Goal: Task Accomplishment & Management: Complete application form

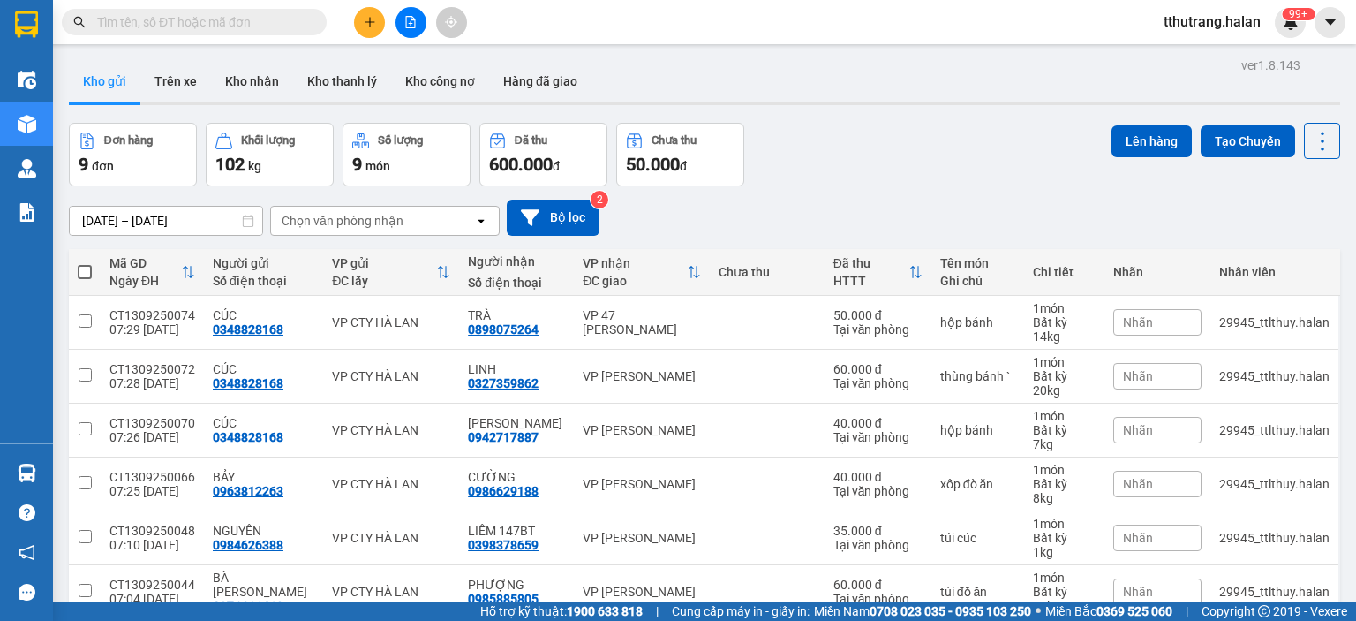
click at [217, 26] on input "text" at bounding box center [201, 21] width 208 height 19
paste input "HT1309250010"
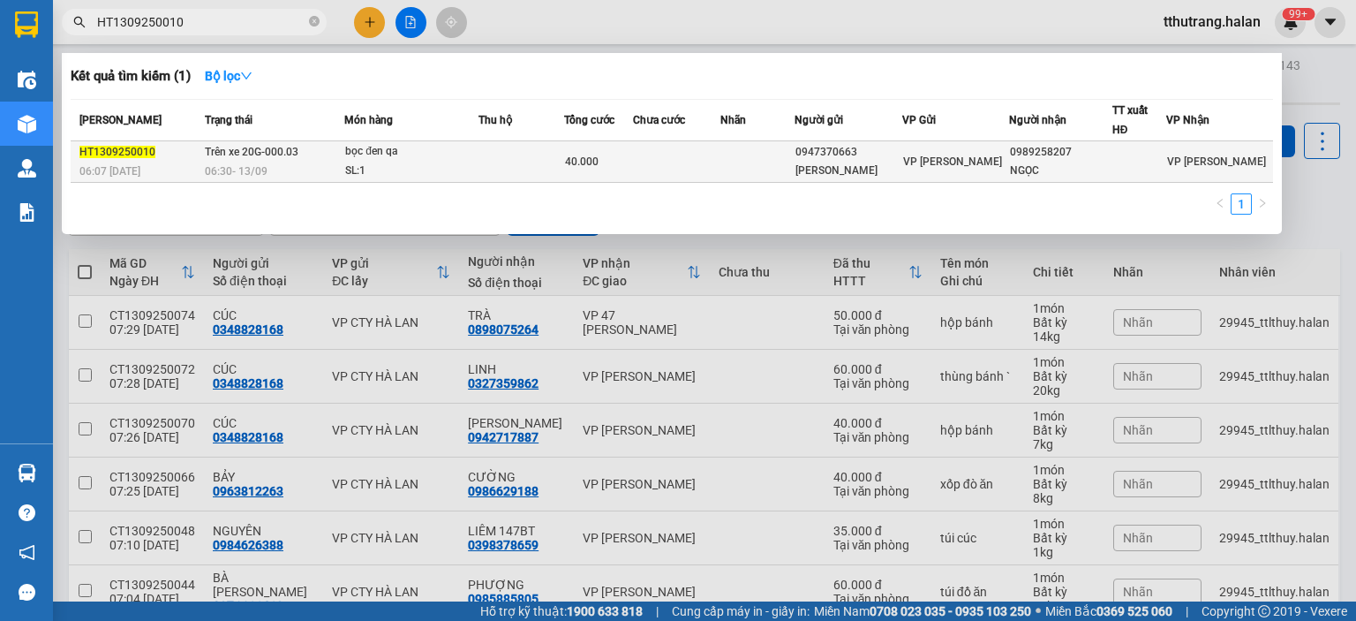
type input "HT1309250010"
click at [554, 161] on td at bounding box center [521, 161] width 86 height 41
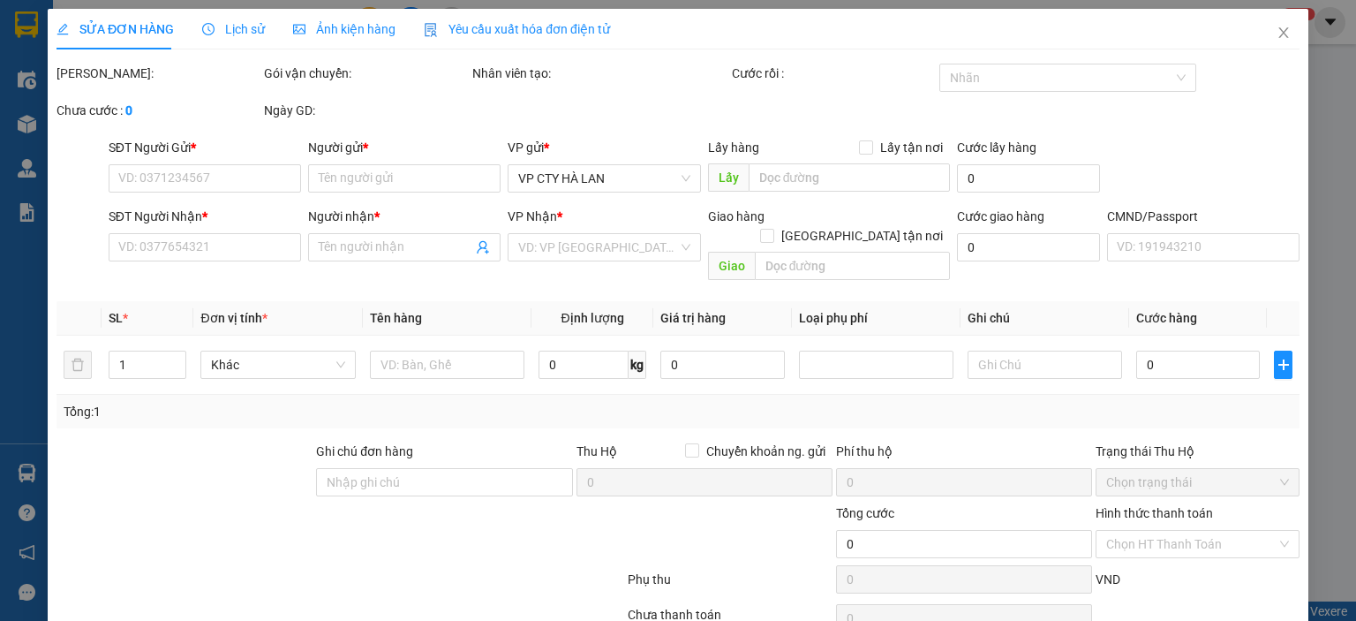
type input "0947370663"
type input "[PERSON_NAME]"
type input "0989258207"
type input "NGỌC"
type input "40.000"
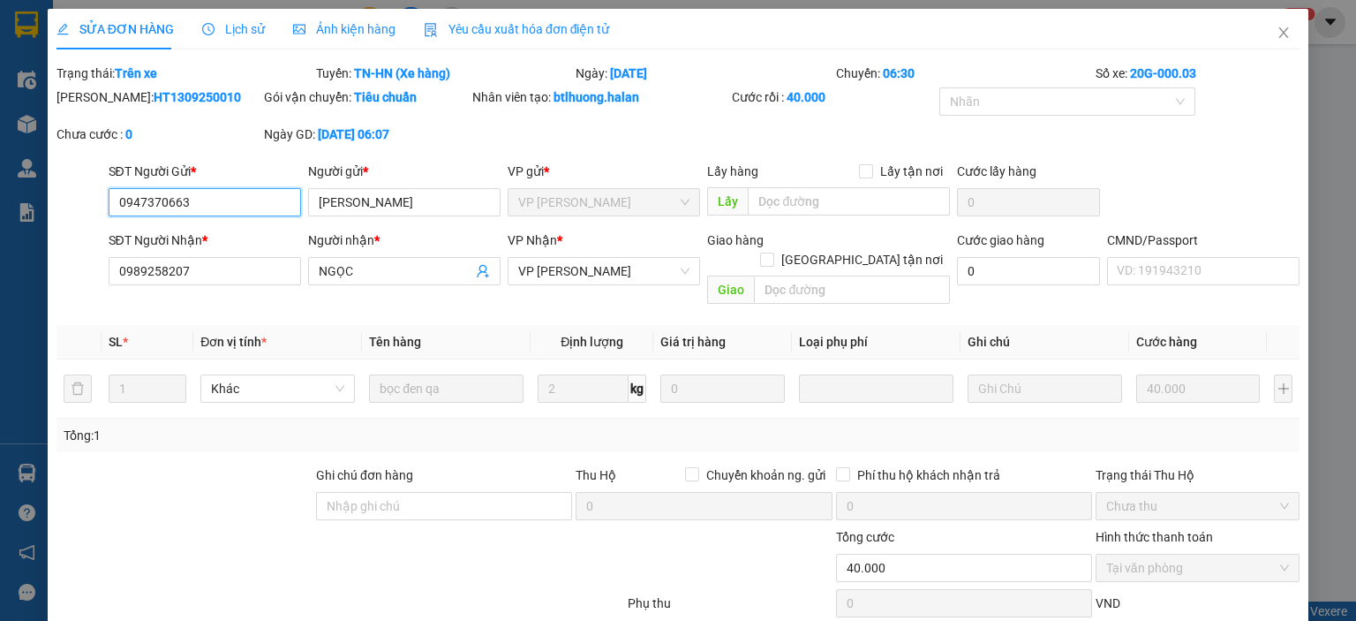
scroll to position [94, 0]
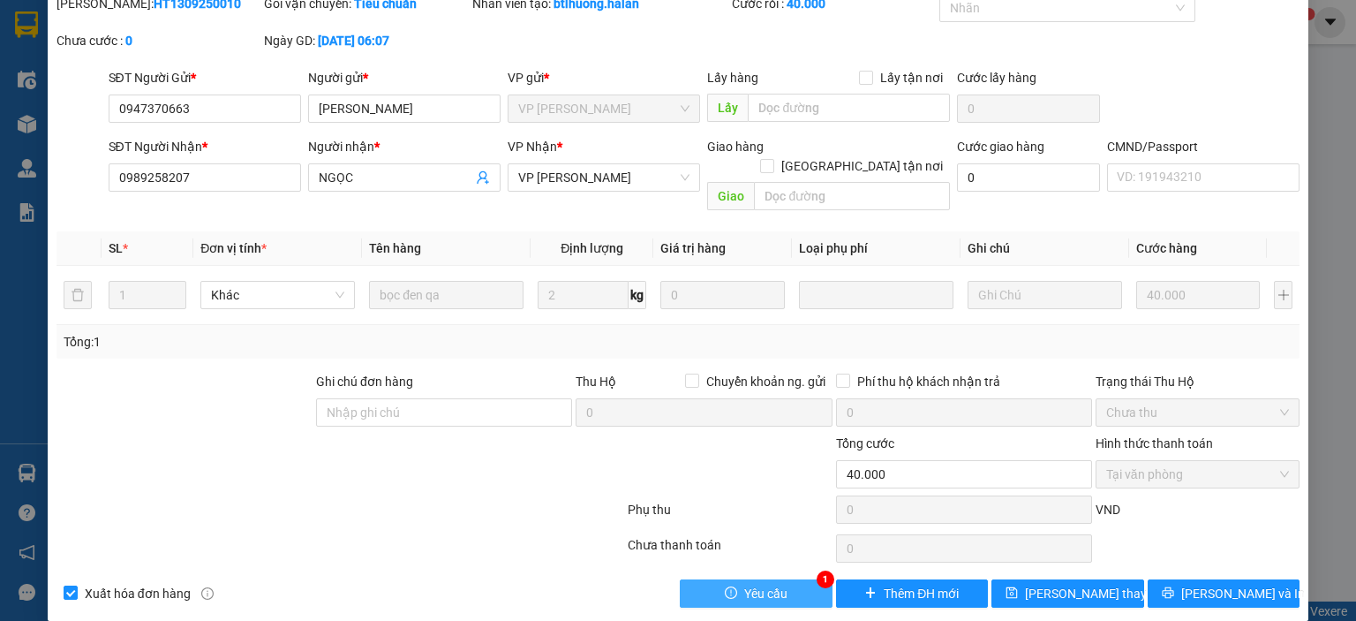
click at [752, 579] on button "Yêu cầu" at bounding box center [756, 593] width 153 height 28
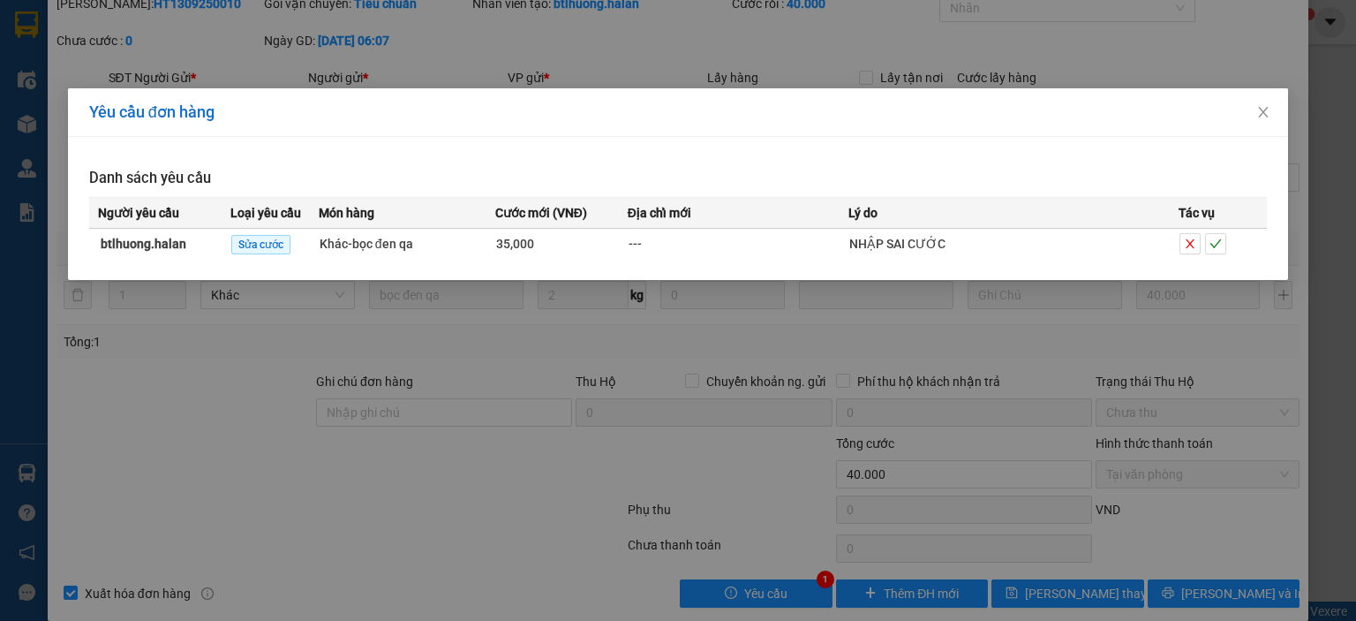
click at [543, 370] on div "Yêu cầu đơn hàng Danh sách yêu cầu Người yêu cầu Loại yêu cầu Món hàng Cước mới…" at bounding box center [678, 310] width 1356 height 621
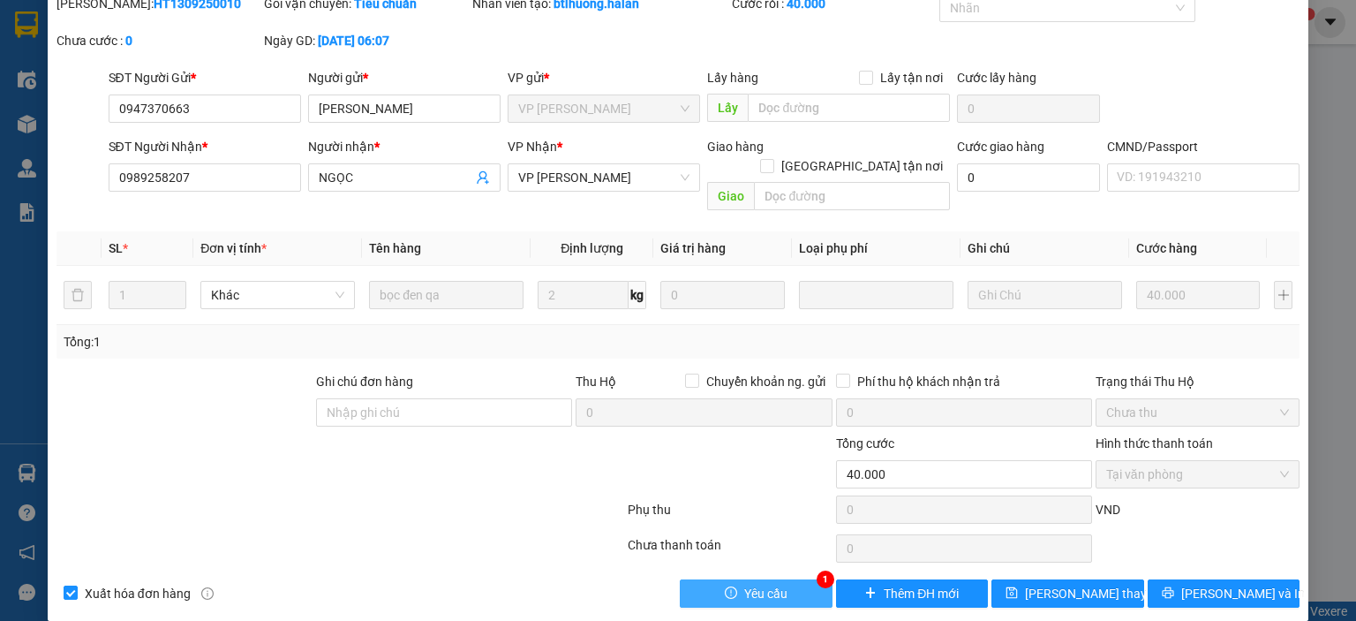
scroll to position [0, 0]
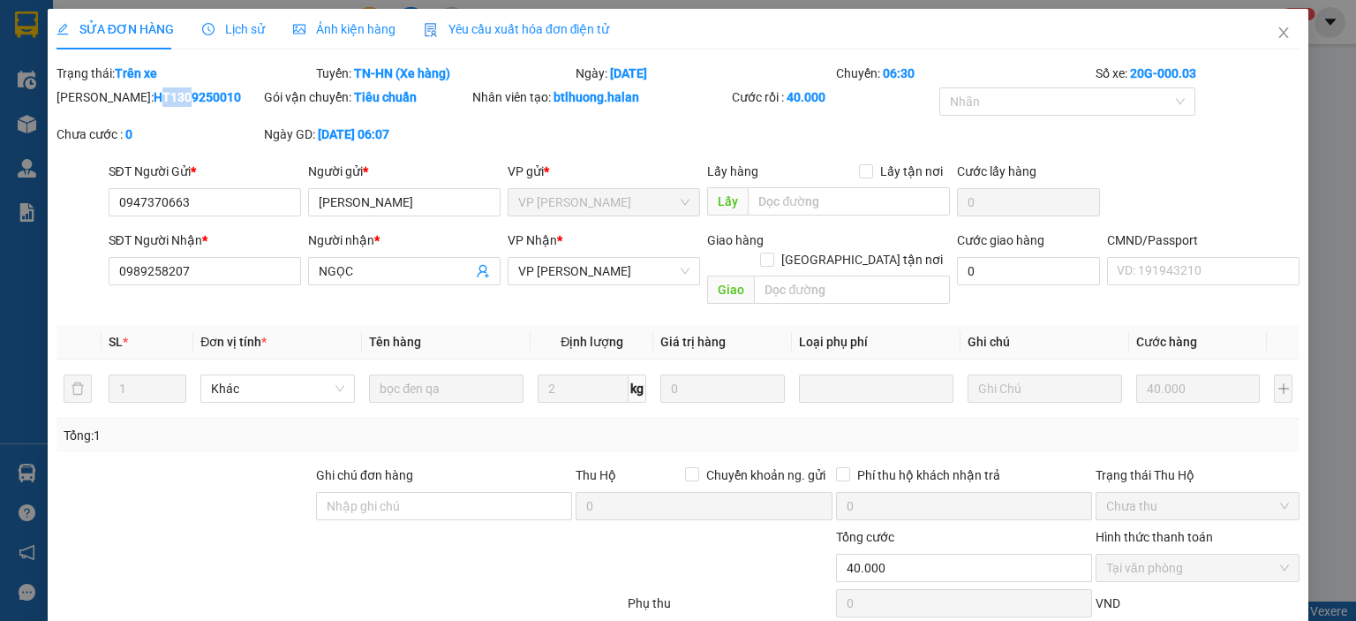
drag, startPoint x: 100, startPoint y: 95, endPoint x: 129, endPoint y: 100, distance: 29.5
click at [154, 100] on b "HT1309250010" at bounding box center [197, 97] width 87 height 14
click at [134, 122] on div "Mã ĐH: HT1309250010" at bounding box center [158, 105] width 207 height 37
drag, startPoint x: 103, startPoint y: 98, endPoint x: 189, endPoint y: 105, distance: 85.9
click at [189, 105] on div "Mã ĐH: HT1309250010" at bounding box center [159, 96] width 204 height 19
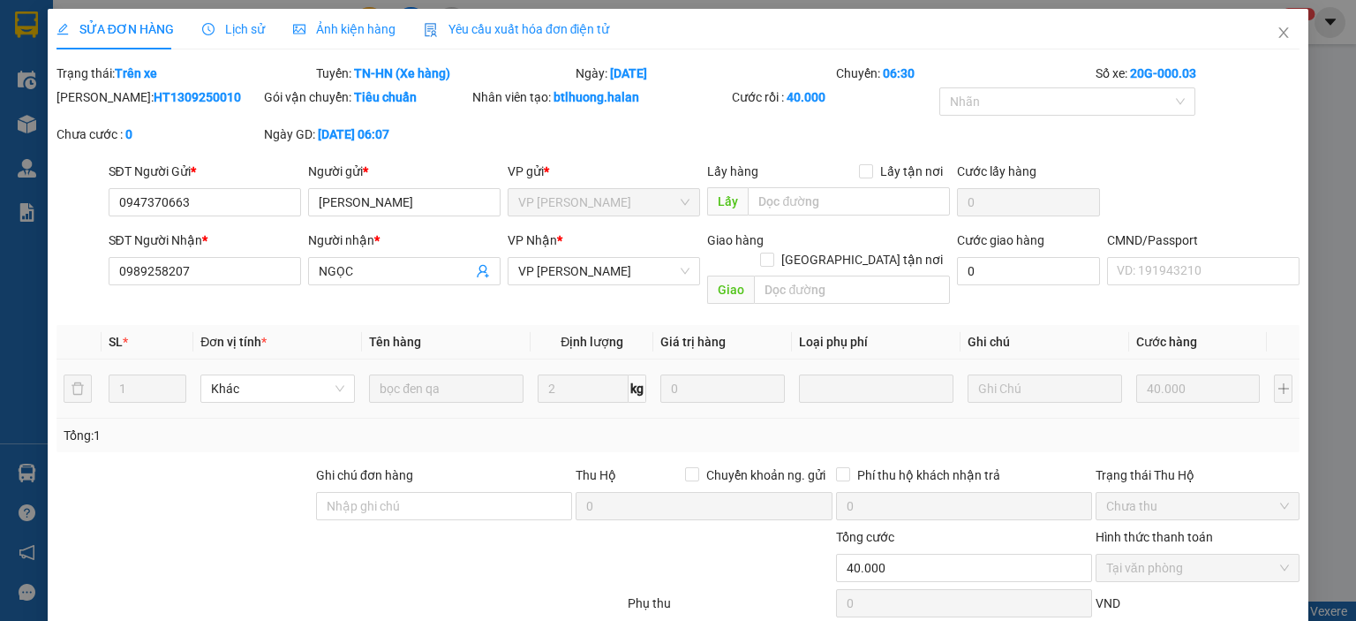
copy b "HT1309250010"
click at [531, 130] on div "[PERSON_NAME]: HT1309250010 Gói vận chuyển: Tiêu chuẩn Nhân viên tạo: btlhuong.…" at bounding box center [678, 124] width 1247 height 74
drag, startPoint x: 550, startPoint y: 97, endPoint x: 637, endPoint y: 98, distance: 87.4
click at [637, 98] on div "Nhân viên tạo: btlhuong.halan" at bounding box center [600, 96] width 256 height 19
copy b "btlhuong.halan"
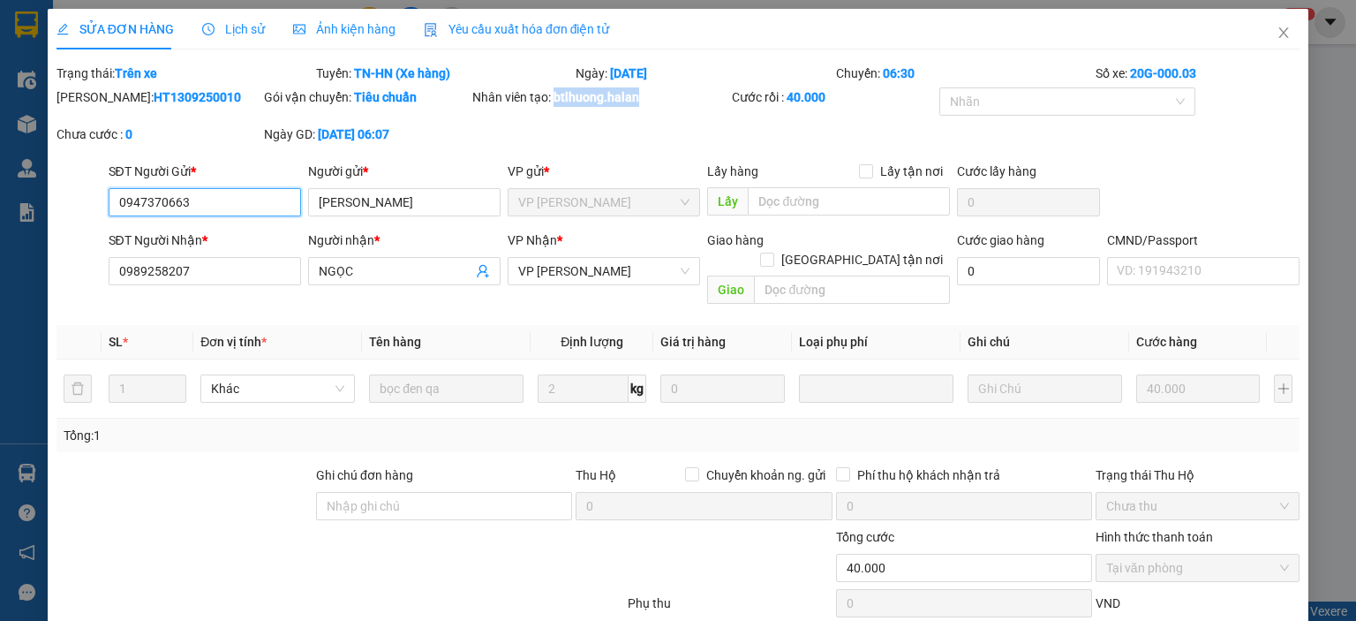
click at [198, 199] on input "0947370663" at bounding box center [205, 202] width 192 height 28
drag, startPoint x: 187, startPoint y: 197, endPoint x: 29, endPoint y: 207, distance: 158.4
click at [29, 207] on div "SỬA ĐƠN HÀNG Lịch sử Ảnh kiện hàng Yêu cầu xuất hóa đơn điện tử Total Paid Fee …" at bounding box center [678, 310] width 1356 height 621
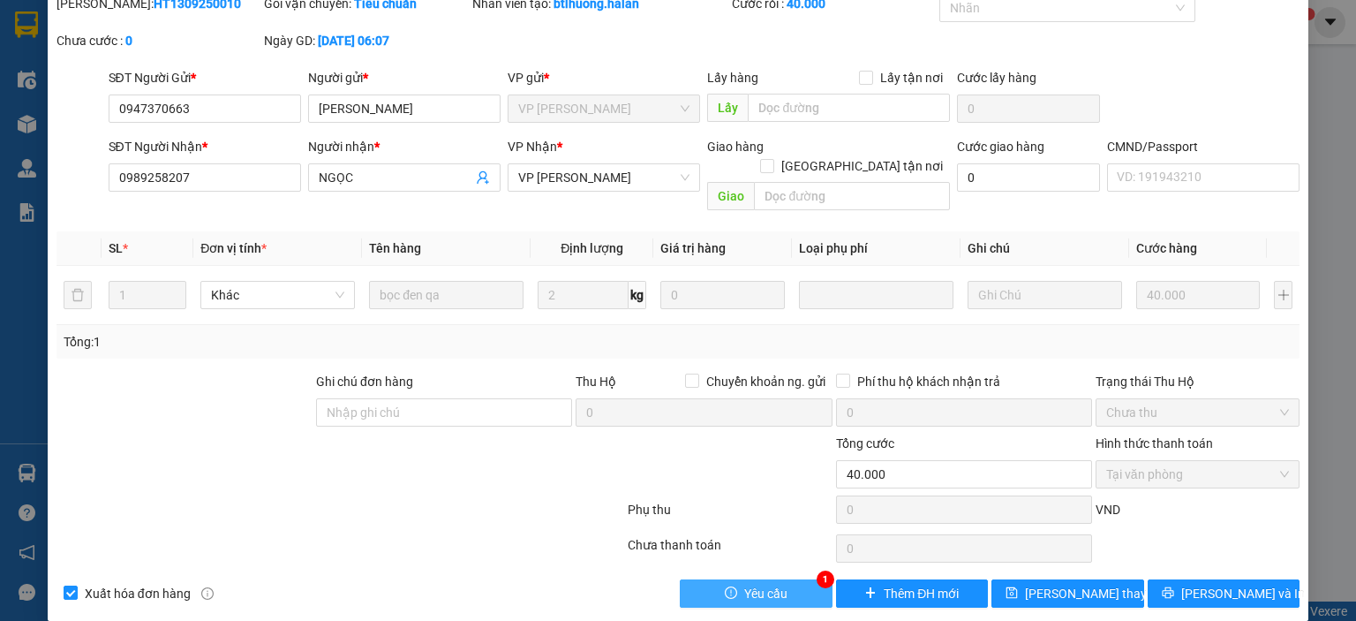
click at [732, 579] on button "Yêu cầu" at bounding box center [756, 593] width 153 height 28
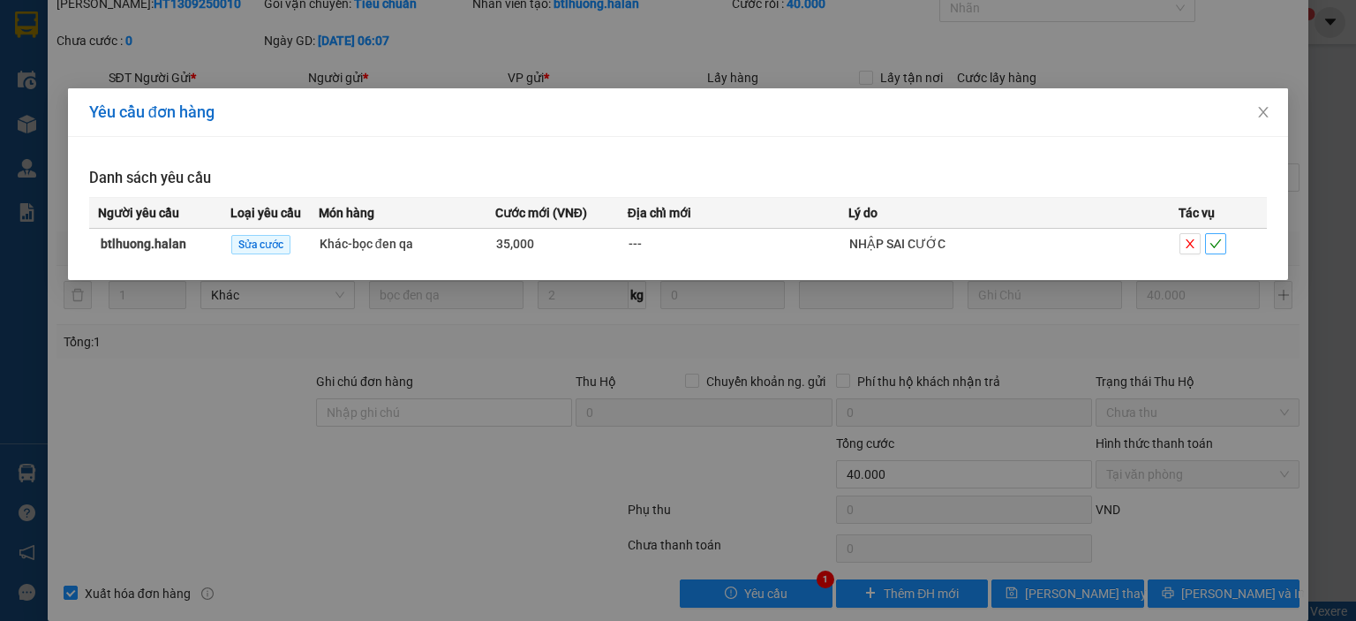
click at [1214, 239] on icon "check" at bounding box center [1215, 243] width 12 height 12
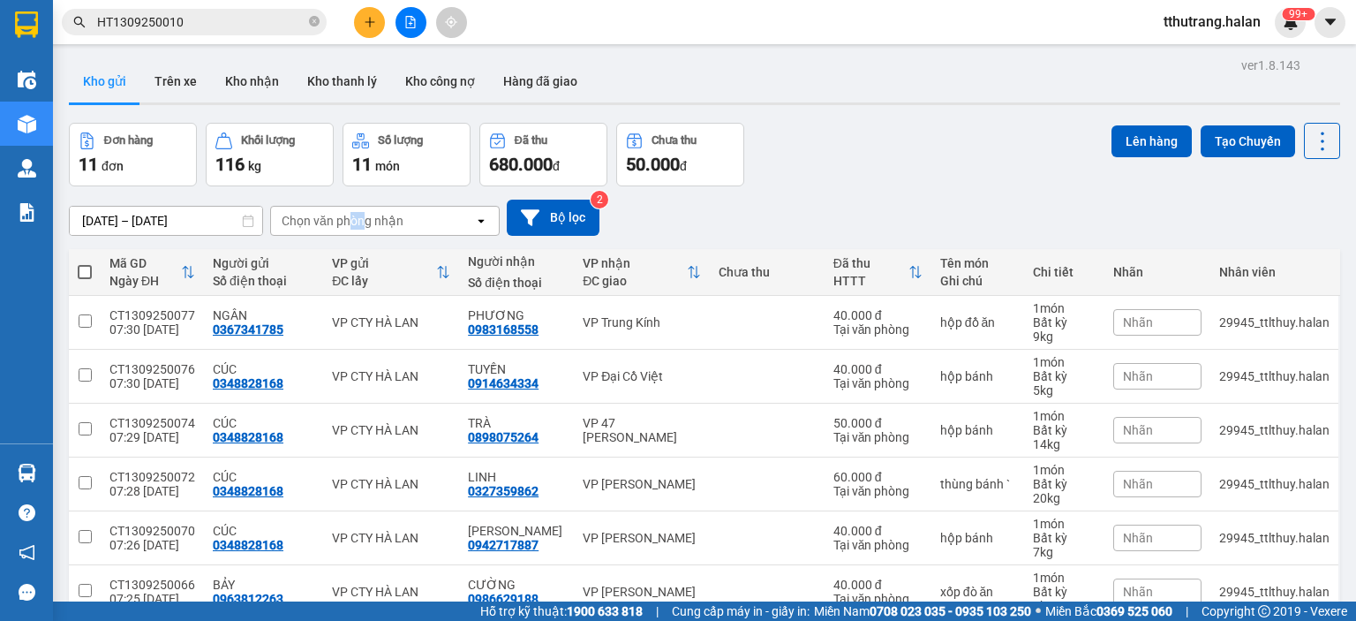
drag, startPoint x: 359, startPoint y: 236, endPoint x: 350, endPoint y: 239, distance: 9.5
click at [350, 239] on div "[DATE] – [DATE] Press the down arrow key to interact with the calendar and sele…" at bounding box center [704, 217] width 1271 height 63
click at [314, 19] on icon "close-circle" at bounding box center [314, 21] width 11 height 11
click at [254, 16] on input "text" at bounding box center [201, 21] width 208 height 19
paste input "HD1109251304"
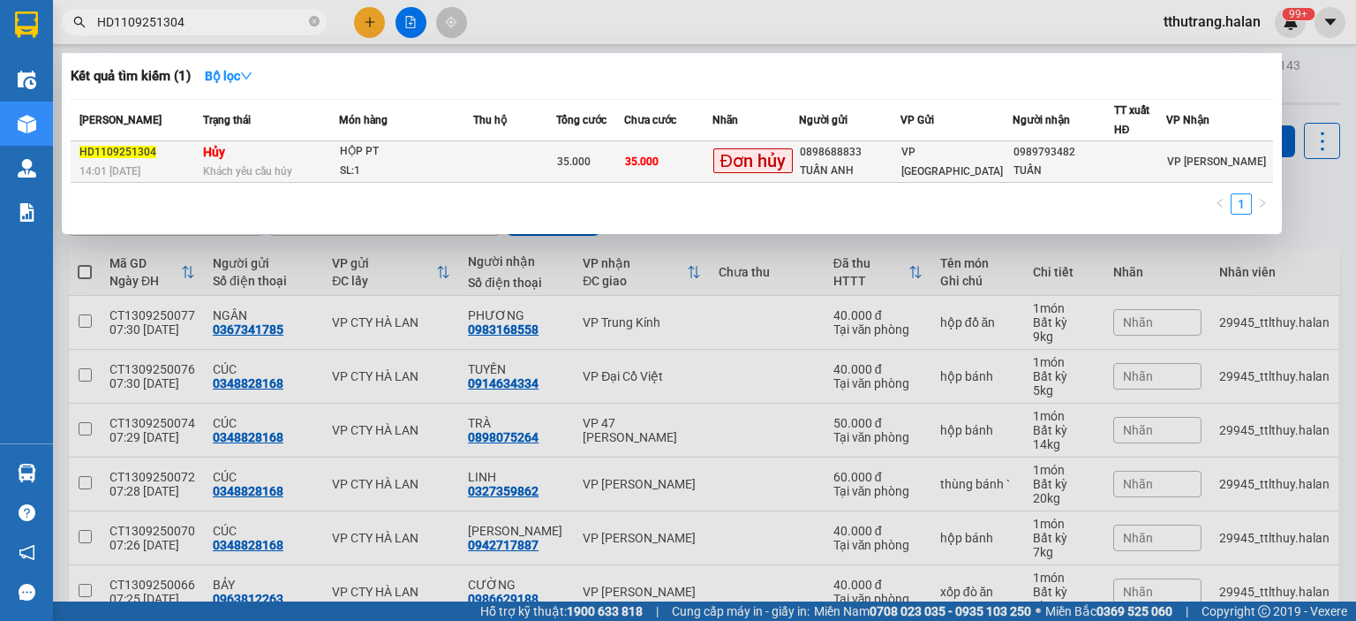
type input "HD1109251304"
click at [403, 162] on div "SL: 1" at bounding box center [406, 171] width 132 height 19
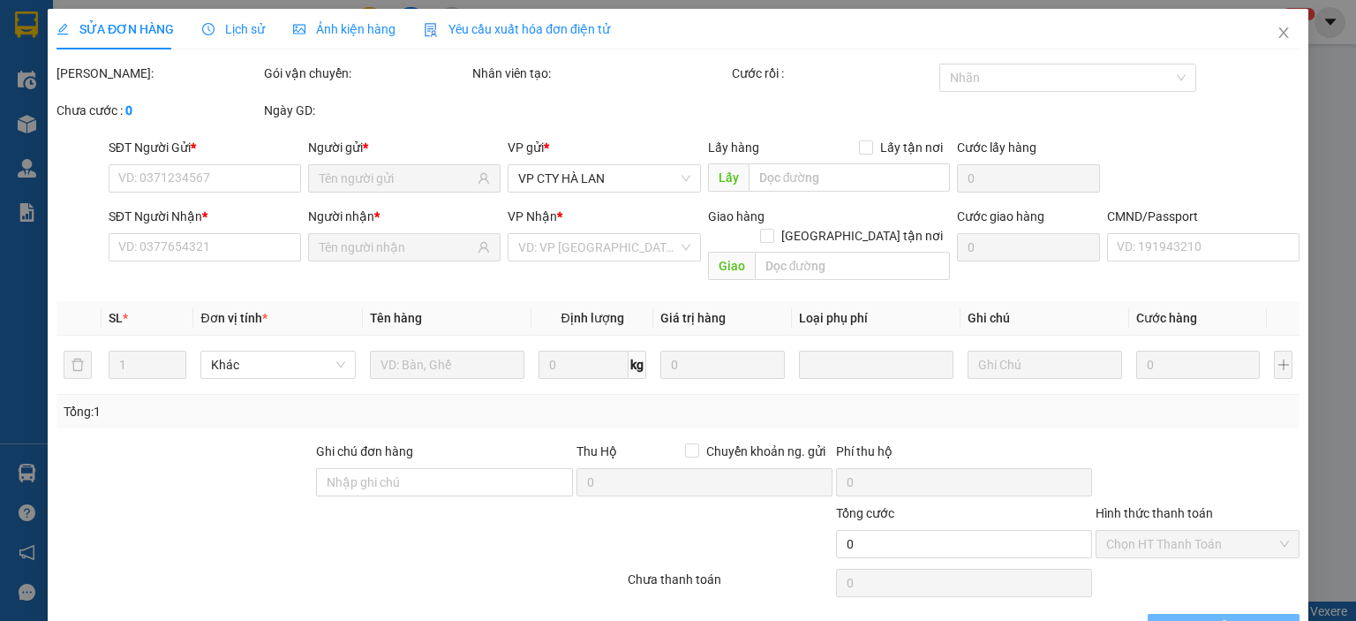
type input "0898688833"
type input "TUẤN ANH"
type input "0989793482"
type input "TUẤN"
type input "35.000"
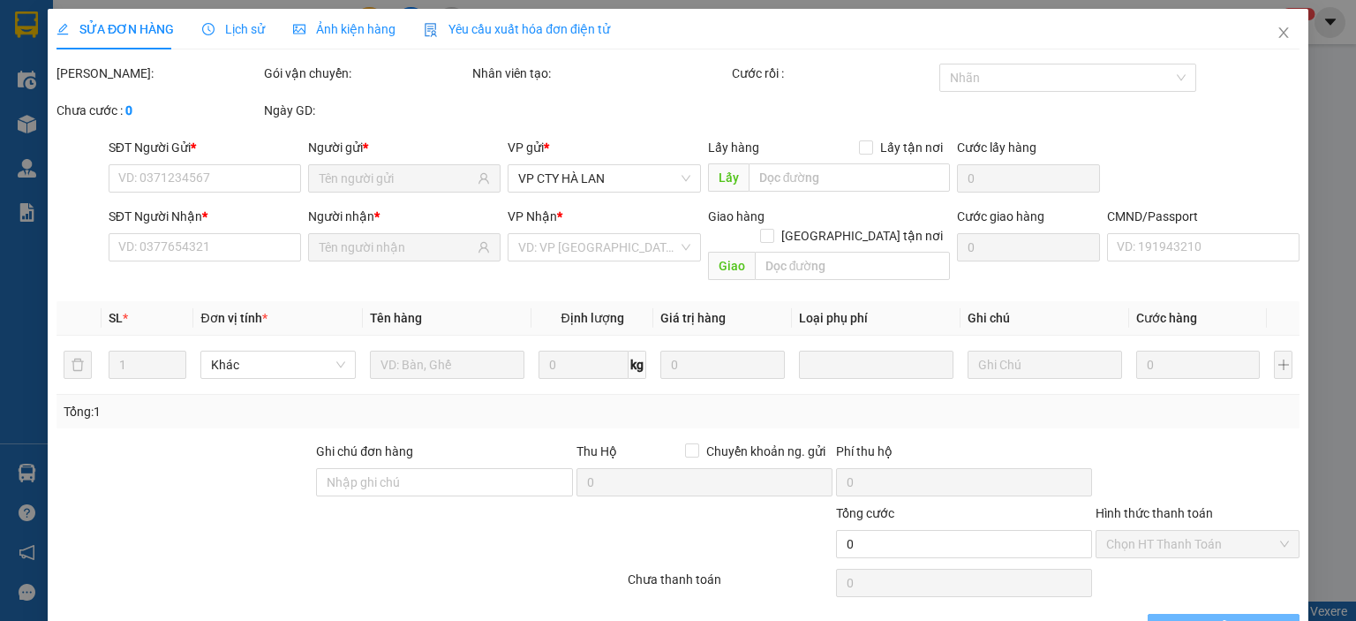
type input "35.000"
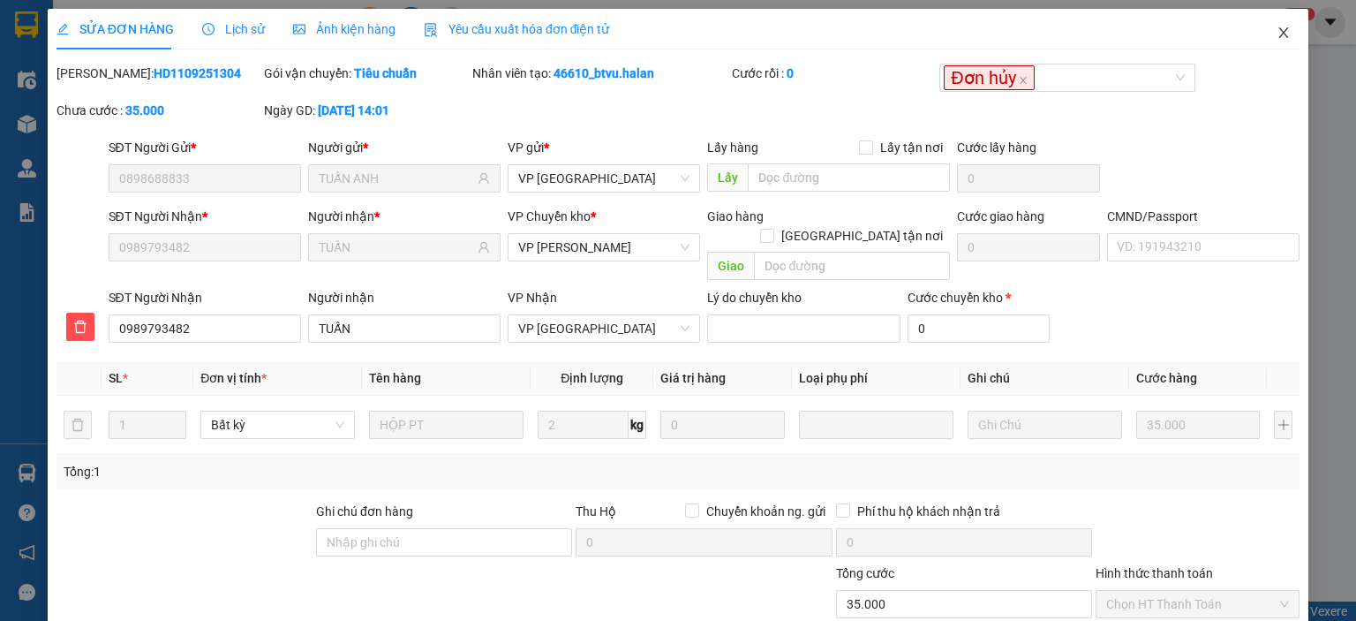
click at [1277, 36] on icon "close" at bounding box center [1284, 33] width 14 height 14
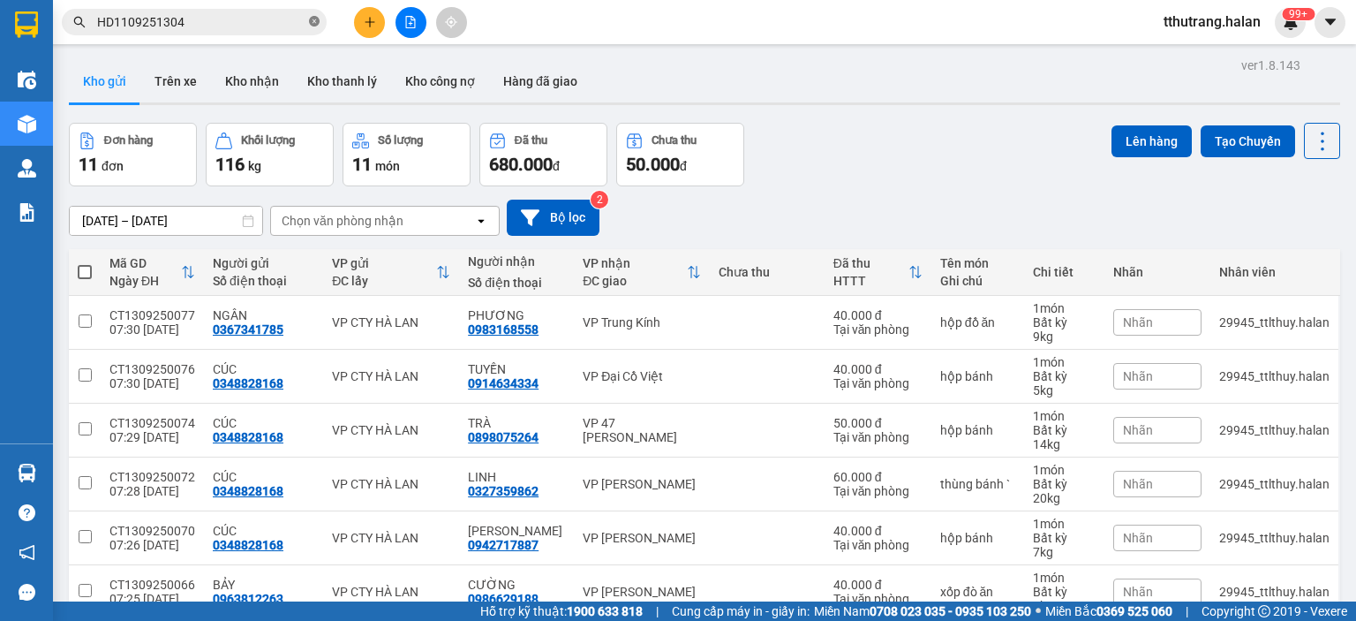
click at [311, 21] on icon "close-circle" at bounding box center [314, 21] width 11 height 11
click at [1295, 26] on img at bounding box center [1291, 22] width 16 height 16
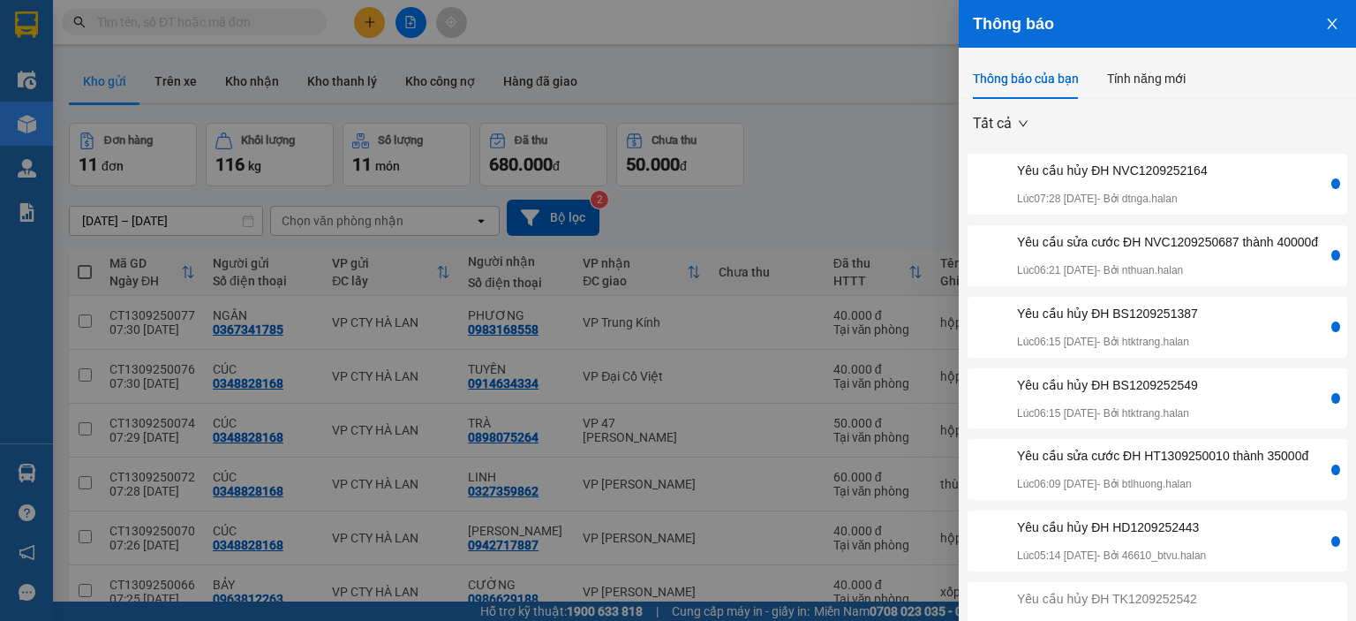
click at [798, 192] on div at bounding box center [678, 310] width 1356 height 621
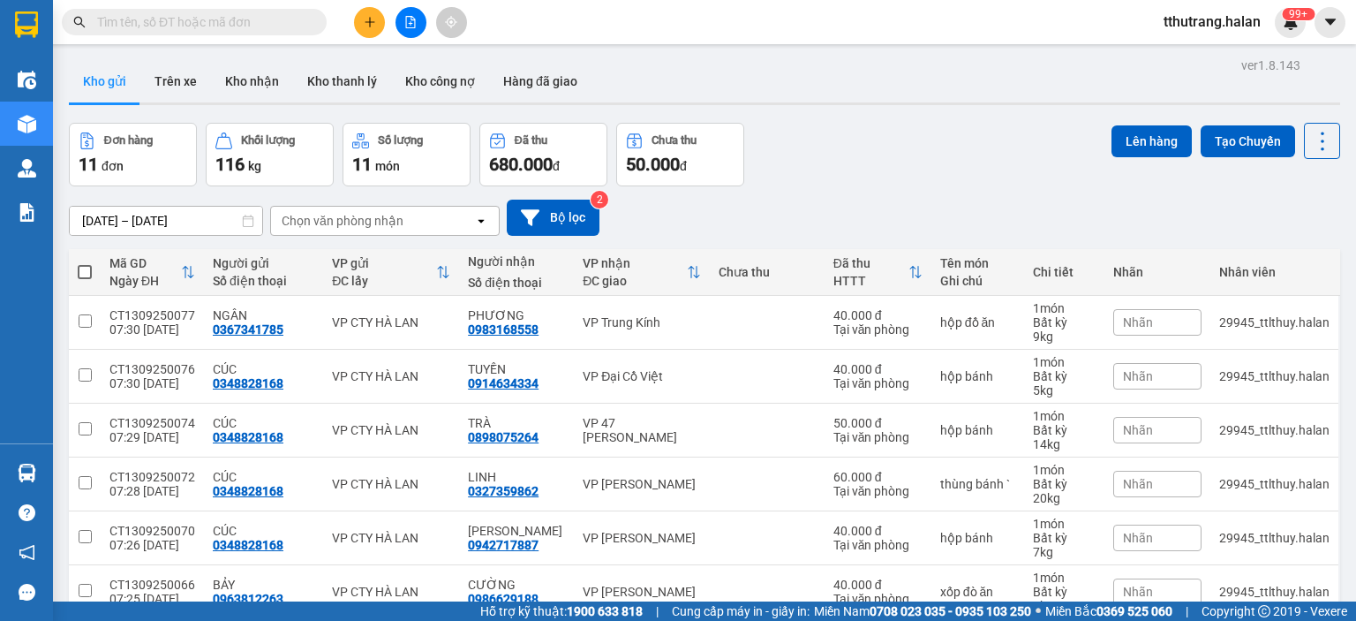
click at [261, 15] on input "text" at bounding box center [201, 21] width 208 height 19
paste input "BS1209252549"
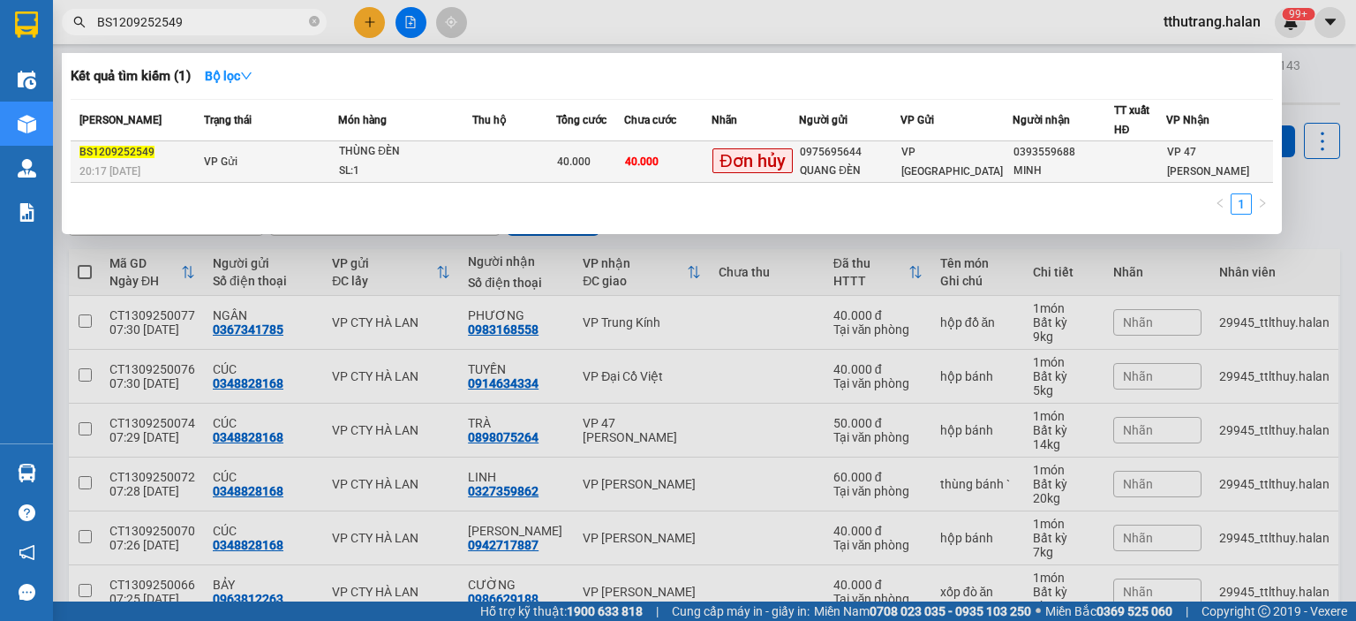
type input "BS1209252549"
click at [655, 161] on span "40.000" at bounding box center [642, 161] width 34 height 12
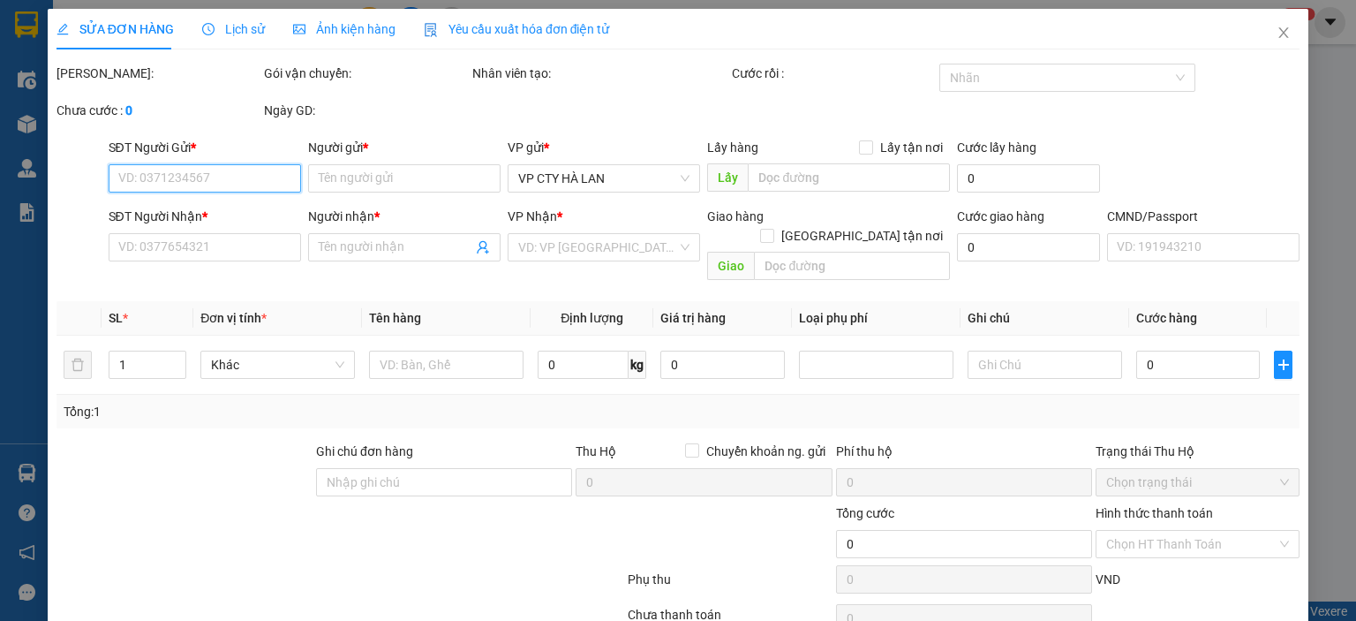
type input "0975695644"
type input "QUANG ĐÈN"
type input "0393559688"
type input "MINH"
type input "40.000"
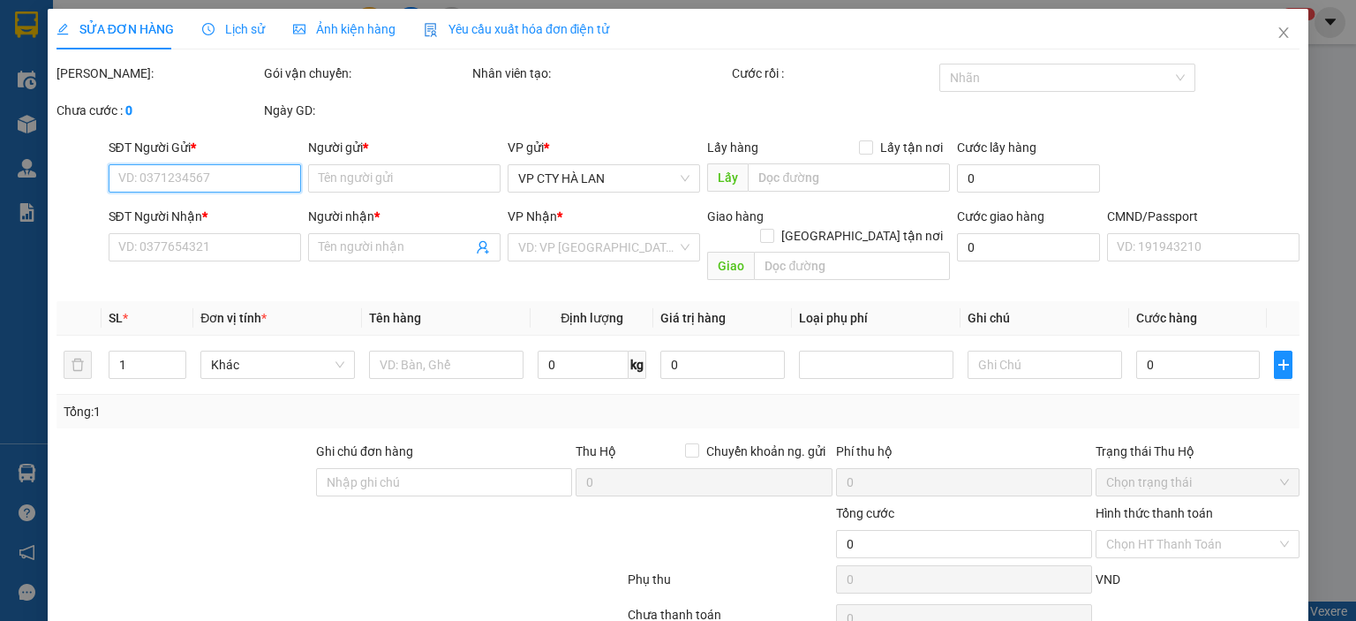
type input "40.000"
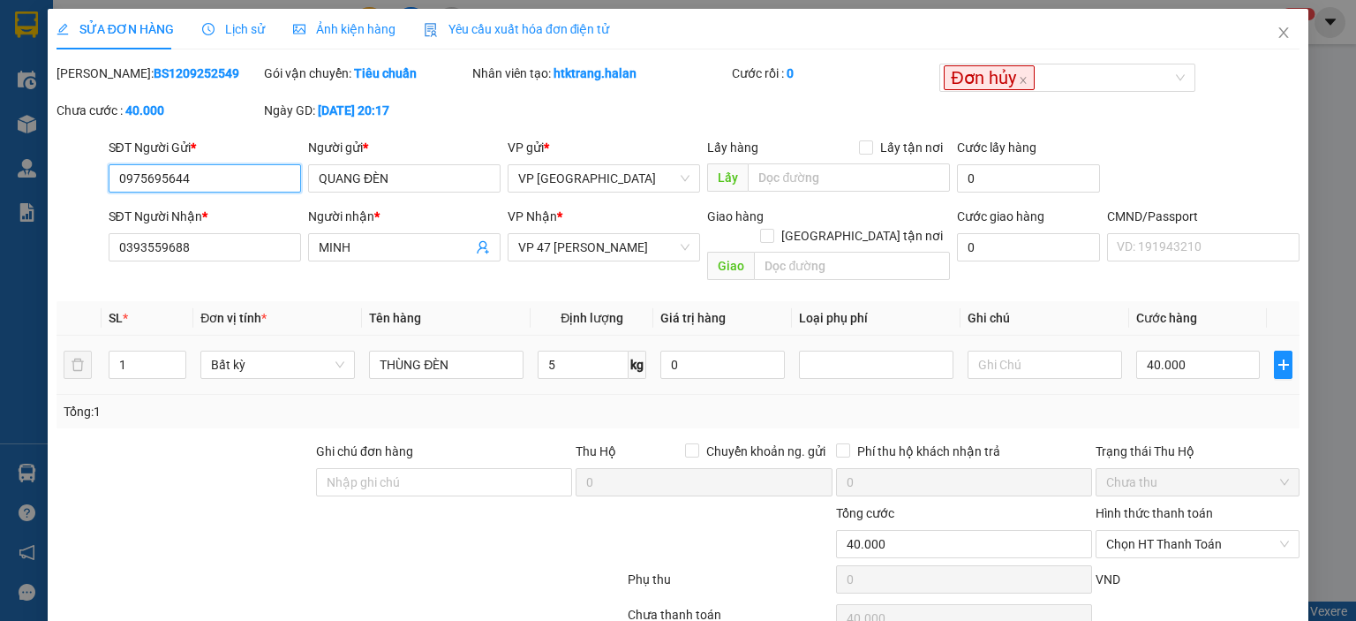
scroll to position [70, 0]
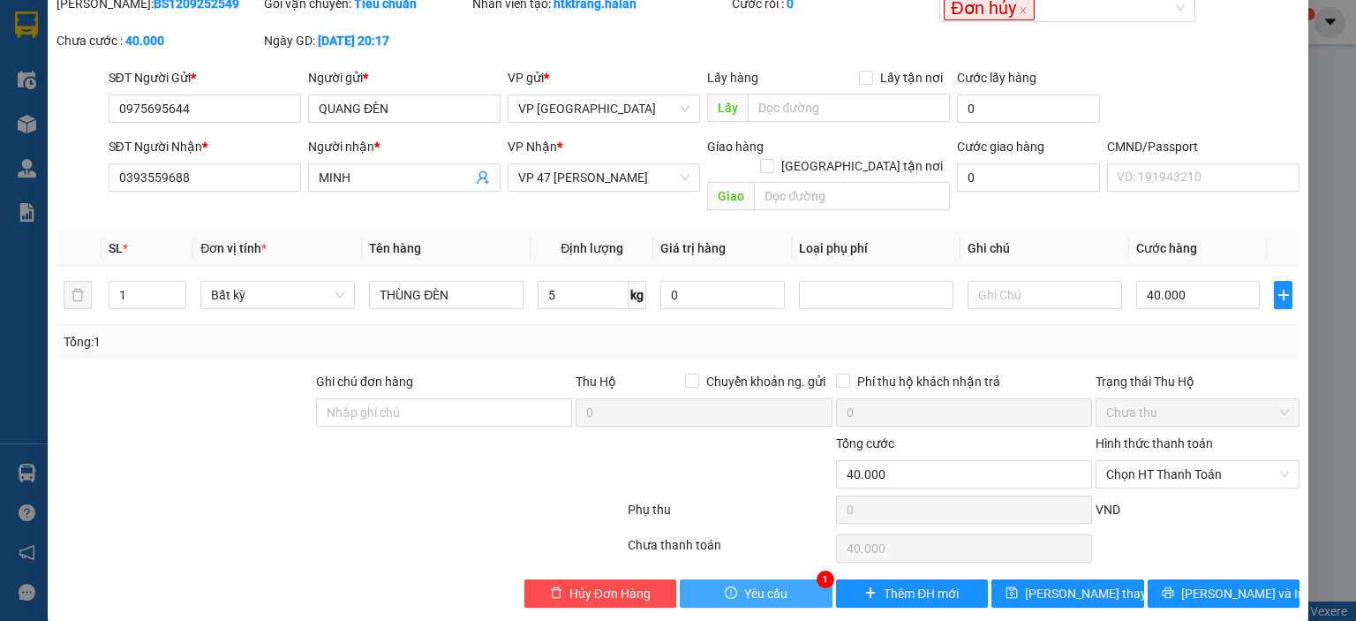
click at [770, 584] on span "Yêu cầu" at bounding box center [765, 593] width 43 height 19
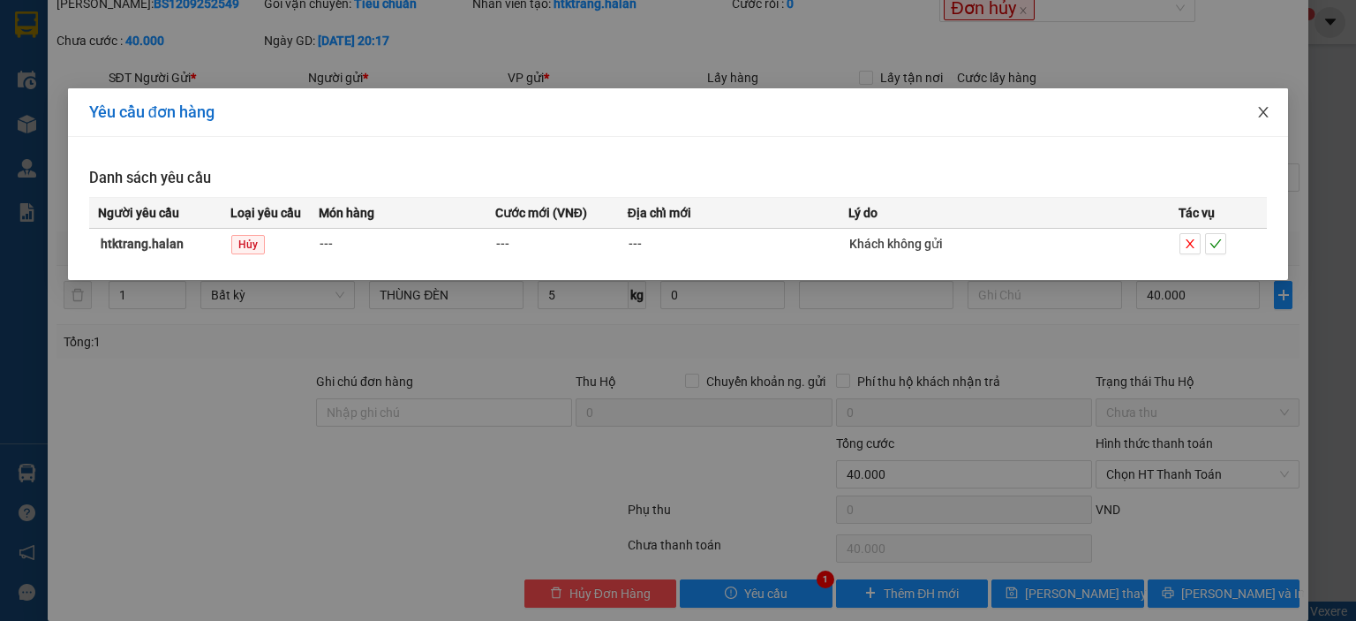
click at [1261, 116] on icon "close" at bounding box center [1264, 112] width 10 height 11
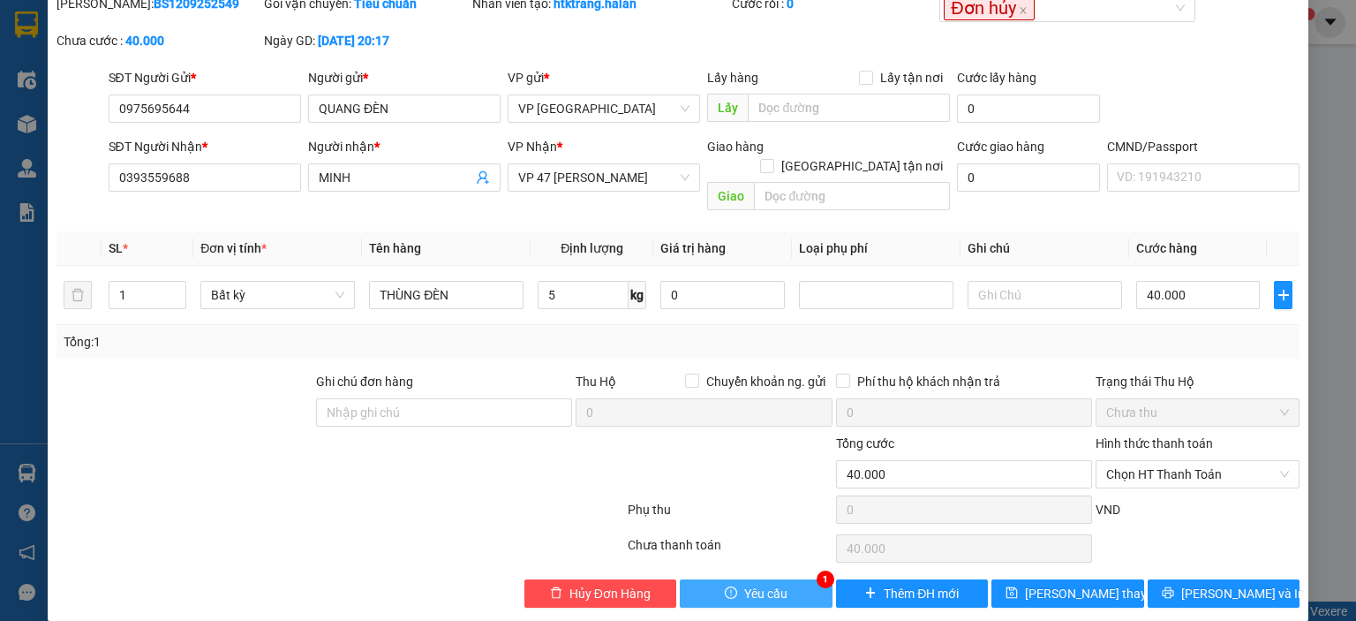
scroll to position [0, 0]
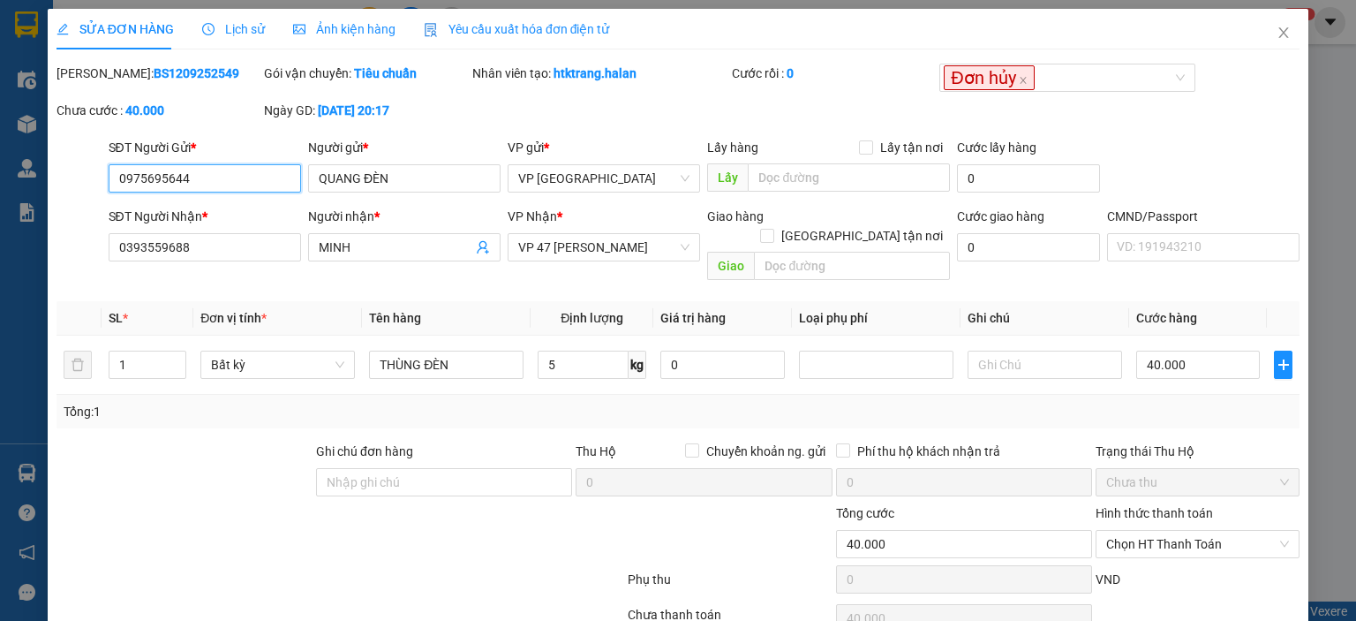
drag, startPoint x: 200, startPoint y: 179, endPoint x: 215, endPoint y: 179, distance: 15.0
click at [205, 179] on input "0975695644" at bounding box center [205, 178] width 192 height 28
drag, startPoint x: 147, startPoint y: 183, endPoint x: 68, endPoint y: 185, distance: 79.5
click at [68, 185] on div "SĐT Người Gửi * 0975695644 0975695644 Người gửi * QUANG ĐÈN VP gửi * VP [GEOGRA…" at bounding box center [678, 169] width 1247 height 62
click at [1277, 37] on icon "close" at bounding box center [1284, 33] width 14 height 14
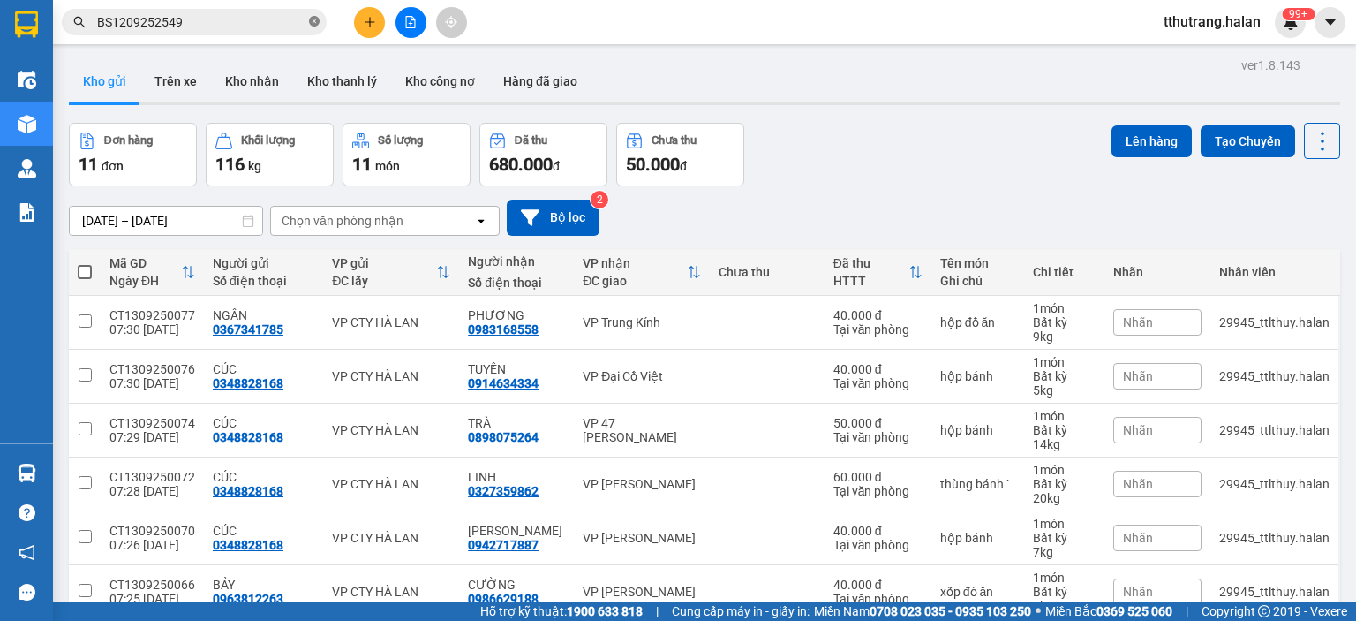
click at [316, 18] on span "BS1209252549" at bounding box center [194, 22] width 265 height 26
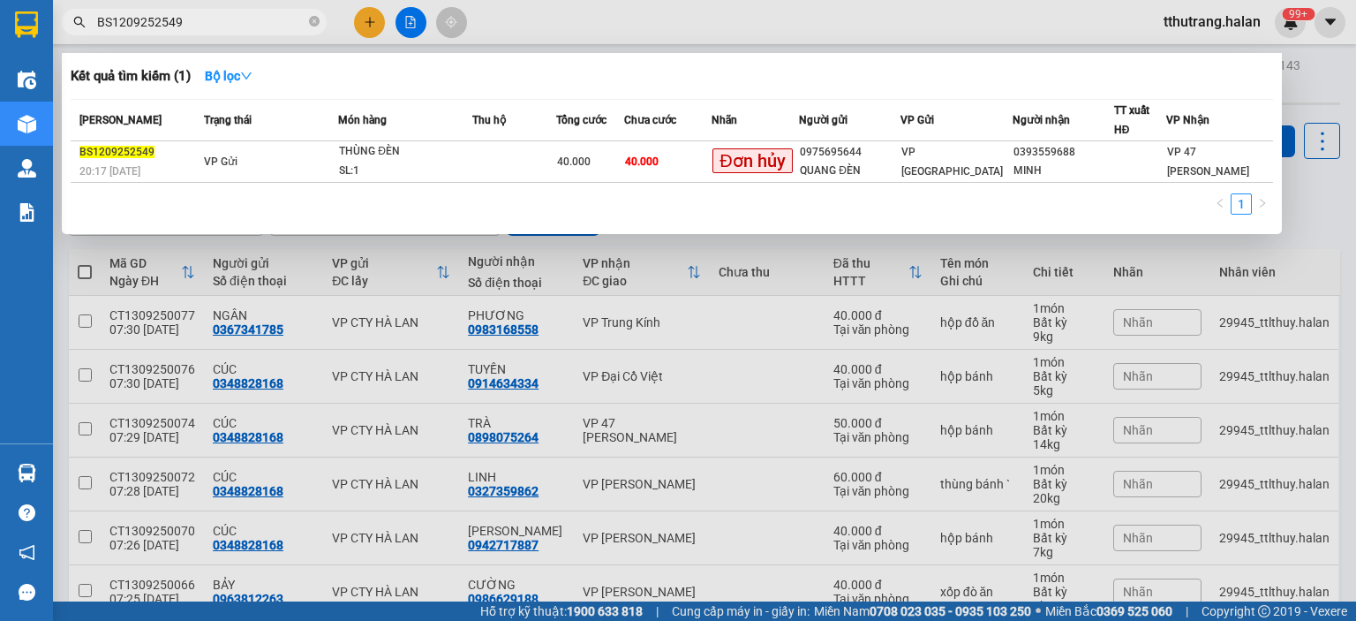
click at [315, 18] on icon "close-circle" at bounding box center [314, 21] width 11 height 11
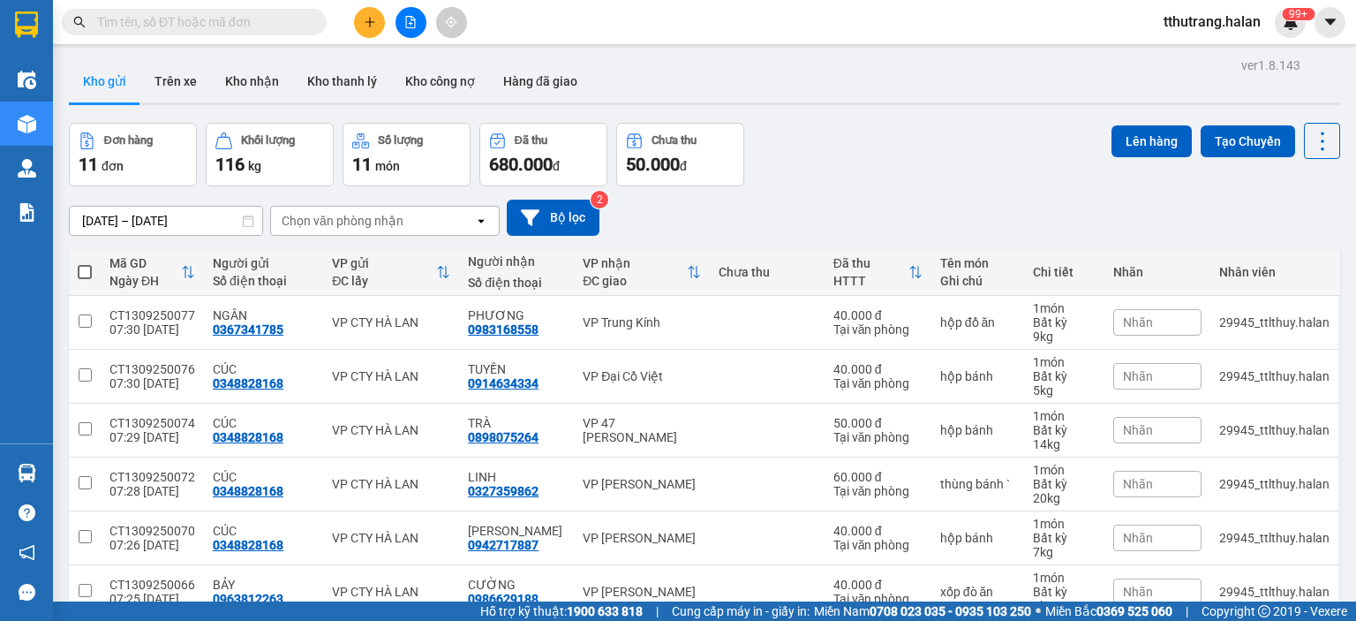
click at [259, 20] on input "text" at bounding box center [201, 21] width 208 height 19
paste input "0975695644"
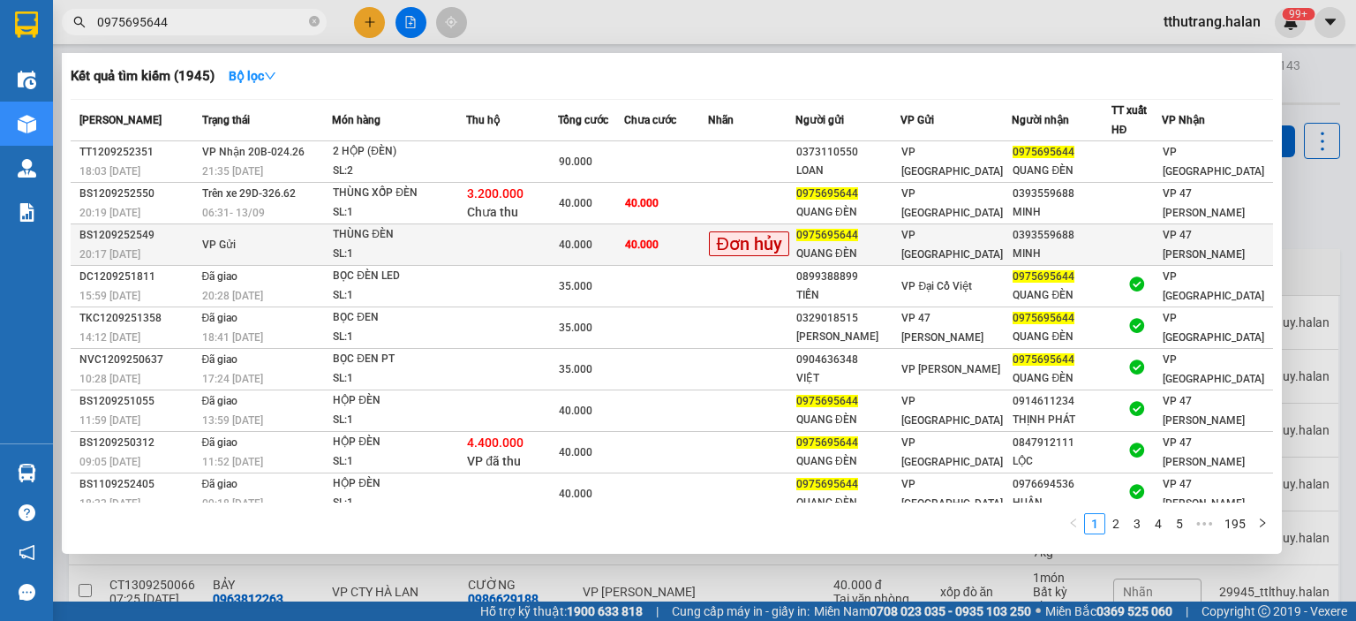
type input "0975695644"
click at [659, 239] on span "40.000" at bounding box center [642, 244] width 34 height 12
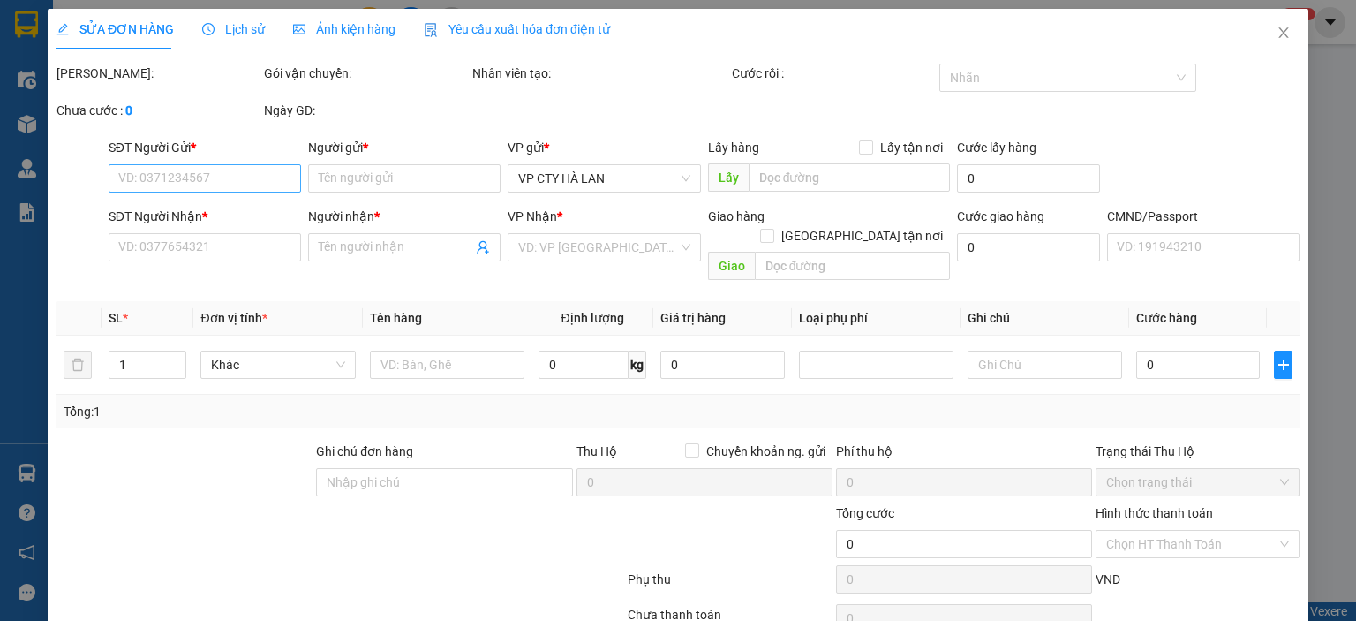
type input "0975695644"
type input "QUANG ĐÈN"
type input "0393559688"
type input "MINH"
type input "40.000"
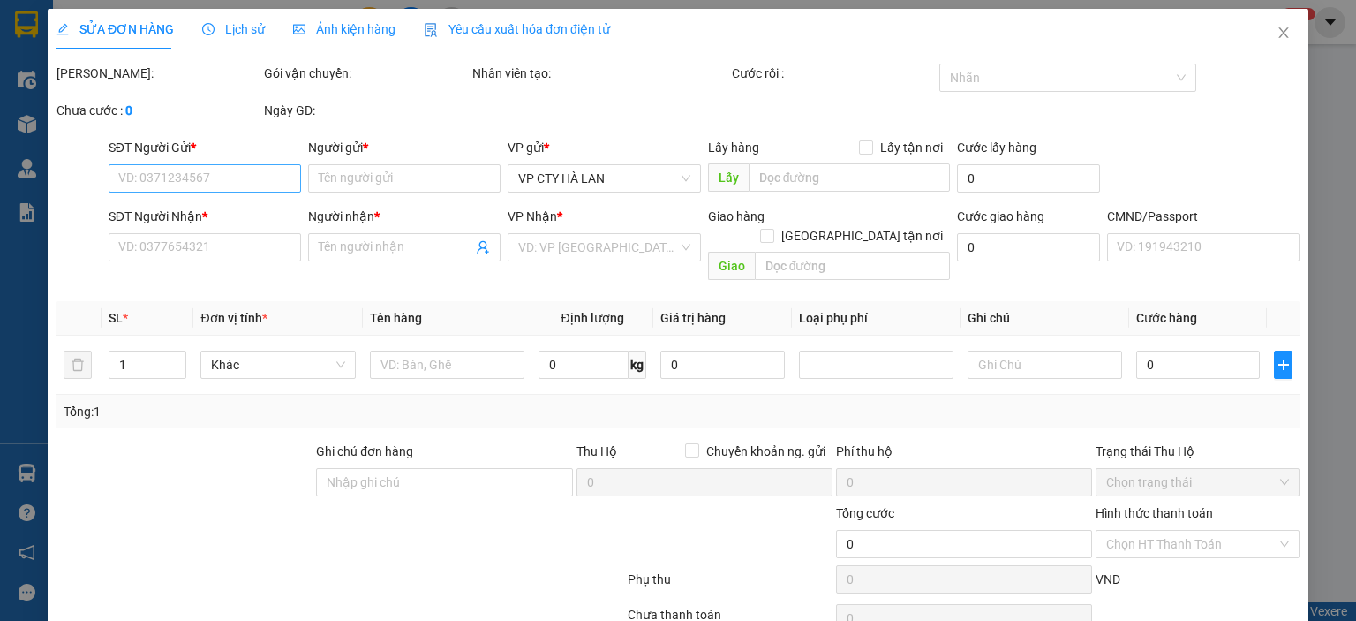
type input "40.000"
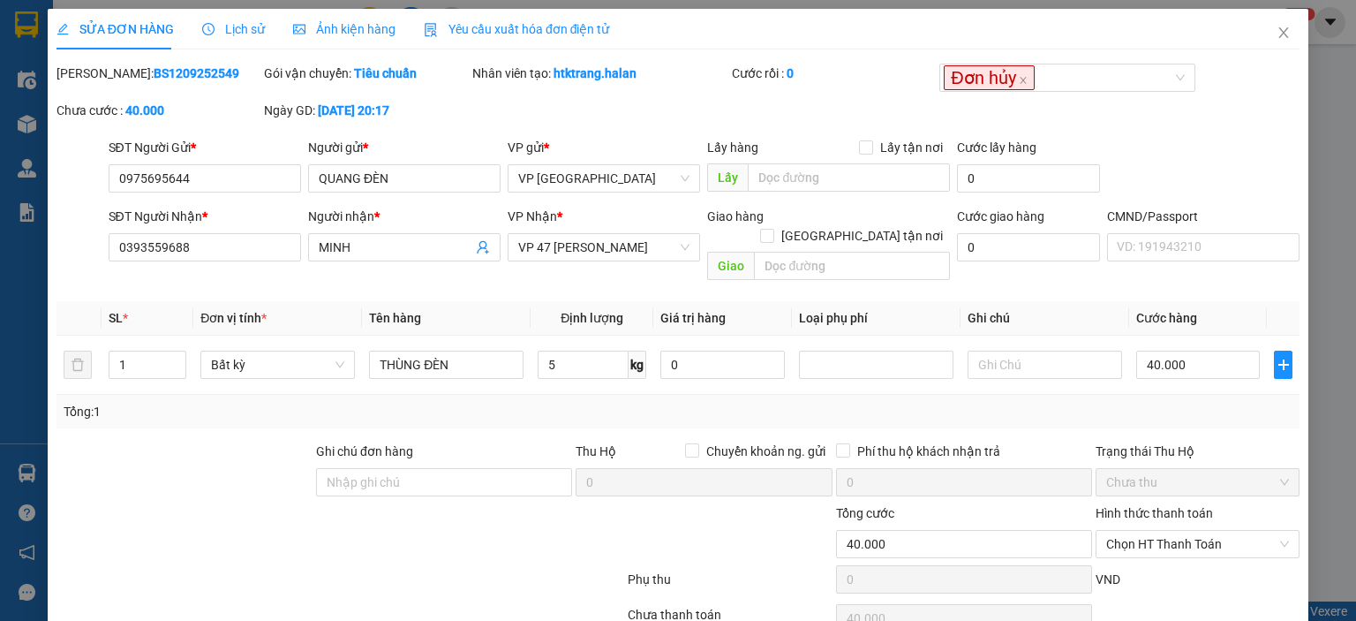
click at [202, 83] on div "[PERSON_NAME]: BS1209252549" at bounding box center [158, 82] width 207 height 37
drag, startPoint x: 141, startPoint y: 84, endPoint x: 99, endPoint y: 88, distance: 42.6
click at [99, 88] on div "[PERSON_NAME]: BS1209252549" at bounding box center [158, 82] width 207 height 37
copy b "BS1209252549"
drag, startPoint x: 511, startPoint y: 104, endPoint x: 620, endPoint y: 87, distance: 109.9
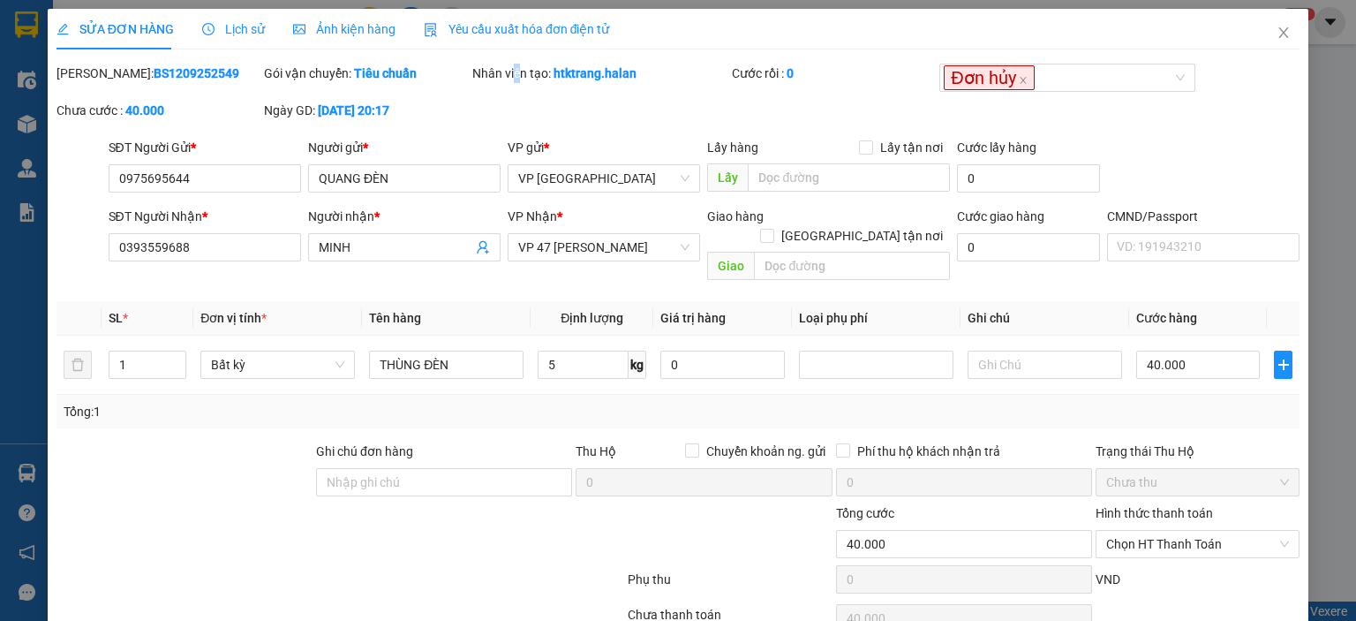
click at [516, 104] on div "[PERSON_NAME]: BS1209252549 Gói vận chuyển: Tiêu chuẩn Nhân viên tạo: htktrang.…" at bounding box center [678, 101] width 1247 height 74
drag, startPoint x: 648, startPoint y: 74, endPoint x: 552, endPoint y: 77, distance: 96.3
click at [552, 77] on div "Nhân viên tạo: htktrang.halan" at bounding box center [600, 73] width 256 height 19
copy b "htktrang.halan"
click at [205, 173] on input "0975695644" at bounding box center [205, 178] width 192 height 28
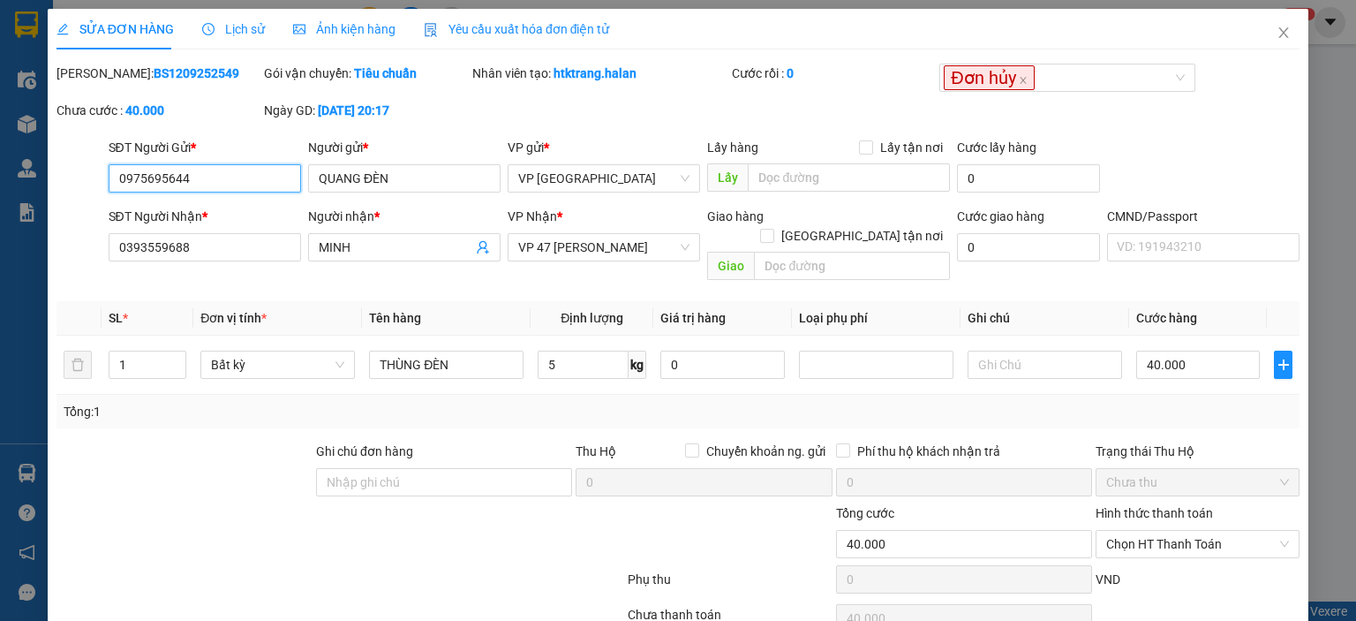
drag, startPoint x: 227, startPoint y: 174, endPoint x: 58, endPoint y: 213, distance: 173.0
click at [57, 211] on form "SĐT Người Gửi * 0975695644 0975695644 Người gửi * QUANG ĐÈN VP gửi * VP [GEOGRA…" at bounding box center [678, 213] width 1243 height 150
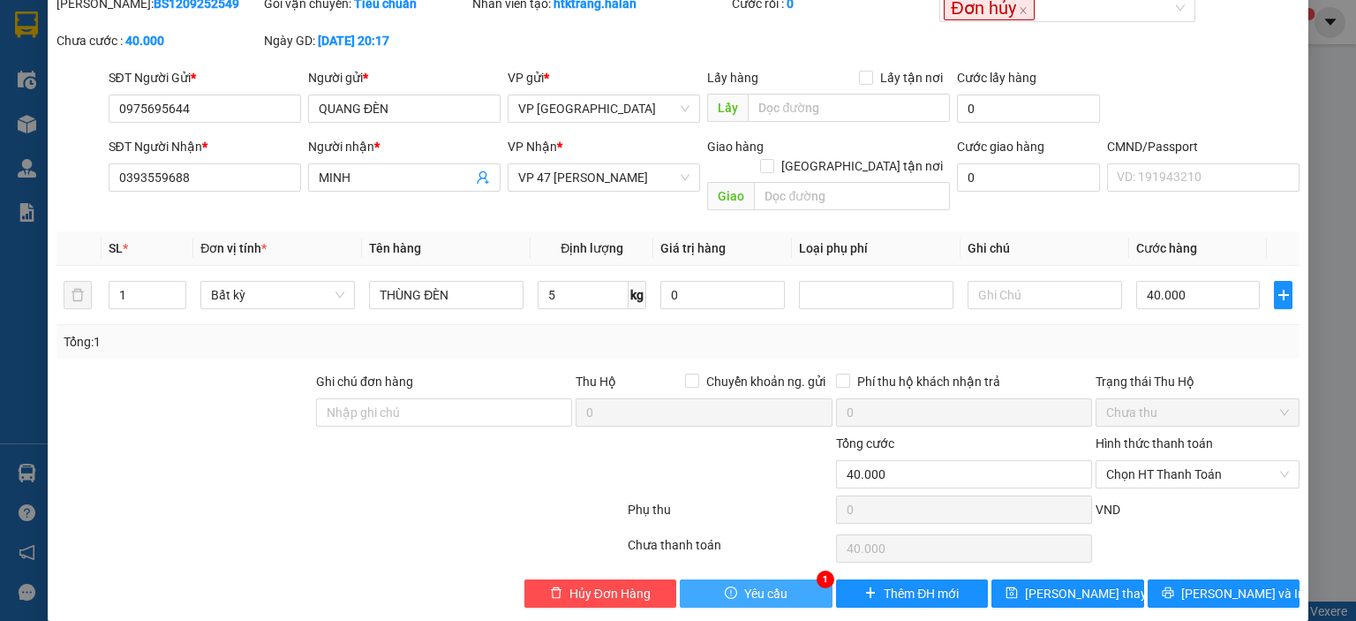
click at [757, 584] on span "Yêu cầu" at bounding box center [765, 593] width 43 height 19
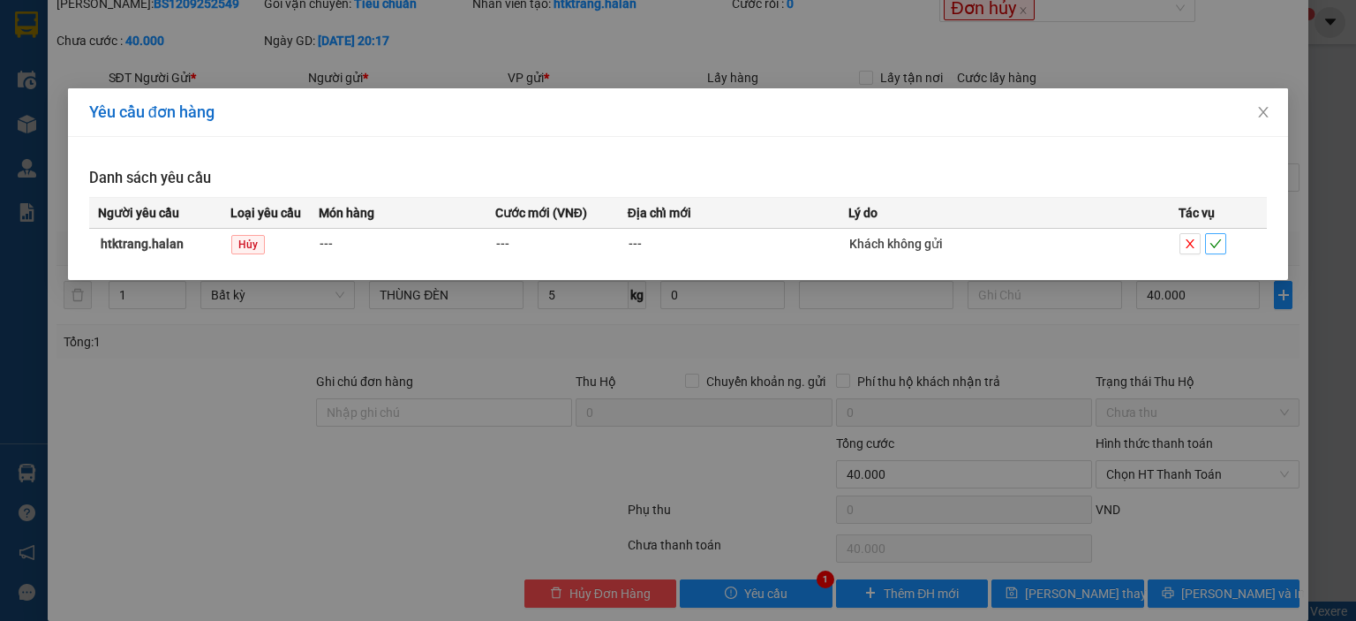
click at [1212, 246] on icon "check" at bounding box center [1215, 243] width 12 height 12
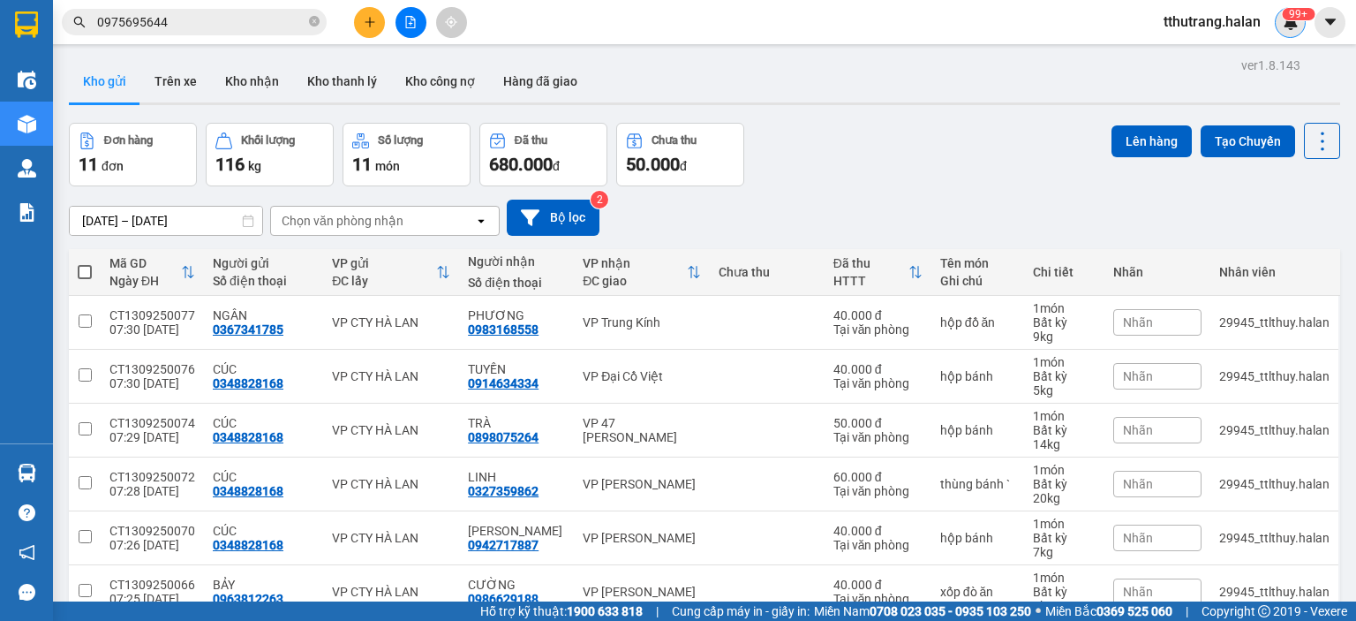
click at [1294, 24] on img at bounding box center [1291, 22] width 16 height 16
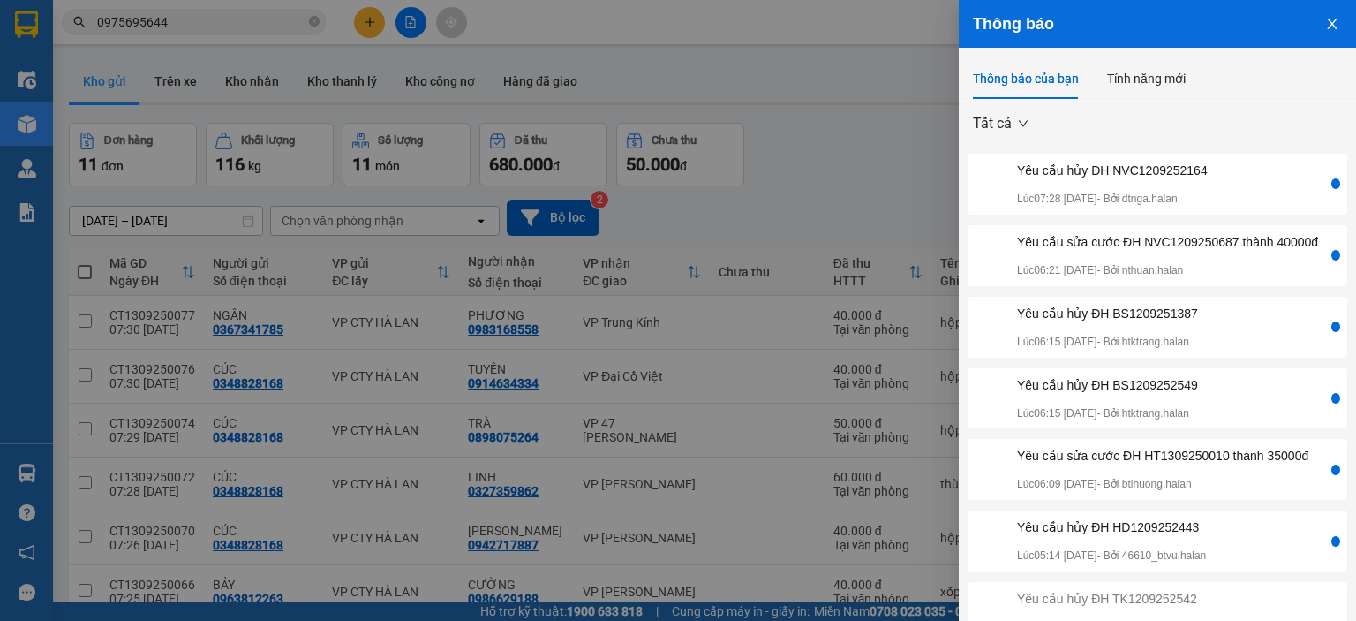
click at [858, 103] on div at bounding box center [678, 310] width 1356 height 621
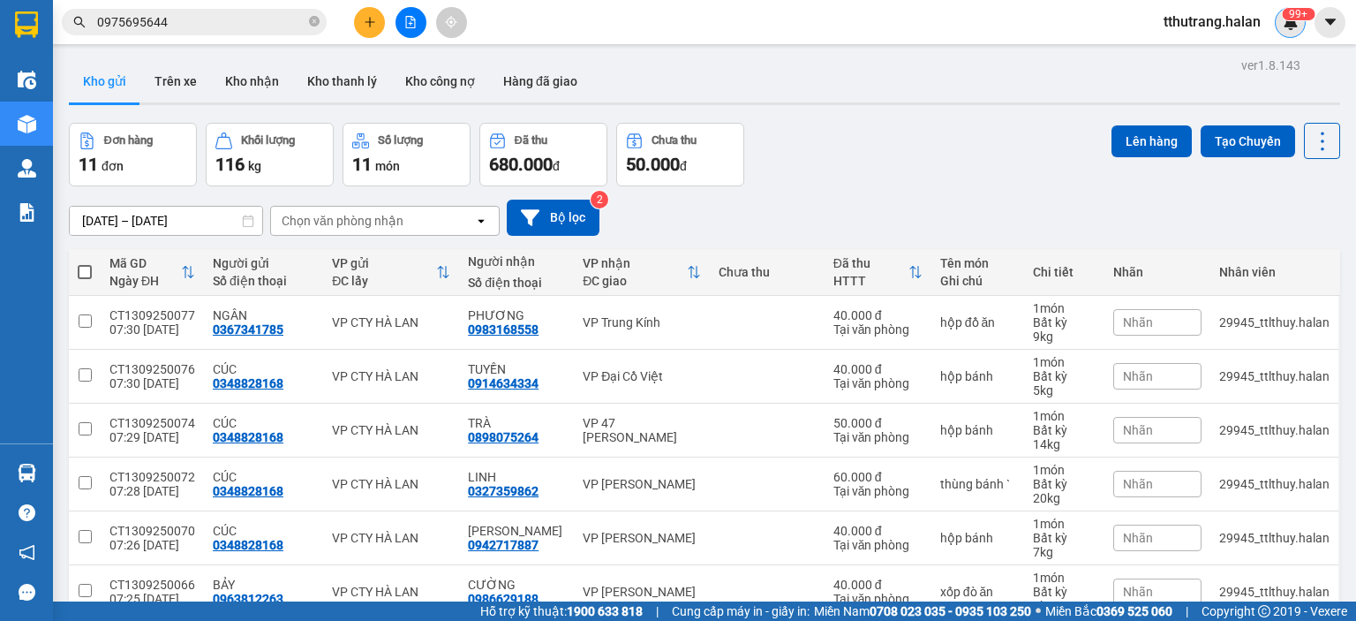
click at [1295, 26] on img at bounding box center [1291, 22] width 16 height 16
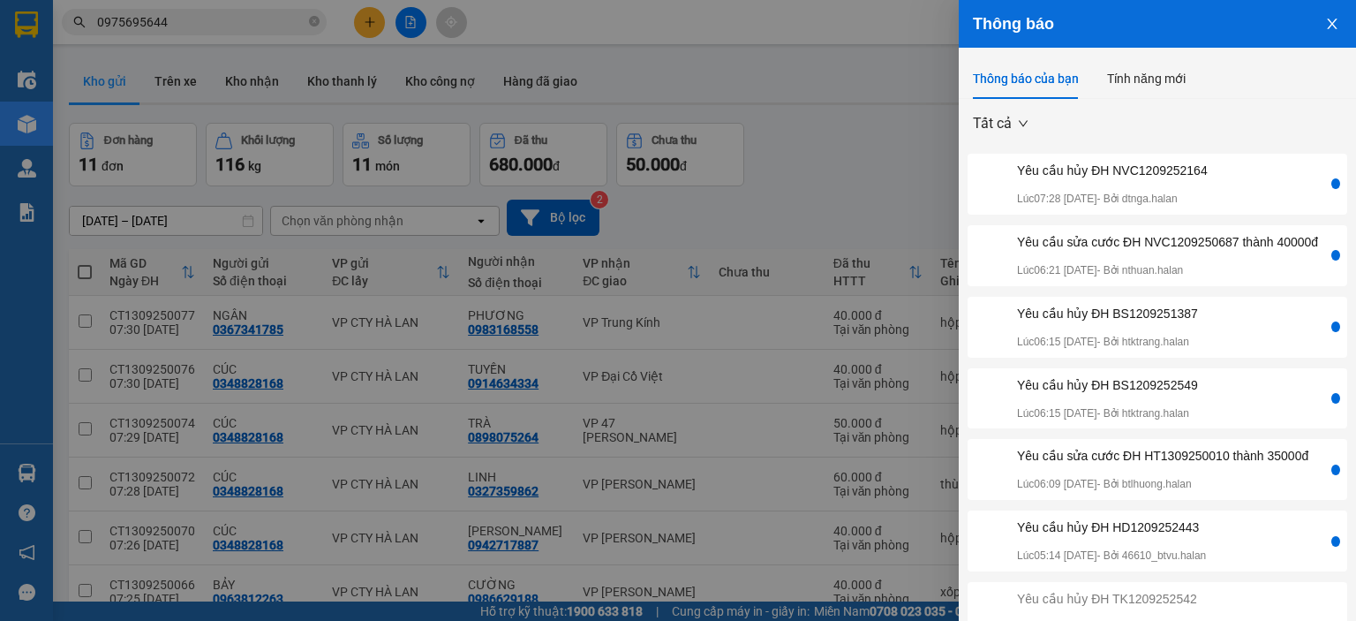
click at [1325, 19] on icon "close" at bounding box center [1332, 24] width 14 height 14
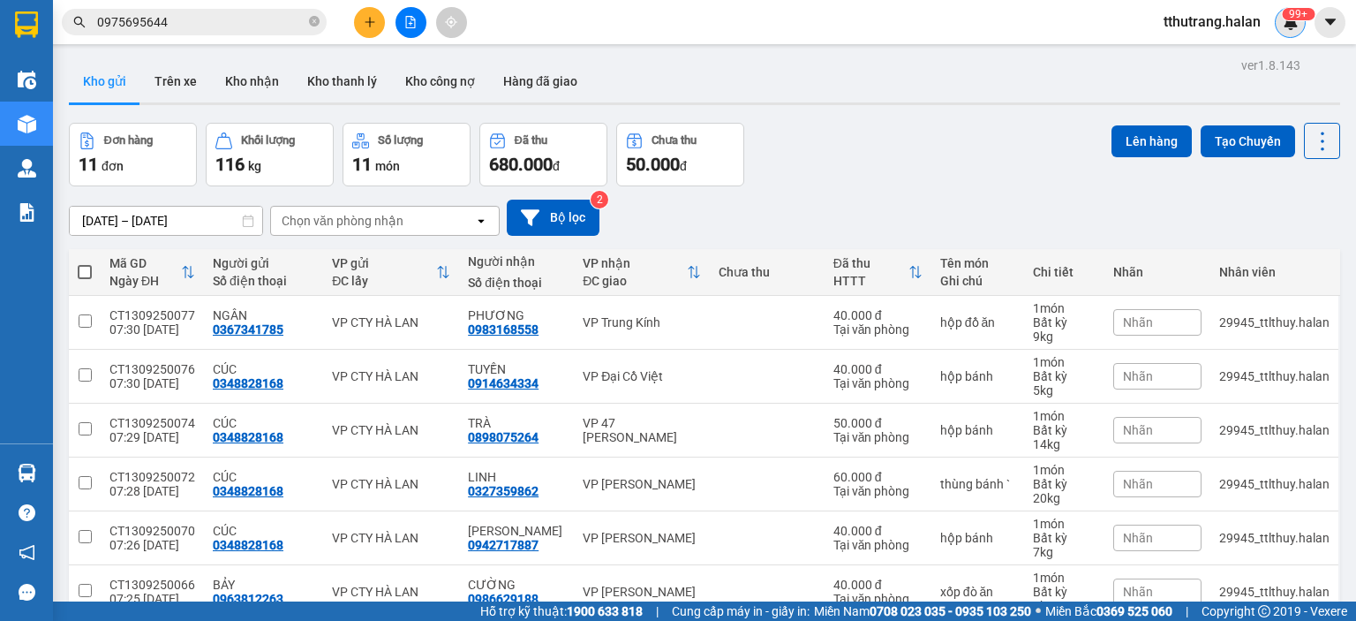
click at [1292, 21] on img at bounding box center [1291, 22] width 16 height 16
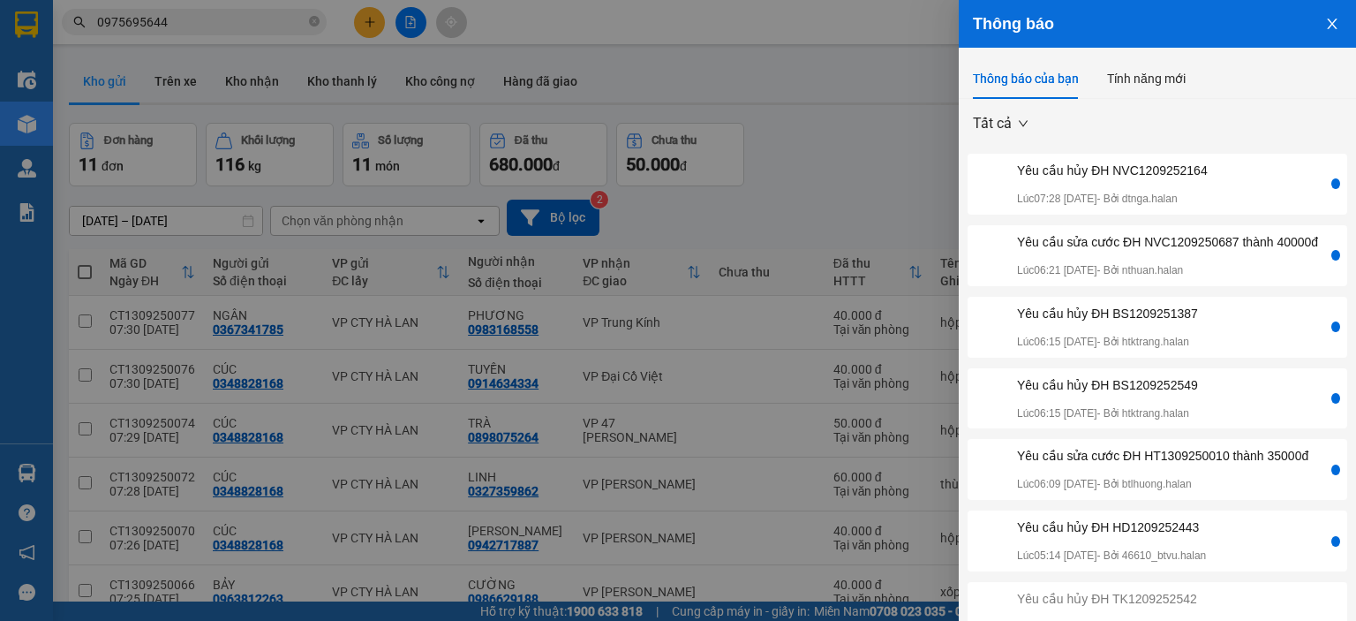
scroll to position [51, 0]
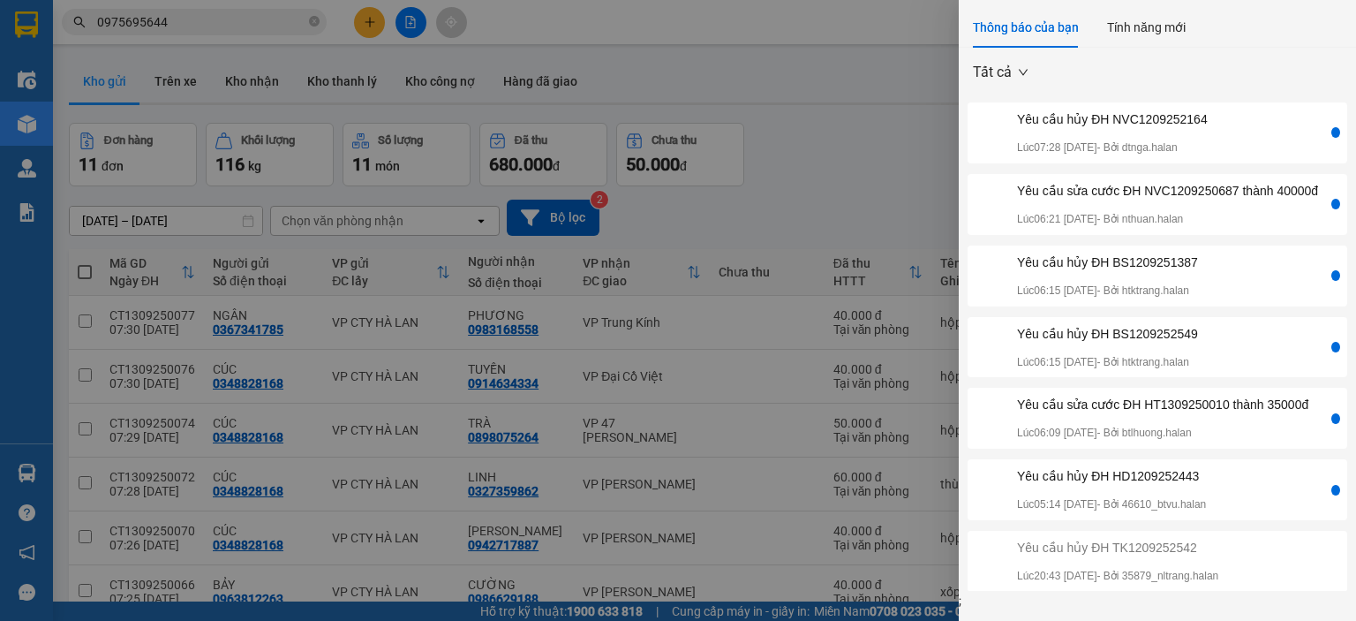
click at [897, 111] on div at bounding box center [678, 310] width 1356 height 621
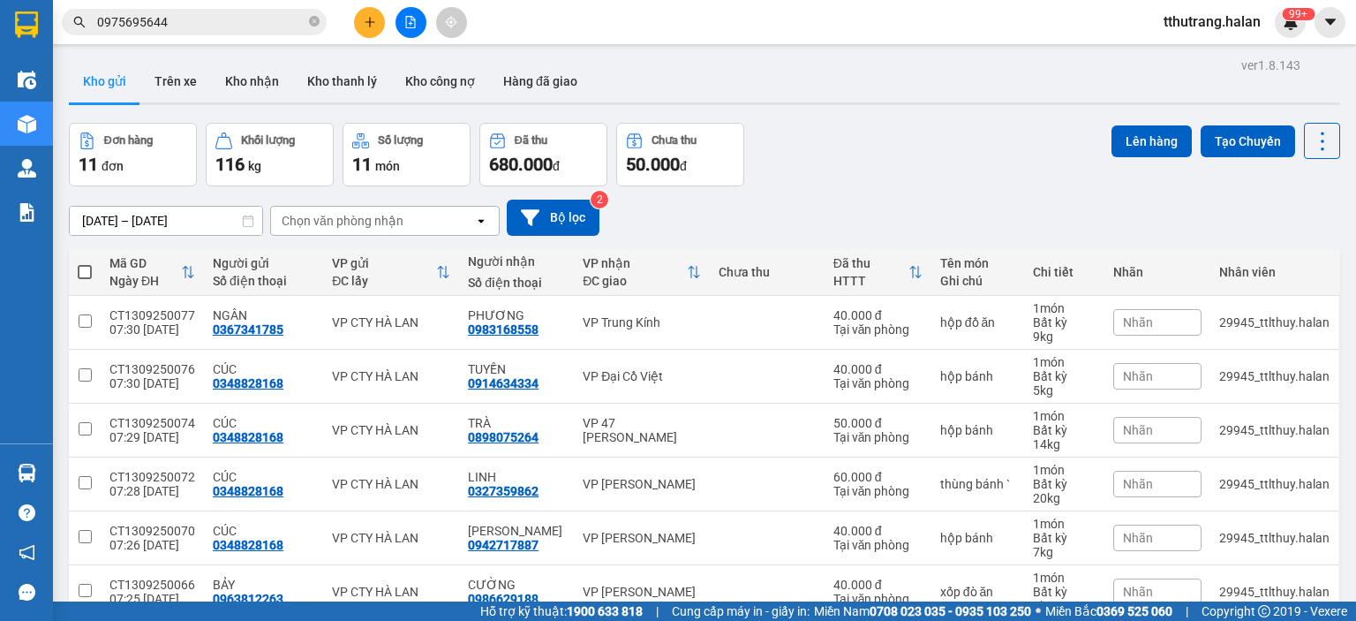
click at [309, 20] on icon "close-circle" at bounding box center [314, 21] width 11 height 11
click at [249, 21] on input "text" at bounding box center [201, 21] width 208 height 19
paste input "BS1209251387"
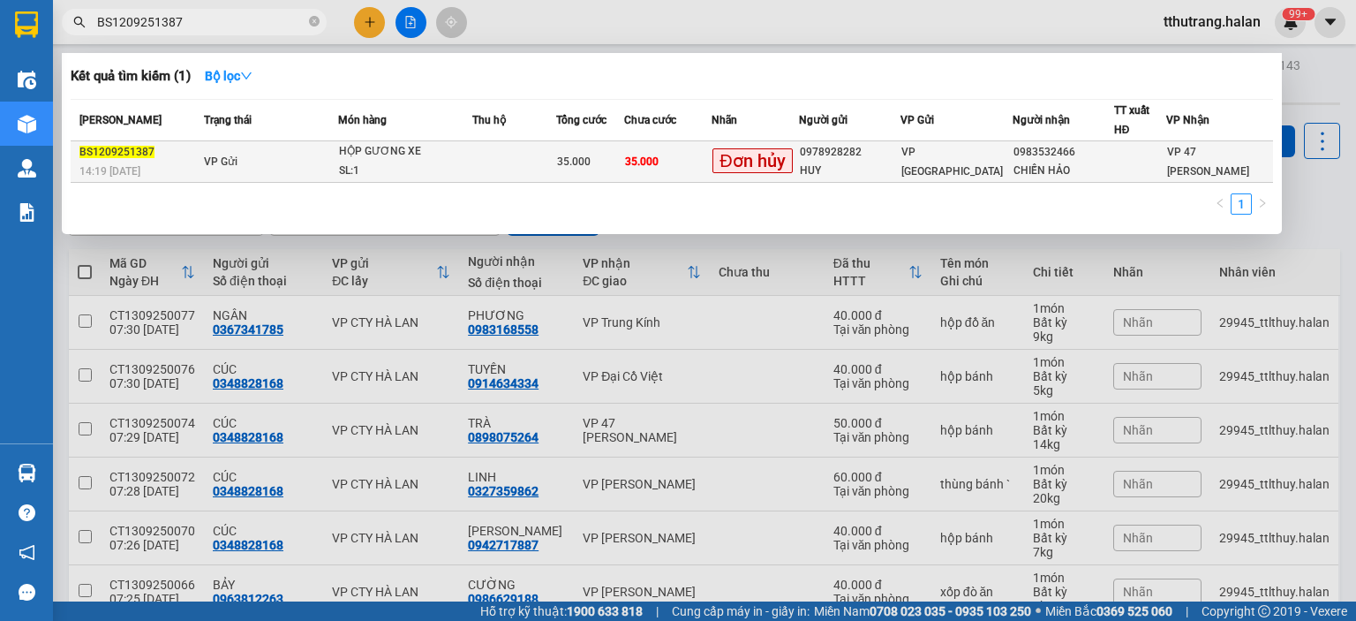
type input "BS1209251387"
click at [388, 156] on div "HỘP GƯƠNG XE" at bounding box center [405, 151] width 132 height 19
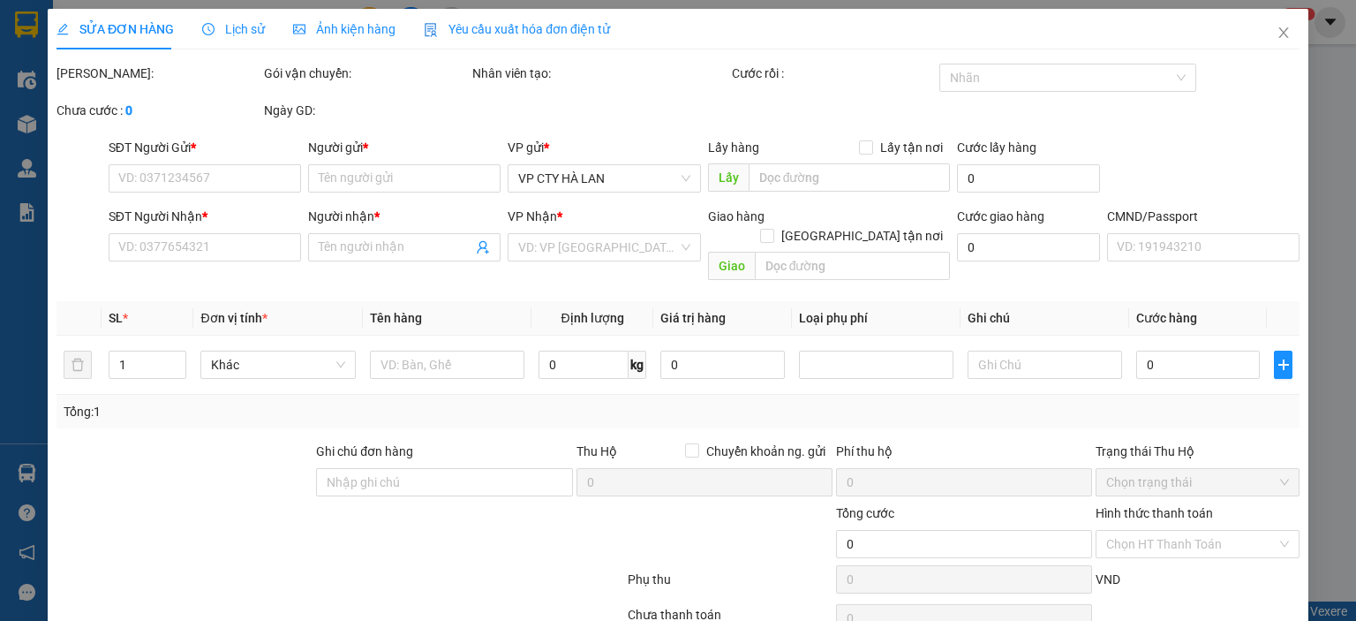
type input "0978928282"
type input "HUY"
type input "0983532466"
type input "CHIẾN HẢO"
type input "35.000"
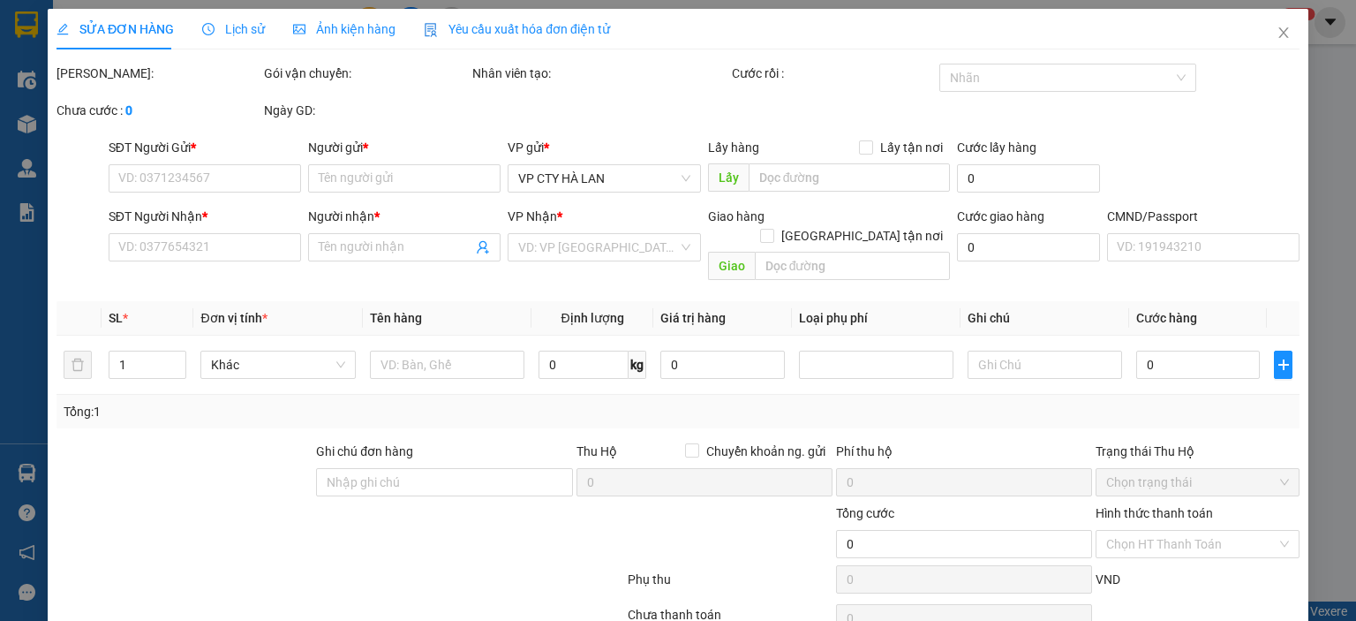
type input "35.000"
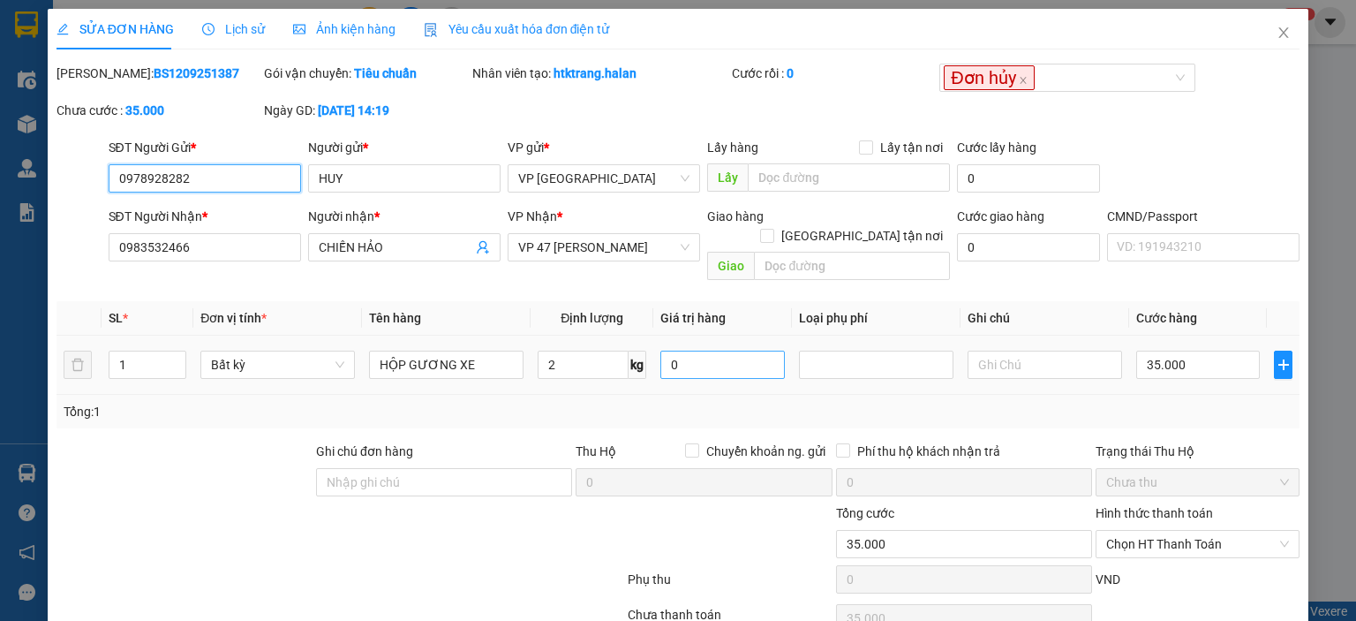
scroll to position [70, 0]
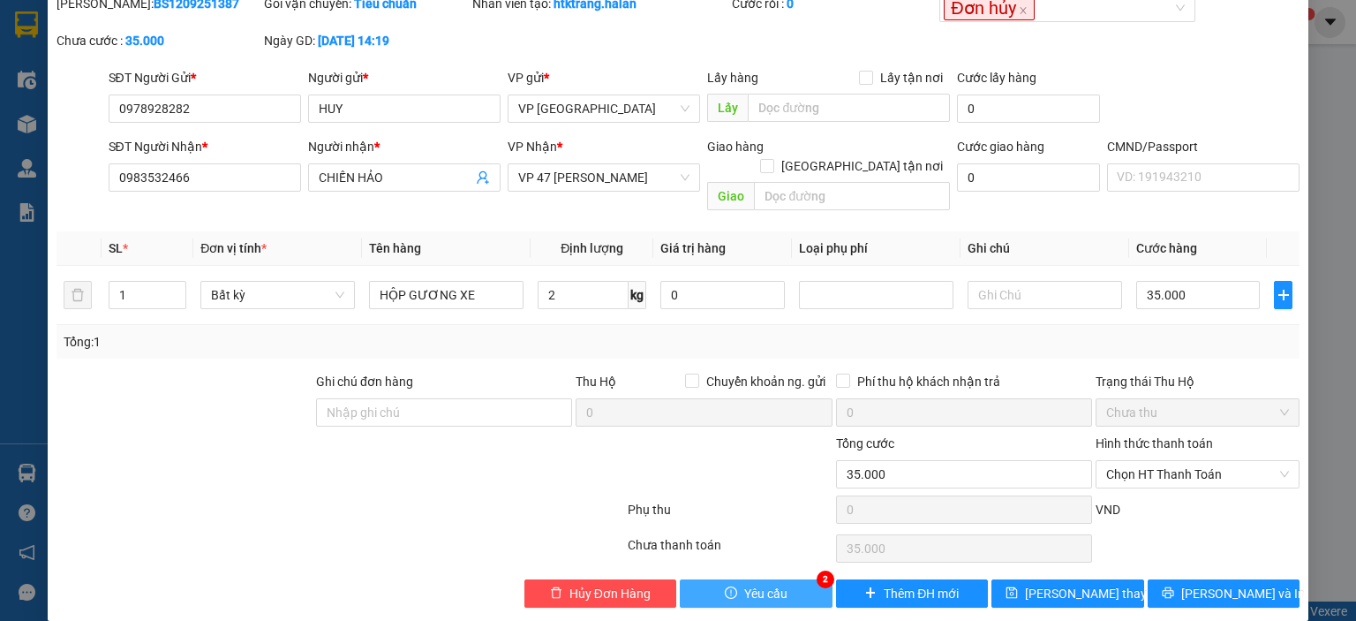
click at [780, 579] on button "Yêu cầu" at bounding box center [756, 593] width 153 height 28
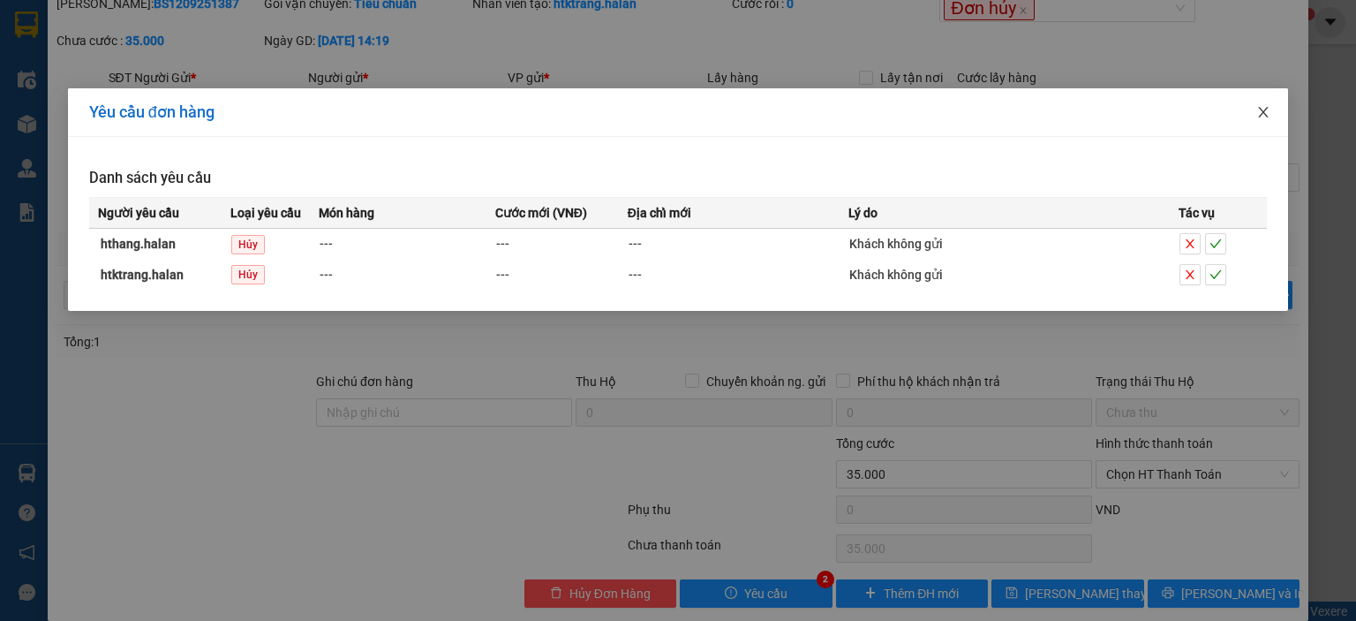
click at [1261, 114] on icon "close" at bounding box center [1263, 112] width 14 height 14
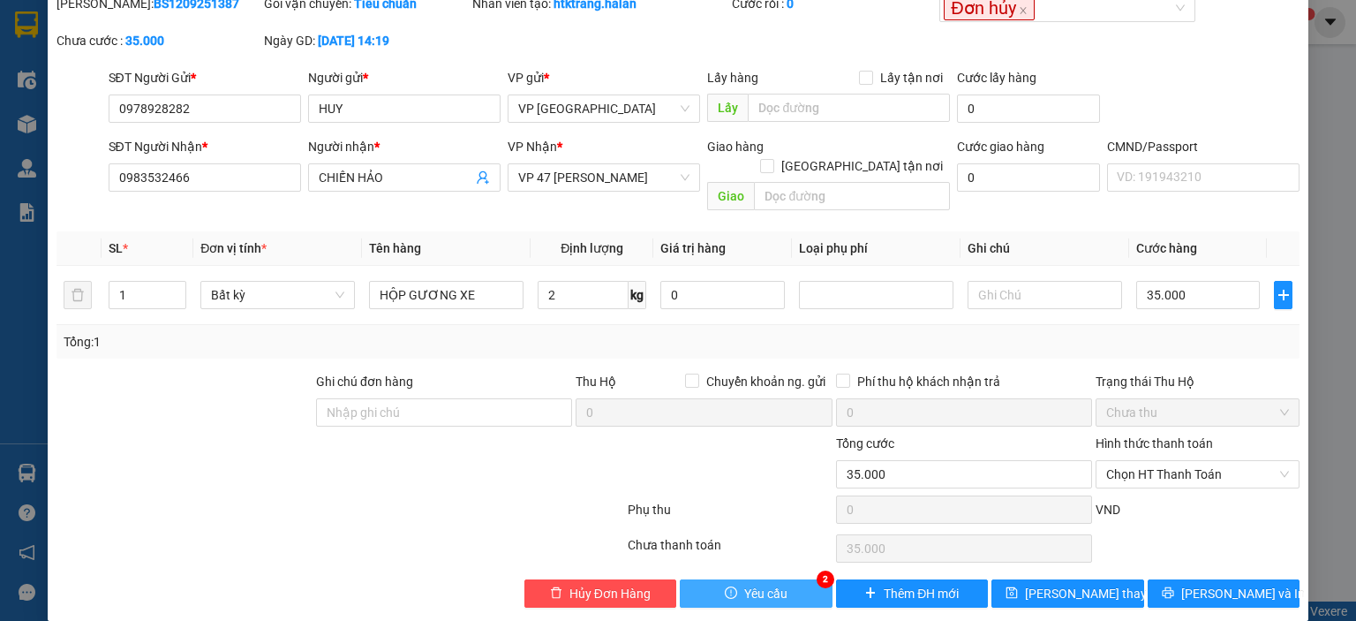
scroll to position [0, 0]
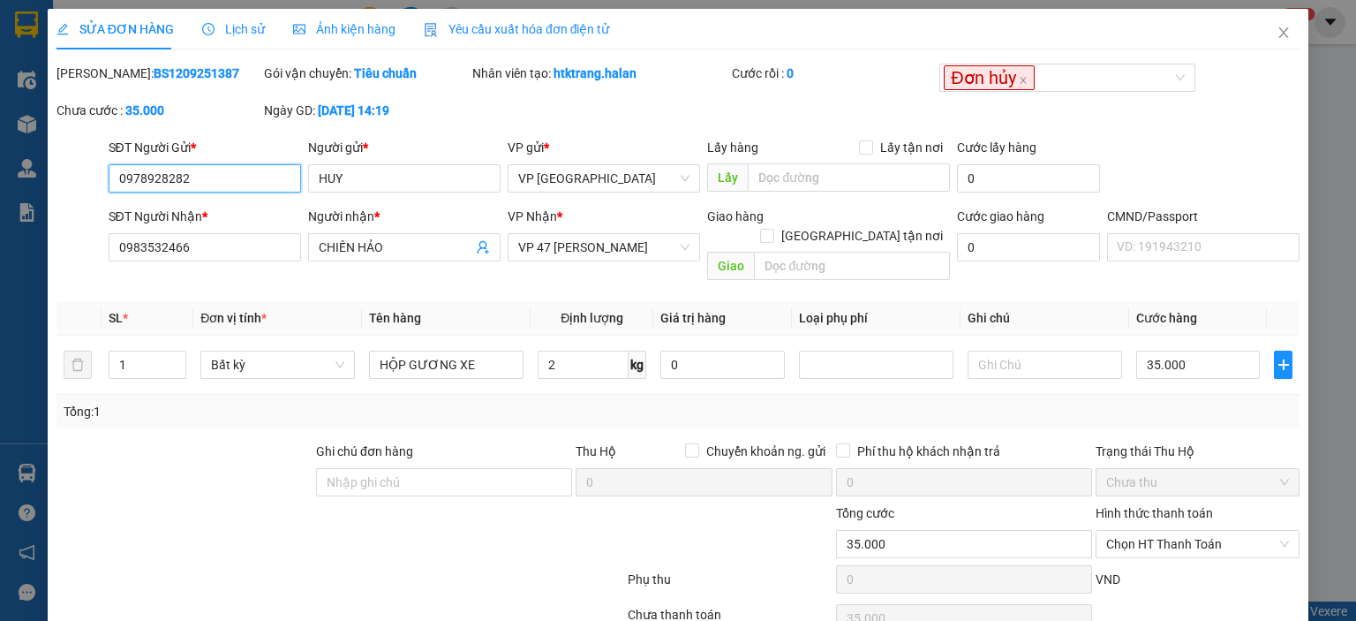
click at [194, 177] on input "0978928282" at bounding box center [205, 178] width 192 height 28
drag, startPoint x: 188, startPoint y: 177, endPoint x: 95, endPoint y: 200, distance: 95.7
click at [49, 185] on div "SỬA ĐƠN HÀNG Lịch sử Ảnh kiện hàng Yêu cầu xuất hóa đơn điện tử Total Paid Fee …" at bounding box center [678, 350] width 1261 height 682
click at [1277, 27] on icon "close" at bounding box center [1284, 33] width 14 height 14
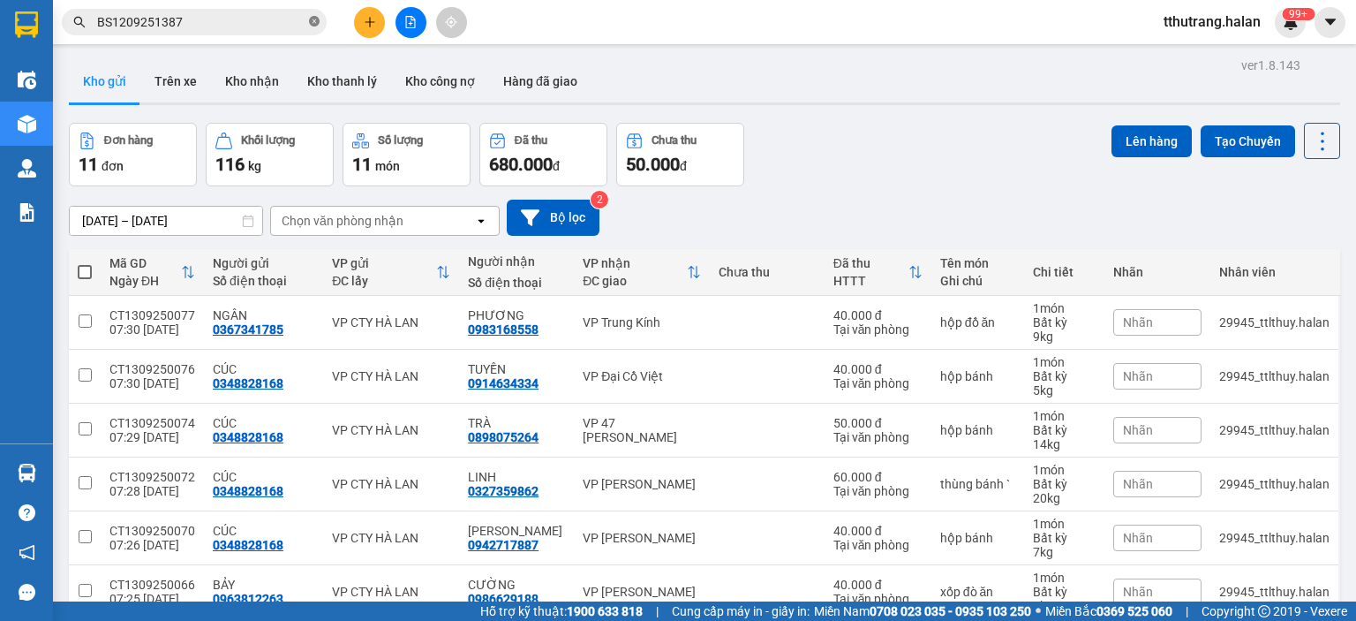
click at [313, 20] on icon "close-circle" at bounding box center [314, 21] width 11 height 11
click at [225, 20] on input "text" at bounding box center [201, 21] width 208 height 19
paste input "0978928282"
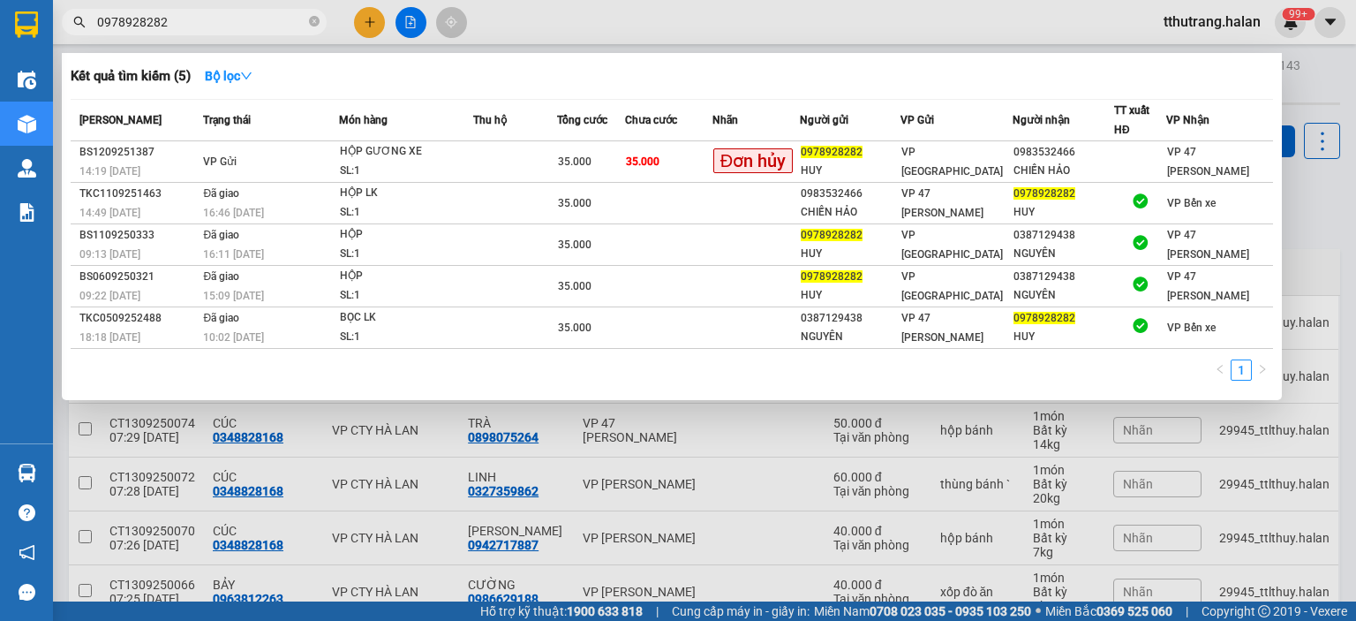
type input "0978928282"
click at [310, 14] on span at bounding box center [314, 22] width 11 height 17
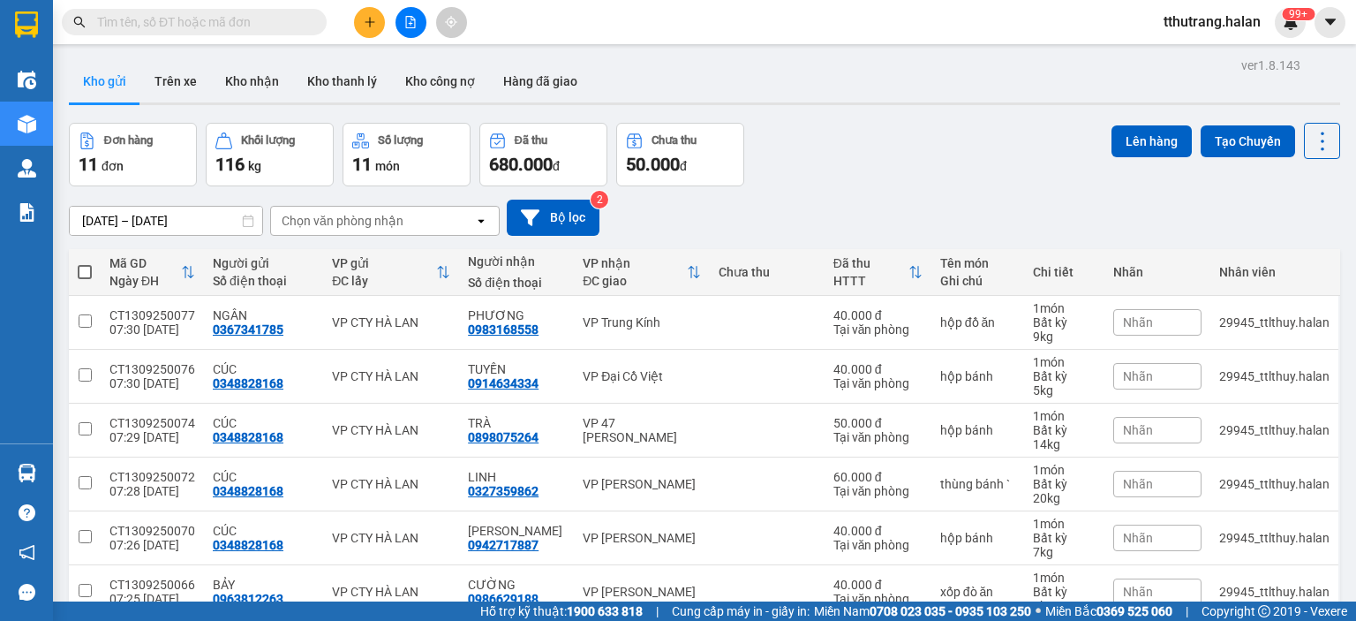
paste input "NVC1209252164"
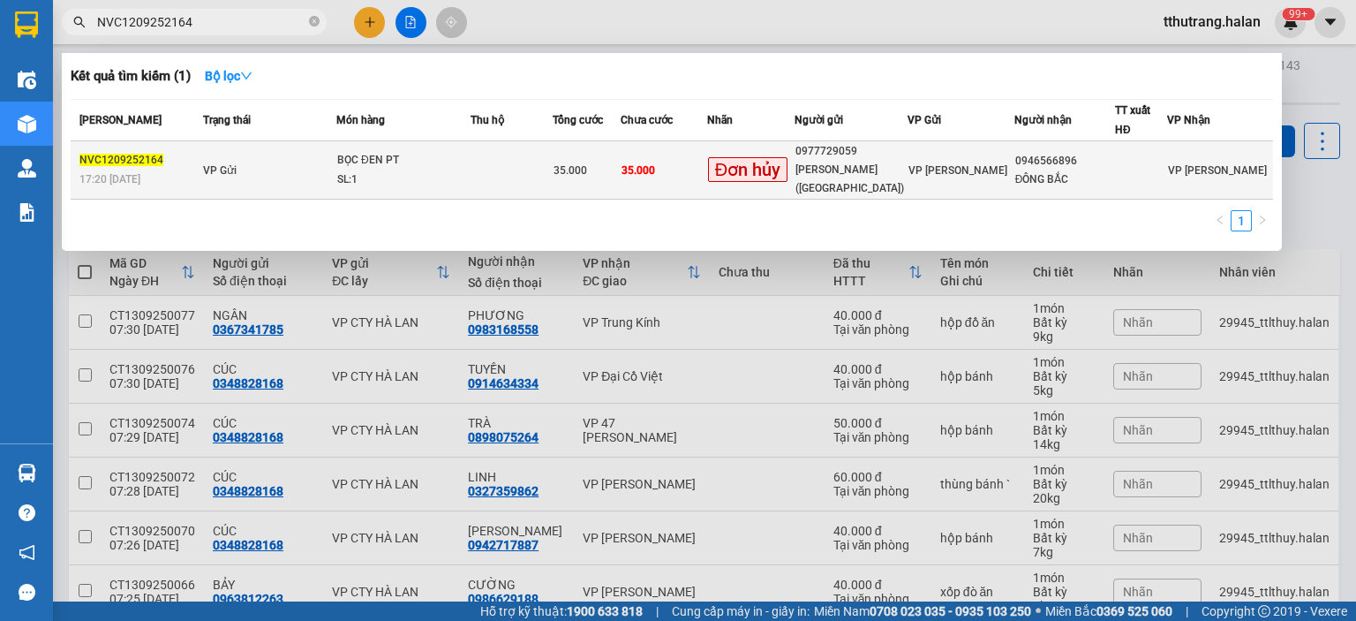
type input "NVC1209252164"
click at [470, 168] on div "BỌC ĐEN PT" at bounding box center [403, 160] width 132 height 19
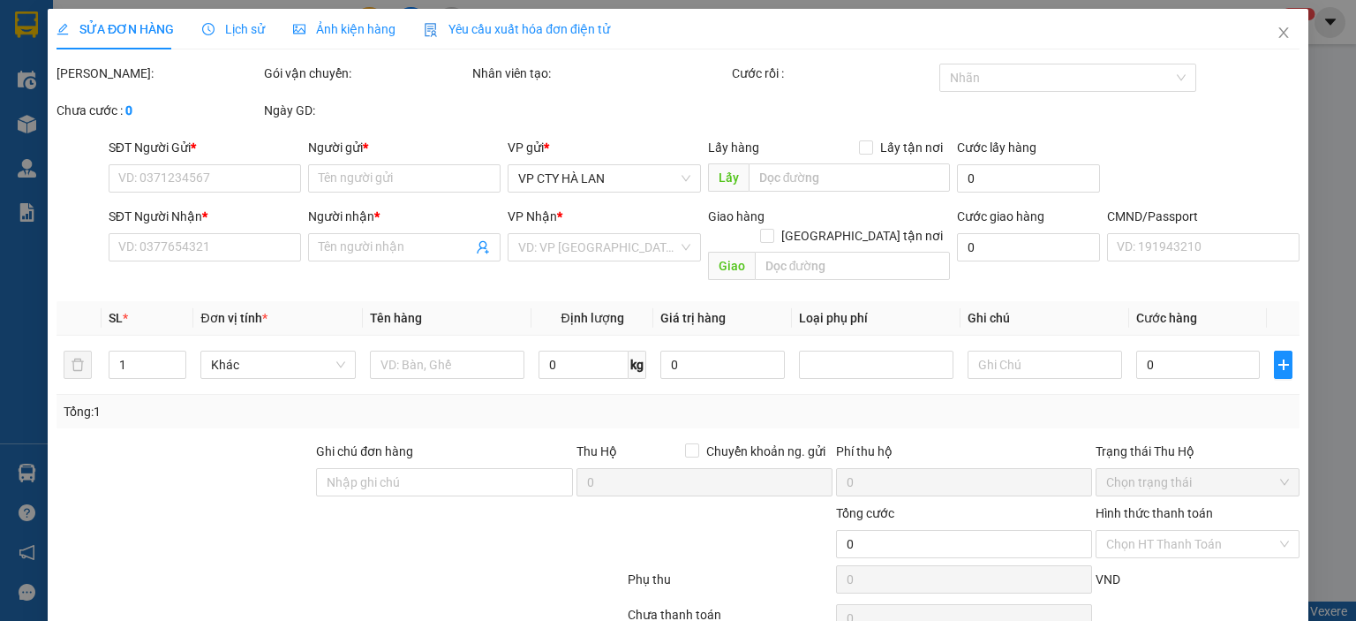
type input "0977729059"
type input "[PERSON_NAME] ([GEOGRAPHIC_DATA])"
type input "0946566896"
type input "ĐÔNG BẮC"
type input "35.000"
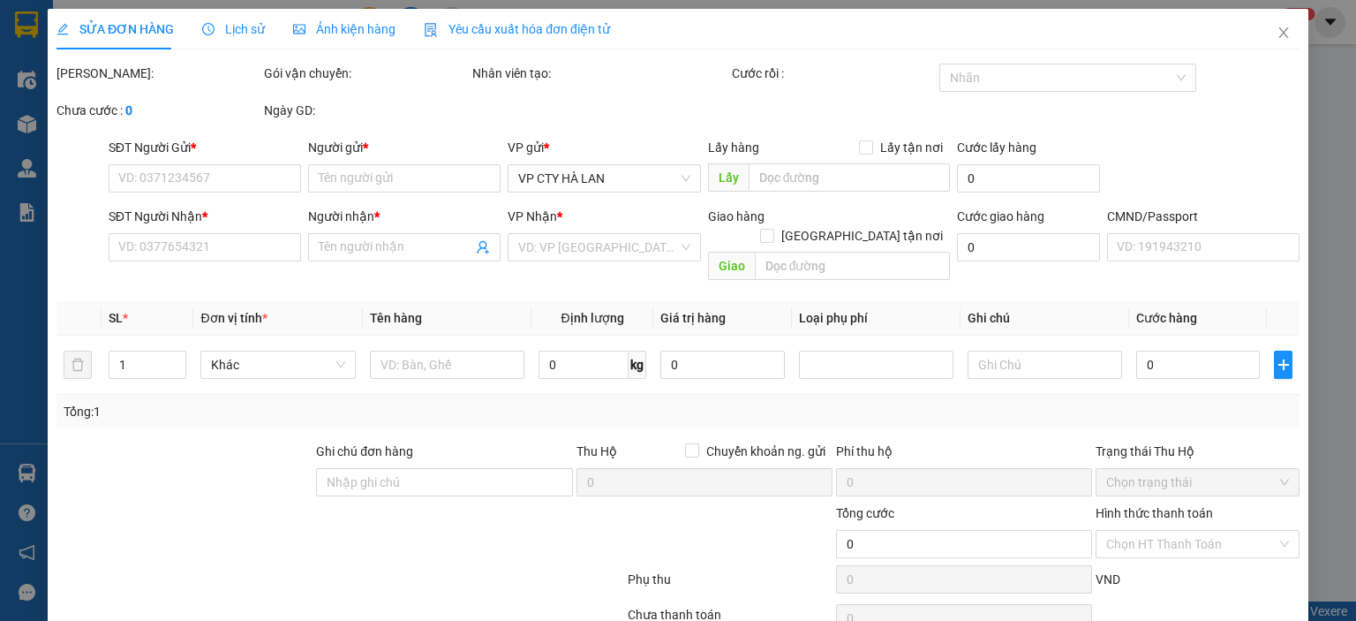
type input "35.000"
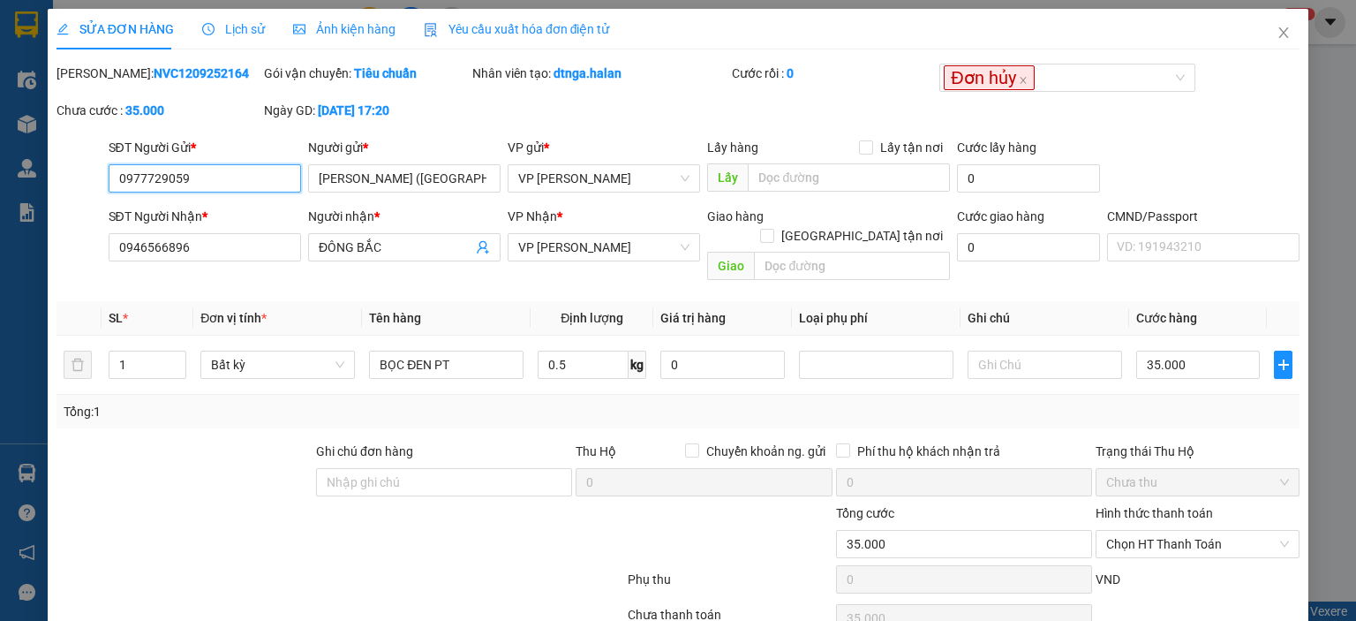
scroll to position [70, 0]
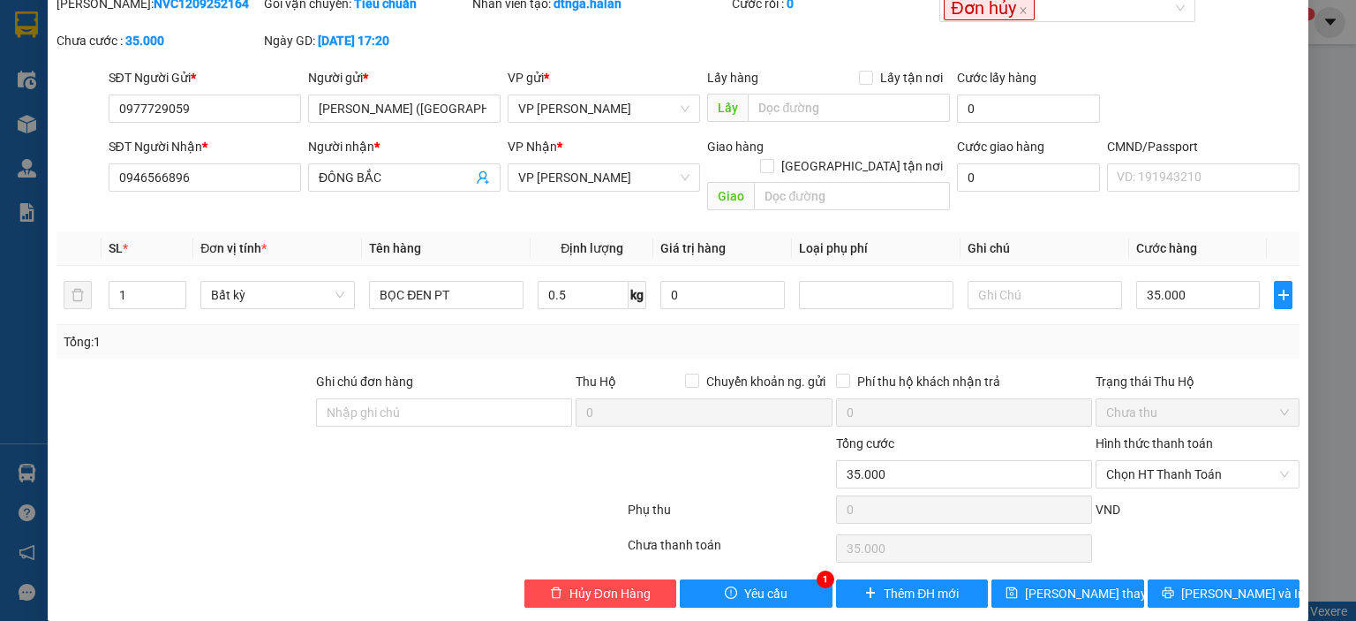
click at [758, 555] on div "Total Paid Fee 0 Total UnPaid Fee 35.000 Cash Collection Total Fee Mã ĐH: NVC12…" at bounding box center [678, 301] width 1243 height 614
click at [756, 584] on span "Yêu cầu" at bounding box center [765, 593] width 43 height 19
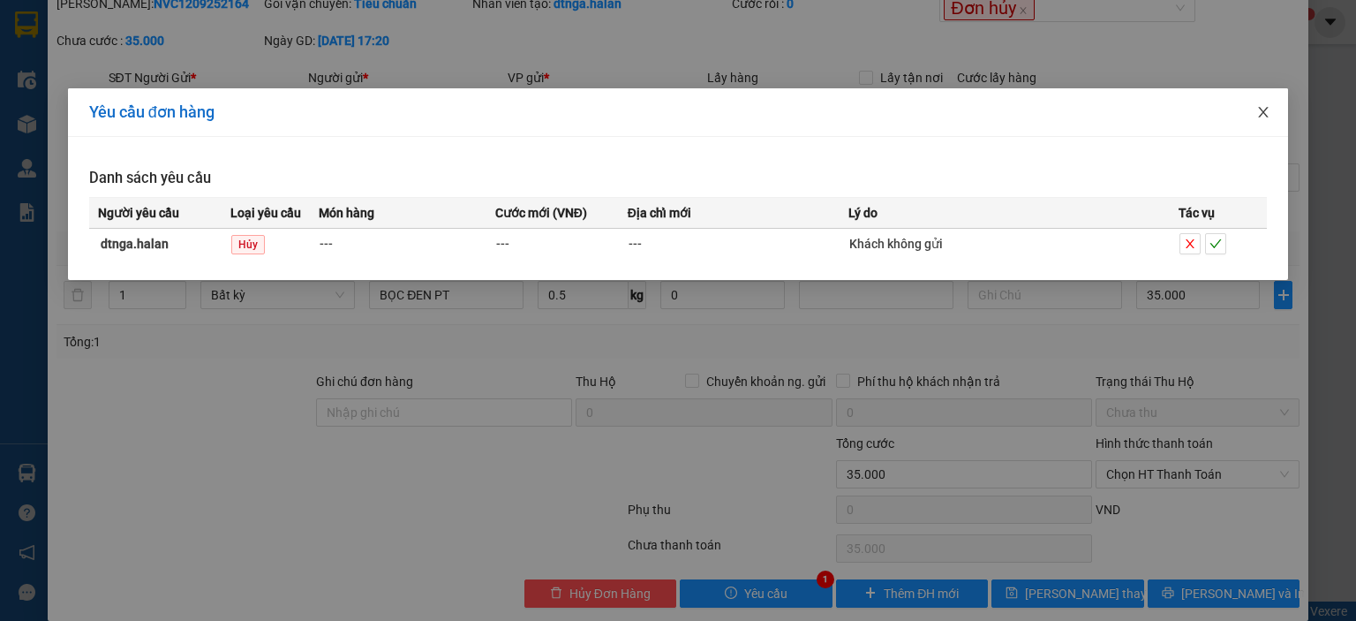
drag, startPoint x: 1269, startPoint y: 112, endPoint x: 1021, endPoint y: 130, distance: 248.7
click at [1267, 112] on icon "close" at bounding box center [1263, 112] width 14 height 14
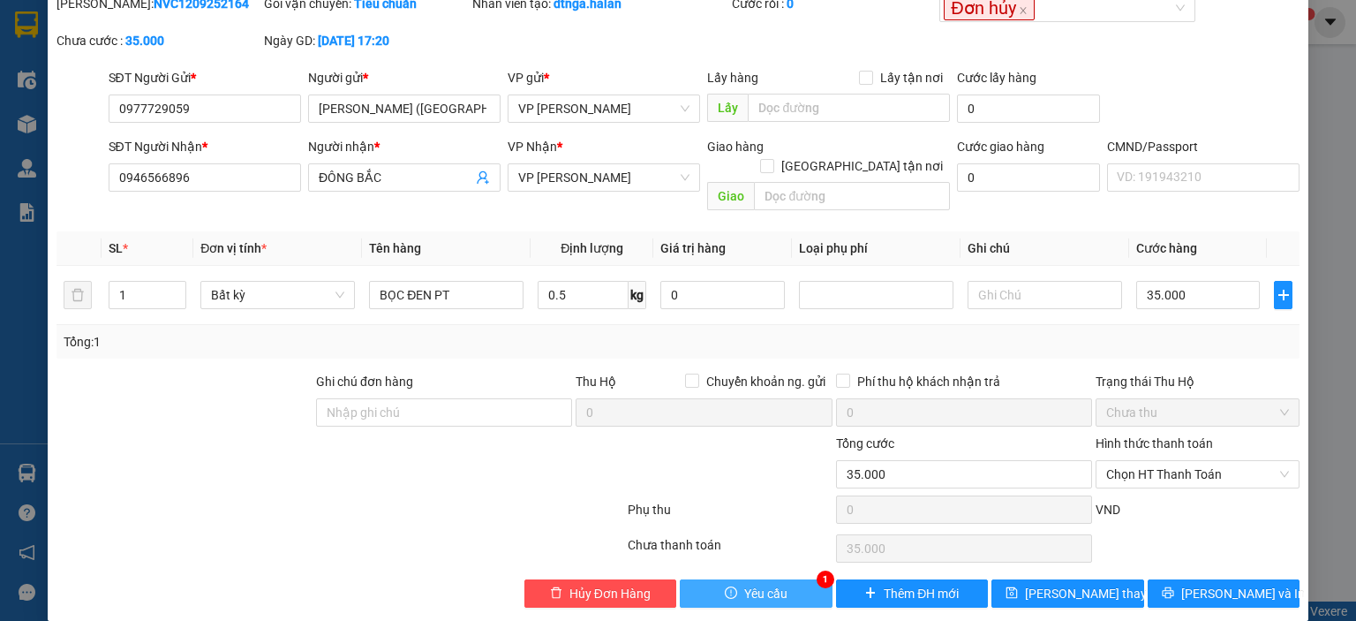
scroll to position [0, 0]
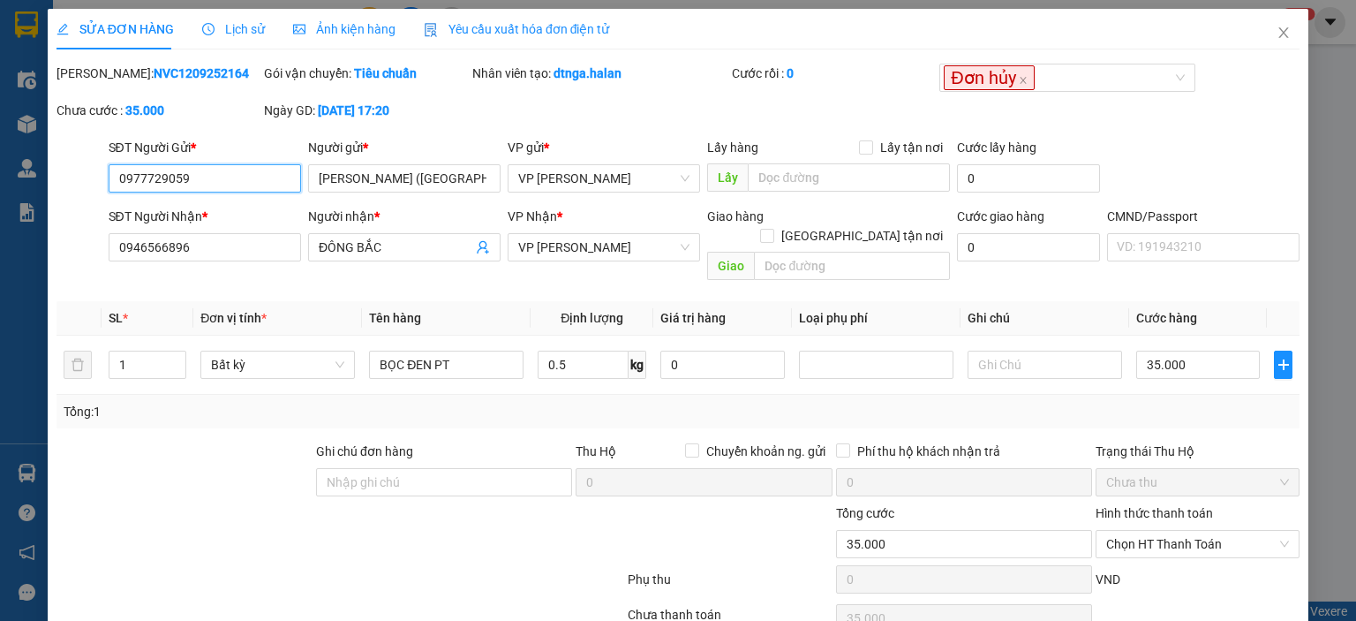
drag, startPoint x: 208, startPoint y: 172, endPoint x: 223, endPoint y: 178, distance: 16.2
click at [208, 173] on input "0977729059" at bounding box center [205, 178] width 192 height 28
drag, startPoint x: 236, startPoint y: 178, endPoint x: 57, endPoint y: 179, distance: 178.3
click at [57, 179] on div "SĐT Người Gửi * 0977729059 0977729059 Người gửi * [PERSON_NAME] (ngần) VP gửi *…" at bounding box center [678, 169] width 1247 height 62
click at [1277, 34] on icon "close" at bounding box center [1284, 33] width 14 height 14
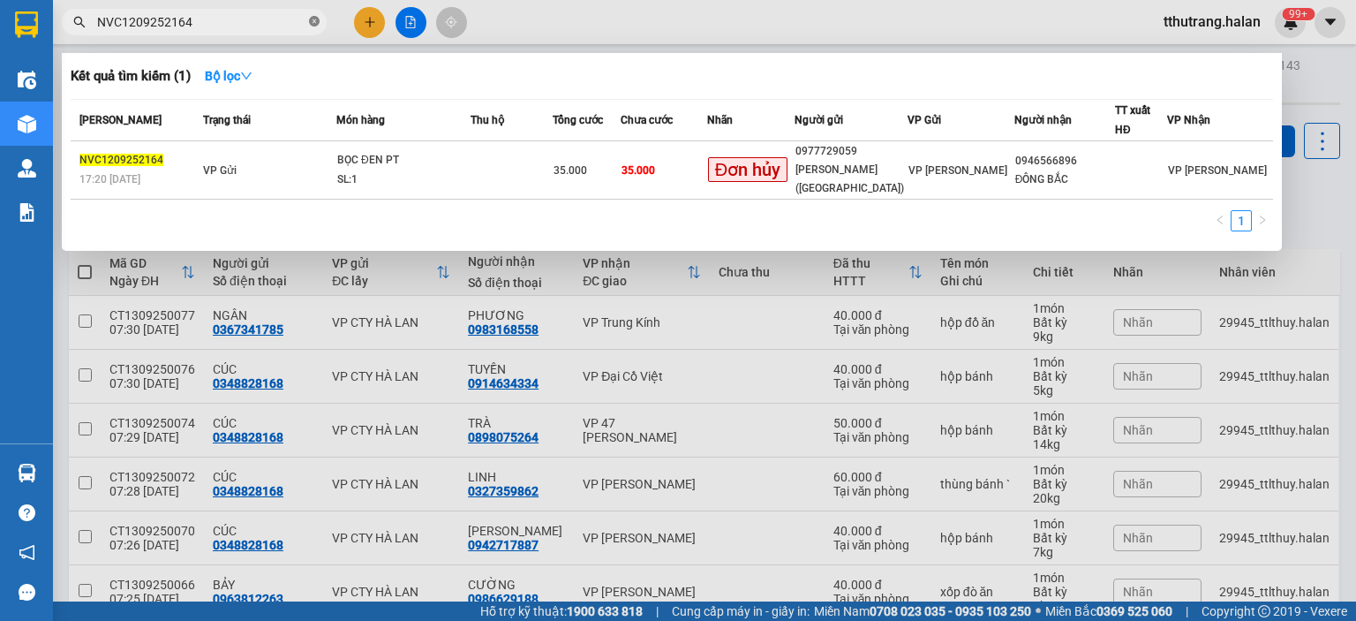
click at [310, 17] on icon "close-circle" at bounding box center [314, 21] width 11 height 11
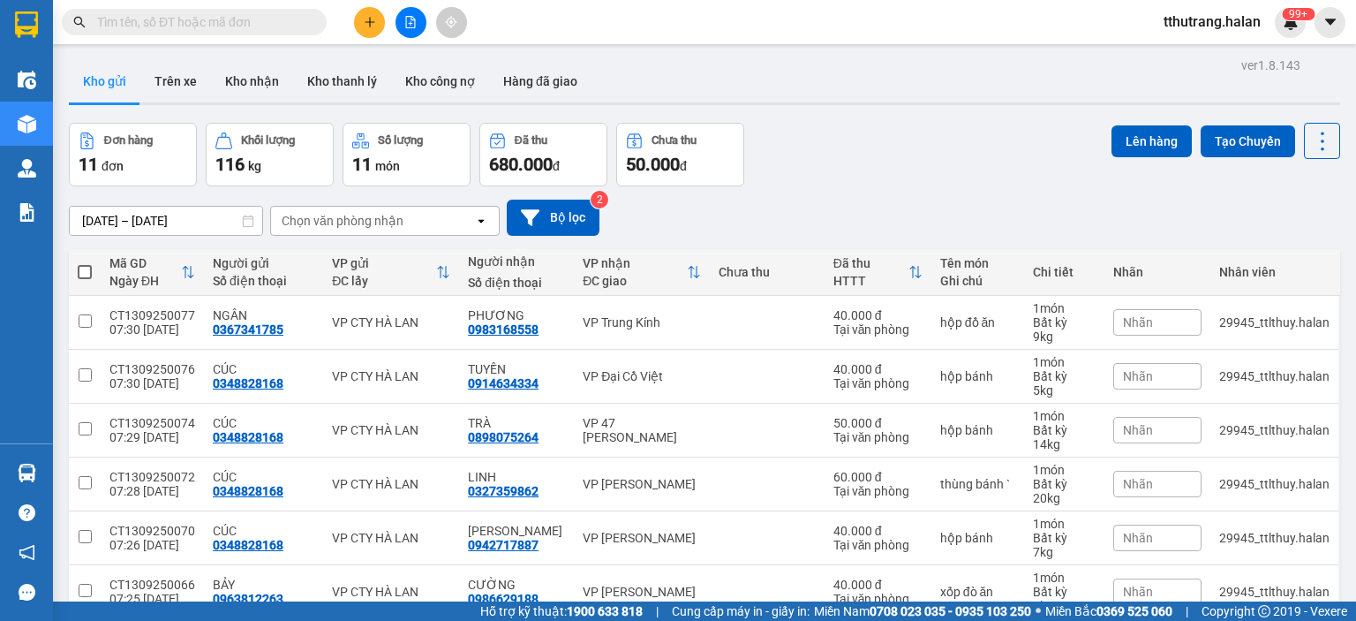
click at [252, 20] on input "text" at bounding box center [201, 21] width 208 height 19
paste input "0977729059"
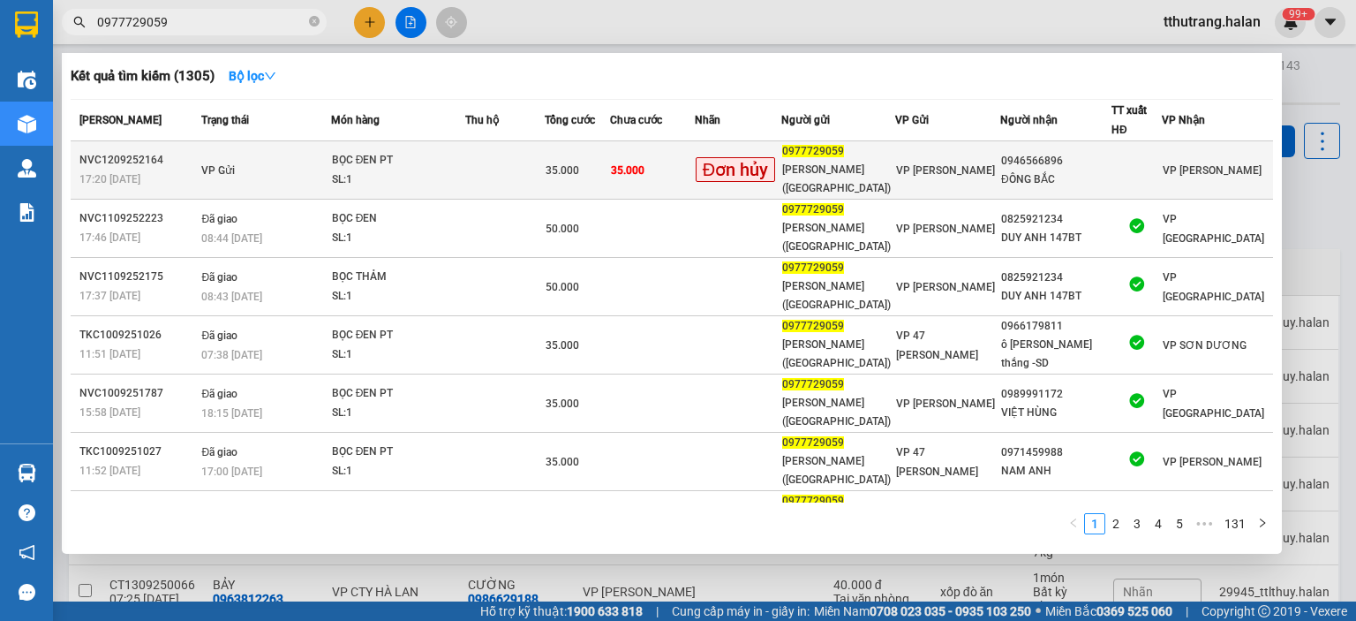
type input "0977729059"
click at [598, 173] on div "35.000" at bounding box center [578, 170] width 64 height 19
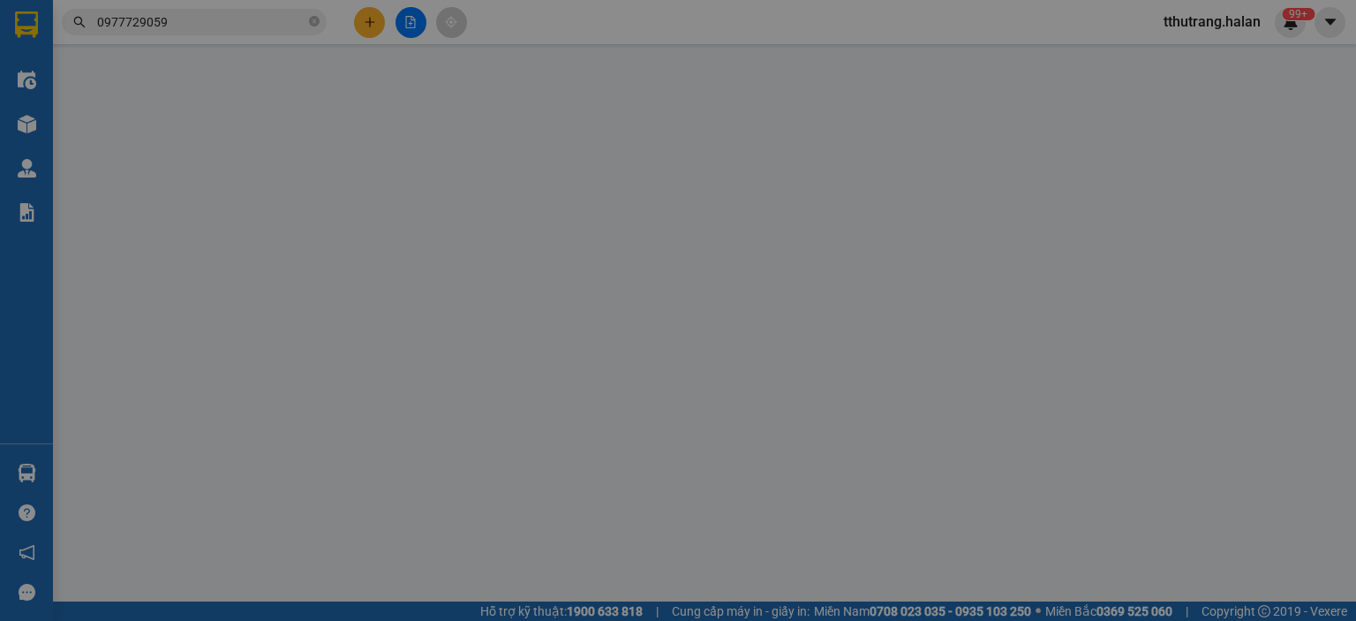
type input "0977729059"
type input "[PERSON_NAME] ([GEOGRAPHIC_DATA])"
type input "0946566896"
type input "ĐÔNG BẮC"
type input "35.000"
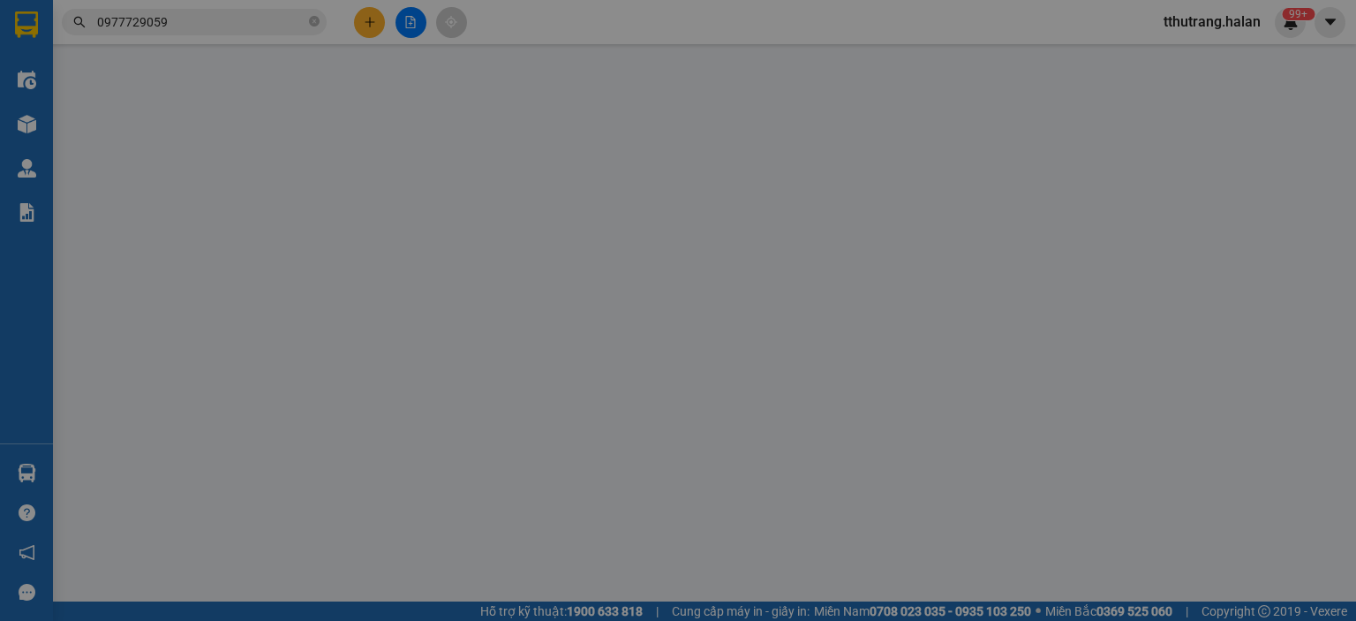
type input "35.000"
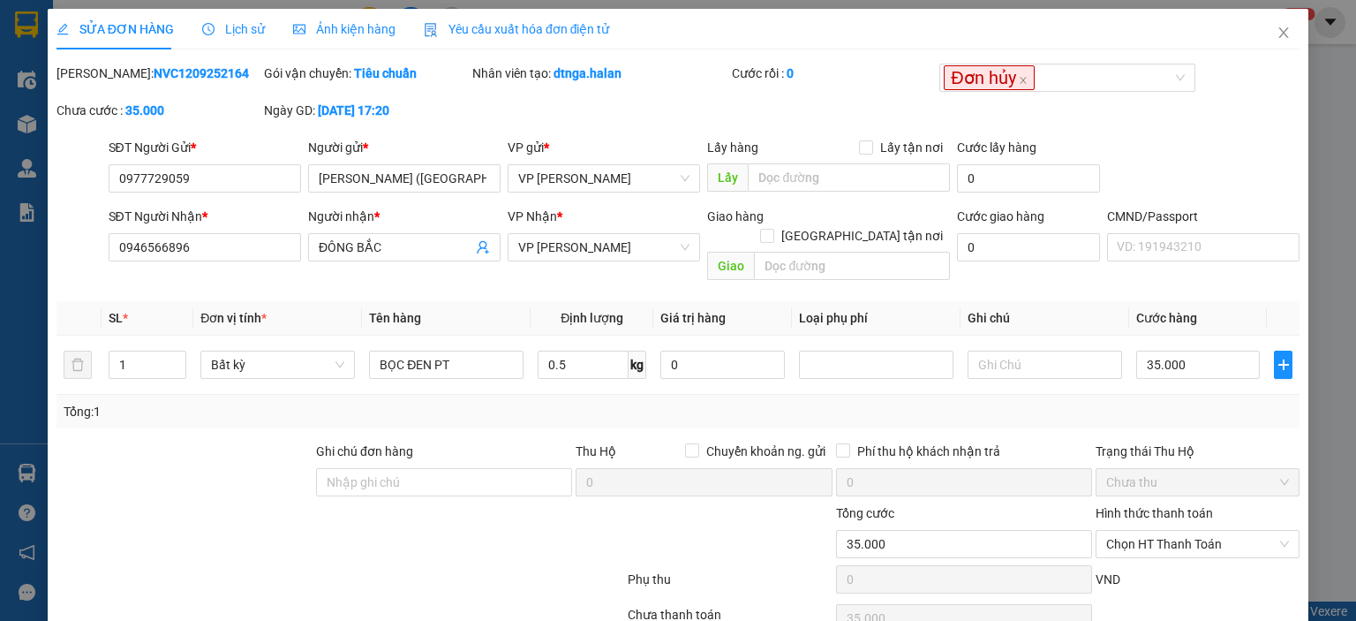
drag, startPoint x: 170, startPoint y: 97, endPoint x: 211, endPoint y: 75, distance: 47.0
click at [179, 94] on div "Mã ĐH: NVC1209252164" at bounding box center [158, 82] width 207 height 37
click at [215, 74] on div "Mã ĐH: NVC1209252164" at bounding box center [159, 73] width 204 height 19
drag, startPoint x: 219, startPoint y: 74, endPoint x: 102, endPoint y: 77, distance: 116.6
click at [102, 77] on div "Mã ĐH: NVC1209252164" at bounding box center [159, 73] width 204 height 19
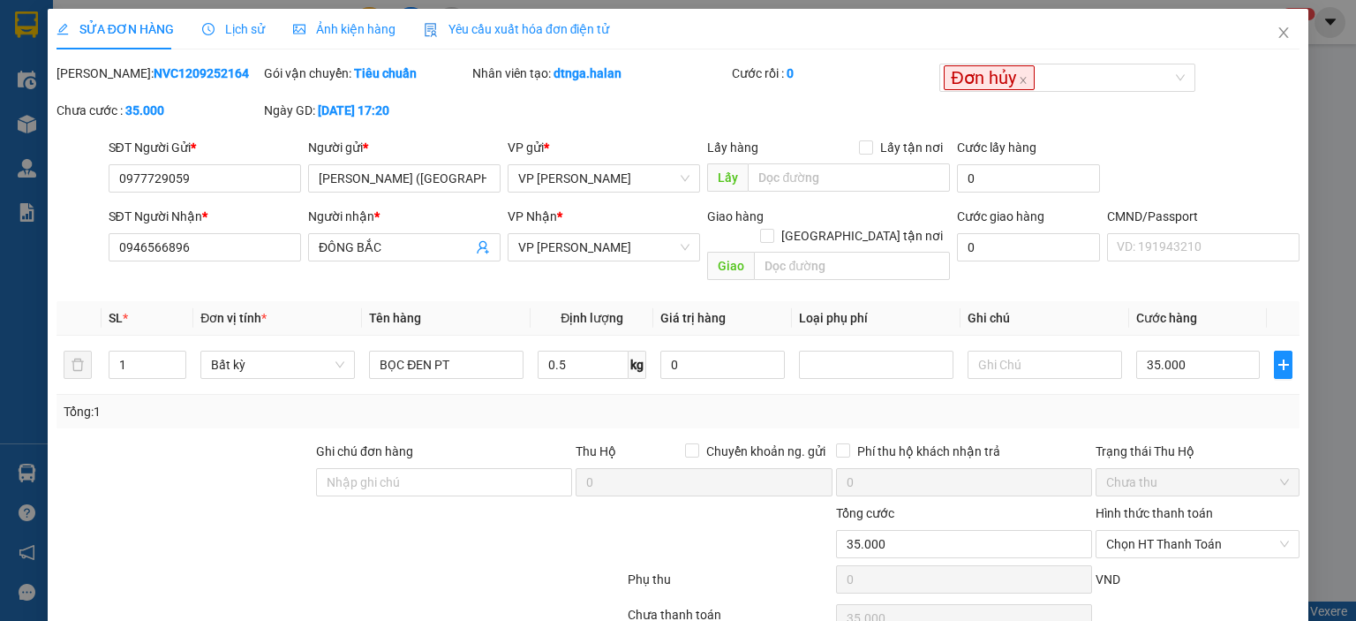
copy b "NVC1209252164"
click at [512, 130] on div "Mã ĐH: NVC1209252164 Gói vận chuyển: Tiêu chuẩn Nhân viên tạo: dtnga.halan Cước…" at bounding box center [678, 101] width 1247 height 74
click at [585, 105] on div "Mã ĐH: NVC1209252164 Gói vận chuyển: Tiêu chuẩn Nhân viên tạo: dtnga.halan Cước…" at bounding box center [678, 101] width 1247 height 74
drag, startPoint x: 630, startPoint y: 84, endPoint x: 551, endPoint y: 94, distance: 80.2
click at [551, 94] on div "Nhân viên tạo: dtnga.halan" at bounding box center [601, 82] width 260 height 37
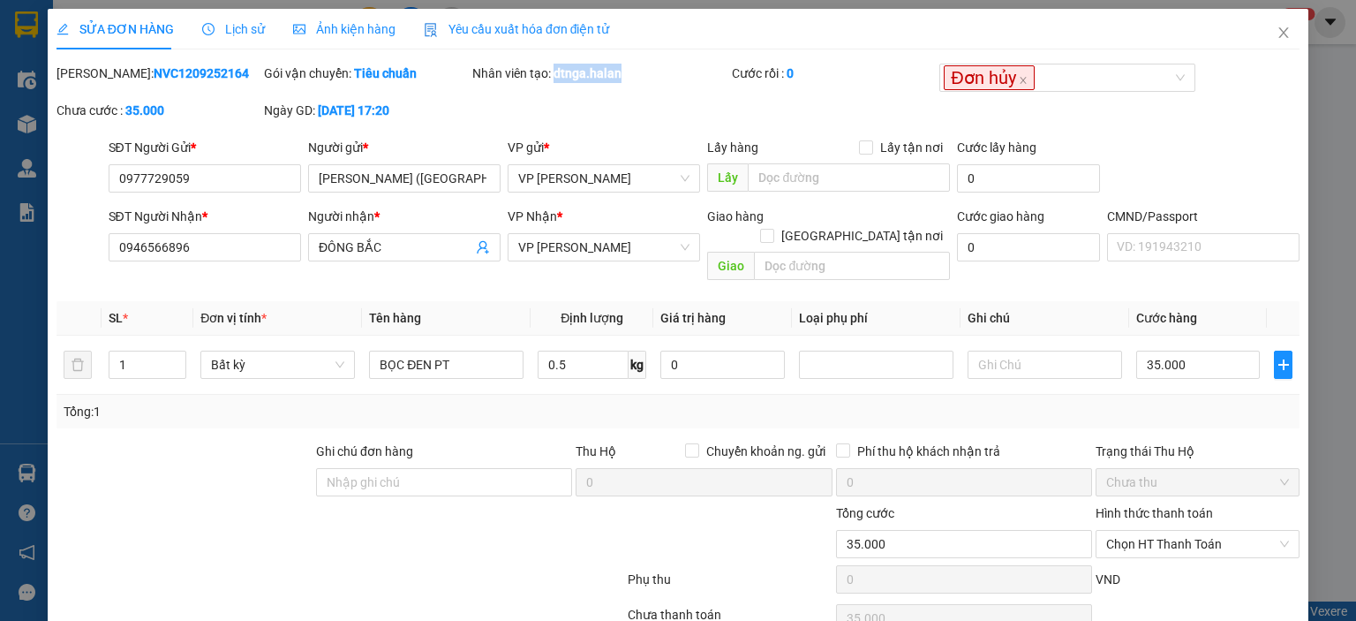
copy b "dtnga.halan"
click at [224, 181] on input "0977729059" at bounding box center [205, 178] width 192 height 28
drag, startPoint x: 248, startPoint y: 177, endPoint x: 260, endPoint y: 177, distance: 11.5
click at [251, 177] on input "0977729059" at bounding box center [205, 178] width 192 height 28
drag, startPoint x: 260, startPoint y: 177, endPoint x: 99, endPoint y: 229, distance: 168.9
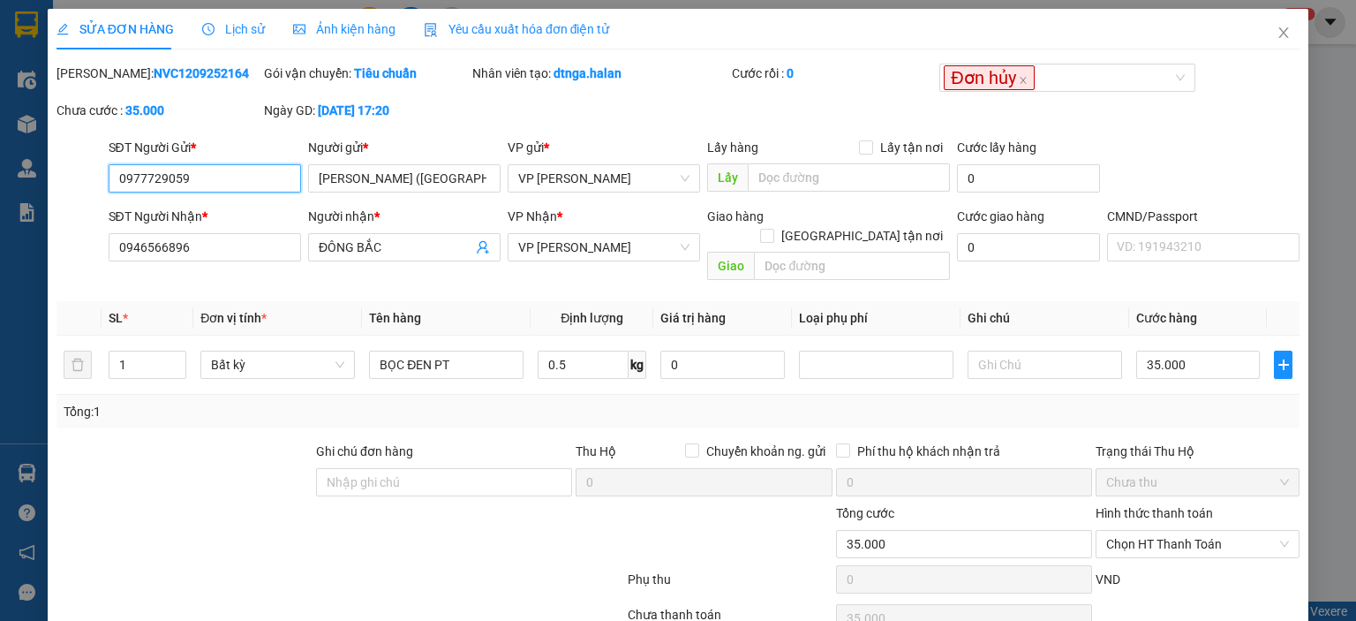
click at [53, 201] on div "SỬA ĐƠN HÀNG Lịch sử Ảnh kiện hàng Yêu cầu xuất hóa đơn điện tử Total Paid Fee …" at bounding box center [678, 350] width 1261 height 682
click at [564, 126] on div "Mã ĐH: NVC1209252164 Gói vận chuyển: Tiêu chuẩn Nhân viên tạo: dtnga.halan Cước…" at bounding box center [678, 101] width 1247 height 74
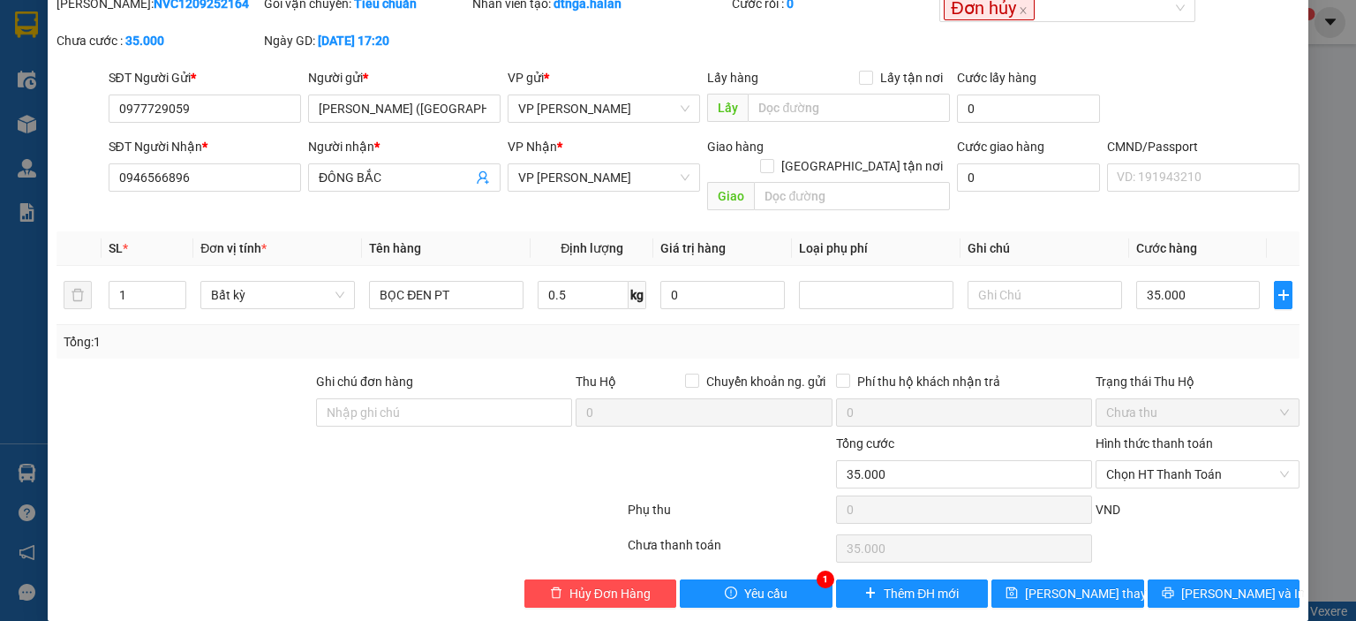
click at [741, 557] on div "Total Paid Fee 0 Total UnPaid Fee 35.000 Cash Collection Total Fee Mã ĐH: NVC12…" at bounding box center [678, 301] width 1243 height 614
drag, startPoint x: 423, startPoint y: 320, endPoint x: 434, endPoint y: 323, distance: 11.8
click at [426, 332] on div "Tổng: 1" at bounding box center [294, 341] width 461 height 19
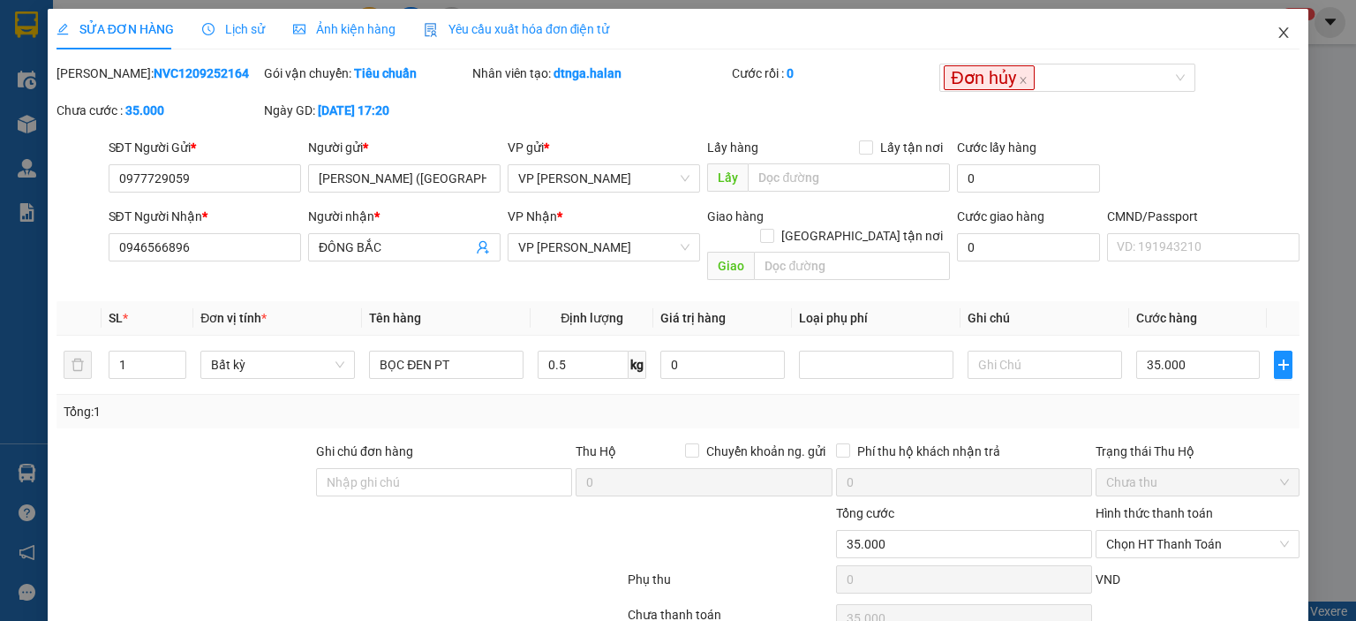
click at [1277, 35] on icon "close" at bounding box center [1284, 33] width 14 height 14
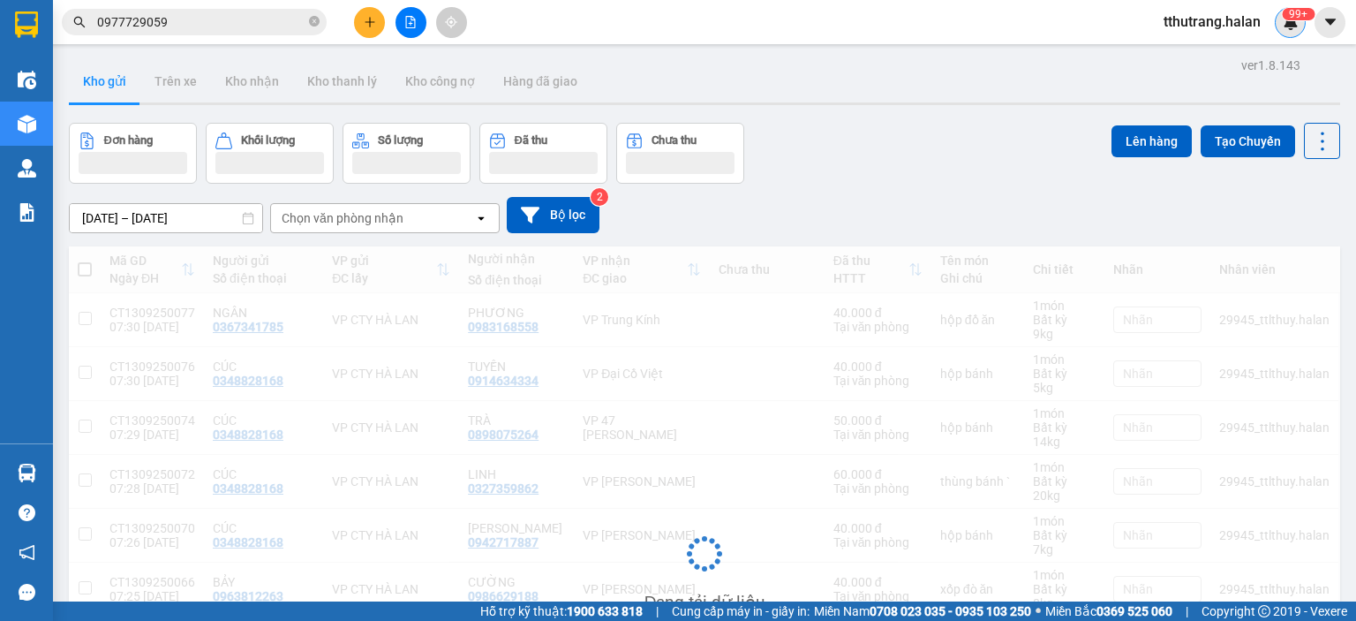
click at [1302, 20] on div "99+" at bounding box center [1290, 22] width 31 height 31
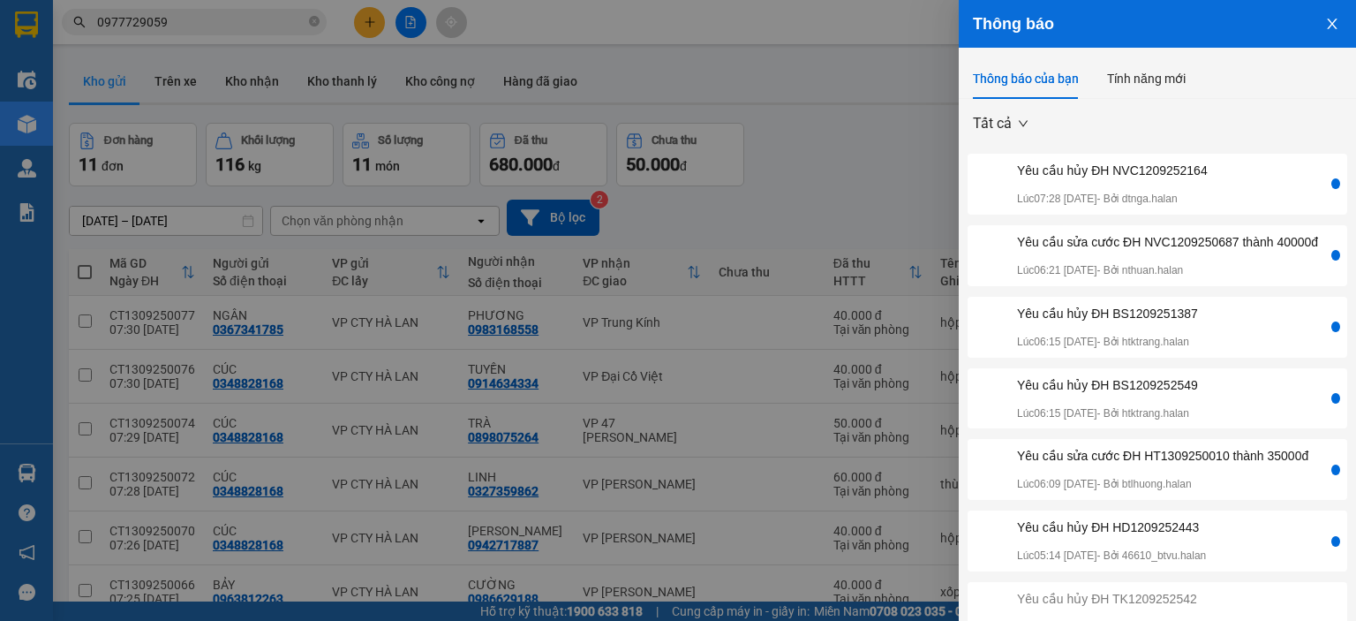
drag, startPoint x: 835, startPoint y: 159, endPoint x: 403, endPoint y: 492, distance: 545.8
click at [833, 159] on div at bounding box center [678, 310] width 1356 height 621
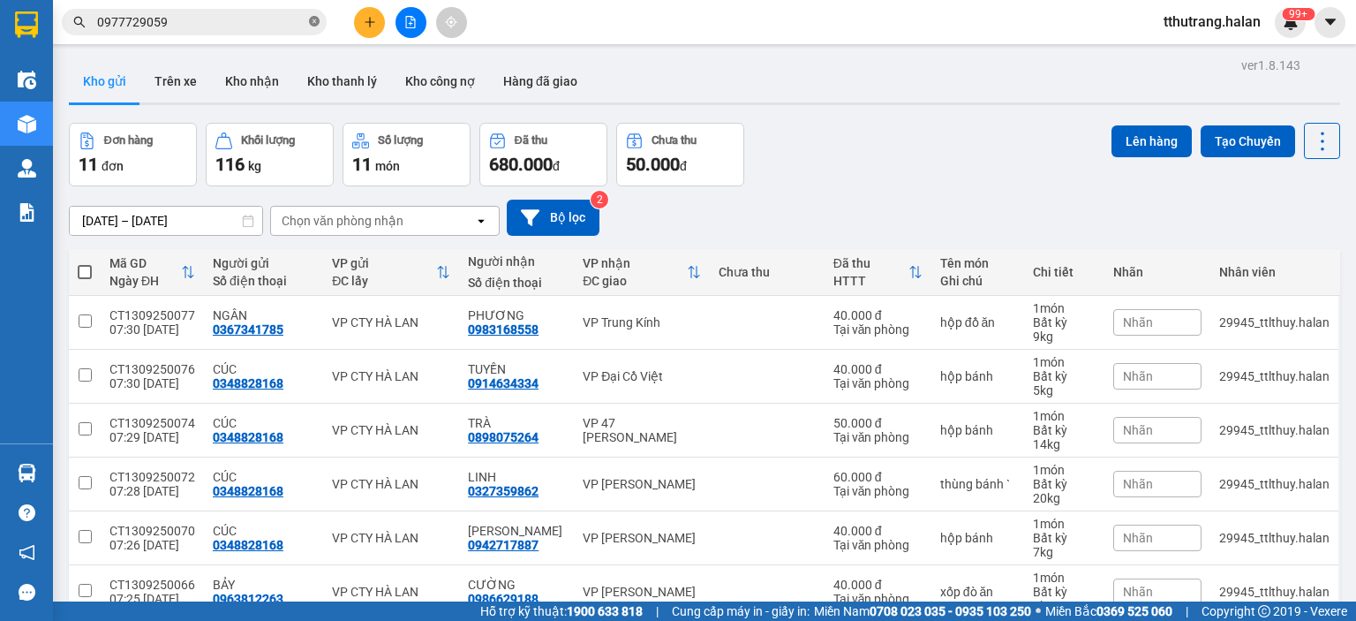
drag, startPoint x: 316, startPoint y: 20, endPoint x: 274, endPoint y: 20, distance: 42.4
click at [315, 20] on icon "close-circle" at bounding box center [314, 21] width 11 height 11
click at [272, 20] on input "text" at bounding box center [201, 21] width 208 height 19
paste input "BS1209251387"
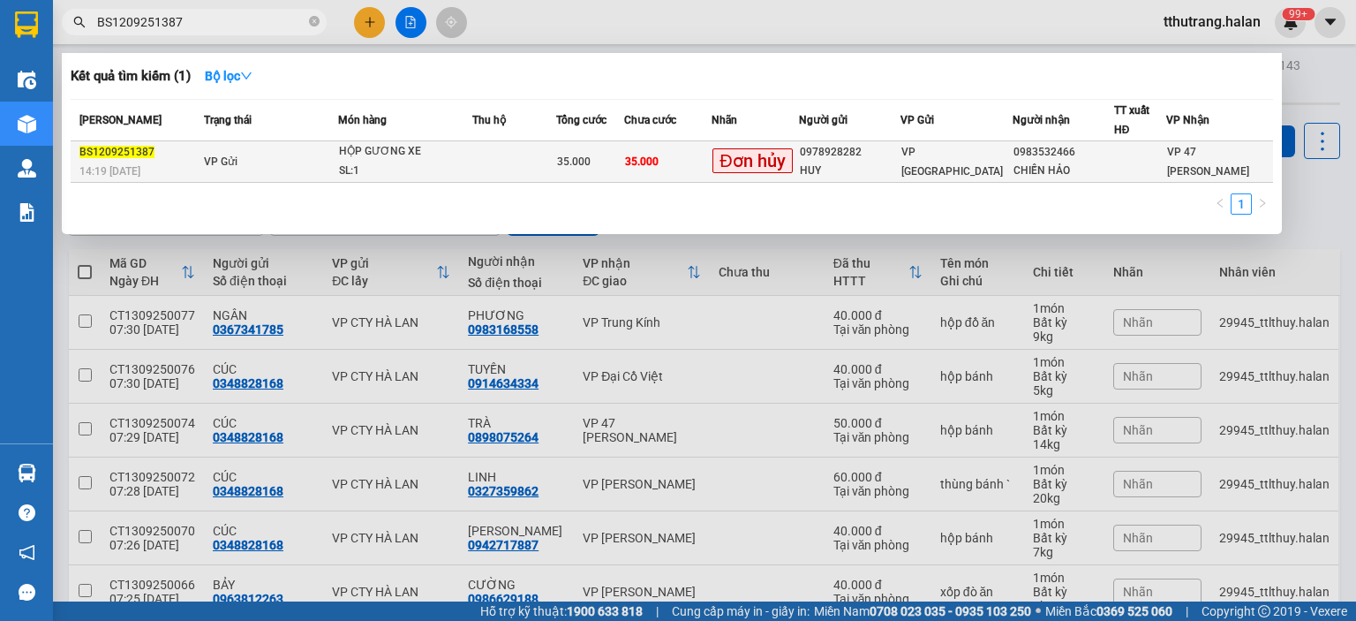
type input "BS1209251387"
click at [509, 155] on td at bounding box center [514, 161] width 84 height 41
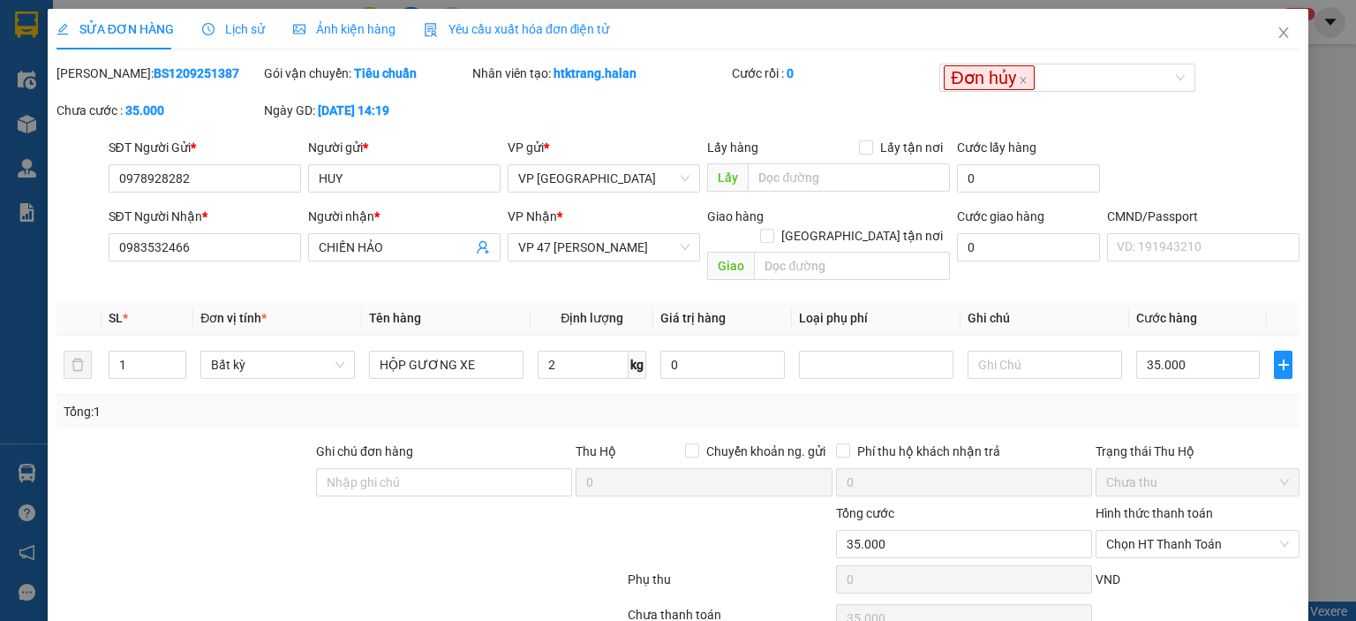
type input "0978928282"
type input "HUY"
type input "0983532466"
type input "CHIẾN HẢO"
type input "35.000"
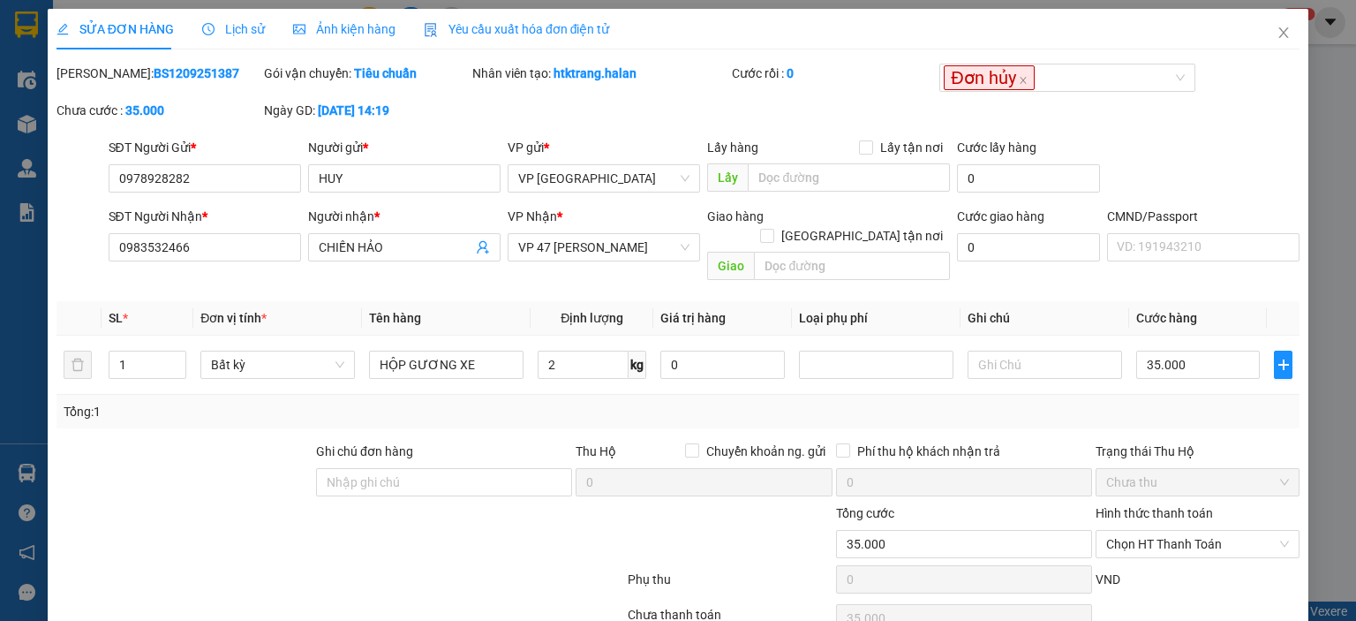
type input "35.000"
drag, startPoint x: 100, startPoint y: 75, endPoint x: 201, endPoint y: 82, distance: 101.8
click at [201, 82] on div "[PERSON_NAME]: BS1209251387" at bounding box center [159, 73] width 204 height 19
copy b "BS1209251387"
drag, startPoint x: 531, startPoint y: 221, endPoint x: 624, endPoint y: 127, distance: 132.3
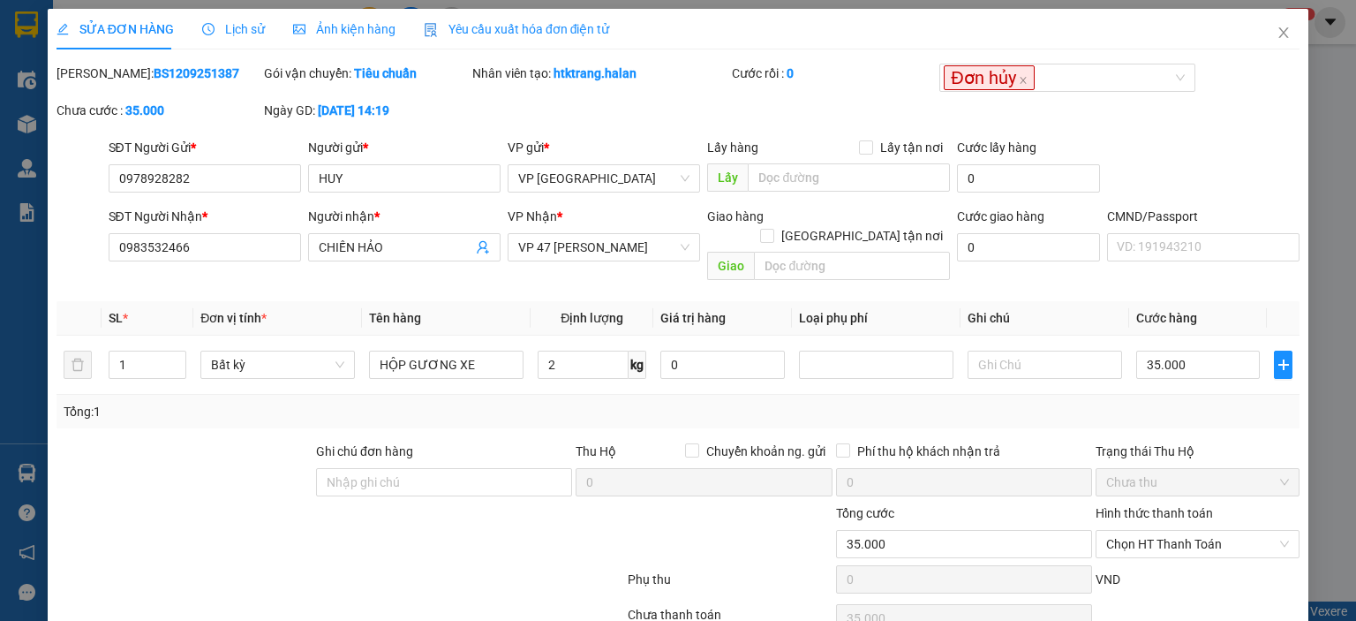
click at [531, 218] on span "VP Nhận" at bounding box center [532, 216] width 49 height 14
click at [632, 122] on div "[PERSON_NAME]: BS1209251387 Gói vận chuyển: Tiêu chuẩn Nhân viên tạo: htktrang.…" at bounding box center [678, 101] width 1247 height 74
click at [602, 129] on div "[PERSON_NAME]: BS1209251387 Gói vận chuyển: Tiêu chuẩn Nhân viên tạo: htktrang.…" at bounding box center [678, 101] width 1247 height 74
drag, startPoint x: 653, startPoint y: 94, endPoint x: 548, endPoint y: 89, distance: 105.2
click at [548, 91] on div "Nhân viên tạo: htktrang.halan" at bounding box center [601, 82] width 260 height 37
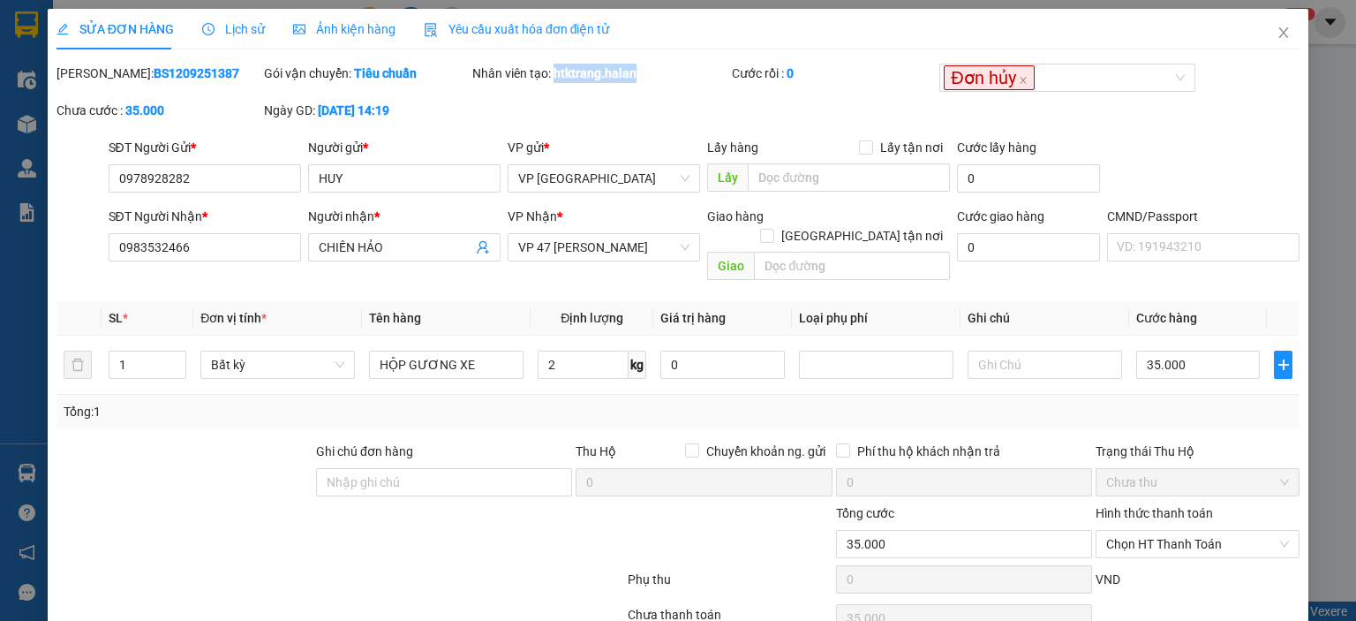
copy b "htktrang.halan"
click at [222, 165] on input "0978928282" at bounding box center [205, 178] width 192 height 28
drag, startPoint x: 232, startPoint y: 172, endPoint x: 46, endPoint y: 185, distance: 186.7
click at [48, 184] on div "SỬA ĐƠN HÀNG Lịch sử Ảnh kiện hàng Yêu cầu xuất hóa đơn điện tử Total Paid Fee …" at bounding box center [678, 350] width 1261 height 682
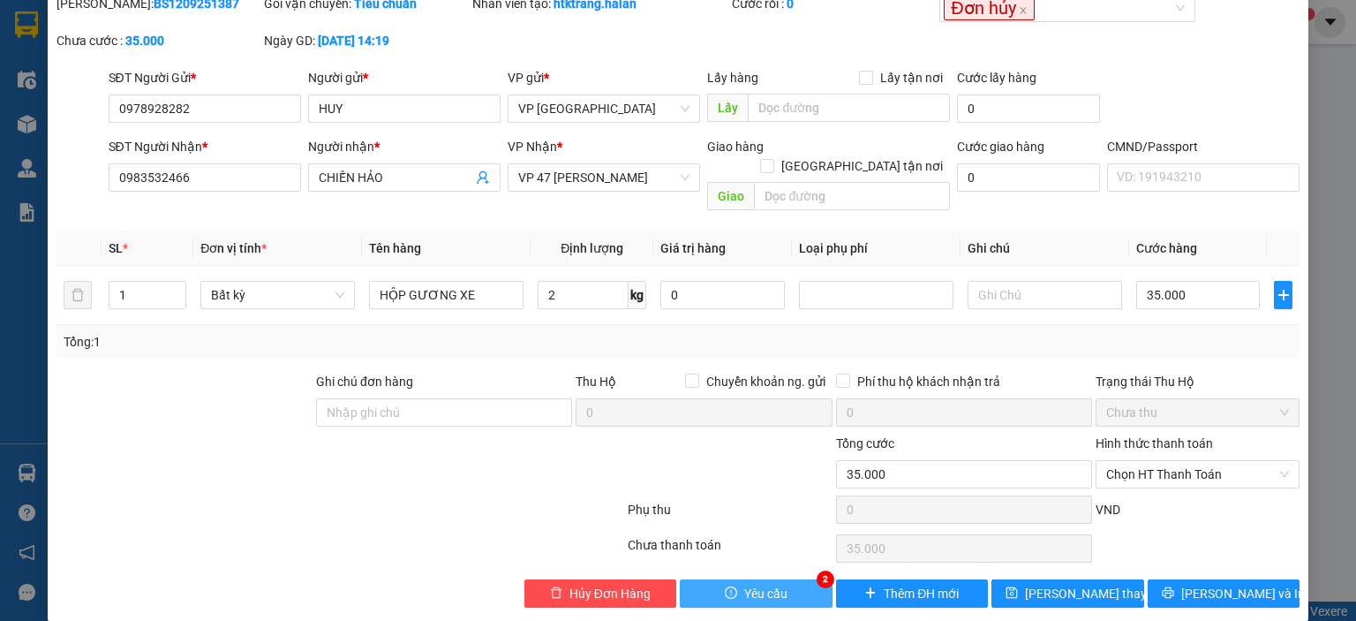
click at [744, 584] on span "Yêu cầu" at bounding box center [765, 593] width 43 height 19
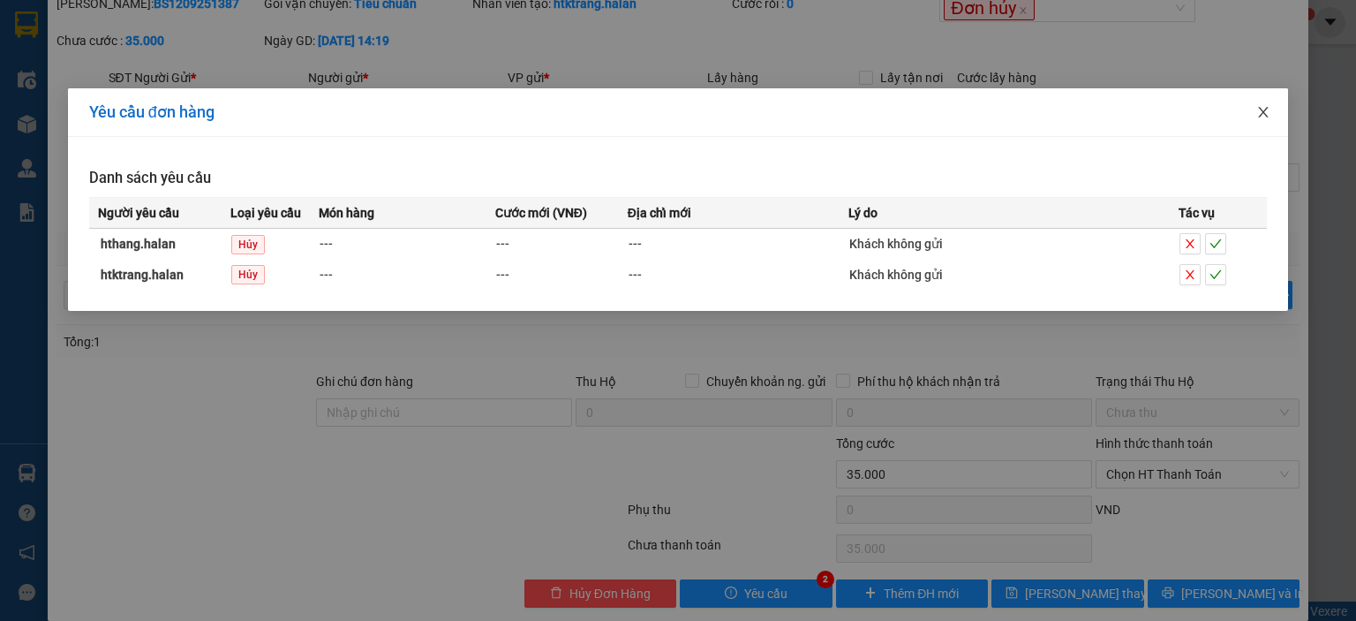
click at [461, 406] on div "Yêu cầu đơn hàng Danh sách yêu cầu Người yêu cầu Loại yêu cầu Món hàng Cước mới…" at bounding box center [678, 310] width 1356 height 621
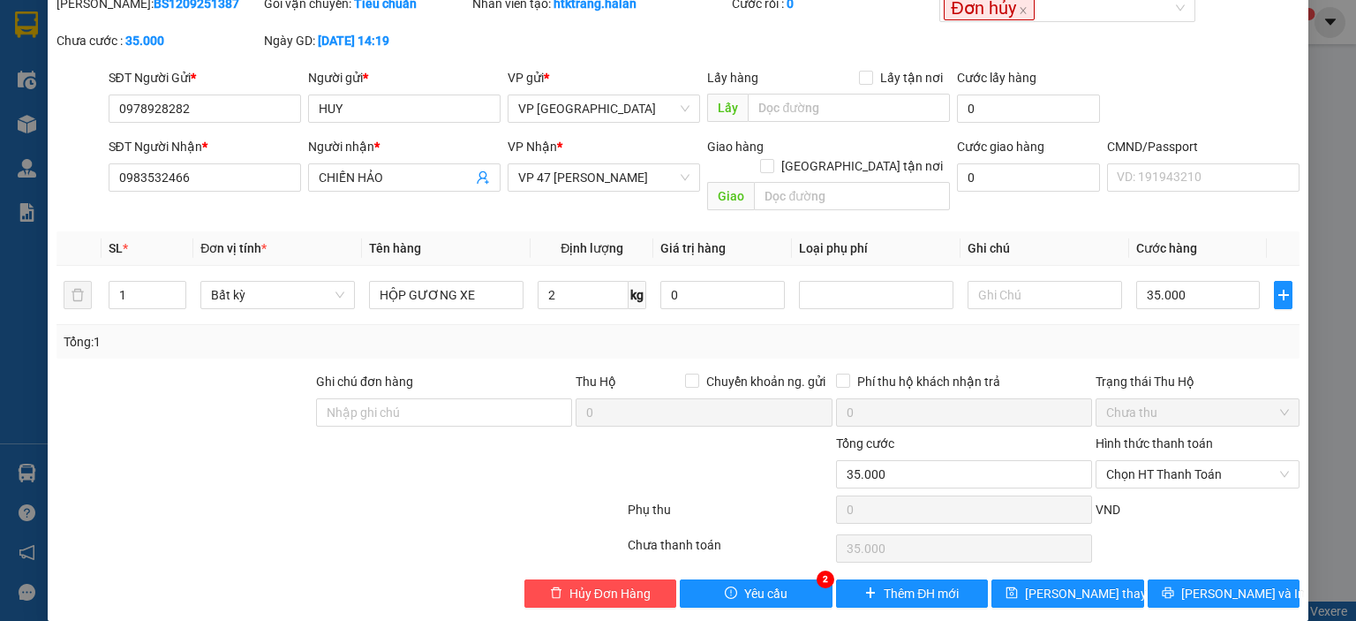
click at [1312, 145] on div "SỬA ĐƠN HÀNG Lịch sử Ảnh kiện hàng Yêu cầu xuất hóa đơn điện tử Total Paid Fee …" at bounding box center [678, 310] width 1356 height 621
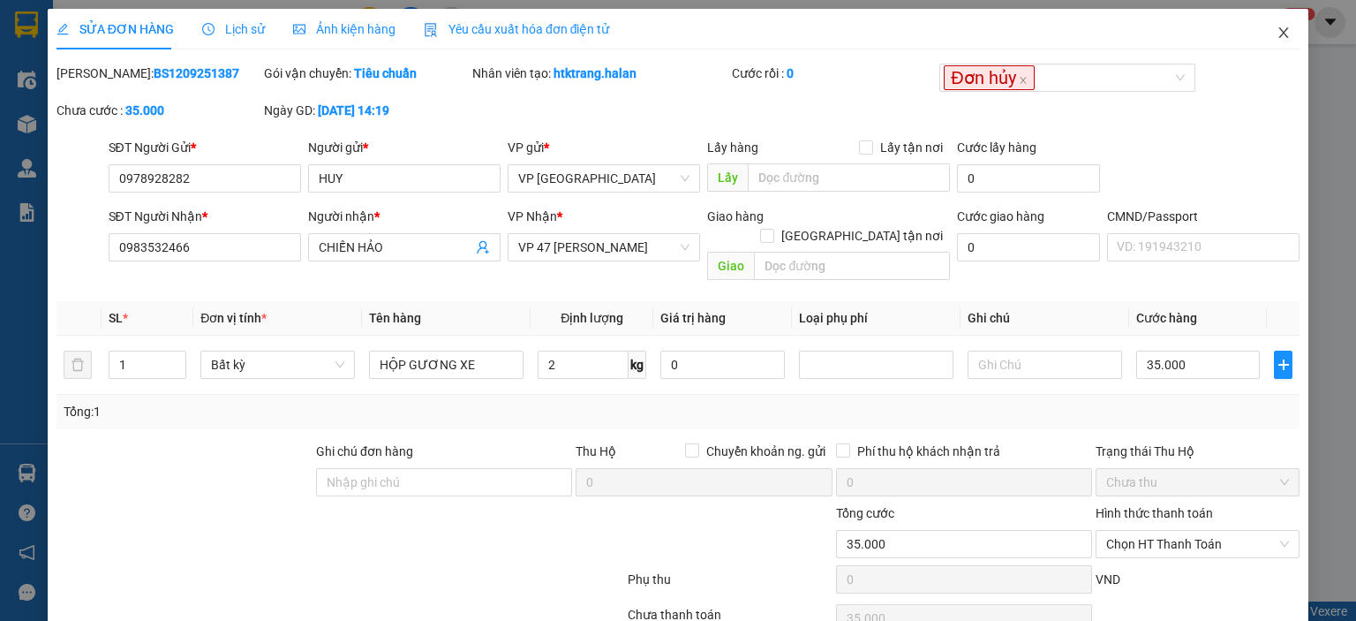
click at [1277, 34] on icon "close" at bounding box center [1284, 33] width 14 height 14
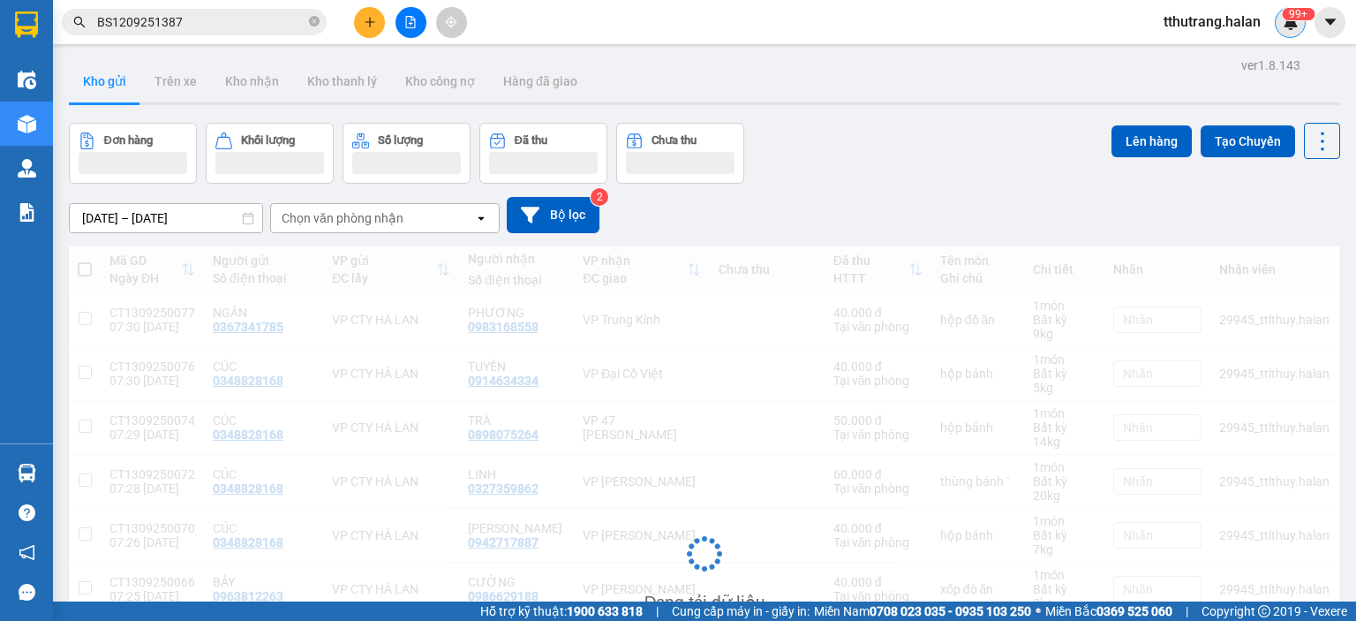
click at [1295, 19] on sup "99+" at bounding box center [1298, 14] width 33 height 12
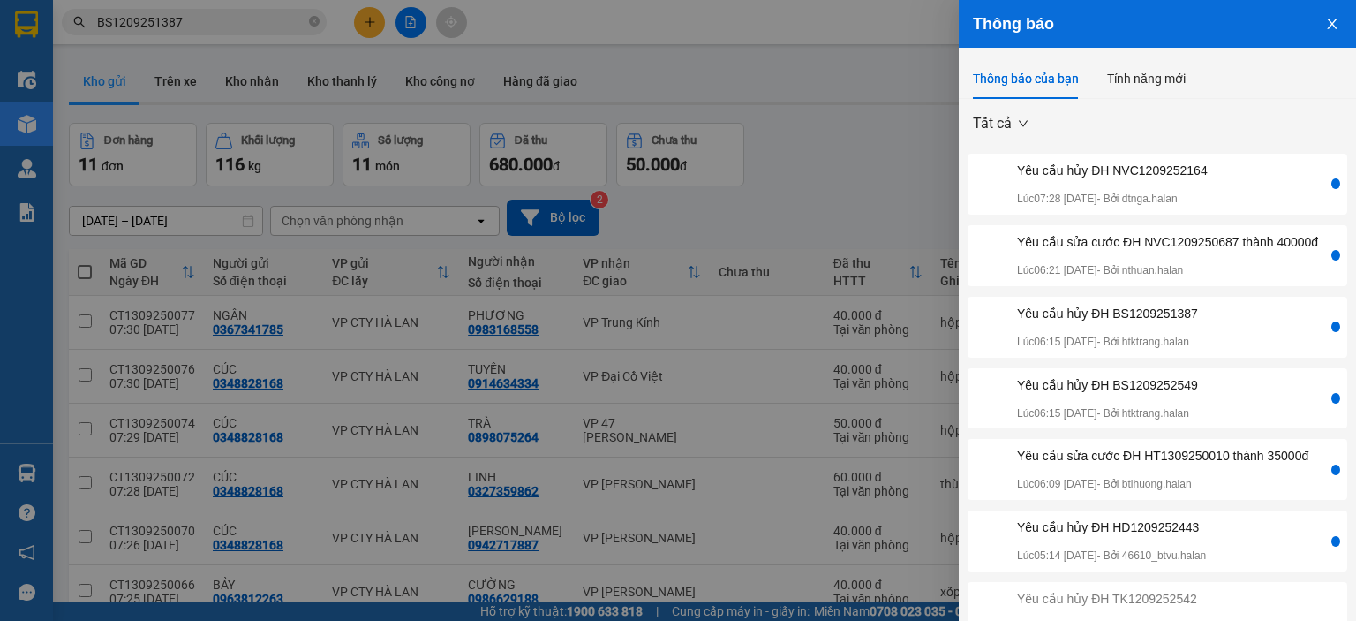
click at [1219, 180] on div "Yêu cầu hủy ĐH NVC1209252164 Lúc 07:28 [DATE] - Bởi dtnga.halan" at bounding box center [1149, 184] width 357 height 47
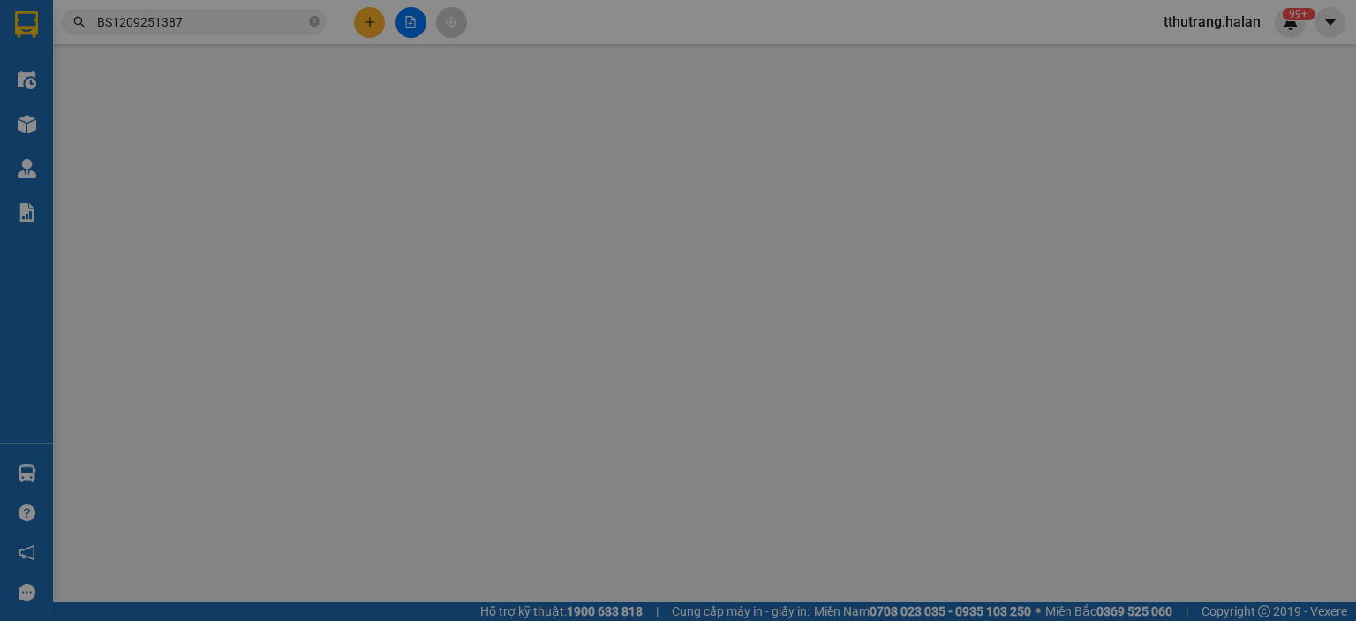
type input "0977729059"
type input "[PERSON_NAME] ([GEOGRAPHIC_DATA])"
type input "0946566896"
type input "ĐÔNG BẮC"
type input "35.000"
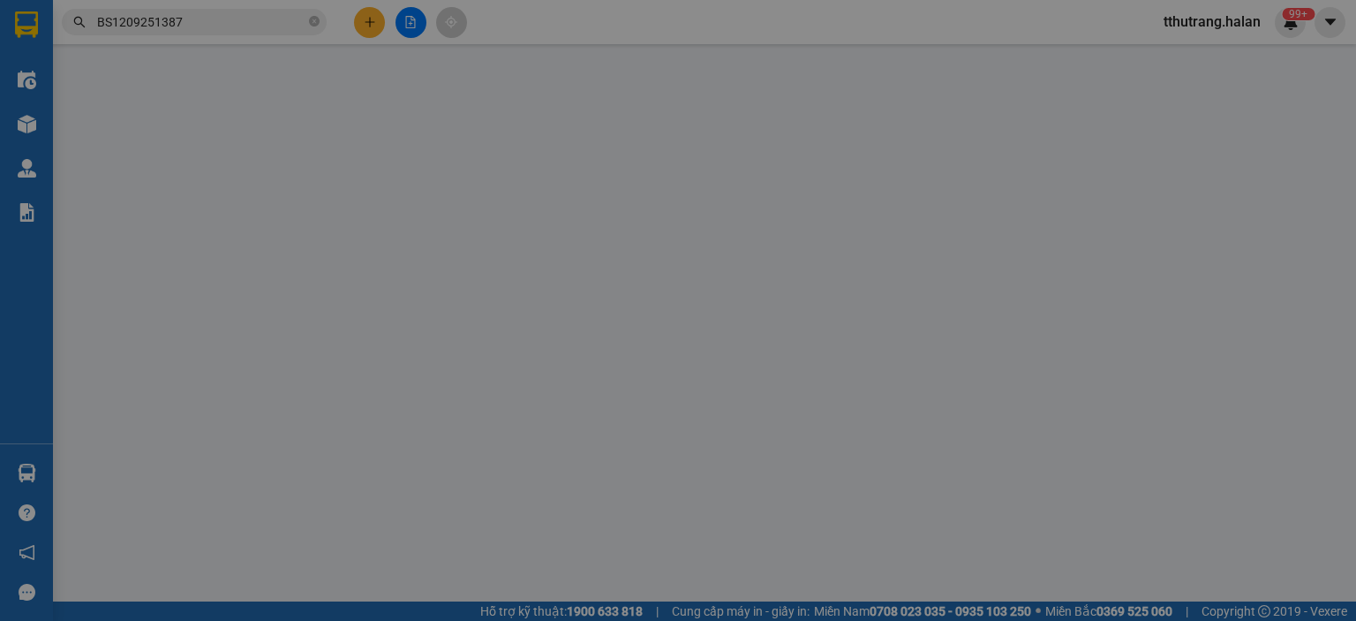
type input "35.000"
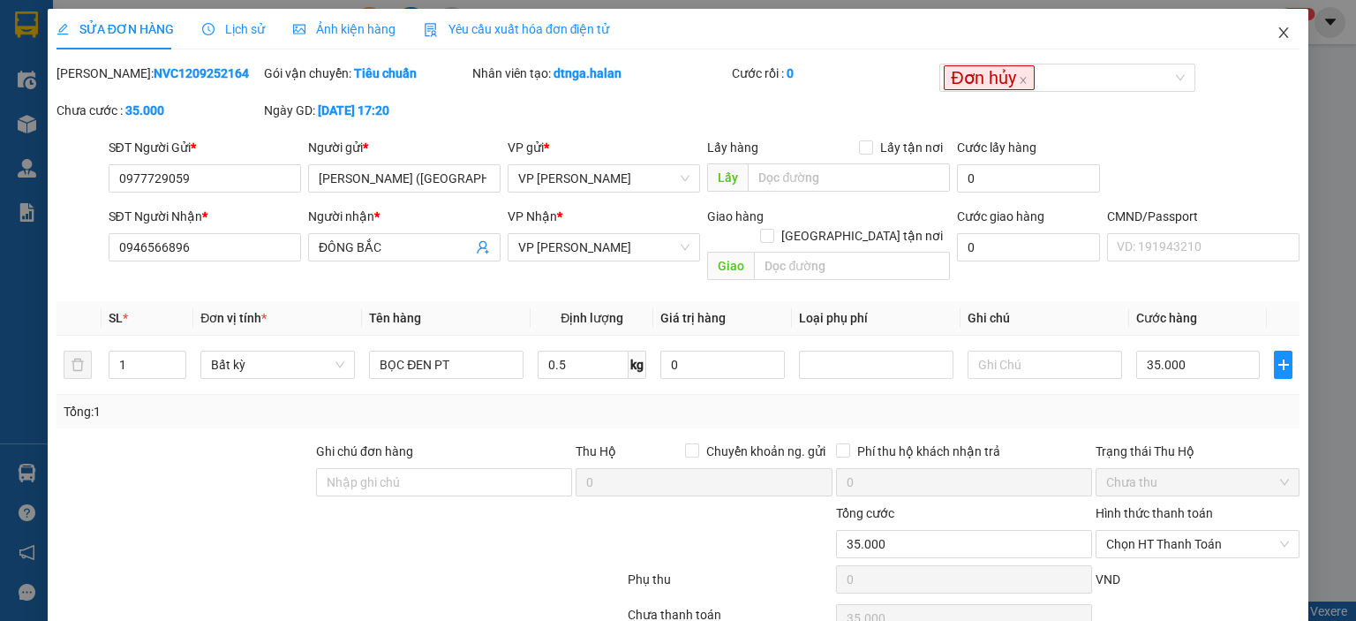
click at [1262, 36] on span "Close" at bounding box center [1283, 33] width 49 height 49
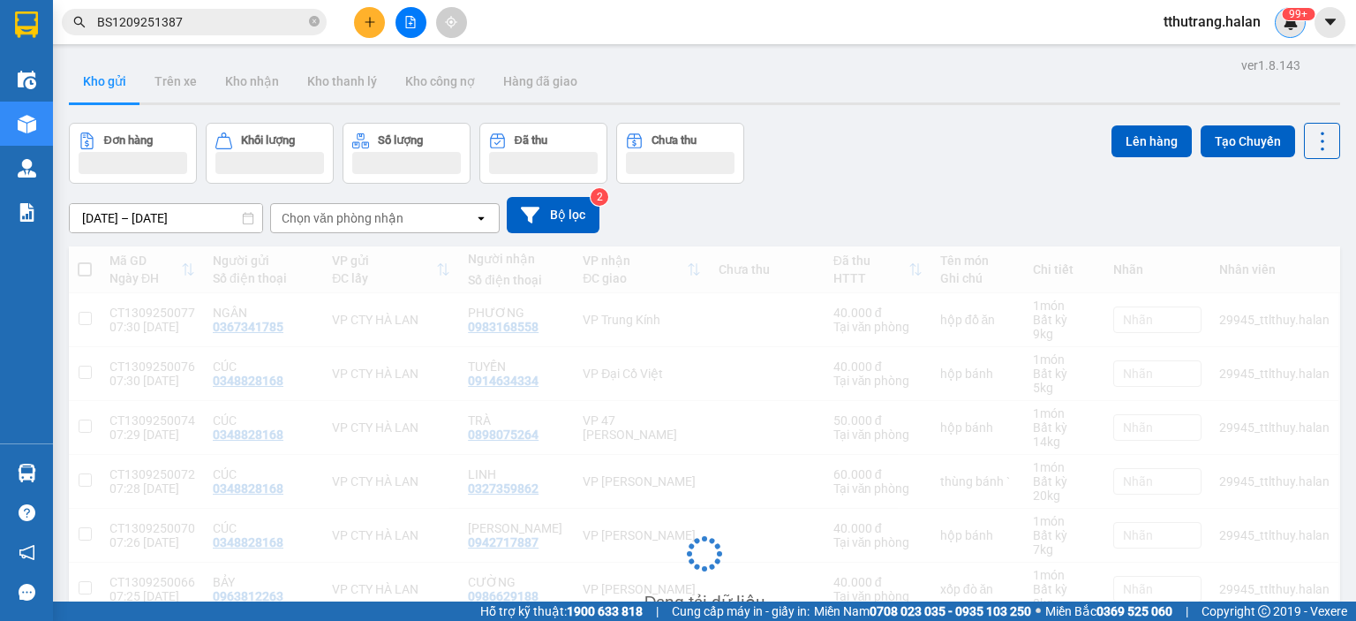
click at [1299, 23] on div "99+" at bounding box center [1290, 22] width 31 height 31
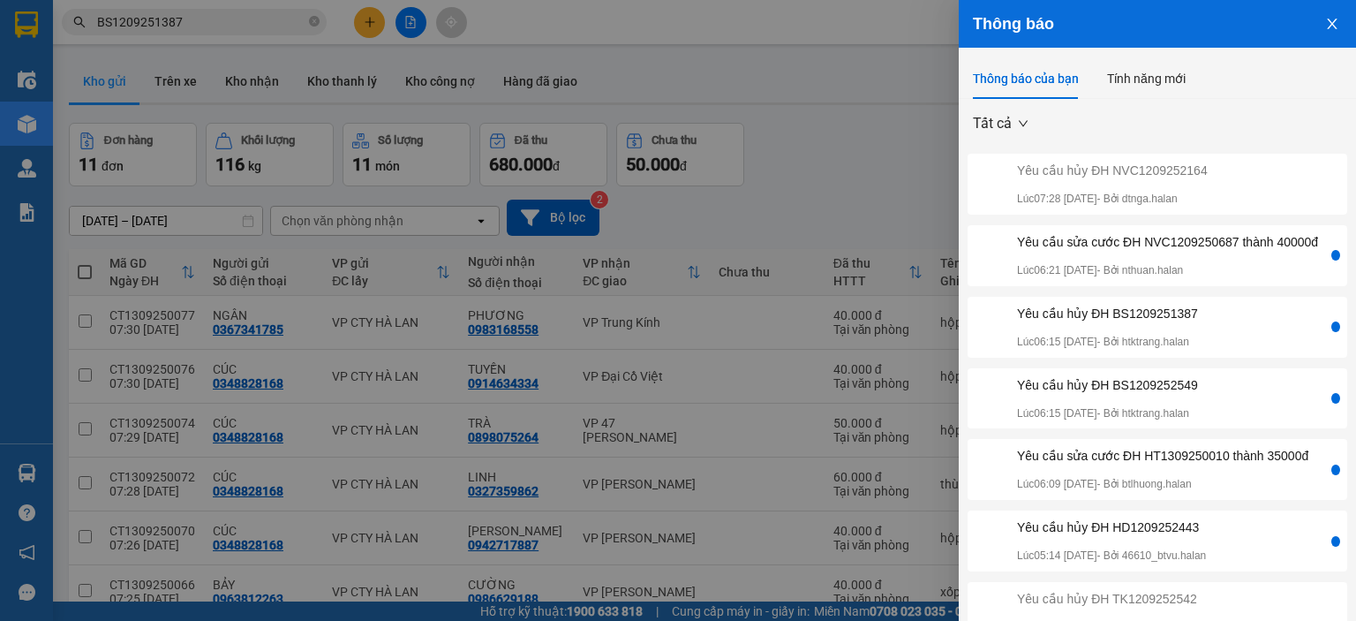
click at [1214, 252] on div "Yêu cầu sửa cước ĐH NVC1209250687 thành 40000đ" at bounding box center [1167, 241] width 301 height 19
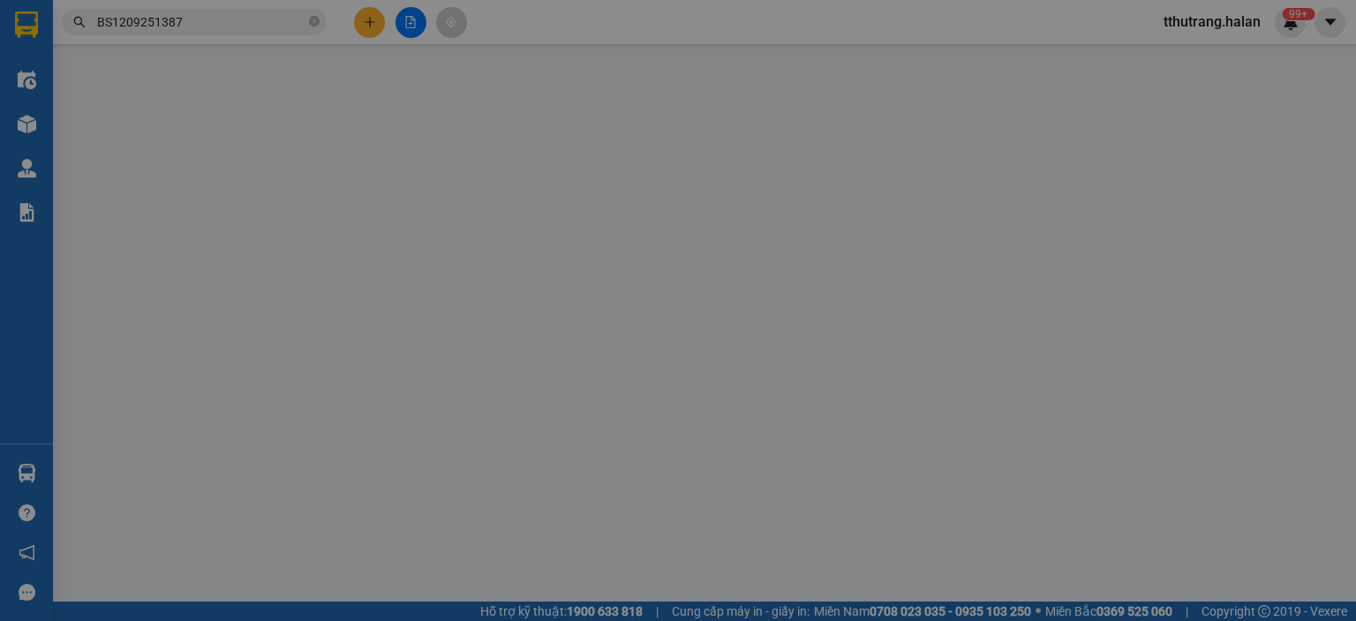
type input "0977777588"
type input "[PERSON_NAME]"
type input "0985196089"
type input "HIỀN BIỂN SỐ"
type input "35.000"
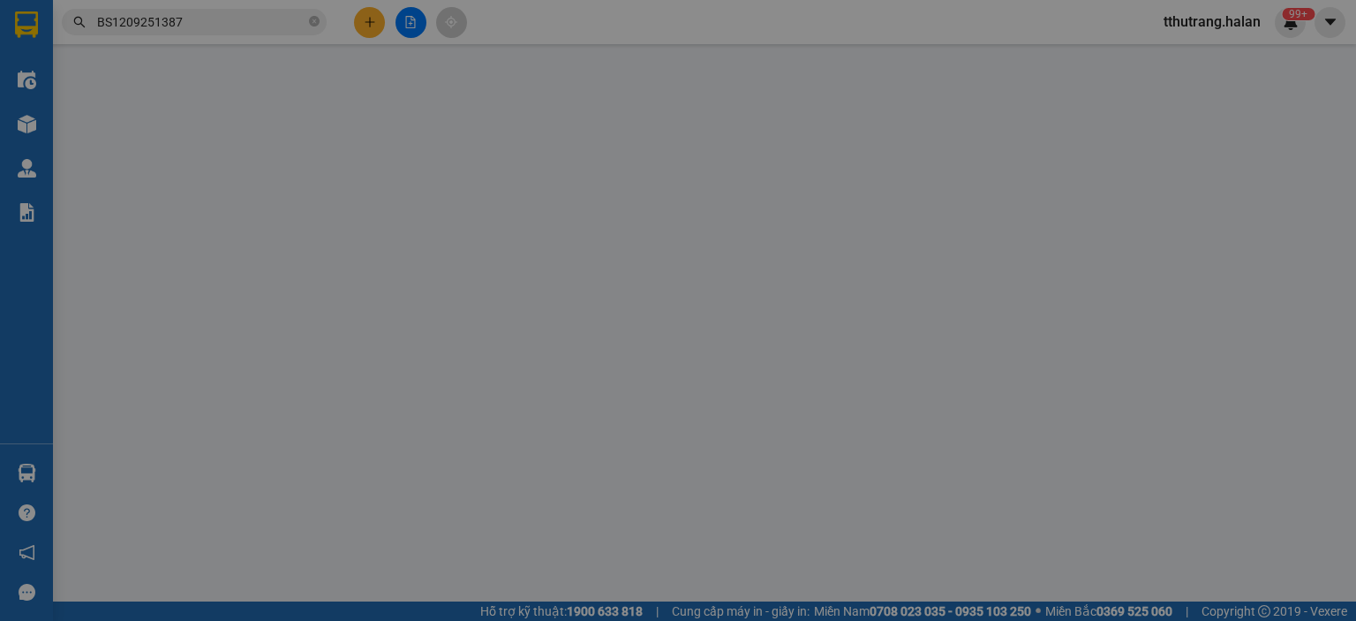
type input "35.000"
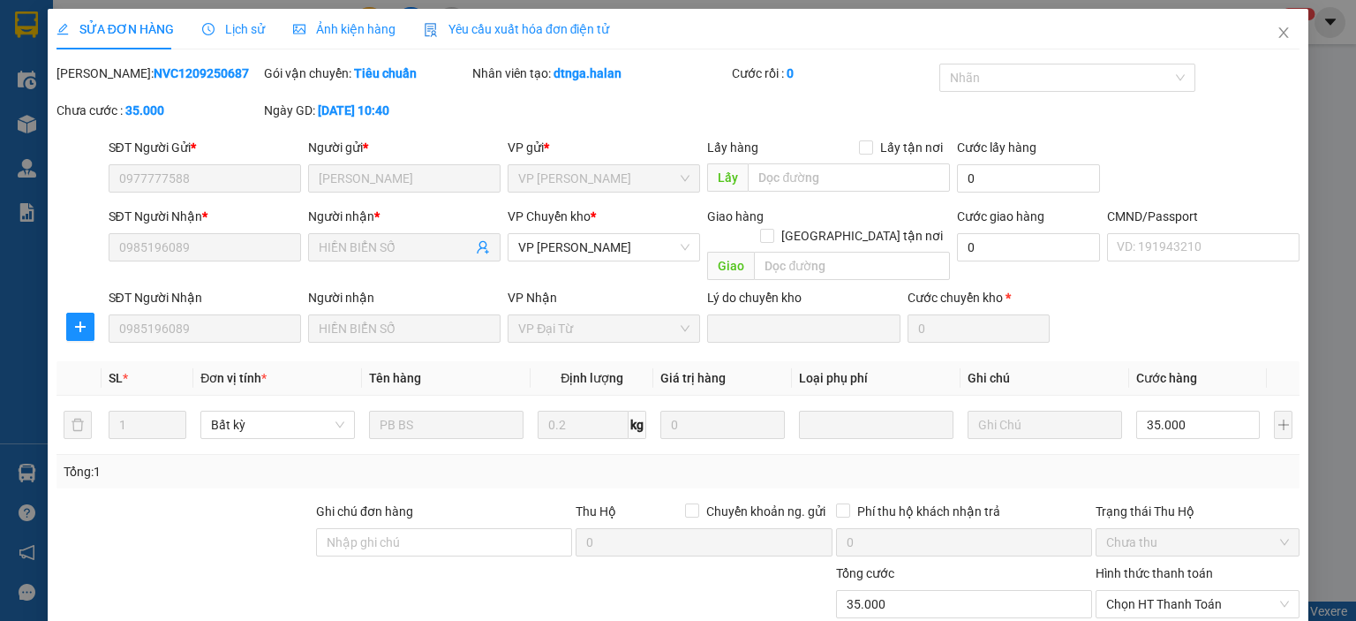
scroll to position [130, 0]
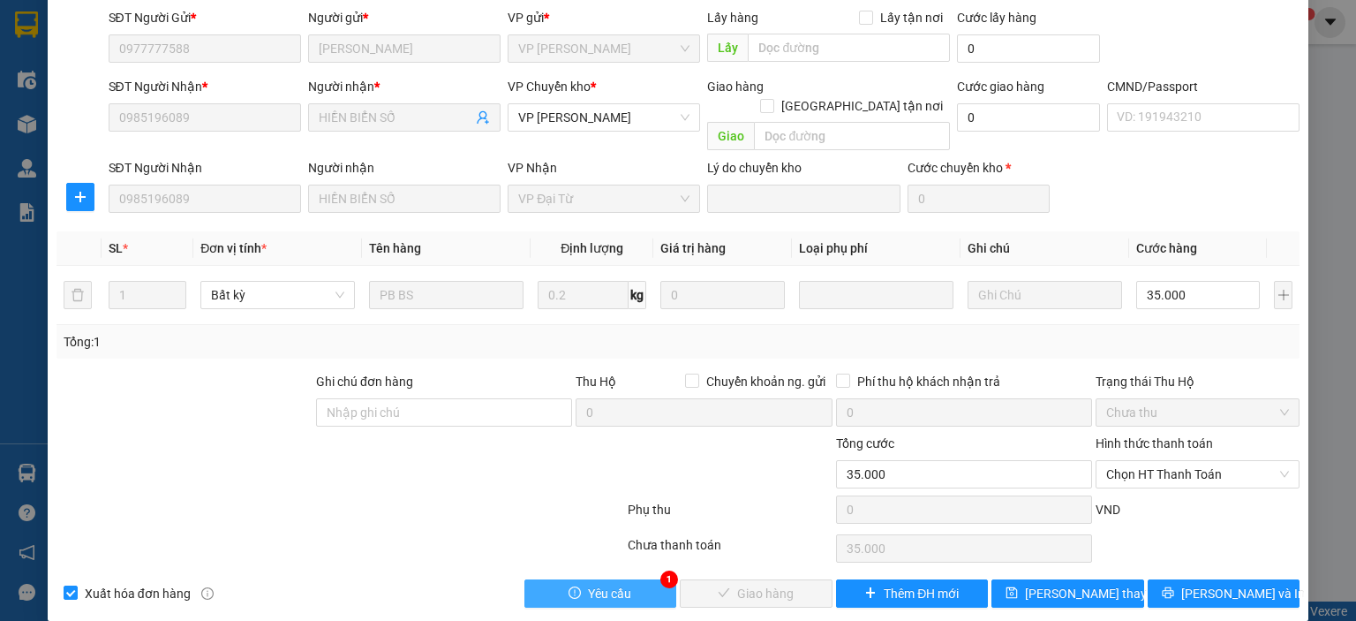
click at [632, 579] on button "Yêu cầu" at bounding box center [600, 593] width 153 height 28
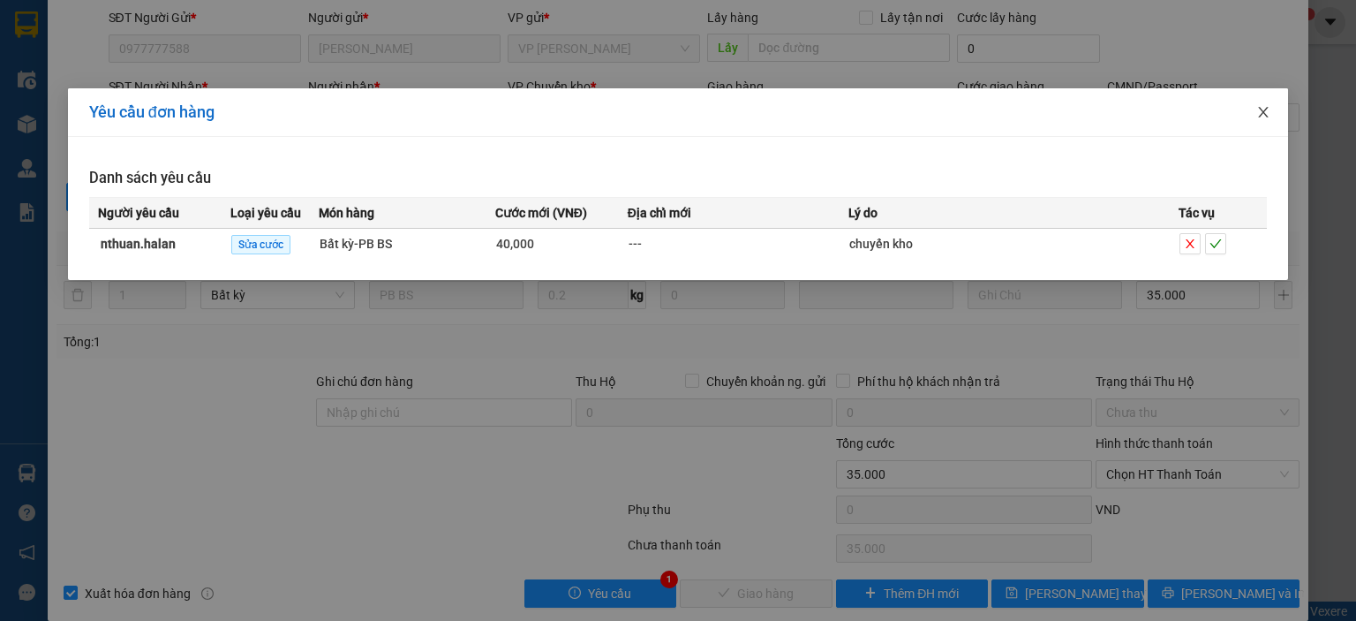
click at [1257, 116] on icon "close" at bounding box center [1263, 112] width 14 height 14
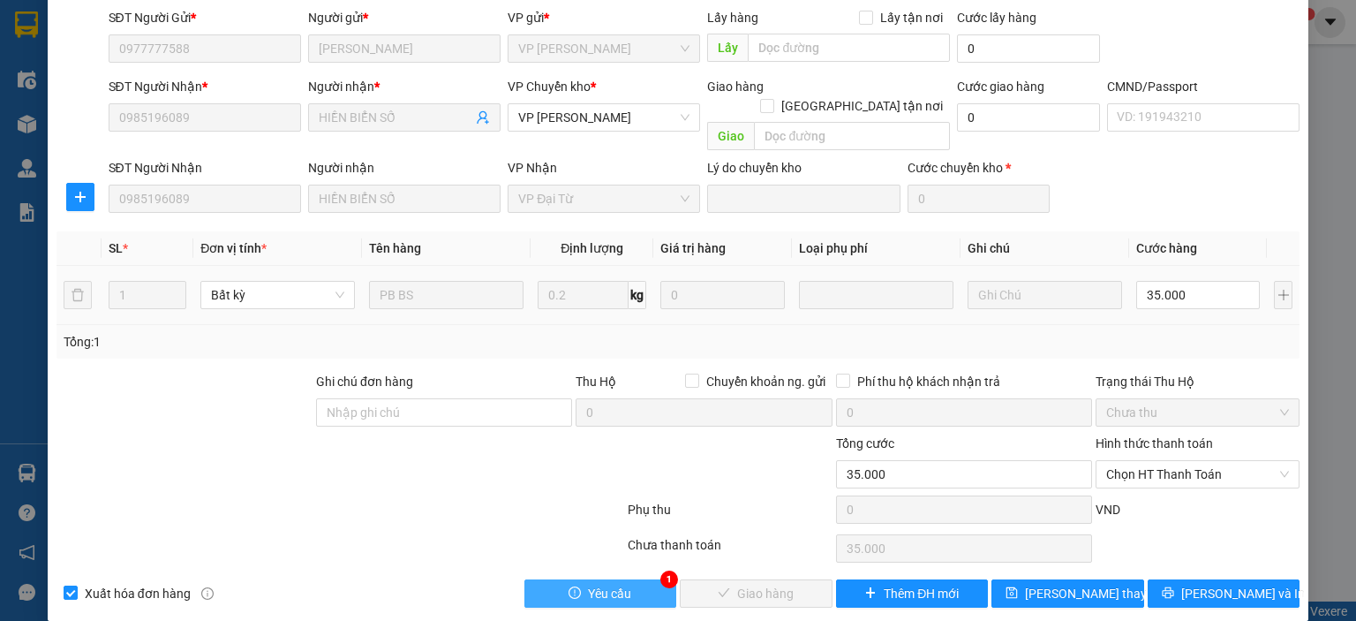
scroll to position [0, 0]
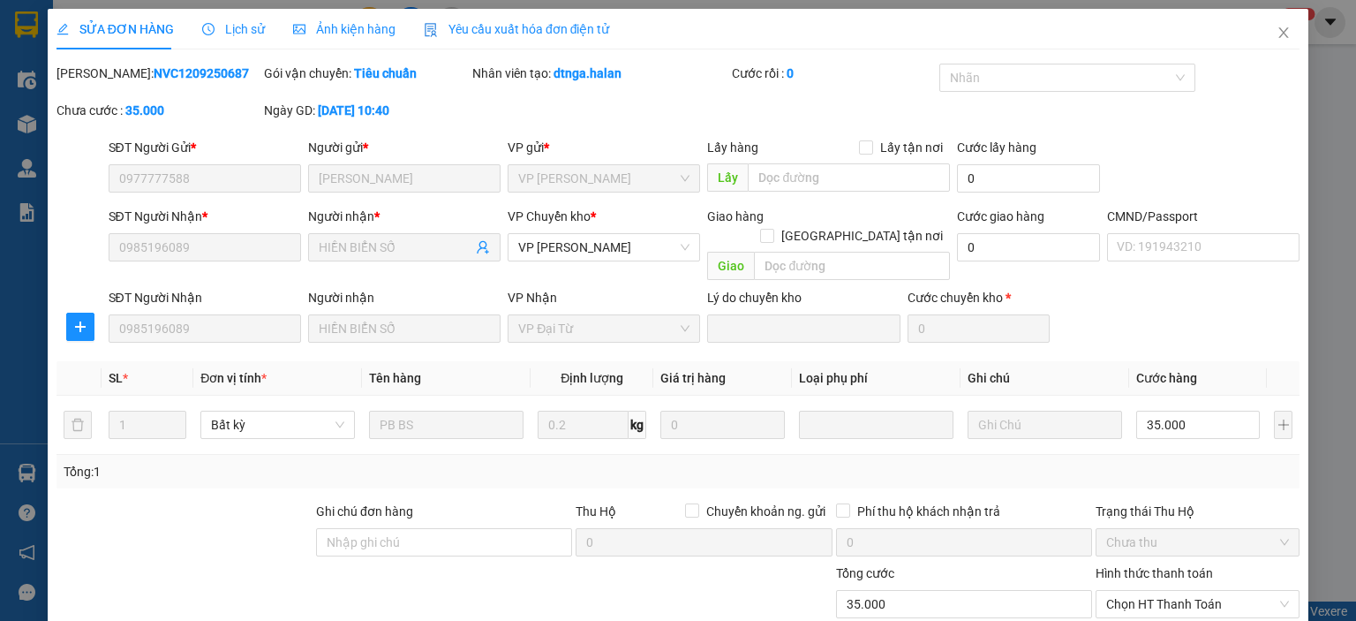
click at [205, 87] on div "Mã ĐH: NVC1209250687" at bounding box center [158, 82] width 207 height 37
drag, startPoint x: 220, startPoint y: 70, endPoint x: 100, endPoint y: 77, distance: 120.3
click at [100, 77] on div "Mã ĐH: NVC1209250687" at bounding box center [159, 73] width 204 height 19
copy b "NVC1209250687"
drag, startPoint x: 588, startPoint y: 109, endPoint x: 563, endPoint y: 105, distance: 25.1
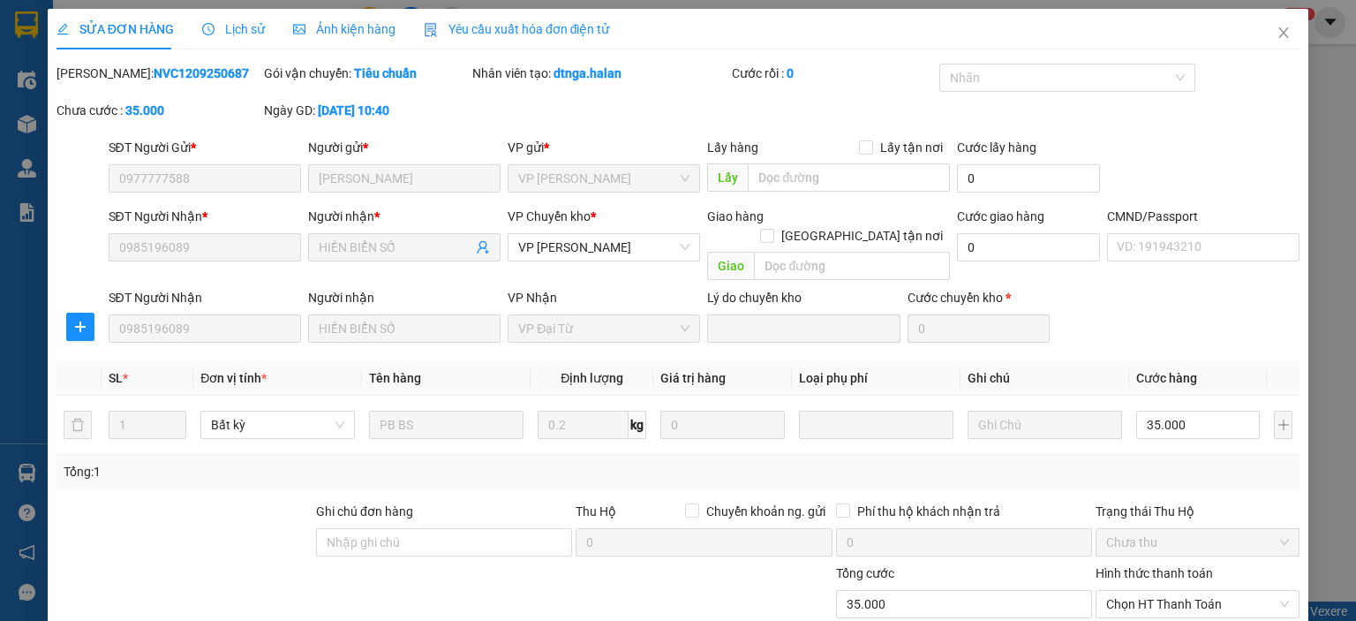
click at [587, 109] on div "Mã ĐH: NVC1209250687 Gói vận chuyển: Tiêu chuẩn Nhân viên tạo: dtnga.halan Cước…" at bounding box center [678, 101] width 1247 height 74
drag, startPoint x: 629, startPoint y: 72, endPoint x: 552, endPoint y: 81, distance: 78.2
click at [552, 81] on div "Nhân viên tạo: dtnga.halan" at bounding box center [600, 73] width 256 height 19
copy b "dtnga.halan"
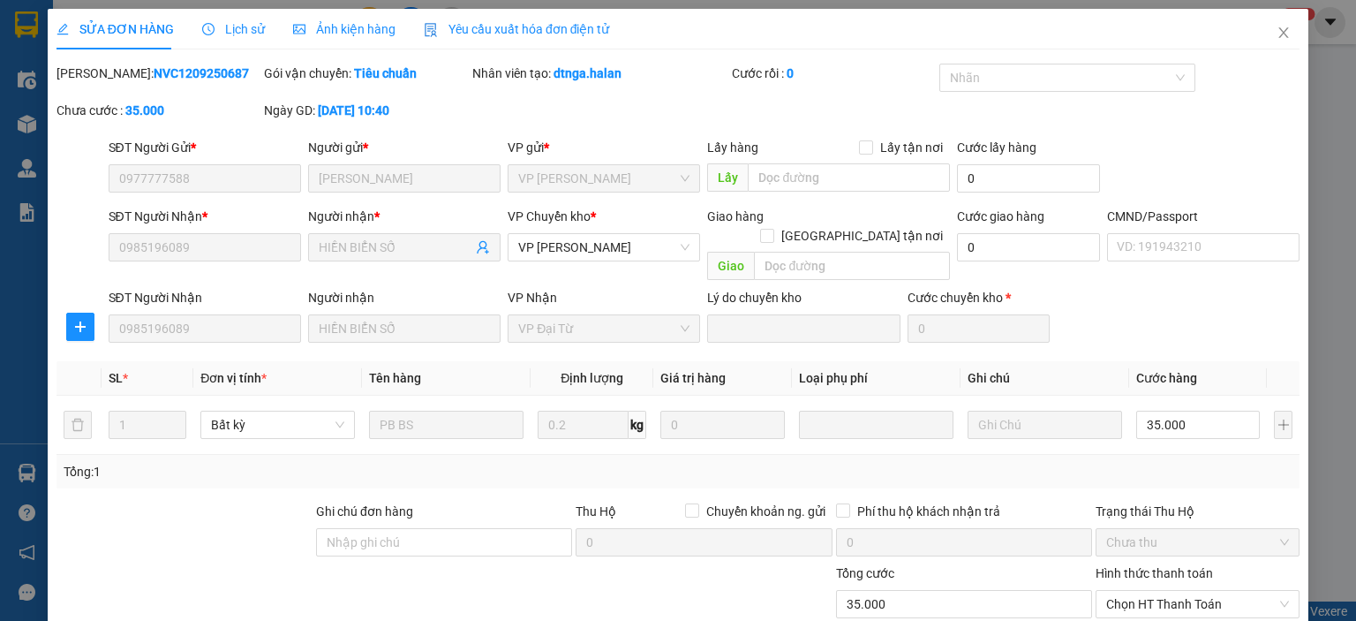
scroll to position [130, 0]
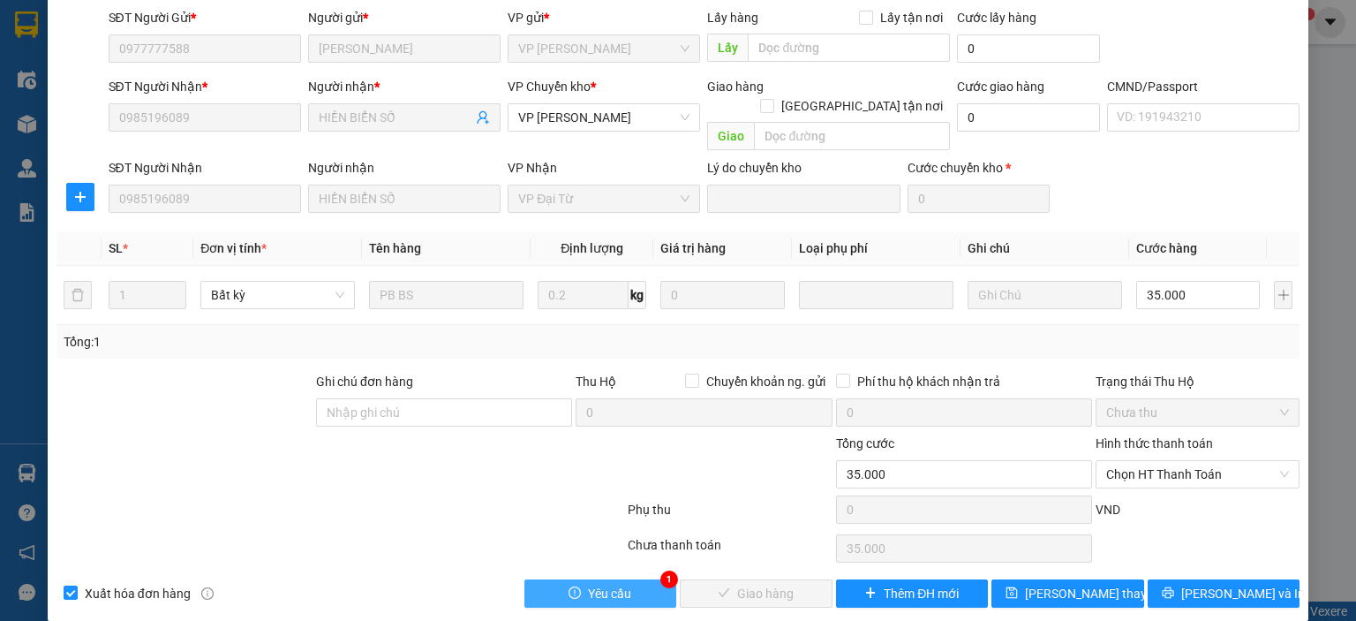
click at [602, 584] on span "Yêu cầu" at bounding box center [609, 593] width 43 height 19
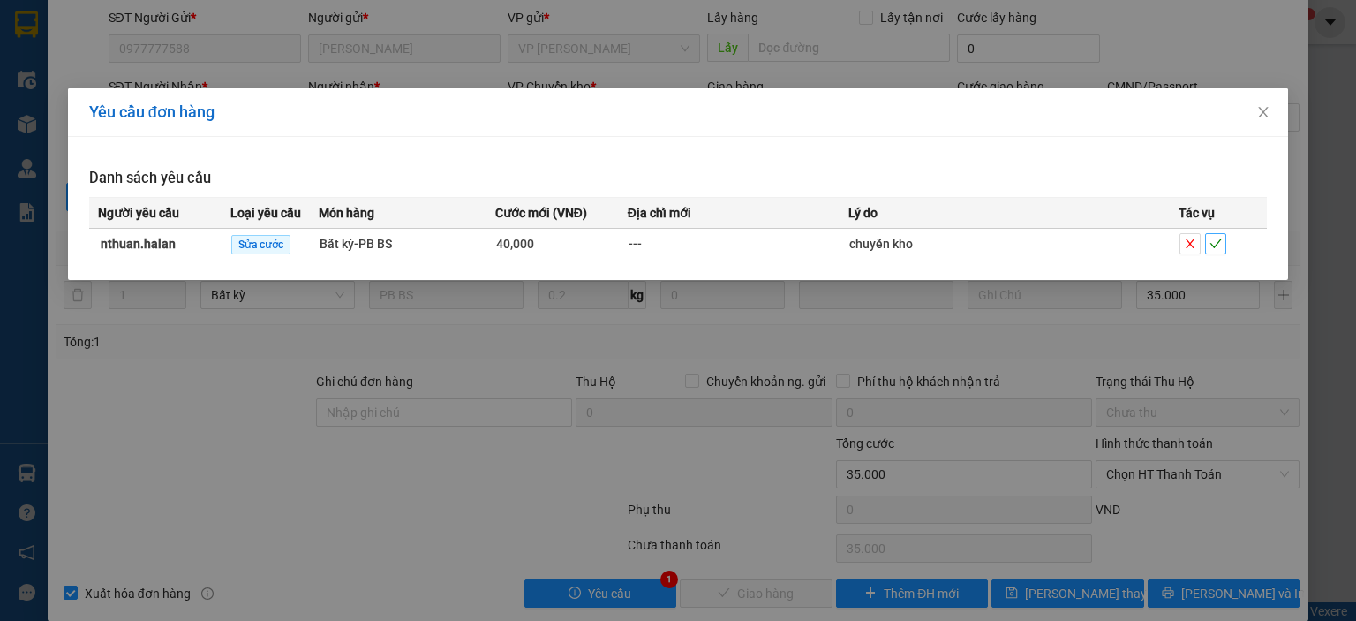
click at [1219, 242] on icon "check" at bounding box center [1215, 243] width 12 height 12
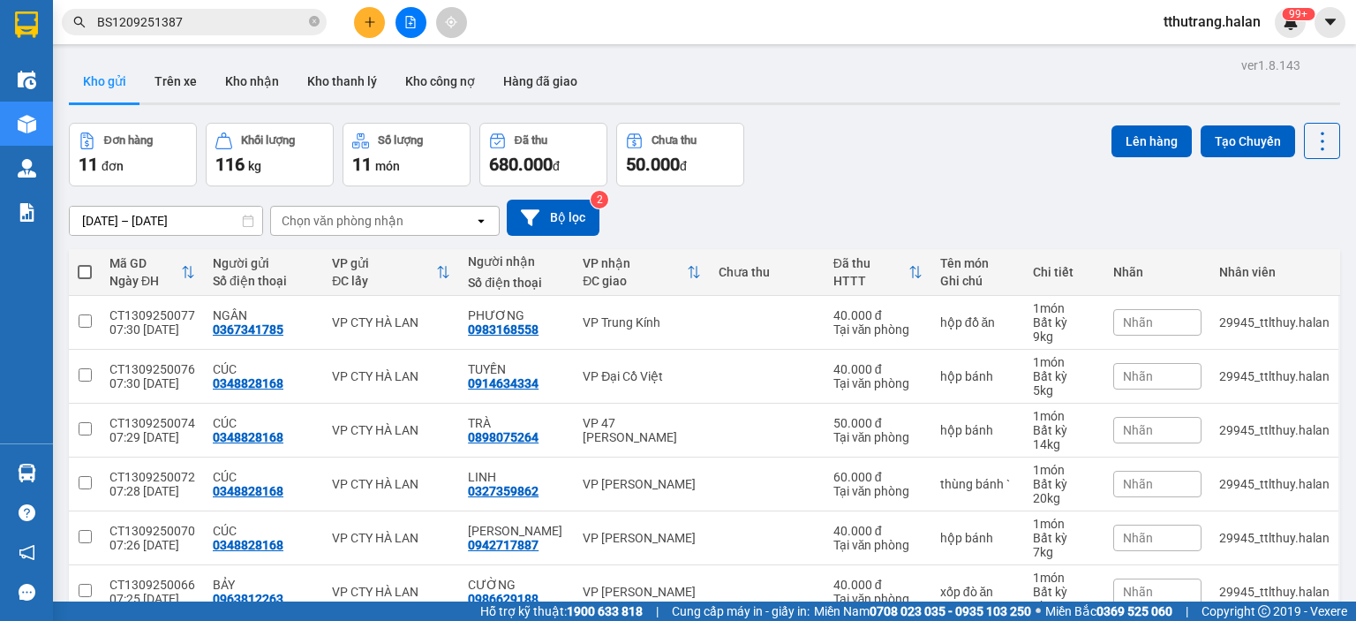
click at [307, 16] on span "BS1209251387" at bounding box center [194, 22] width 265 height 26
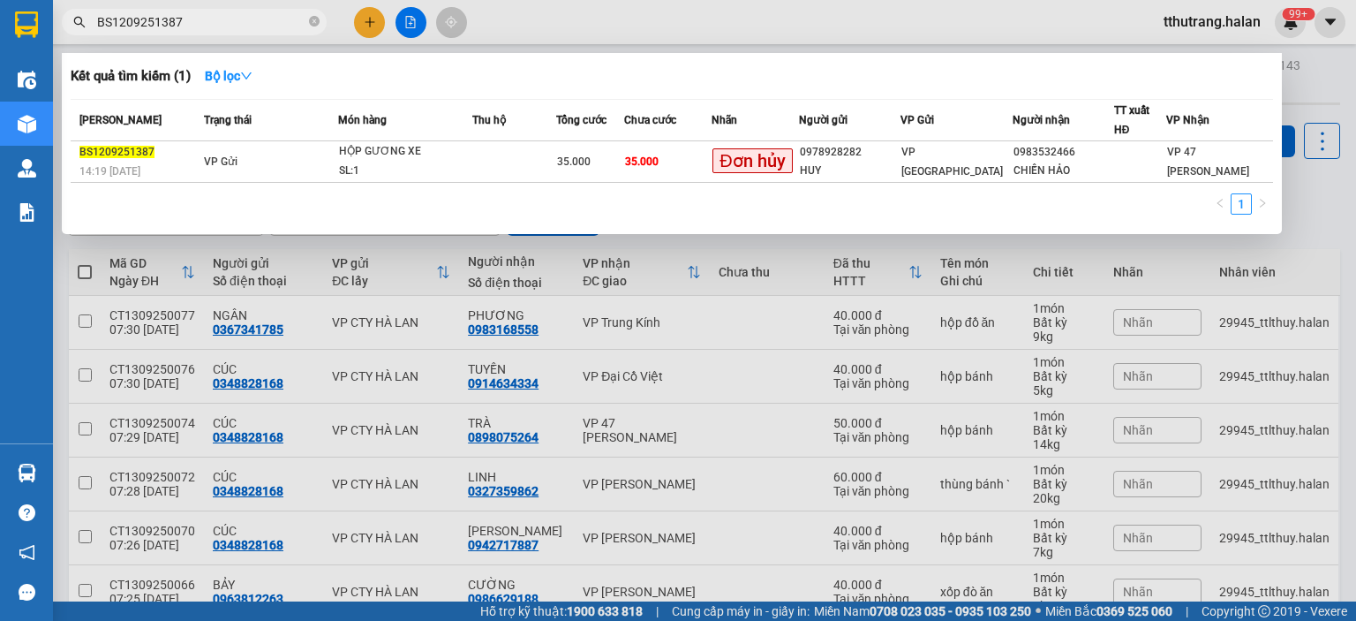
click at [232, 19] on input "BS1209251387" at bounding box center [201, 21] width 208 height 19
click at [313, 17] on icon "close-circle" at bounding box center [314, 21] width 11 height 11
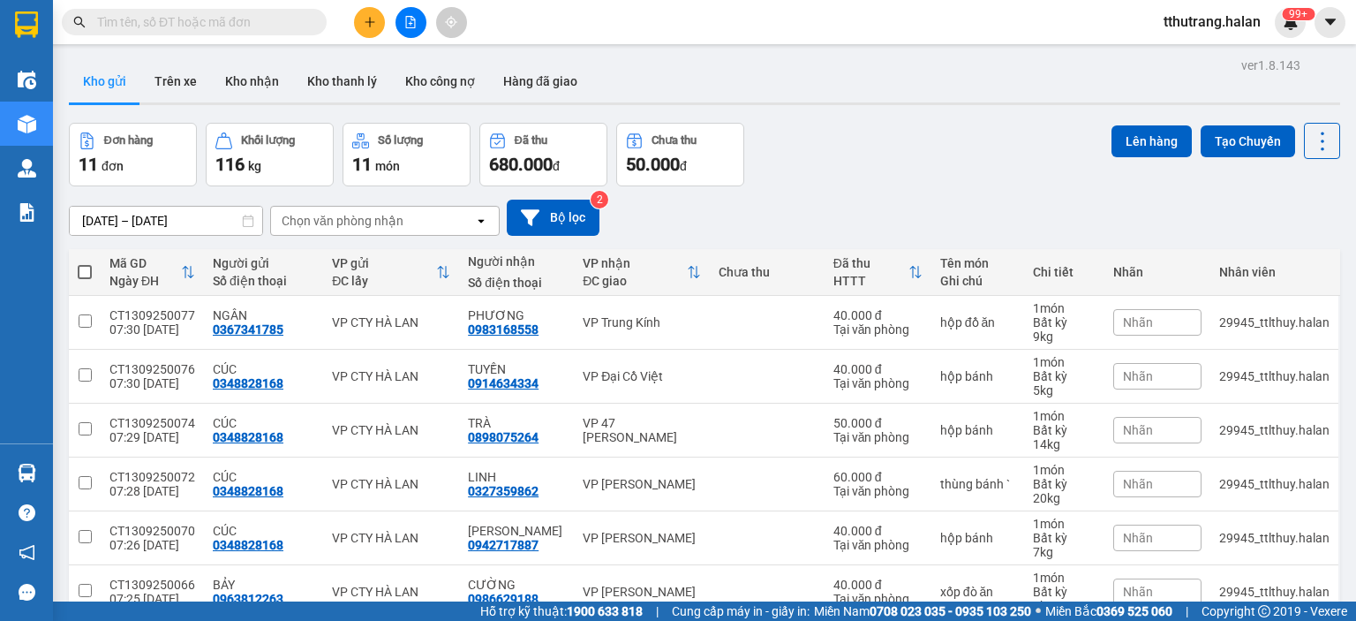
paste input "NVC1209252164"
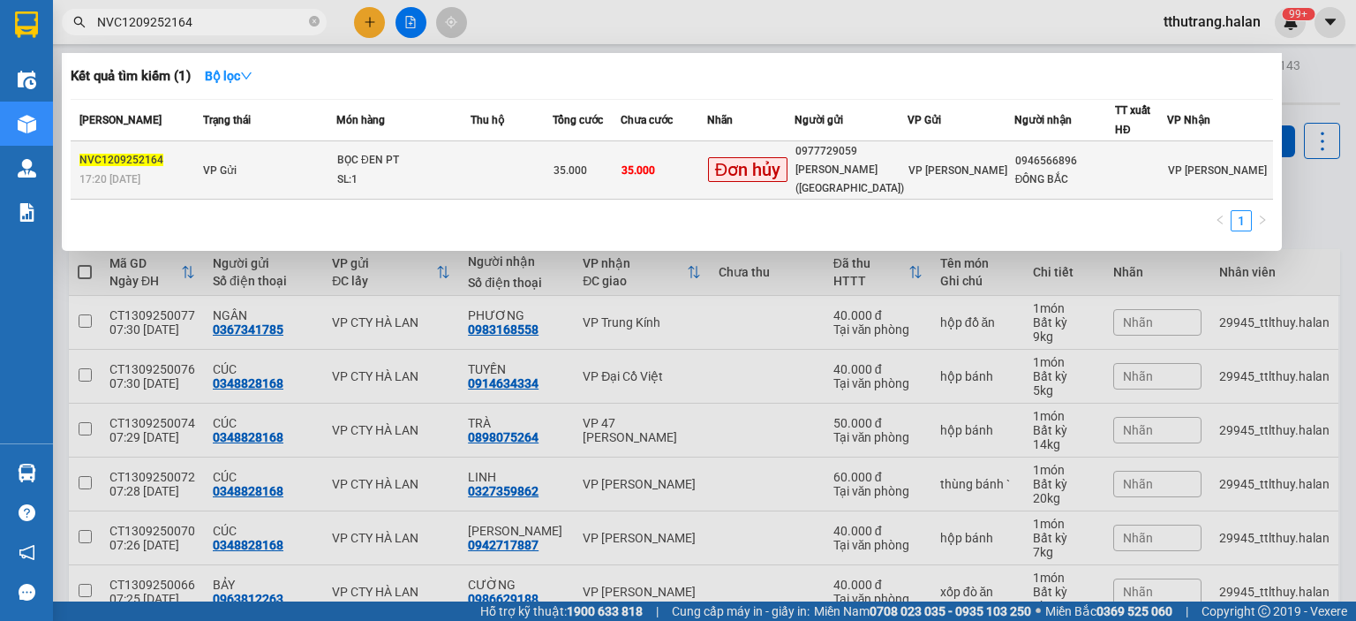
type input "NVC1209252164"
click at [470, 168] on div "BỌC ĐEN PT" at bounding box center [403, 160] width 132 height 19
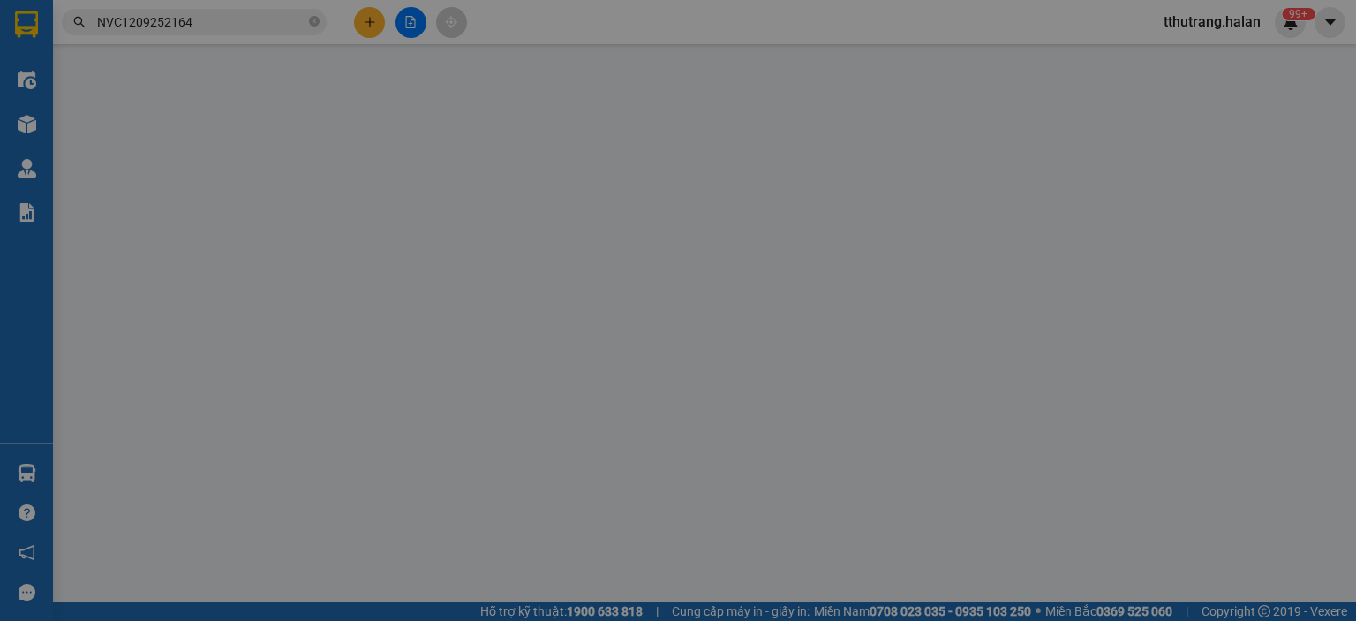
type input "0977729059"
type input "[PERSON_NAME] ([GEOGRAPHIC_DATA])"
type input "0946566896"
type input "ĐÔNG BẮC"
type input "35.000"
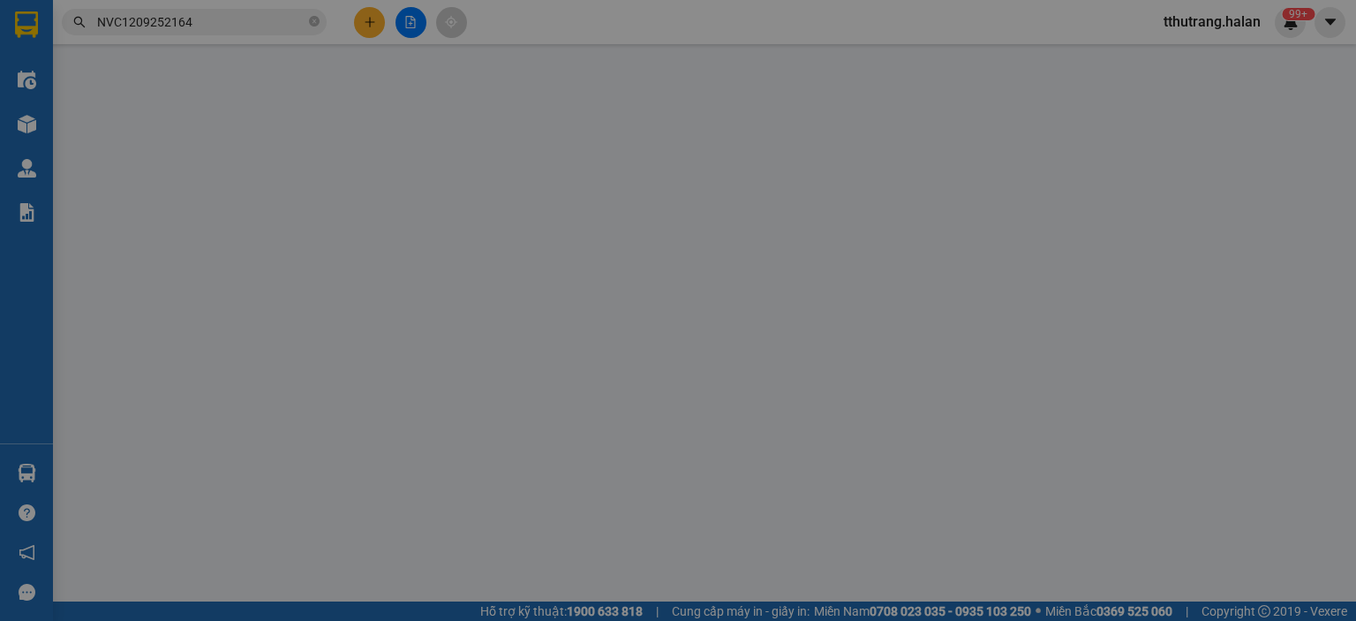
type input "35.000"
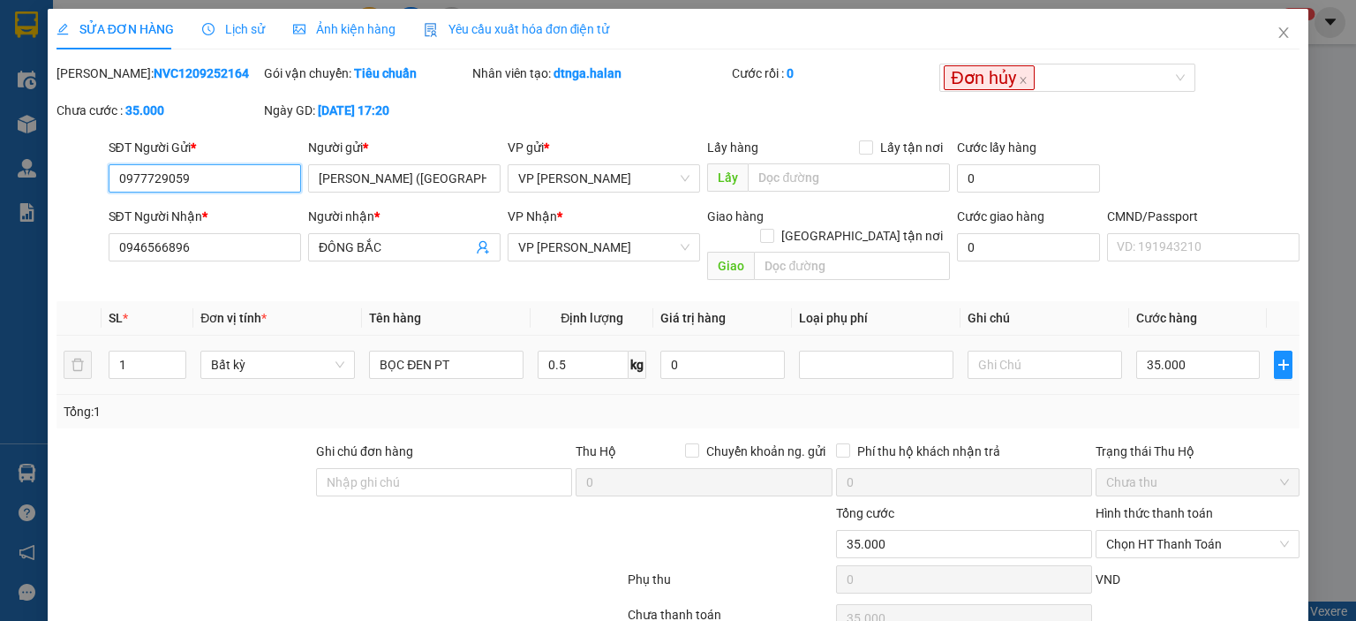
scroll to position [70, 0]
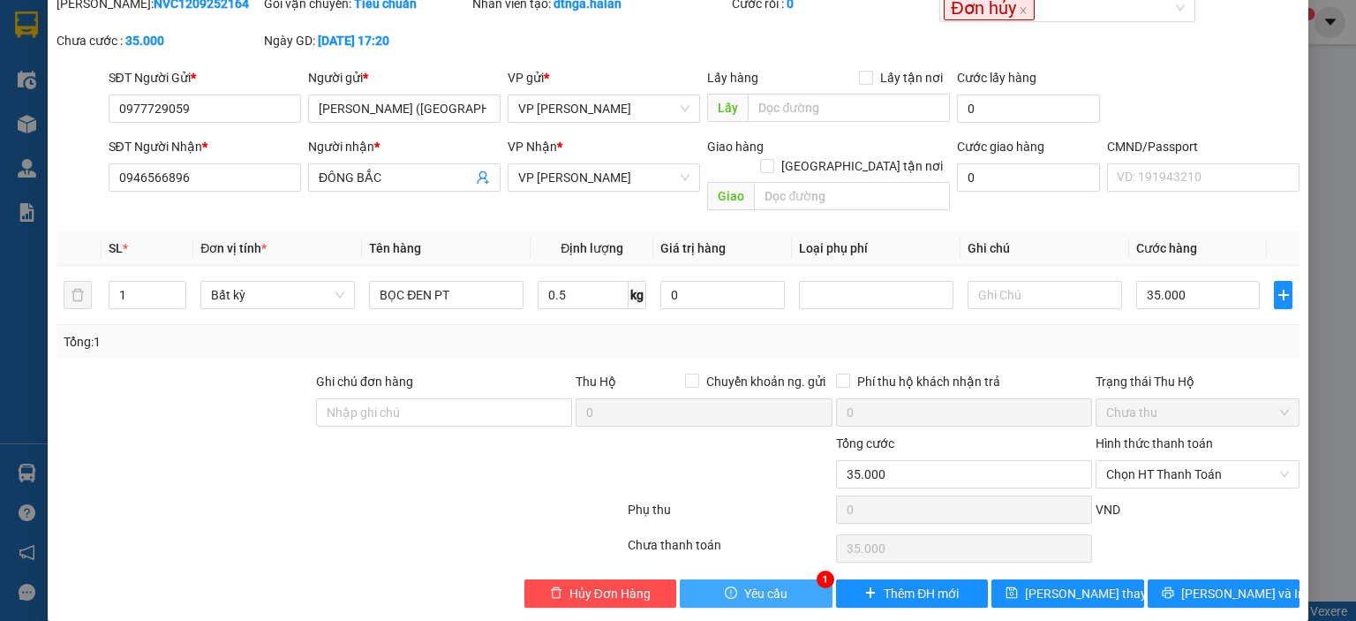
click at [779, 581] on button "Yêu cầu" at bounding box center [756, 593] width 153 height 28
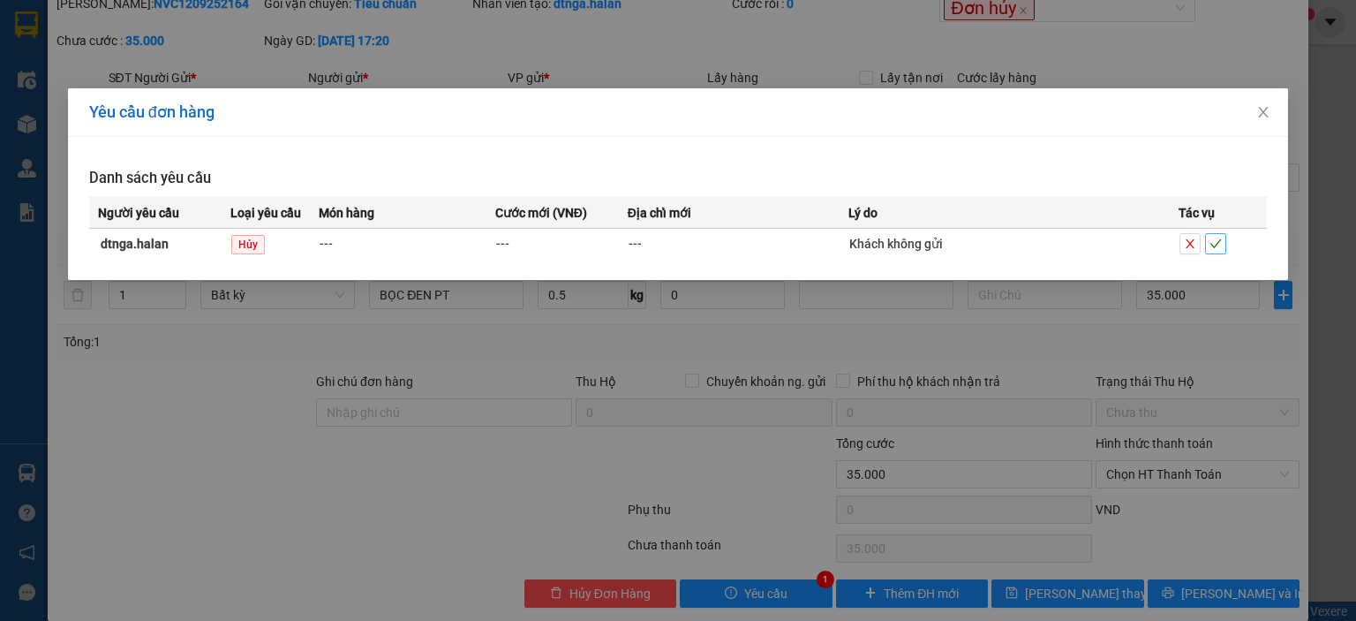
click at [1214, 236] on button "button" at bounding box center [1215, 243] width 21 height 21
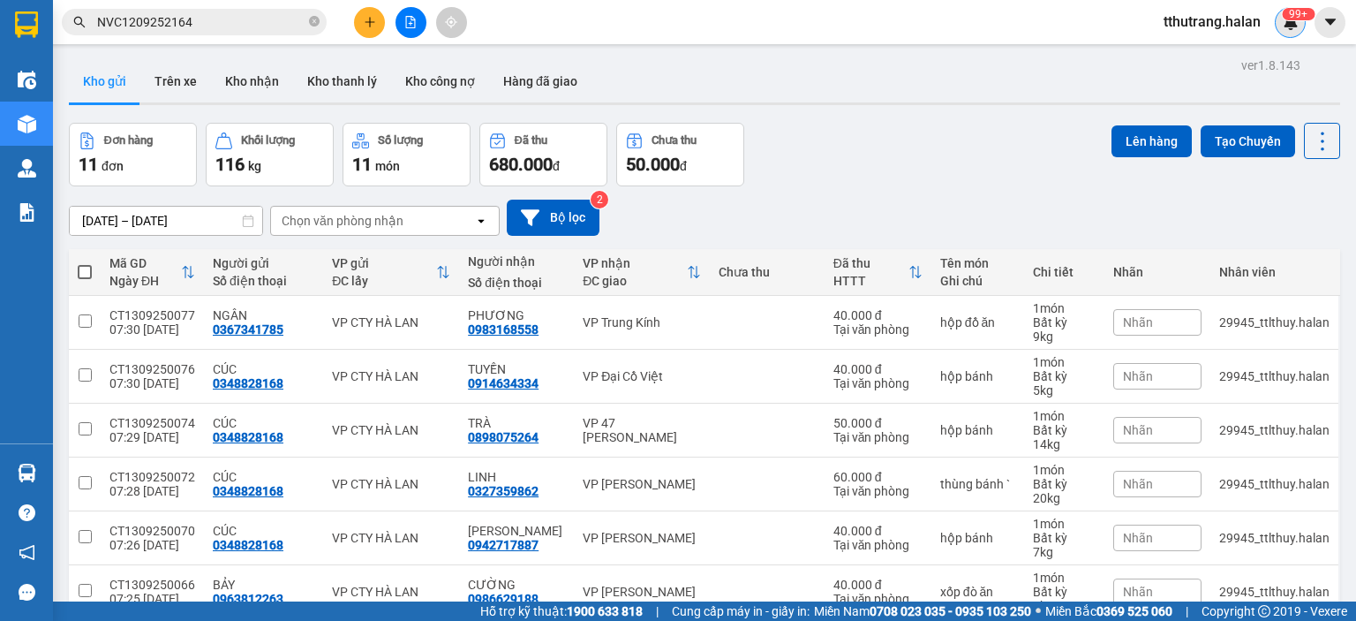
click at [1292, 19] on sup "99+" at bounding box center [1298, 14] width 33 height 12
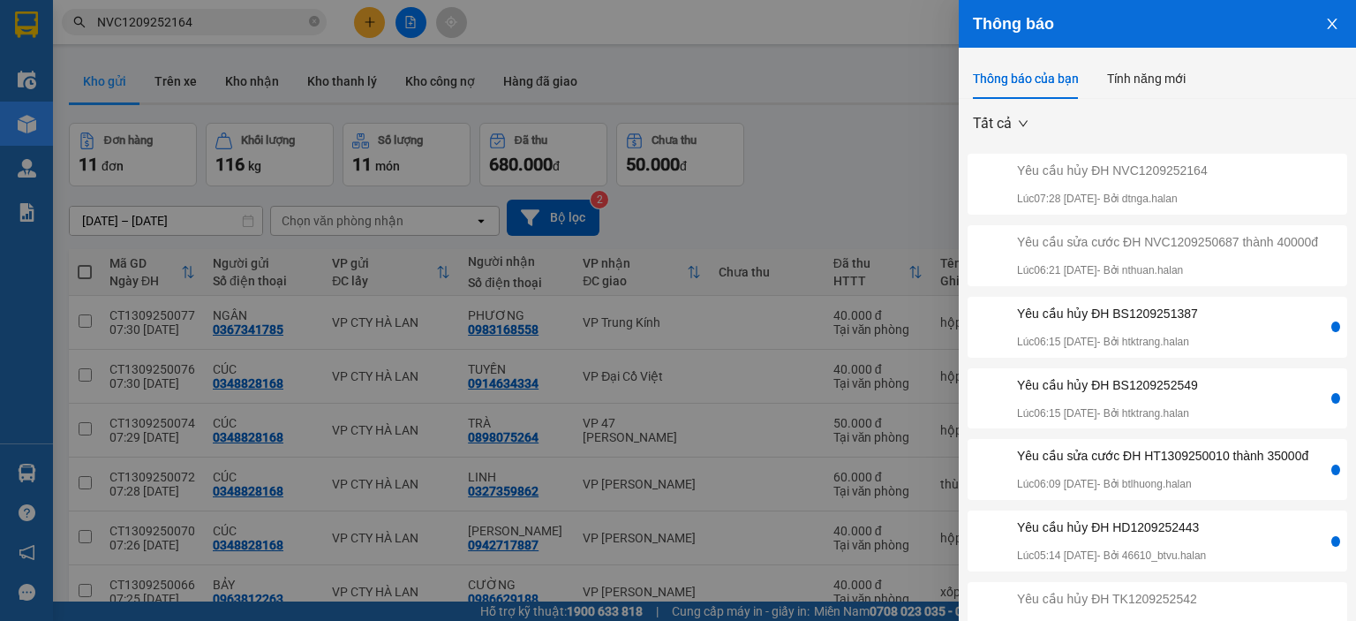
click at [1166, 323] on div "Yêu cầu hủy ĐH BS1209251387" at bounding box center [1107, 313] width 181 height 19
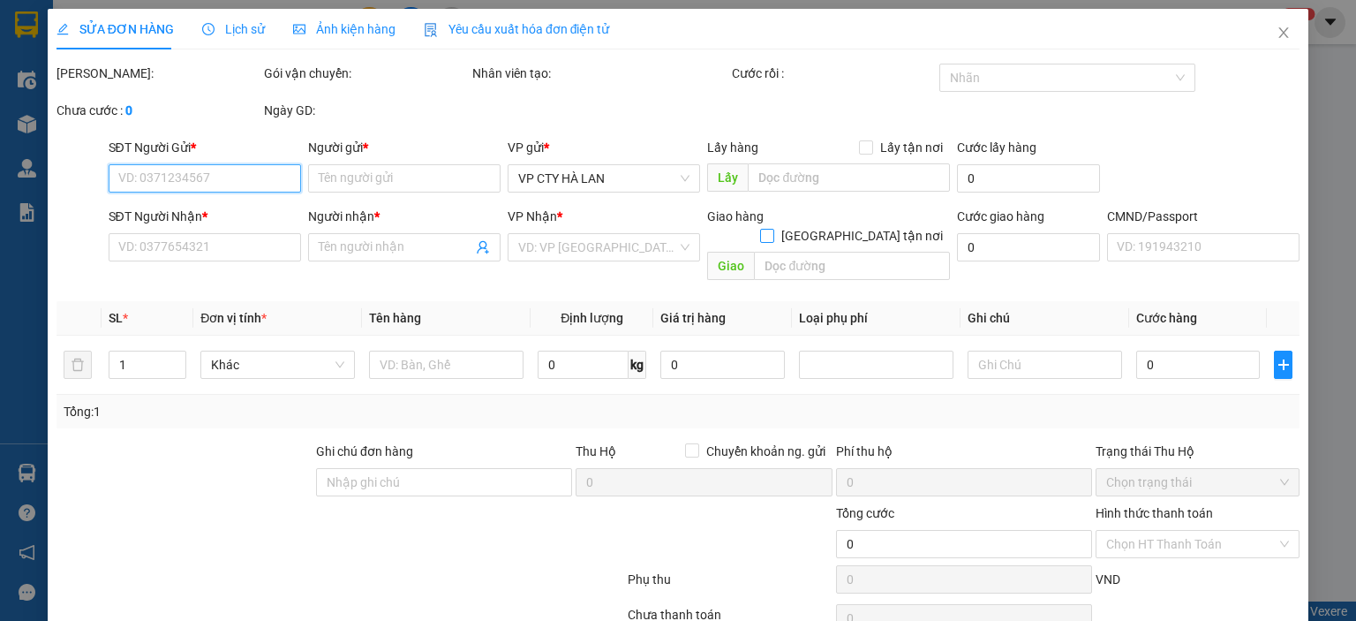
type input "0978928282"
type input "HUY"
type input "0983532466"
type input "CHIẾN HẢO"
type input "35.000"
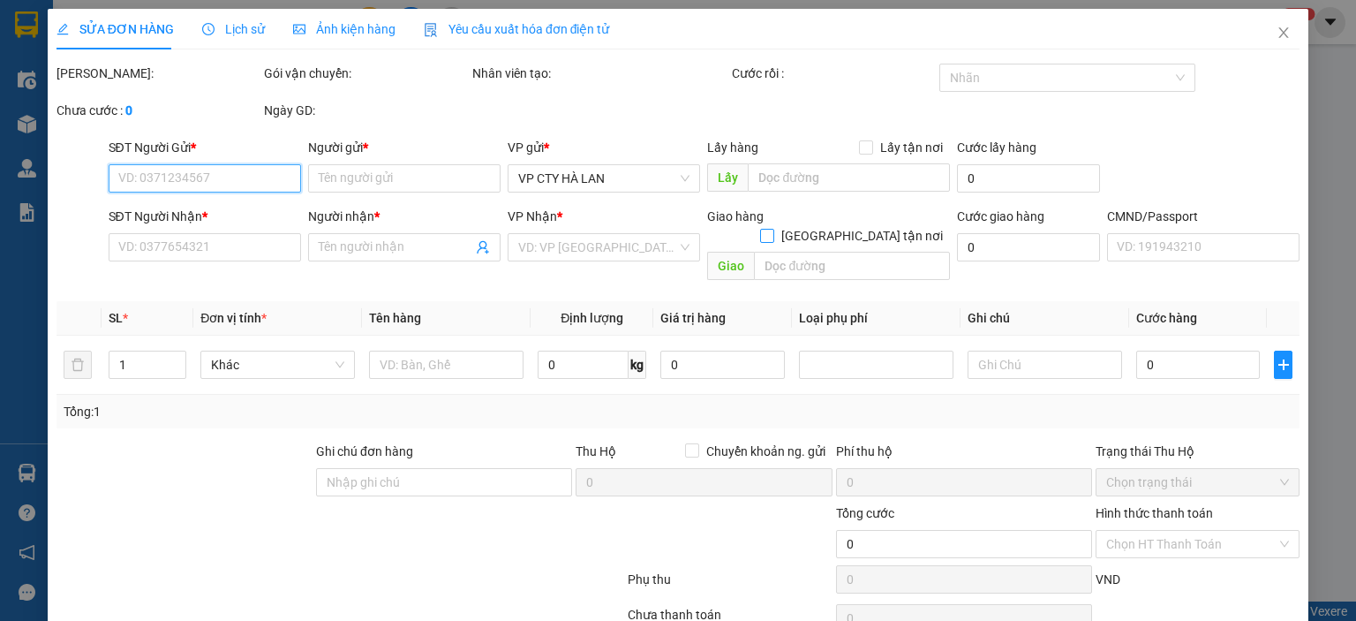
type input "35.000"
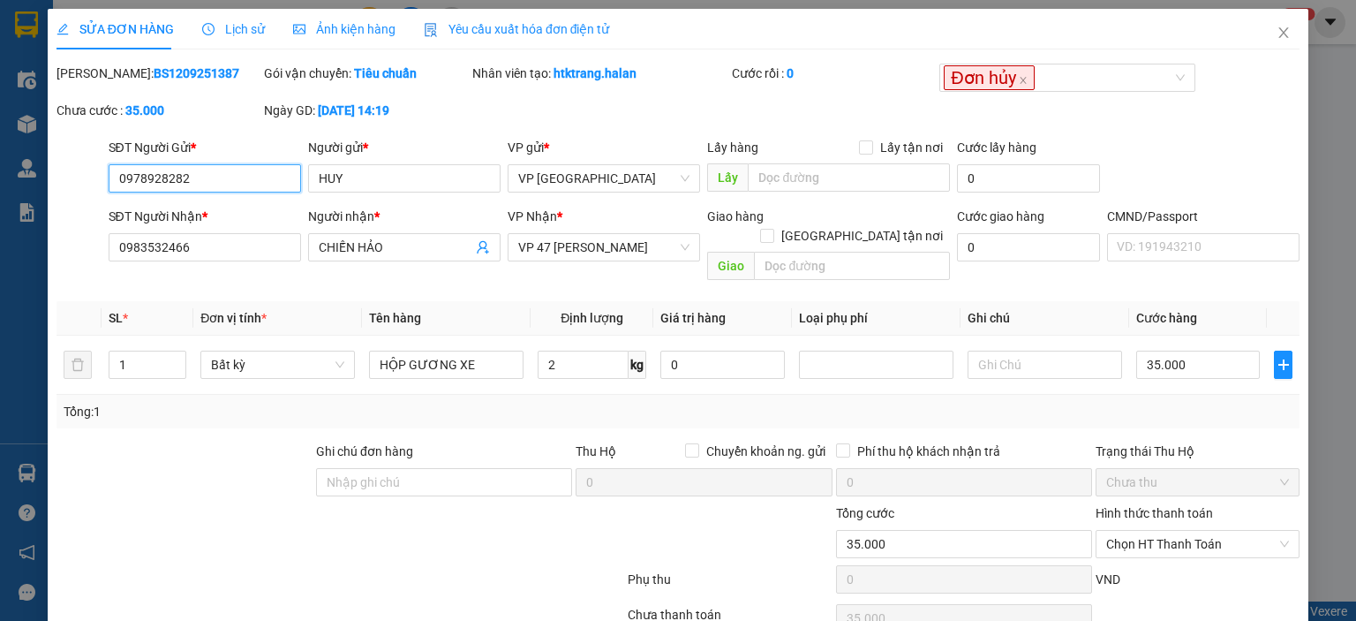
scroll to position [70, 0]
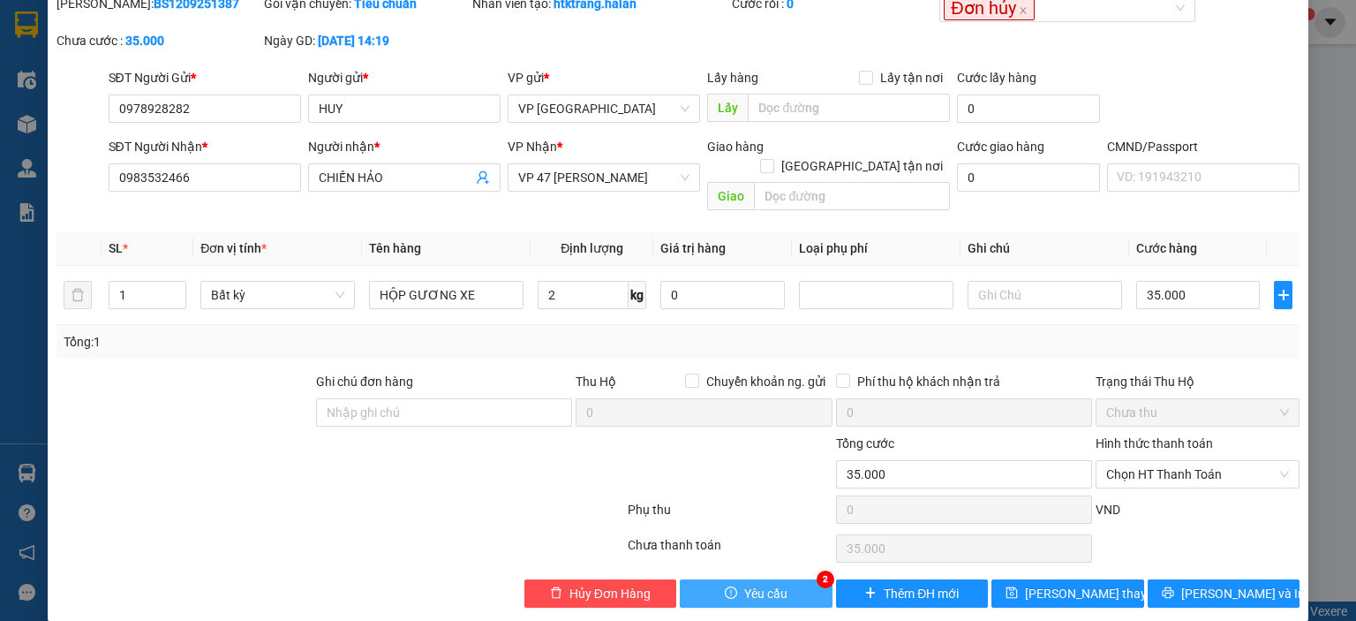
click at [772, 584] on span "Yêu cầu" at bounding box center [765, 593] width 43 height 19
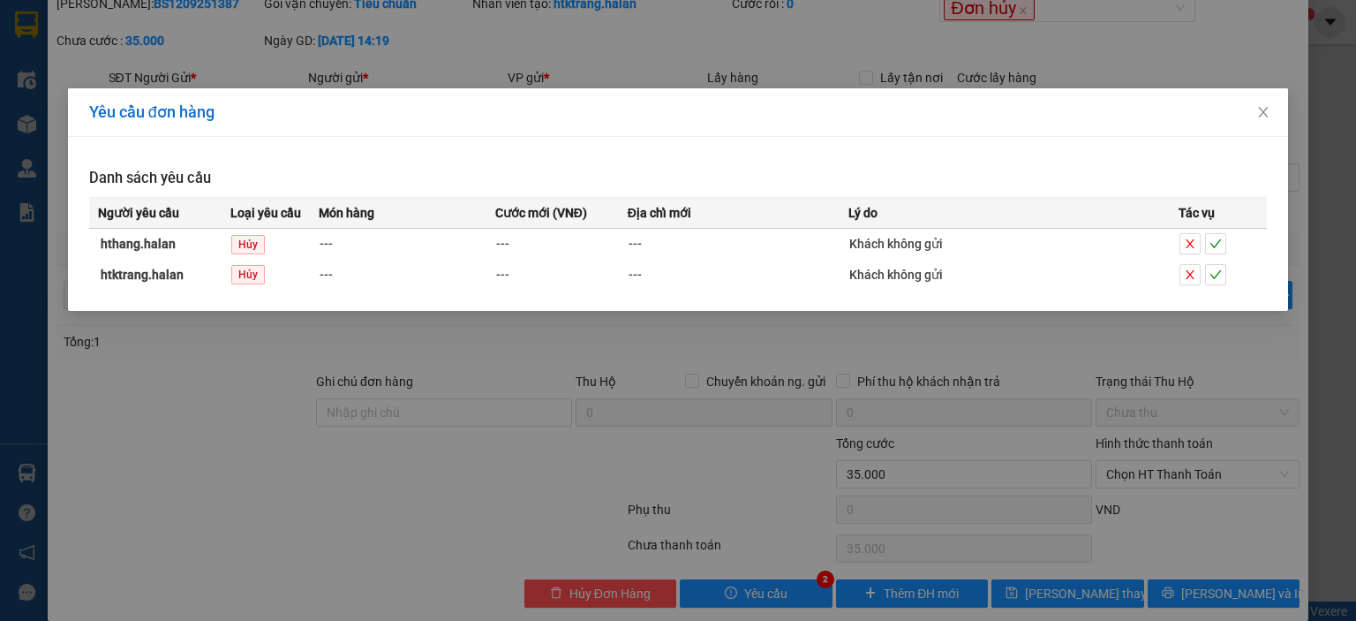
click at [555, 438] on div "Yêu cầu đơn hàng Danh sách yêu cầu Người yêu cầu Loại yêu cầu Món hàng Cước mới…" at bounding box center [678, 310] width 1356 height 621
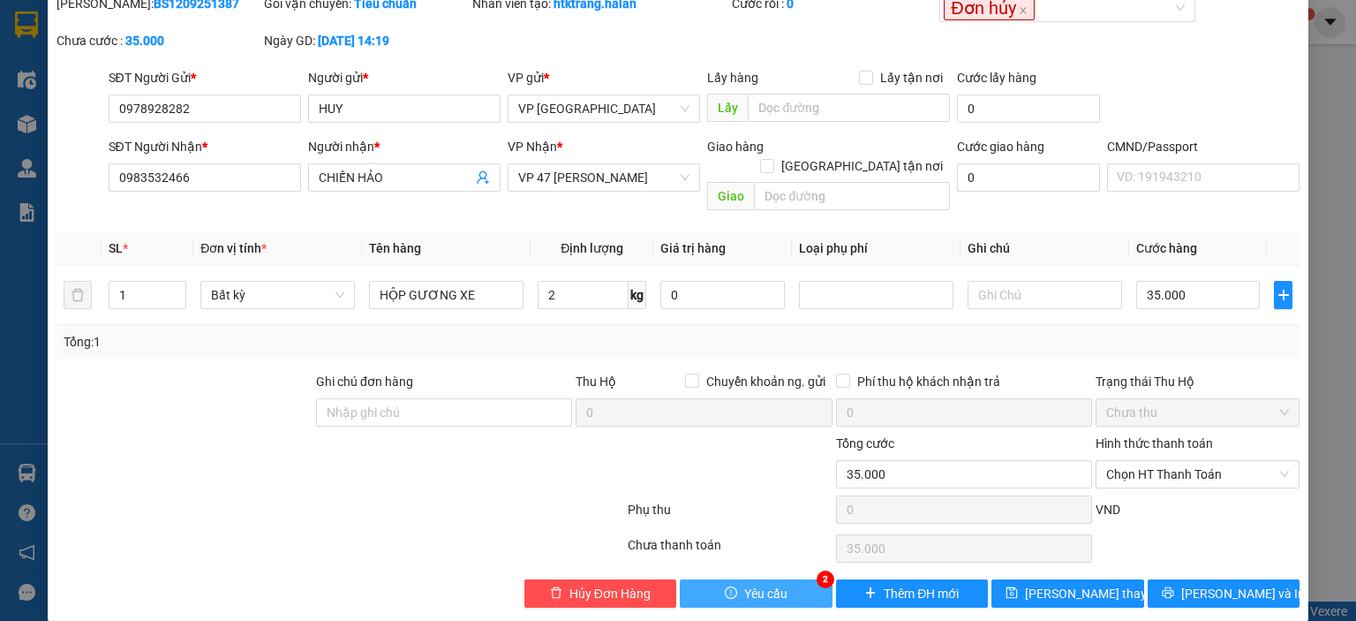
scroll to position [0, 0]
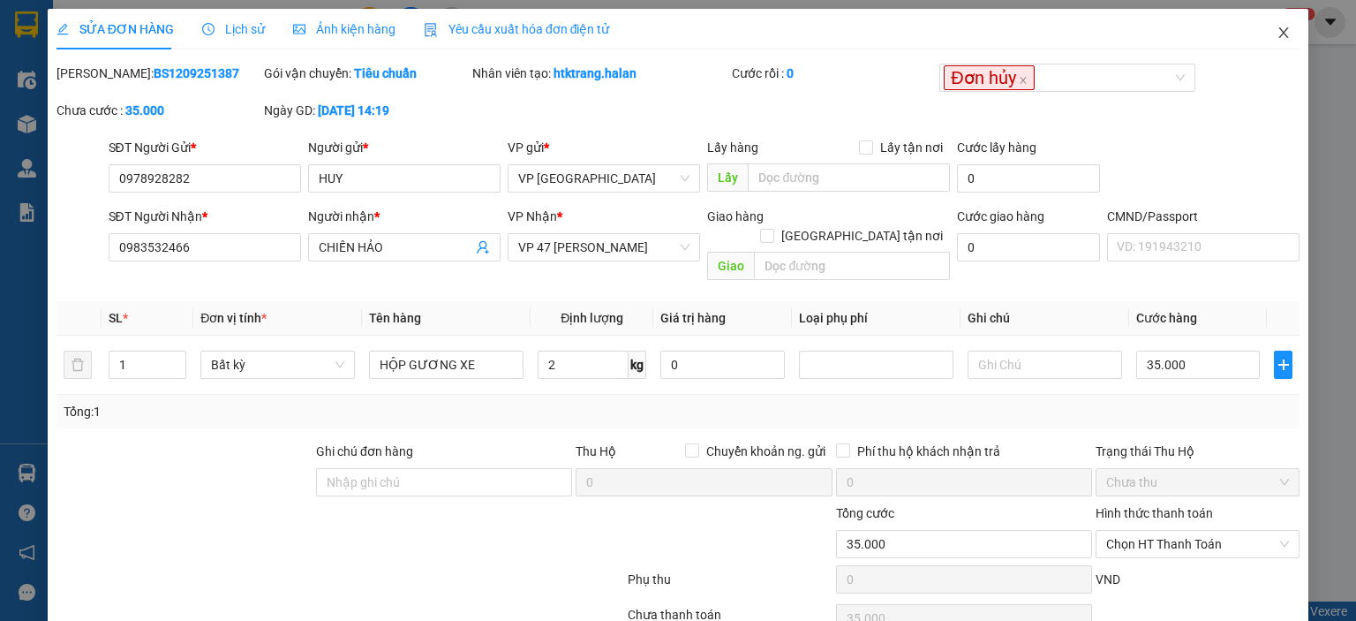
click at [1279, 31] on icon "close" at bounding box center [1284, 32] width 10 height 11
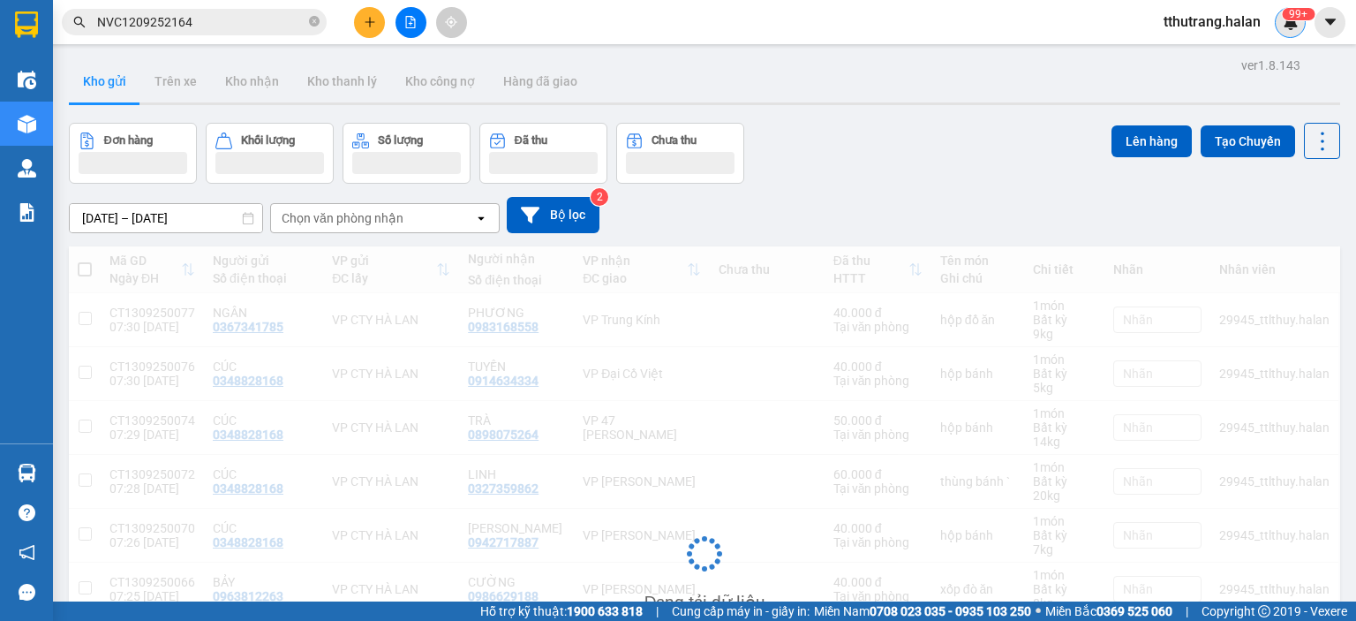
click at [1289, 23] on img at bounding box center [1291, 22] width 16 height 16
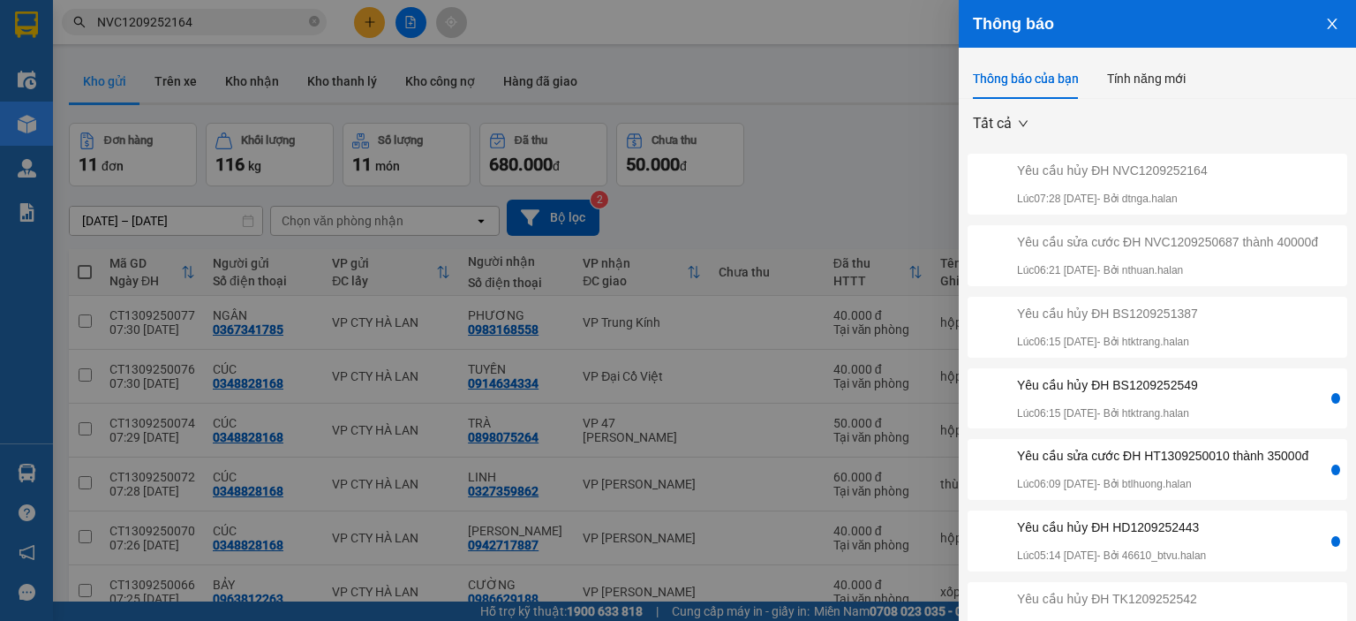
click at [1188, 418] on div "Yêu cầu hủy ĐH BS1209252549 Lúc 06:15 [DATE] - Bởi htktrang.halan" at bounding box center [1107, 398] width 181 height 47
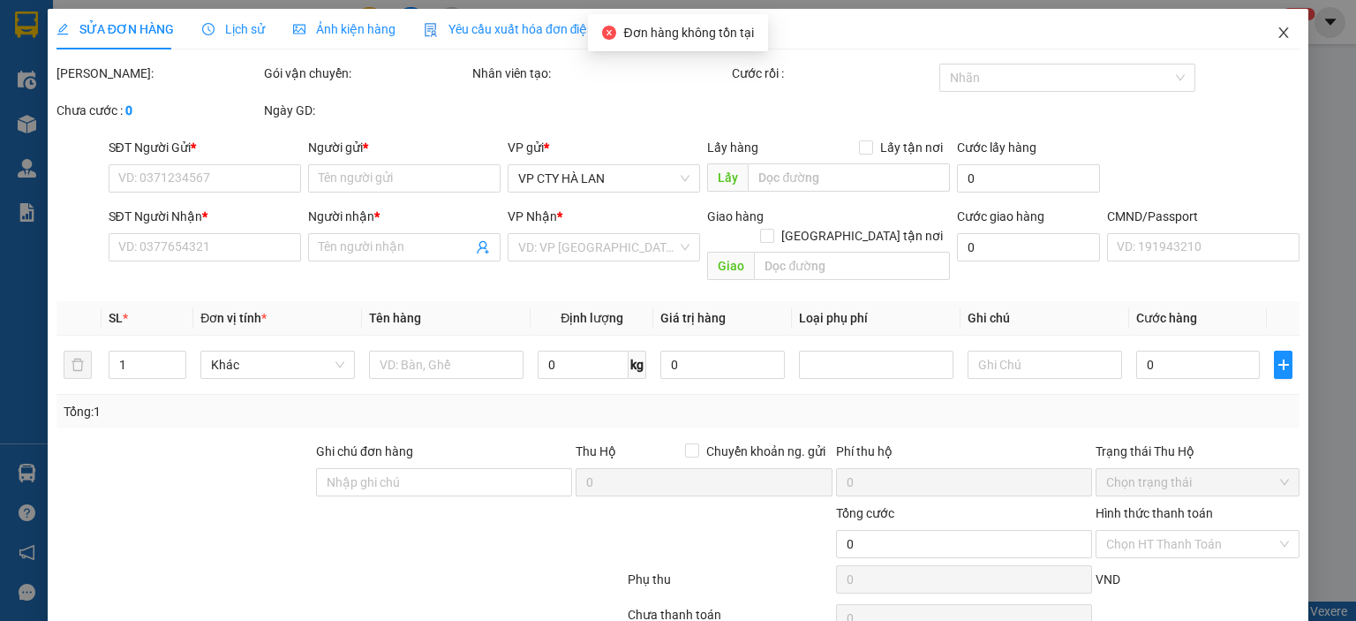
click at [1277, 26] on icon "close" at bounding box center [1284, 33] width 14 height 14
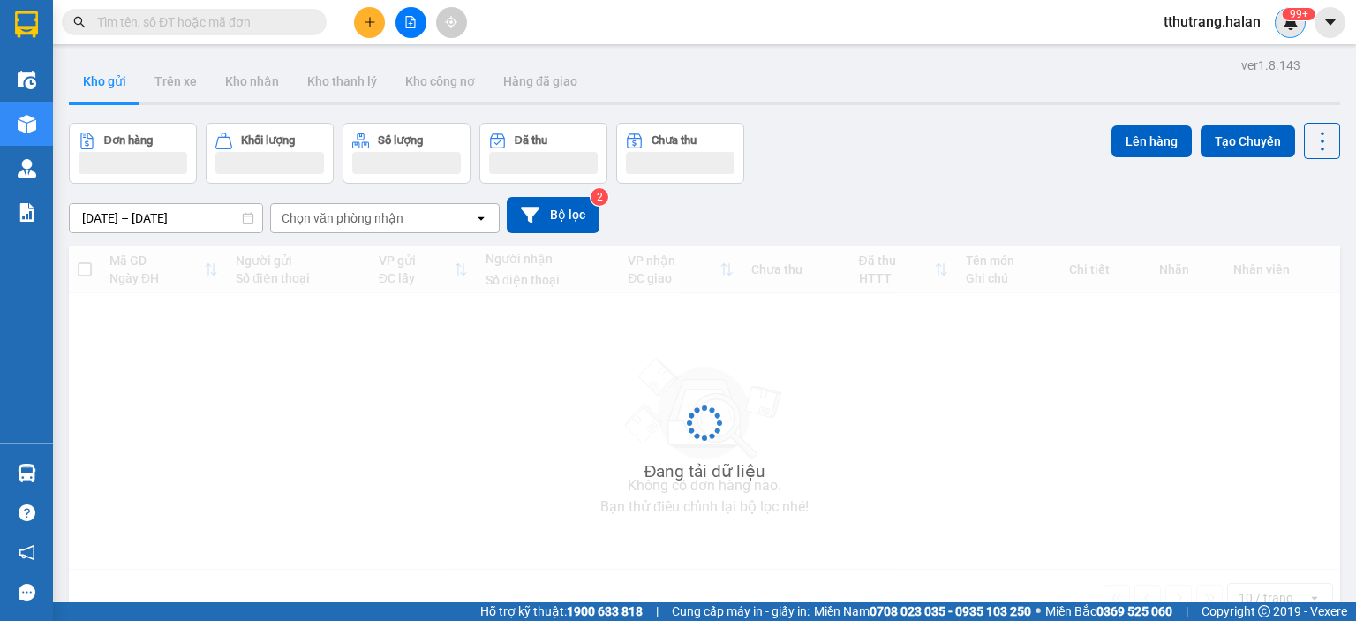
click at [1278, 20] on div "99+" at bounding box center [1290, 22] width 31 height 31
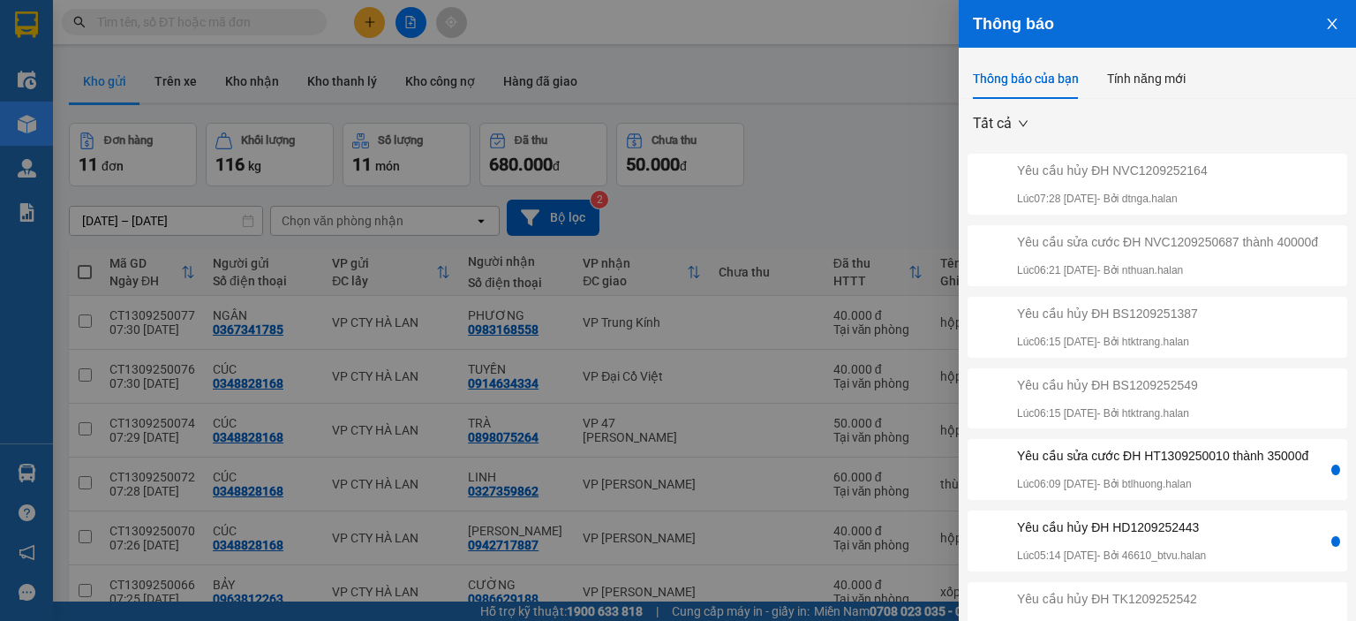
scroll to position [264, 0]
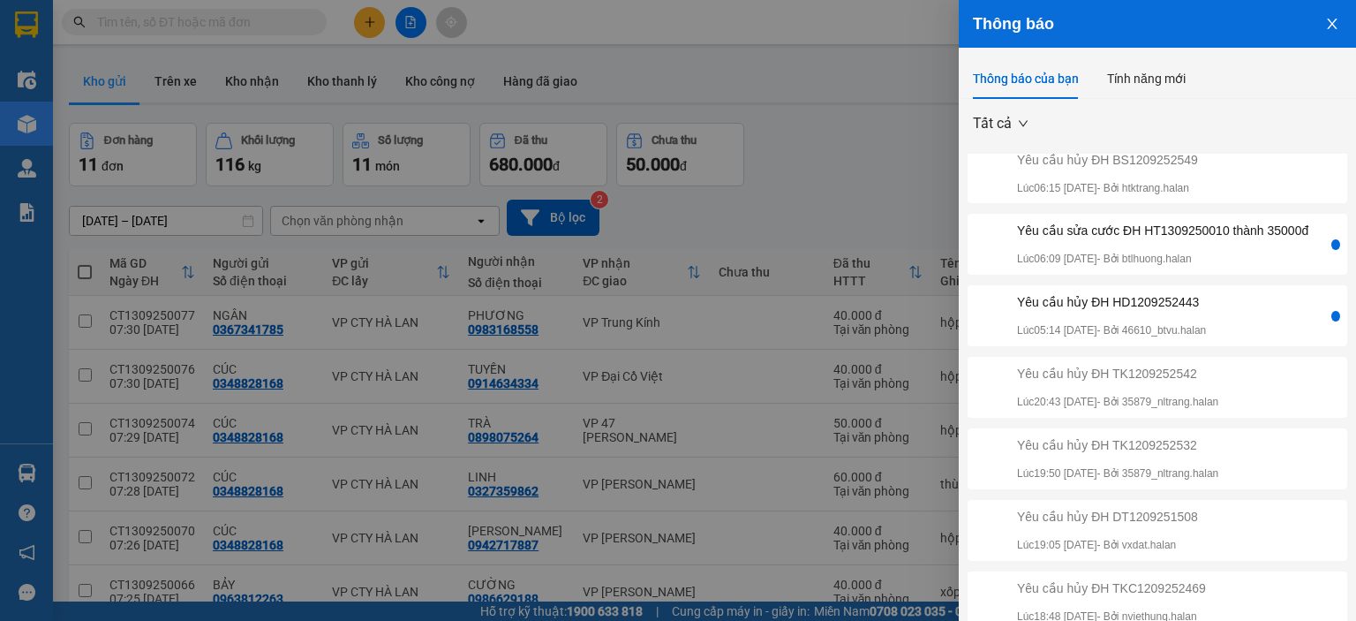
click at [1247, 227] on div "Yêu cầu sửa cước ĐH HT1309250010 thành 35000đ" at bounding box center [1162, 230] width 291 height 19
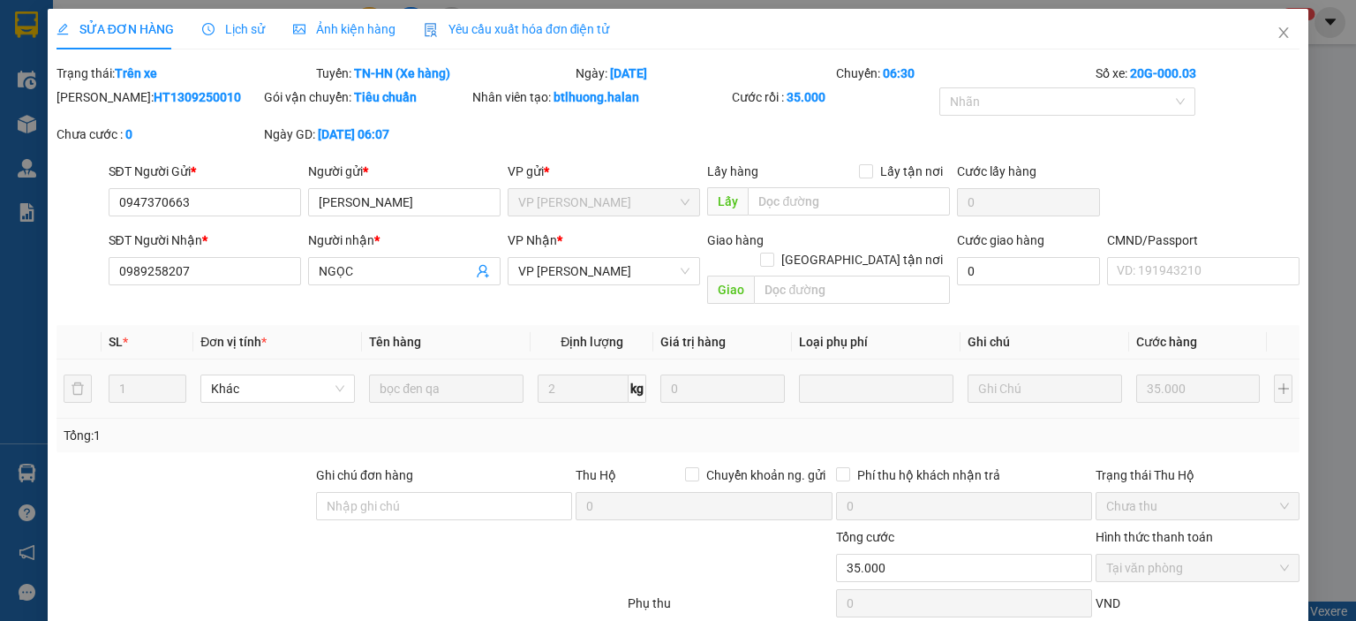
type input "0947370663"
type input "[PERSON_NAME]"
type input "0989258207"
type input "NGỌC"
type input "35.000"
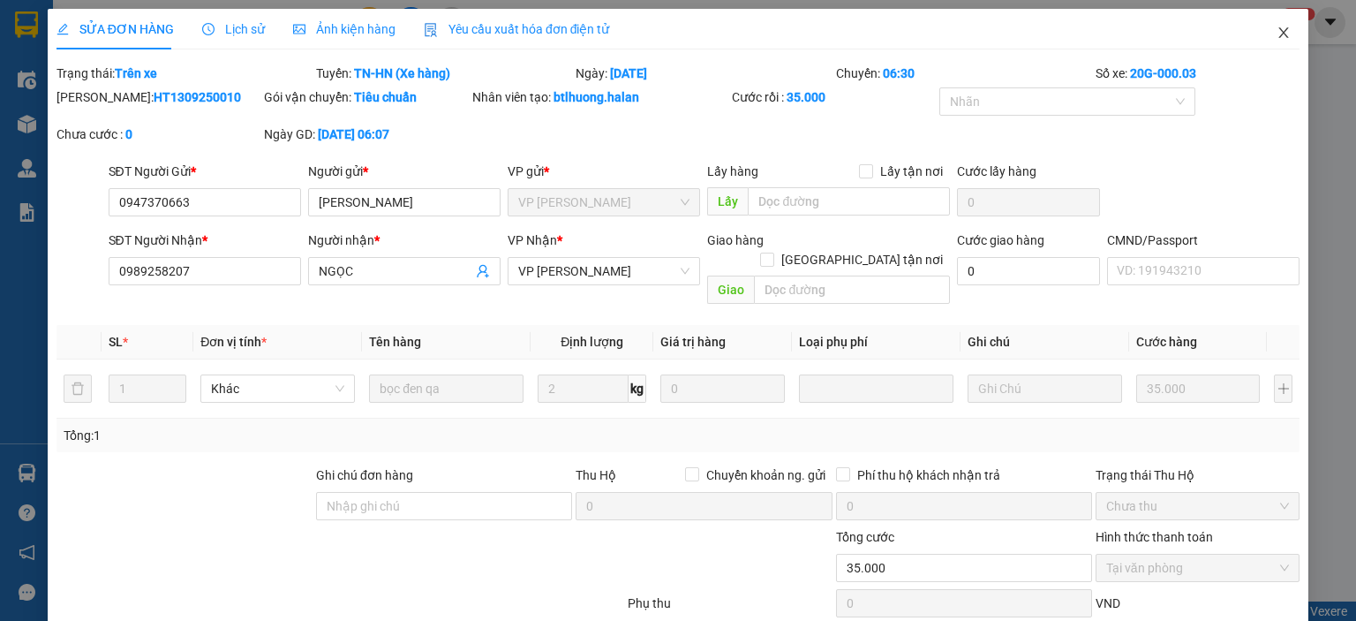
click at [1279, 32] on icon "close" at bounding box center [1284, 32] width 10 height 11
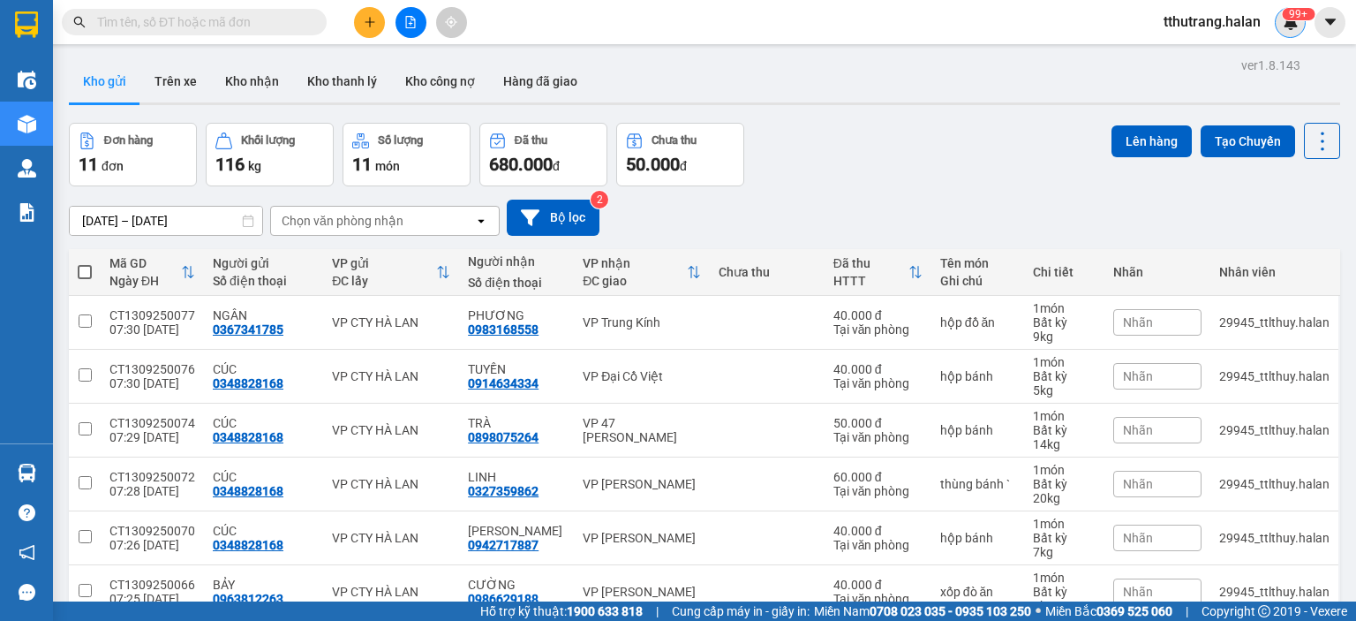
click at [1292, 19] on sup "99+" at bounding box center [1298, 14] width 33 height 12
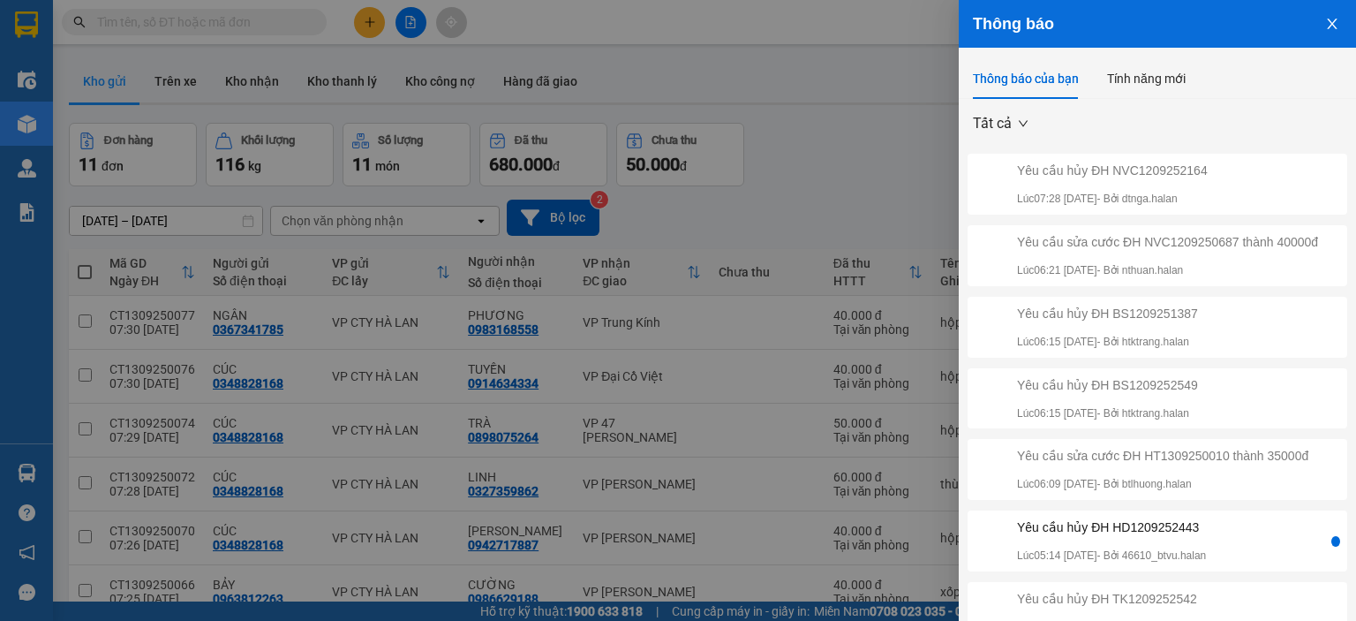
scroll to position [264, 0]
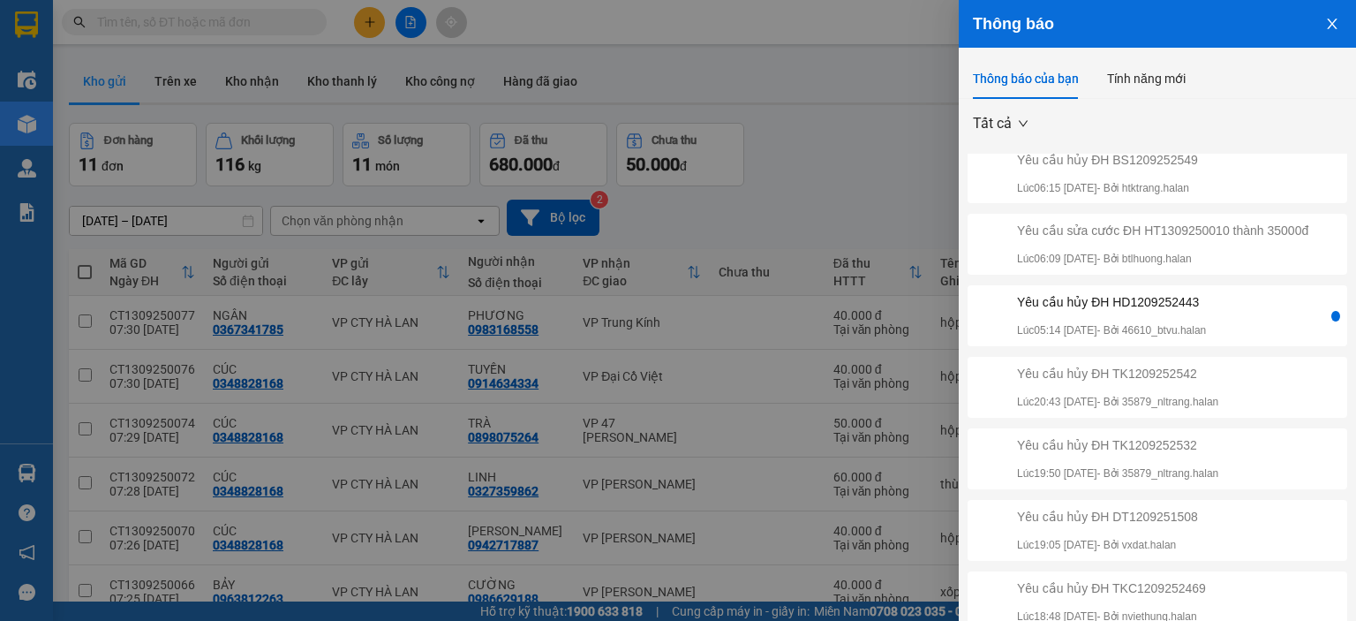
click at [1206, 324] on p "Lúc 05:14 13/09/2025 - Bởi 46610_btvu.halan" at bounding box center [1111, 330] width 189 height 17
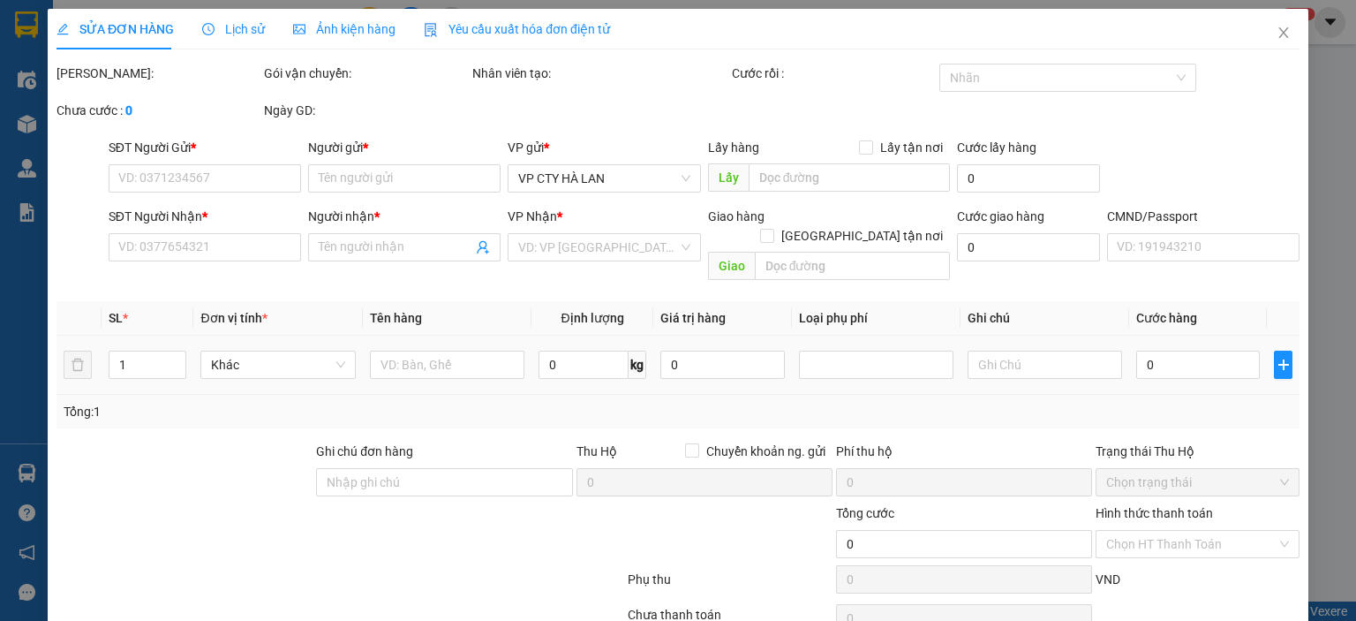
type input "0987771664"
type input "HOÀNG MINH"
type input "0977283215"
type input "MT ANH NGỌC,BK"
type input "35.000"
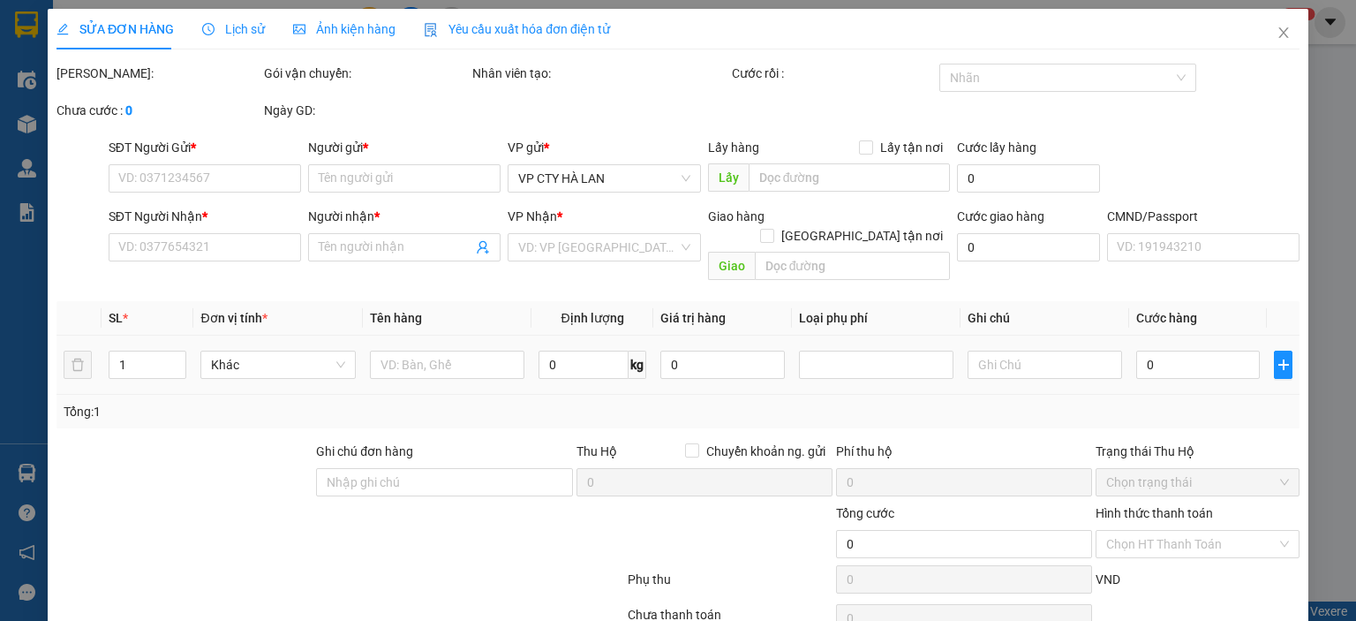
type input "35.000"
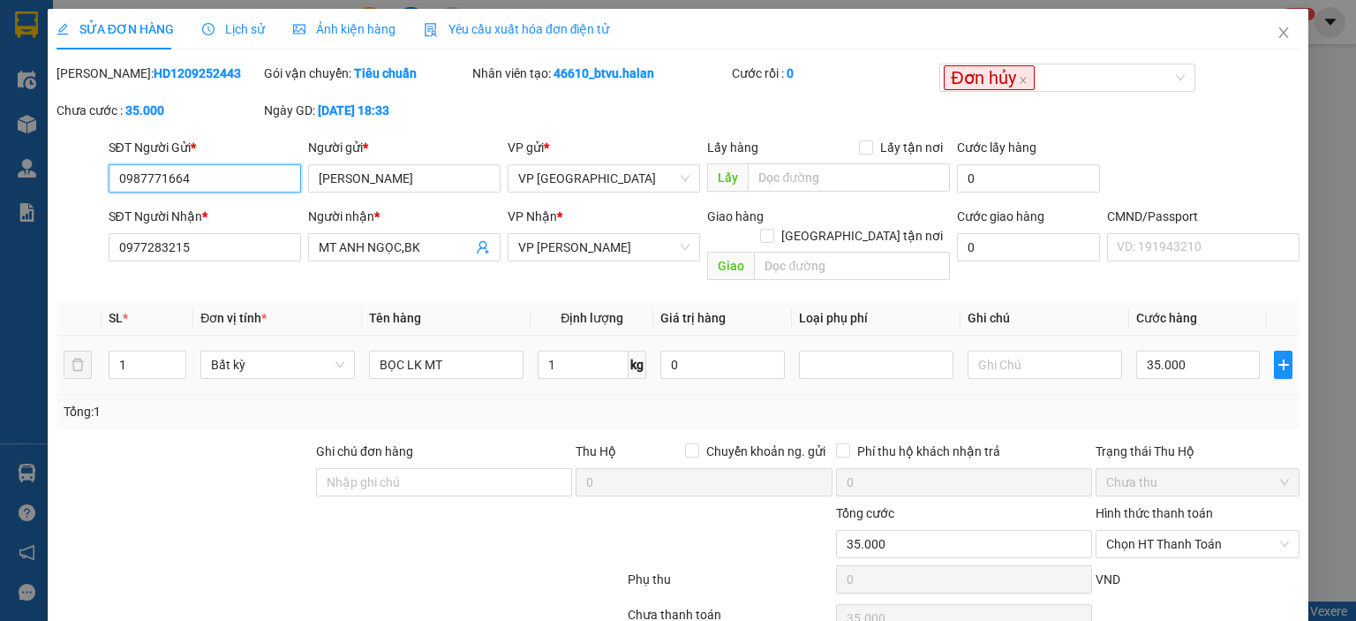
scroll to position [70, 0]
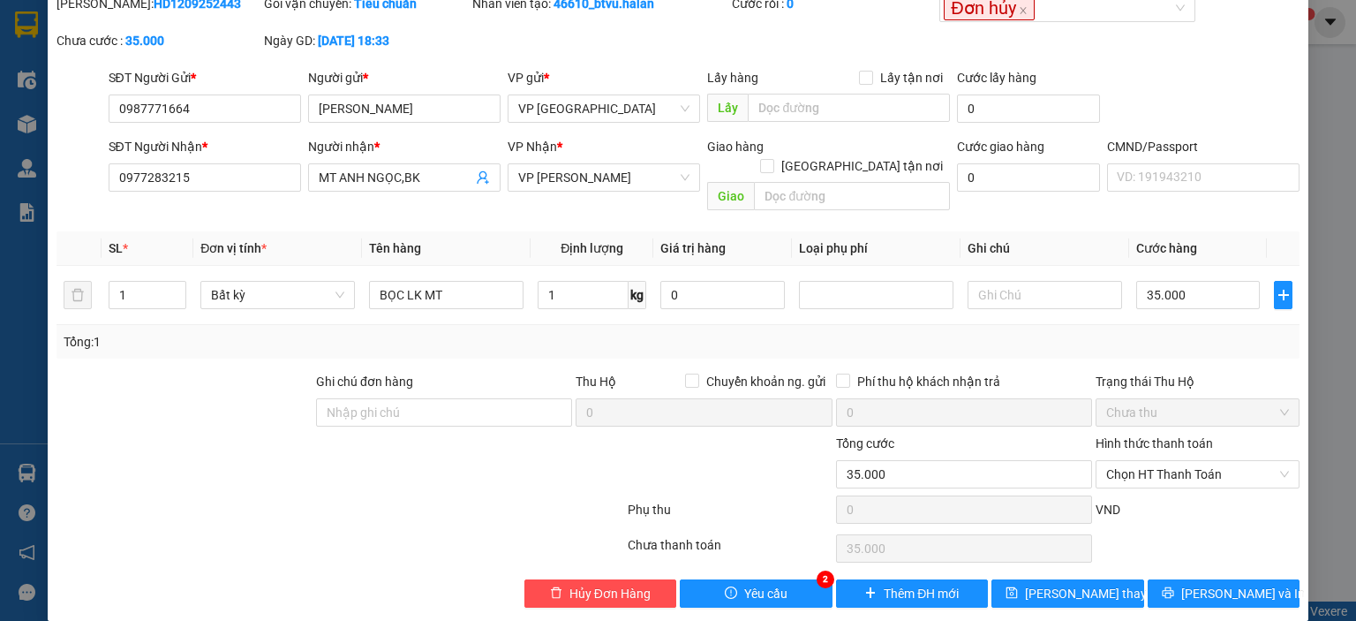
click at [749, 554] on div "Total Paid Fee 0 Total UnPaid Fee 35.000 Cash Collection Total Fee Mã ĐH: HD120…" at bounding box center [678, 301] width 1243 height 614
click at [745, 584] on span "Yêu cầu" at bounding box center [765, 593] width 43 height 19
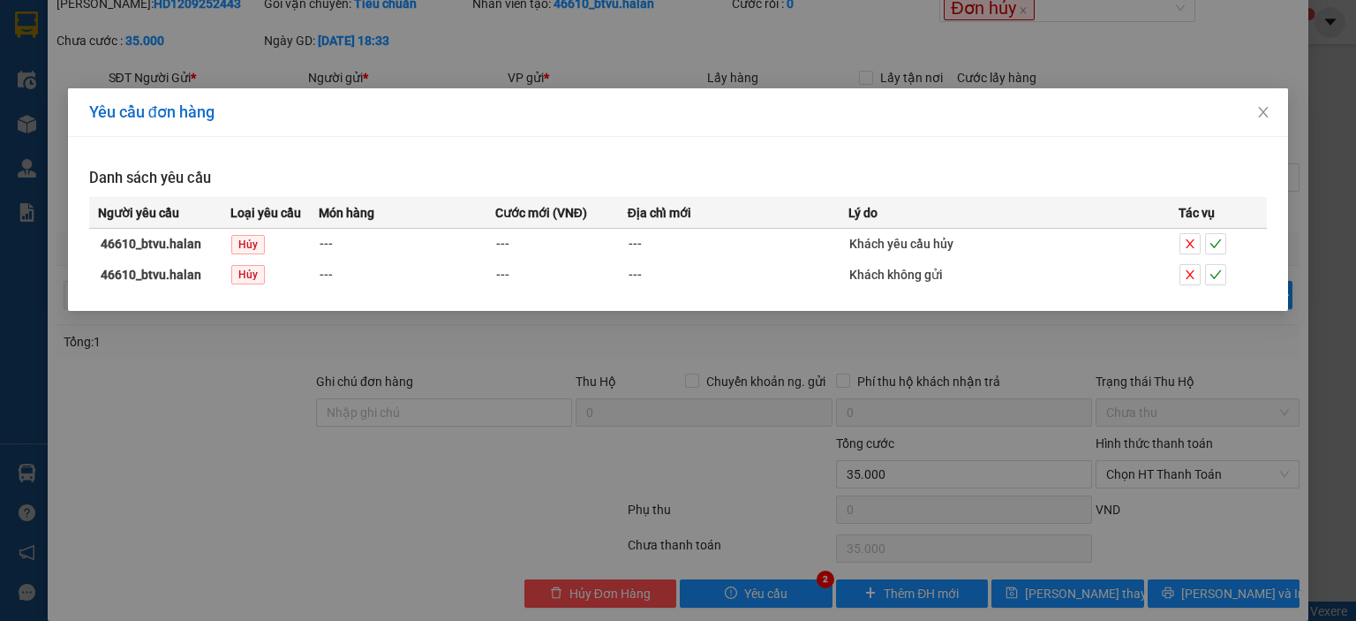
click at [998, 59] on div "Yêu cầu đơn hàng Danh sách yêu cầu Người yêu cầu Loại yêu cầu Món hàng Cước mới…" at bounding box center [678, 310] width 1356 height 621
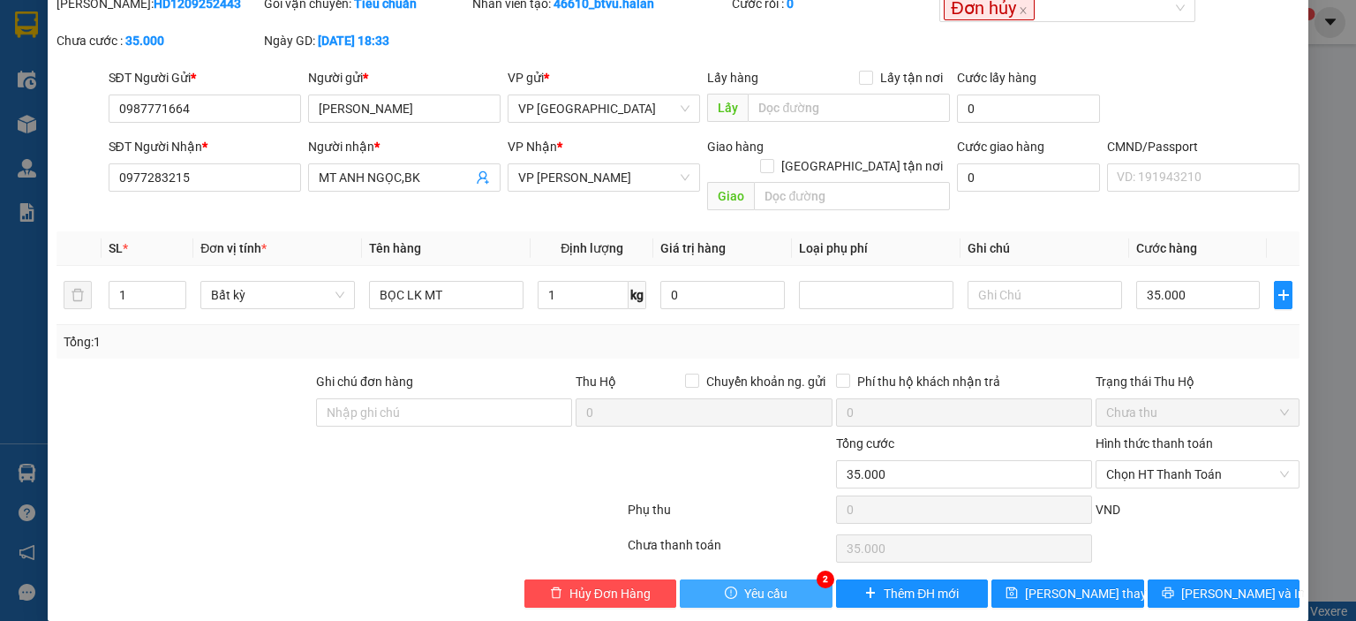
scroll to position [0, 0]
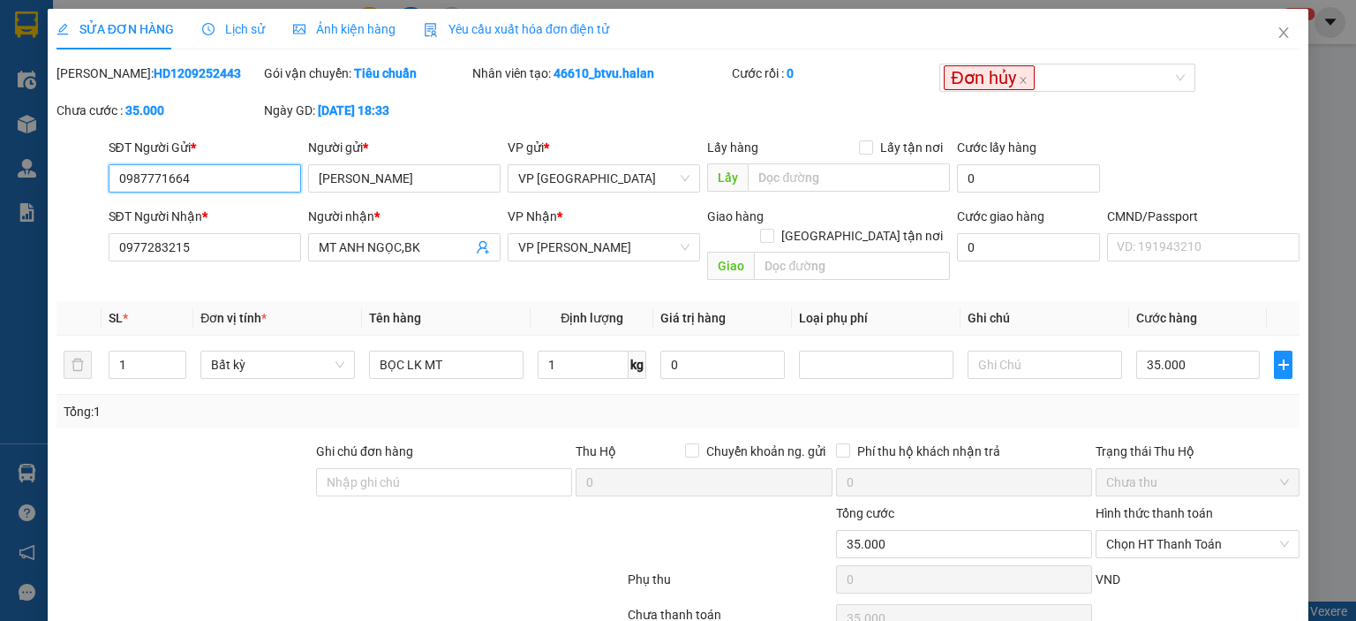
click at [244, 181] on input "0987771664" at bounding box center [205, 178] width 192 height 28
drag, startPoint x: 259, startPoint y: 176, endPoint x: 91, endPoint y: 156, distance: 168.9
click at [6, 186] on div "SỬA ĐƠN HÀNG Lịch sử Ảnh kiện hàng Yêu cầu xuất hóa đơn điện tử Total Paid Fee …" at bounding box center [678, 310] width 1356 height 621
click at [1277, 38] on icon "close" at bounding box center [1284, 33] width 14 height 14
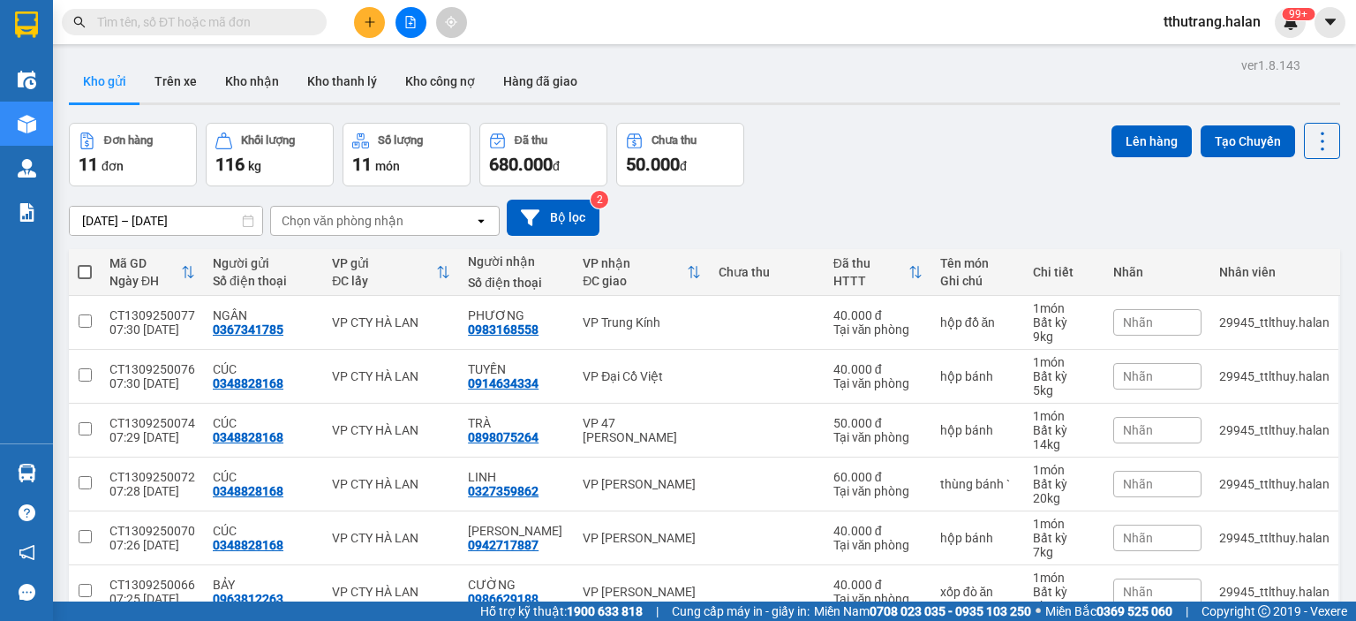
click at [223, 20] on input "text" at bounding box center [201, 21] width 208 height 19
paste input "0987771664"
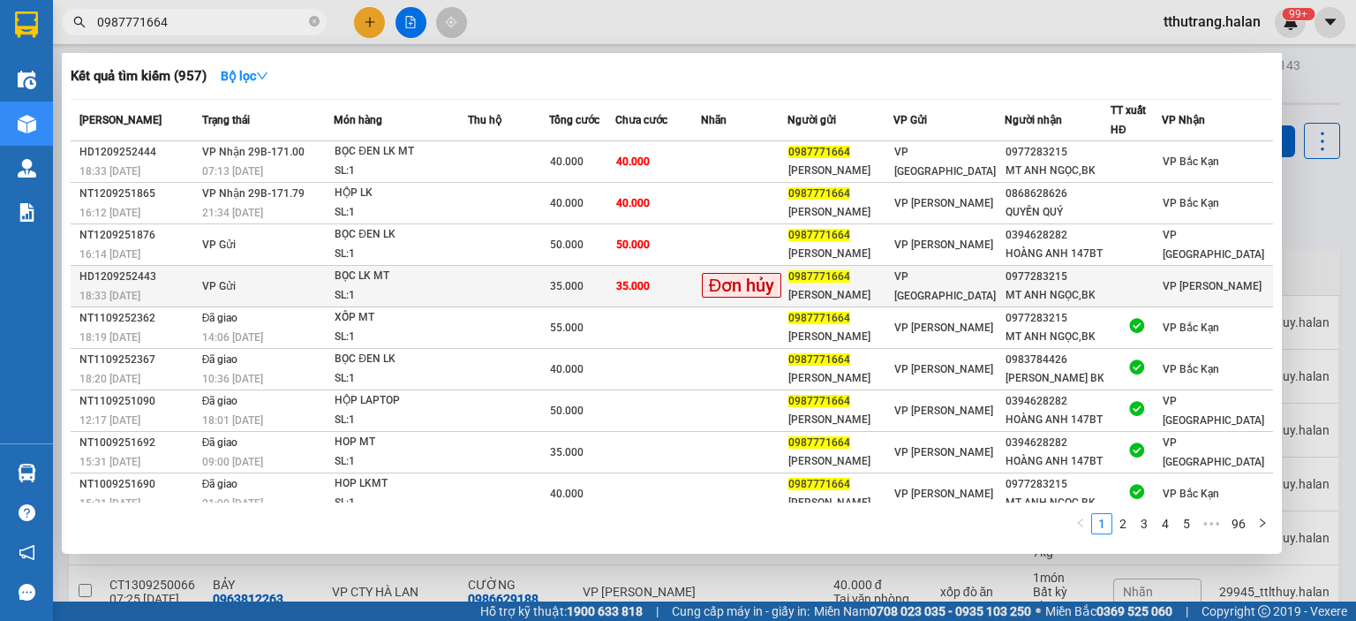
type input "0987771664"
click at [458, 271] on div "BỌC LK MT" at bounding box center [401, 276] width 132 height 19
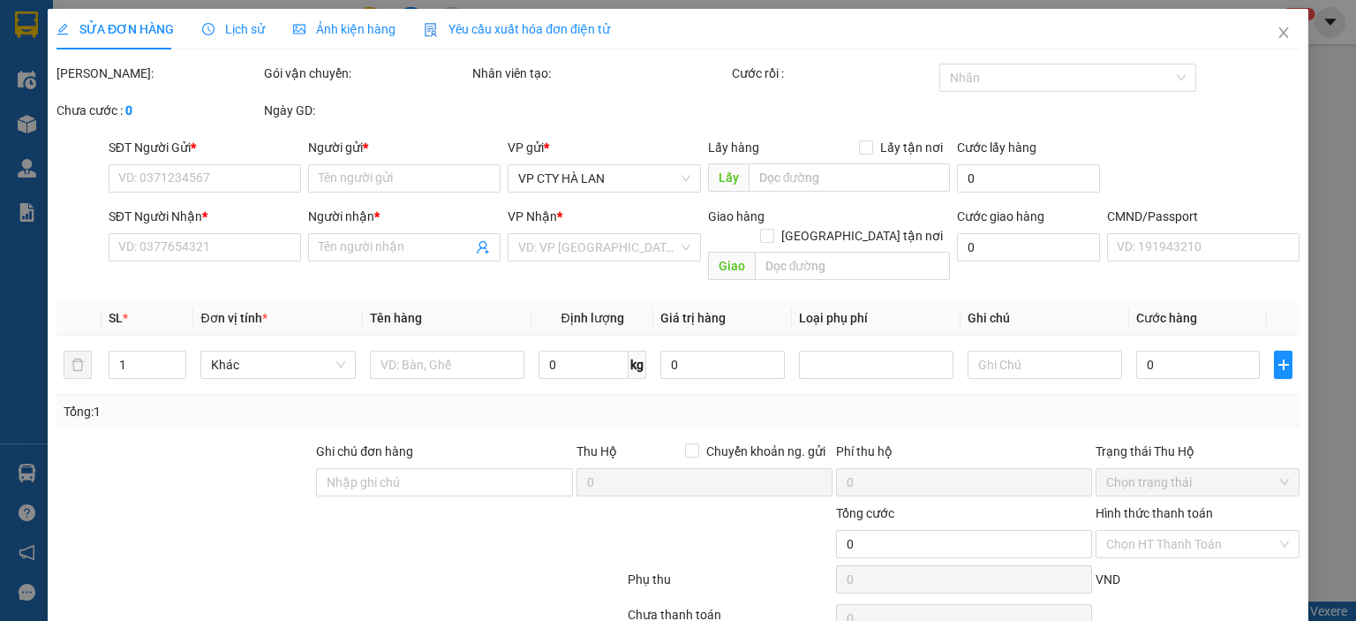
type input "0987771664"
type input "HOÀNG MINH"
type input "0977283215"
type input "MT ANH NGỌC,BK"
type input "35.000"
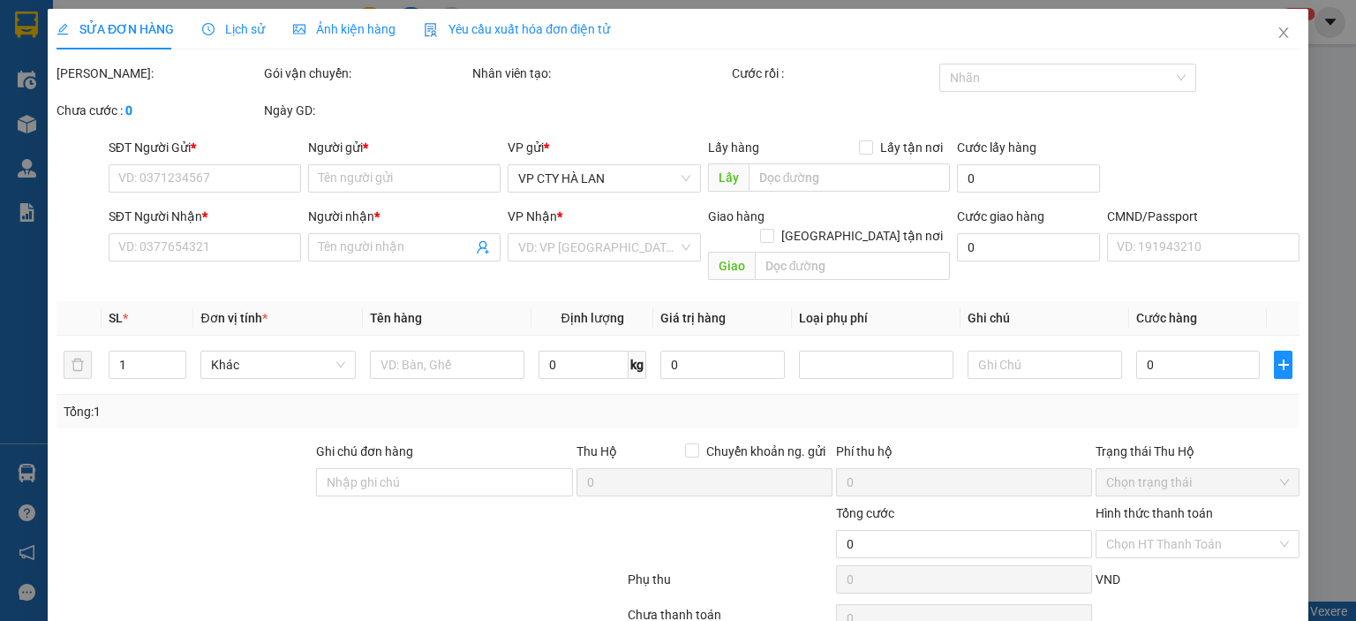
type input "35.000"
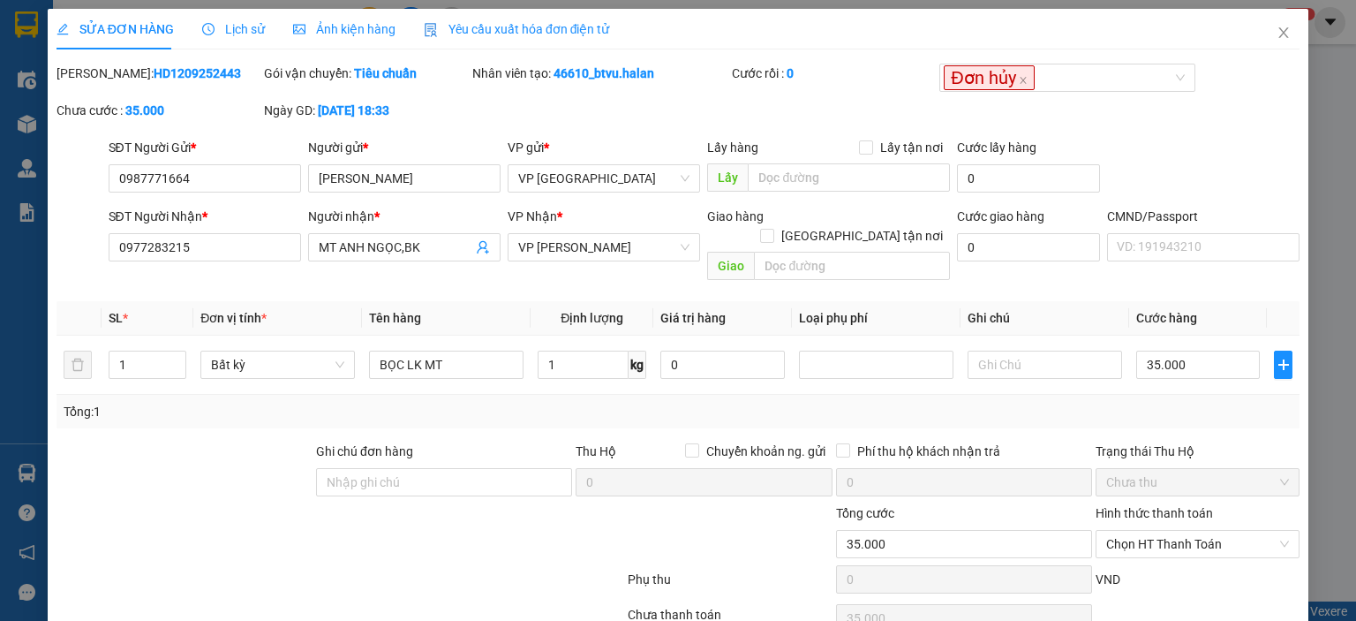
click at [175, 96] on div "Mã ĐH: HD1209252443" at bounding box center [158, 82] width 207 height 37
click at [206, 74] on div "Mã ĐH: HD1209252443" at bounding box center [159, 73] width 204 height 19
drag, startPoint x: 212, startPoint y: 74, endPoint x: 101, endPoint y: 86, distance: 111.8
click at [101, 86] on div "Mã ĐH: HD1209252443" at bounding box center [158, 82] width 207 height 37
copy b "HD1209252443"
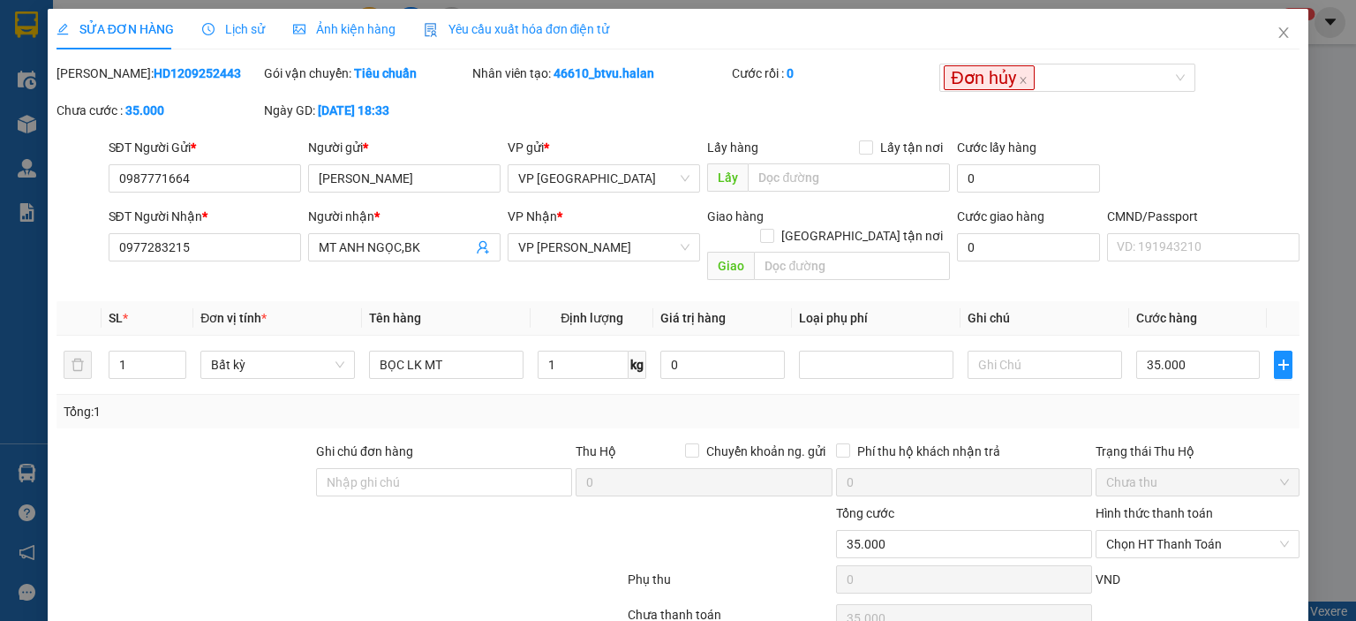
drag, startPoint x: 611, startPoint y: 84, endPoint x: 674, endPoint y: 73, distance: 64.4
click at [617, 84] on div "Nhân viên tạo: 46610_btvu.halan" at bounding box center [601, 82] width 260 height 37
drag, startPoint x: 653, startPoint y: 72, endPoint x: 551, endPoint y: 78, distance: 102.6
click at [551, 78] on div "Nhân viên tạo: 46610_btvu.halan" at bounding box center [600, 73] width 256 height 19
copy b "46610_btvu.halan"
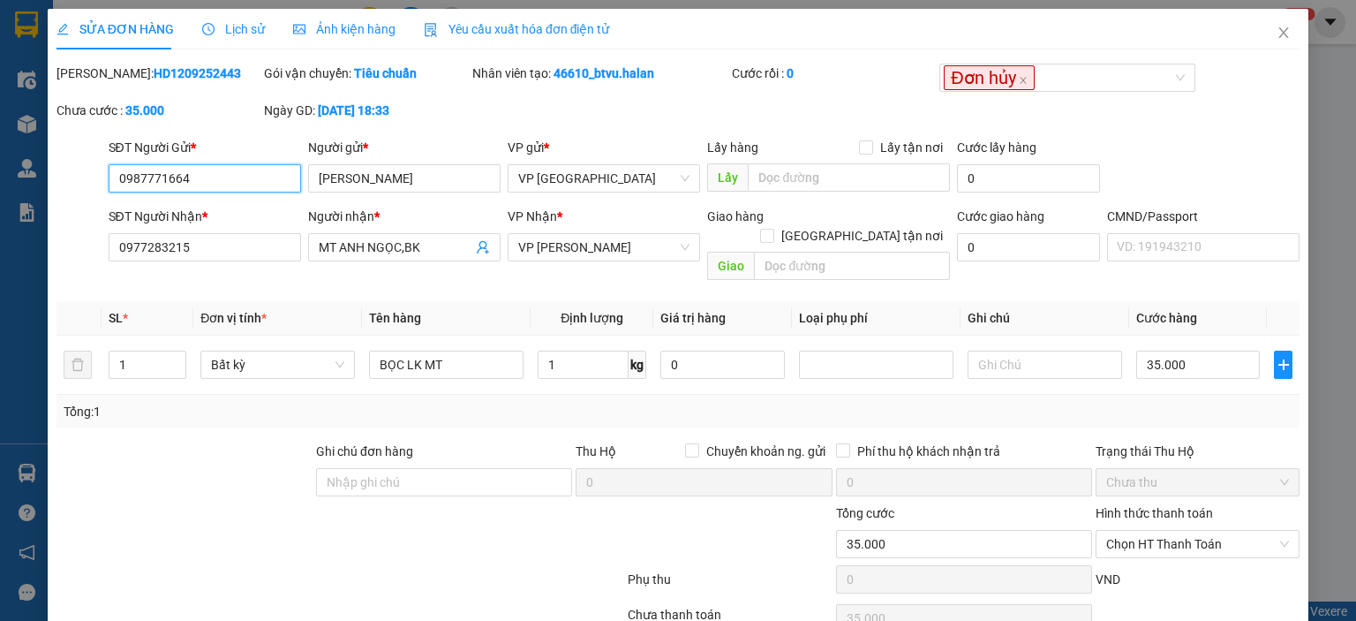
click at [223, 177] on input "0987771664" at bounding box center [205, 178] width 192 height 28
drag, startPoint x: 237, startPoint y: 176, endPoint x: 35, endPoint y: 183, distance: 201.4
click at [40, 197] on div "SỬA ĐƠN HÀNG Lịch sử Ảnh kiện hàng Yêu cầu xuất hóa đơn điện tử Total Paid Fee …" at bounding box center [678, 310] width 1356 height 621
click at [630, 619] on div "Total Paid Fee 0 Total UnPaid Fee 35.000 Cash Collection Total Fee Mã ĐH: HD120…" at bounding box center [678, 371] width 1243 height 614
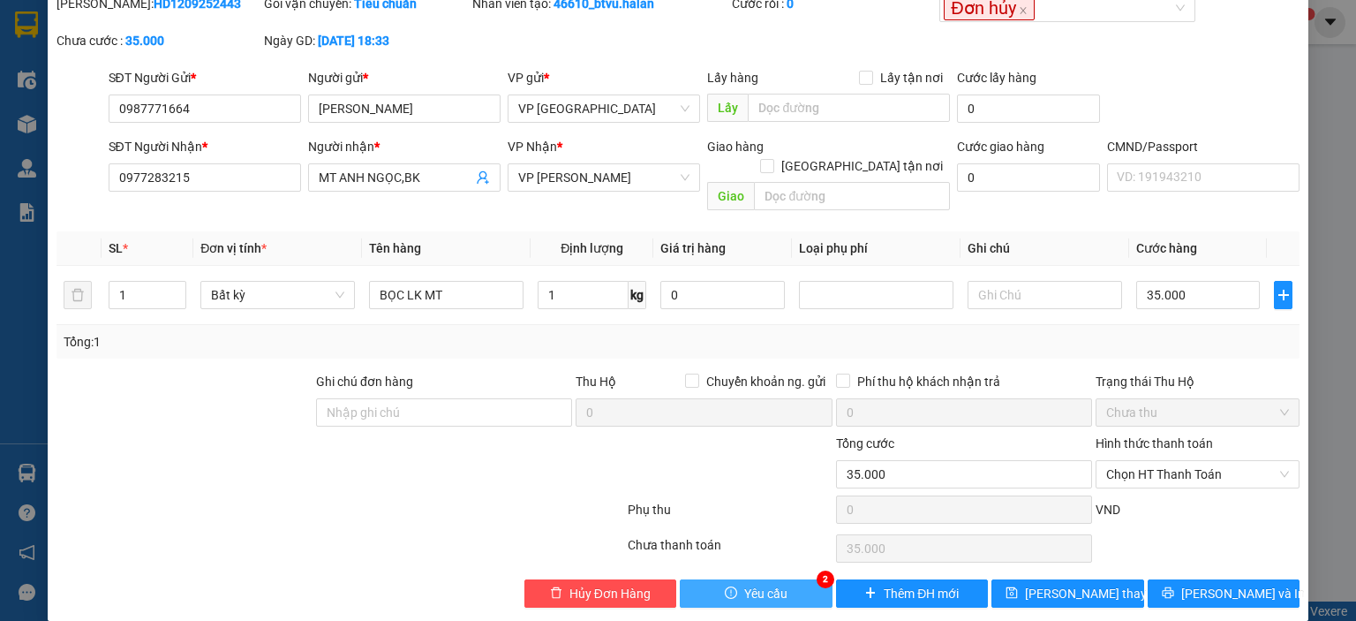
click at [737, 579] on button "Yêu cầu" at bounding box center [756, 593] width 153 height 28
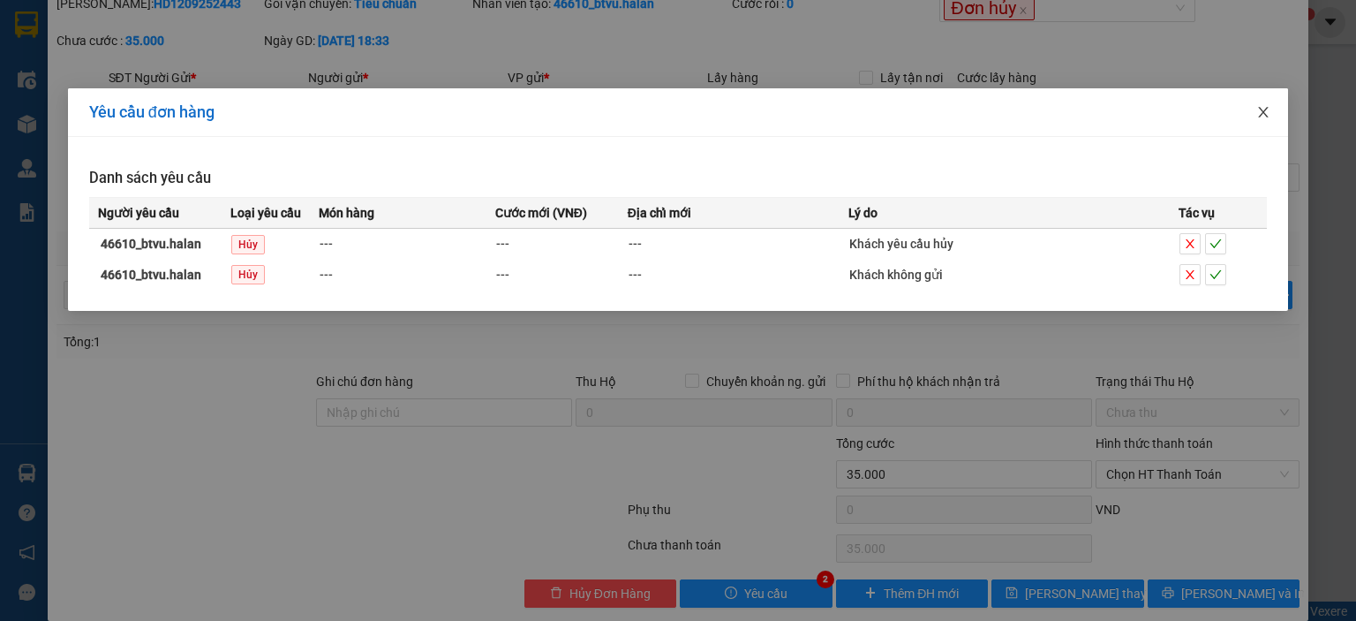
click at [1269, 112] on icon "close" at bounding box center [1263, 112] width 14 height 14
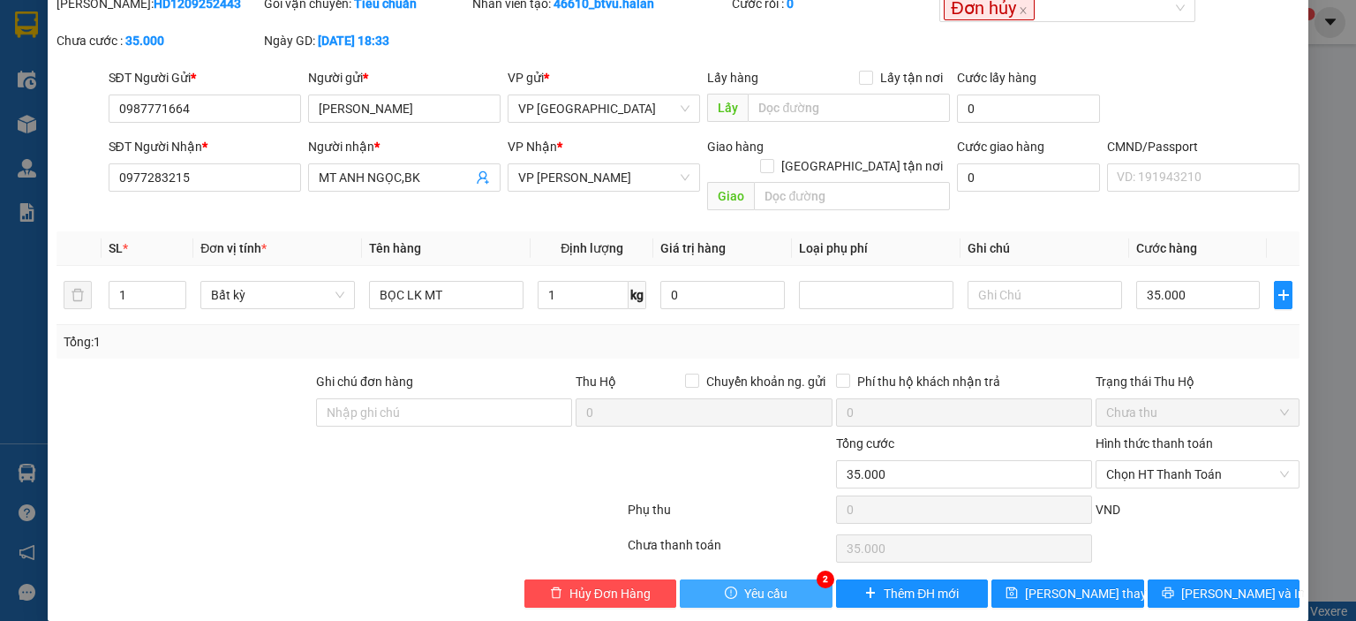
click at [735, 579] on button "Yêu cầu" at bounding box center [756, 593] width 153 height 28
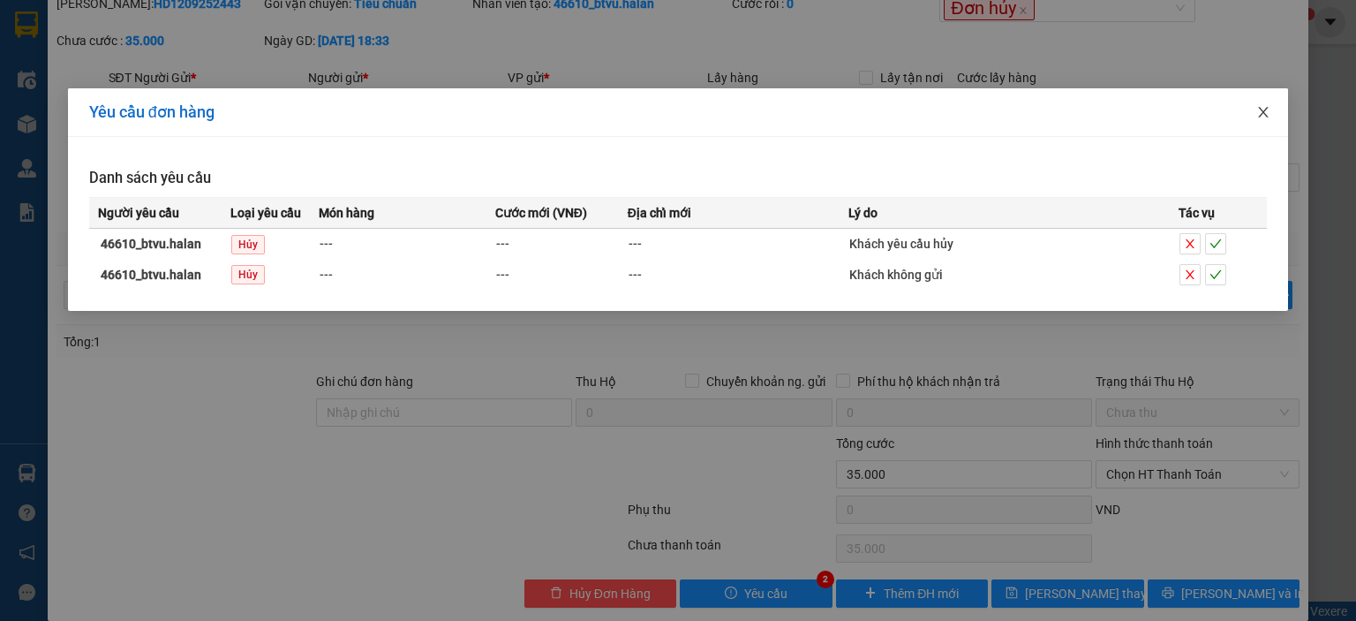
click at [1261, 107] on icon "close" at bounding box center [1263, 112] width 14 height 14
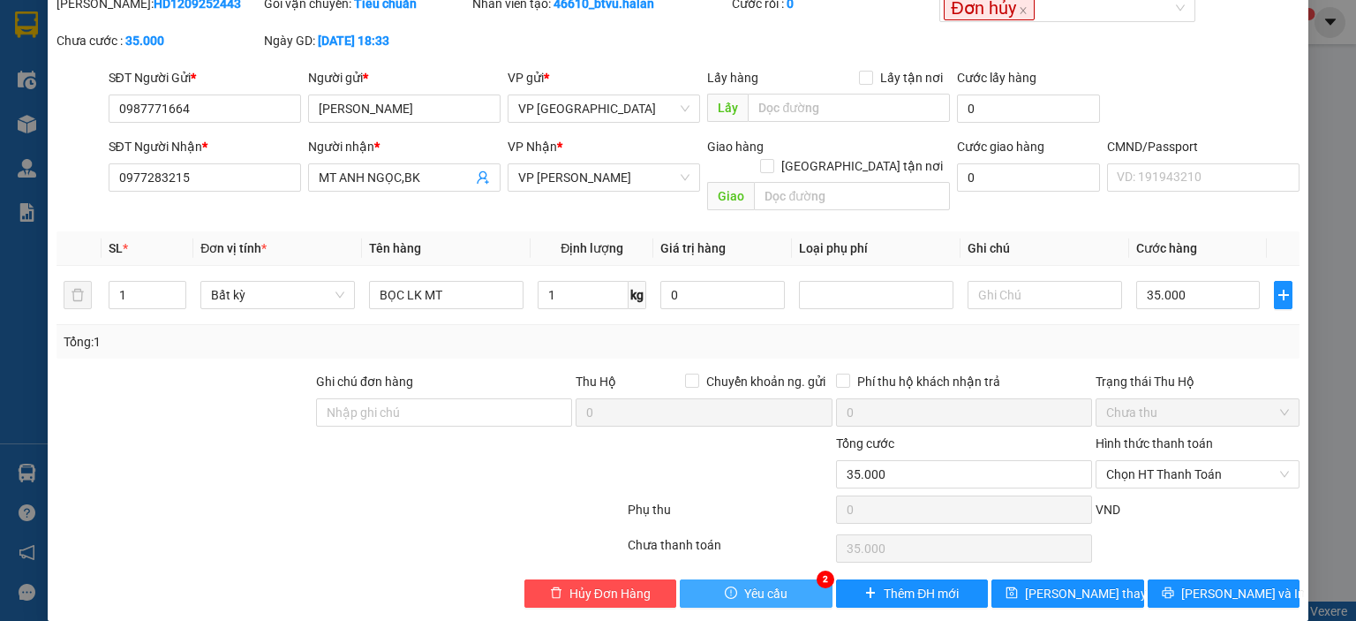
drag, startPoint x: 787, startPoint y: 578, endPoint x: 817, endPoint y: 509, distance: 74.8
click at [787, 579] on button "Yêu cầu" at bounding box center [756, 593] width 153 height 28
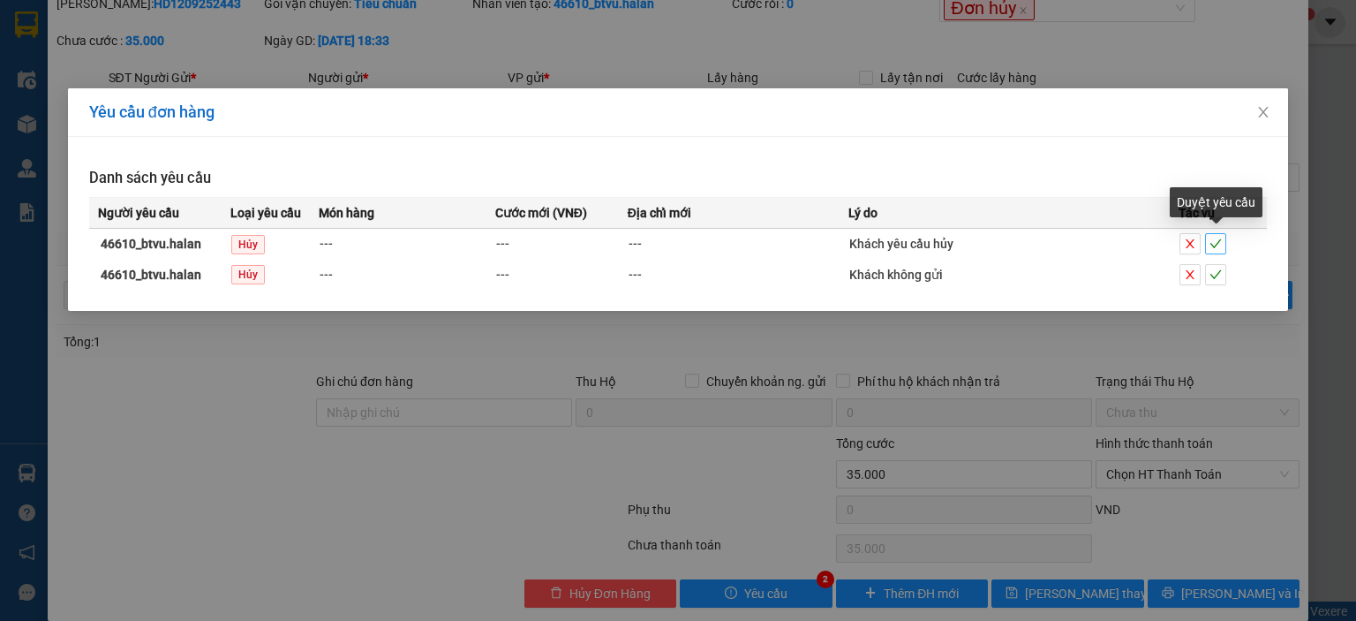
click at [1215, 237] on icon "check" at bounding box center [1215, 243] width 12 height 12
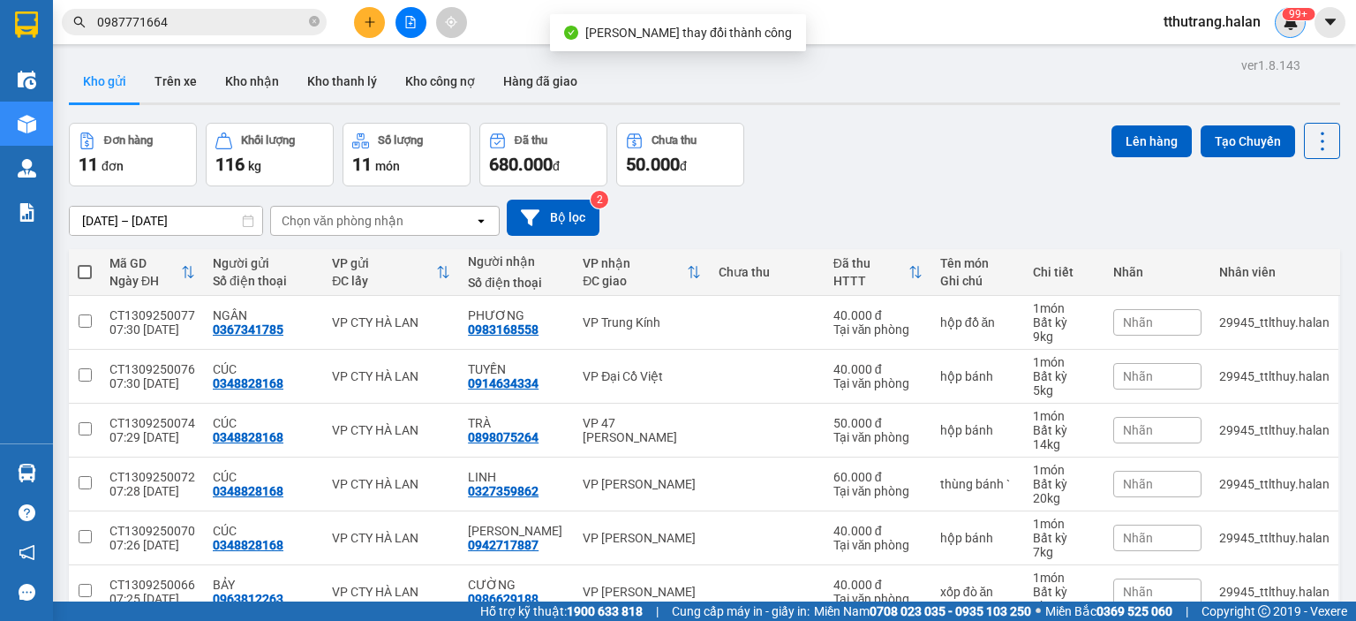
click at [1289, 17] on sup "99+" at bounding box center [1298, 14] width 33 height 12
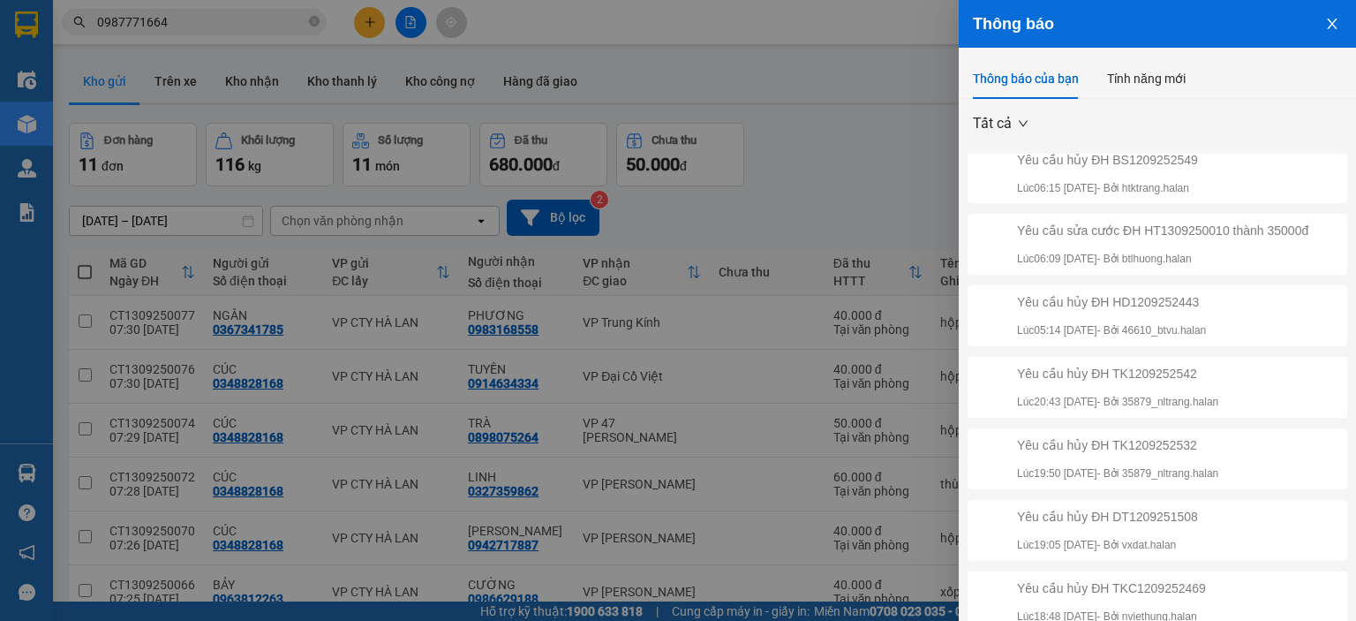
scroll to position [51, 0]
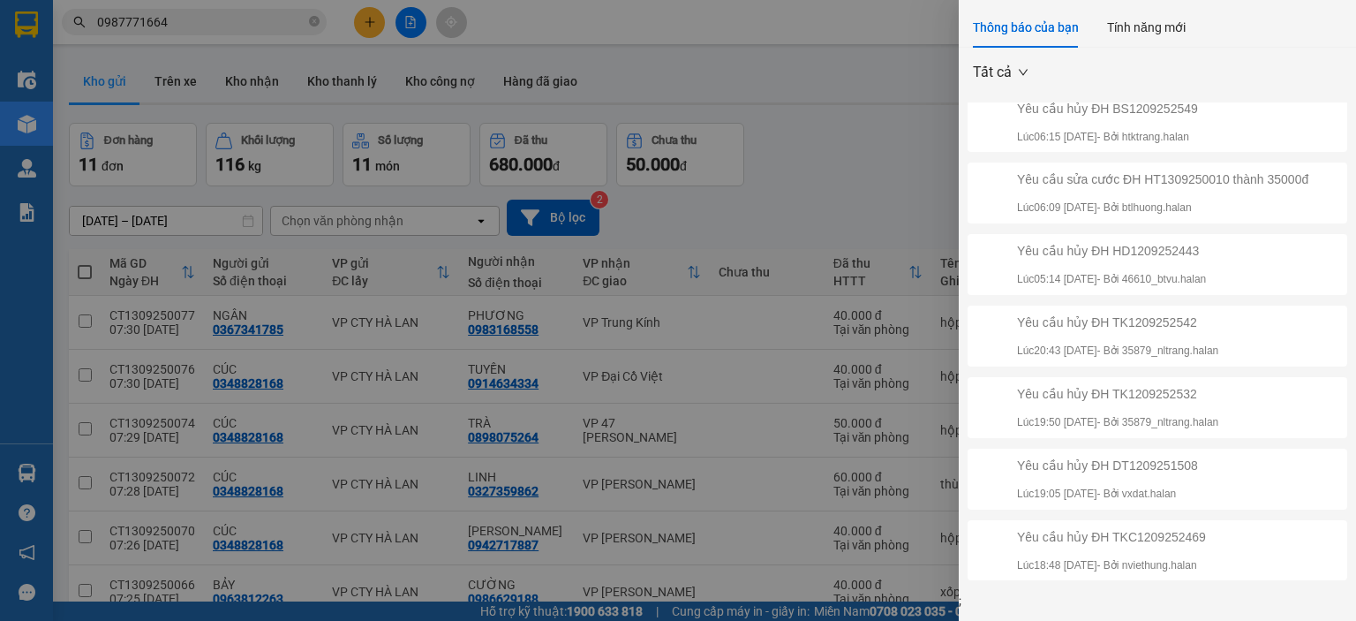
click at [872, 109] on div at bounding box center [678, 310] width 1356 height 621
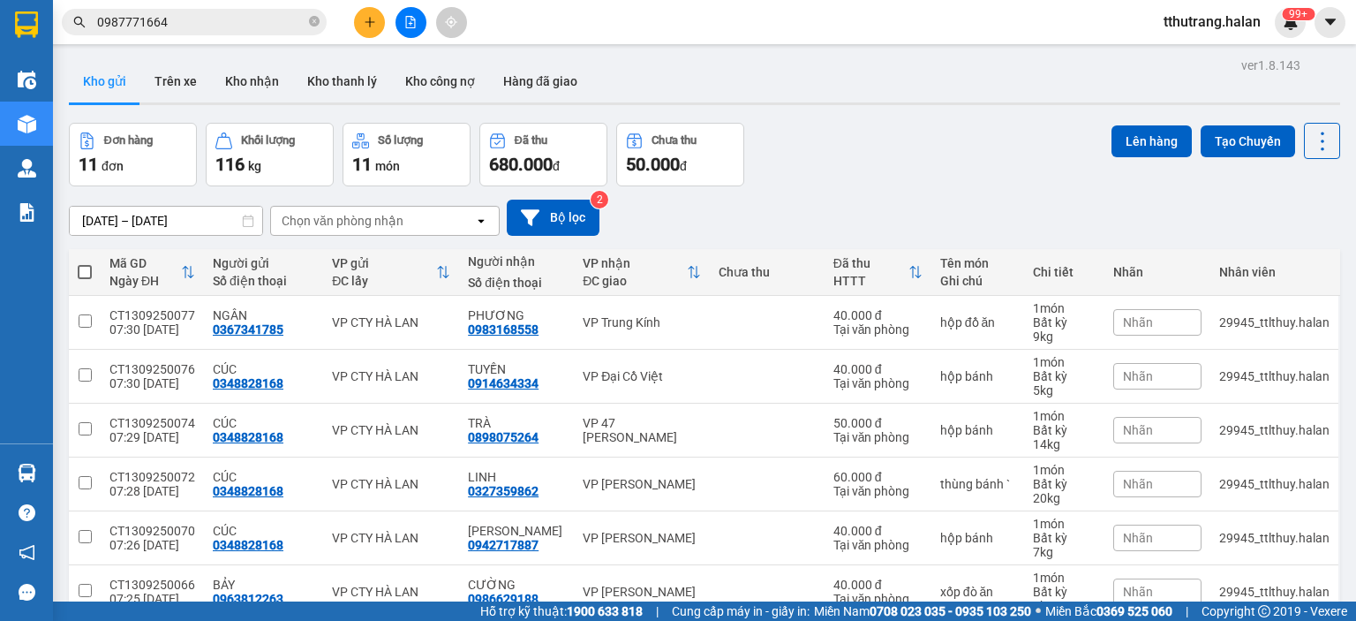
click at [318, 24] on icon "close-circle" at bounding box center [314, 21] width 11 height 11
click at [264, 28] on input "text" at bounding box center [201, 21] width 208 height 19
paste input "YB130925011"
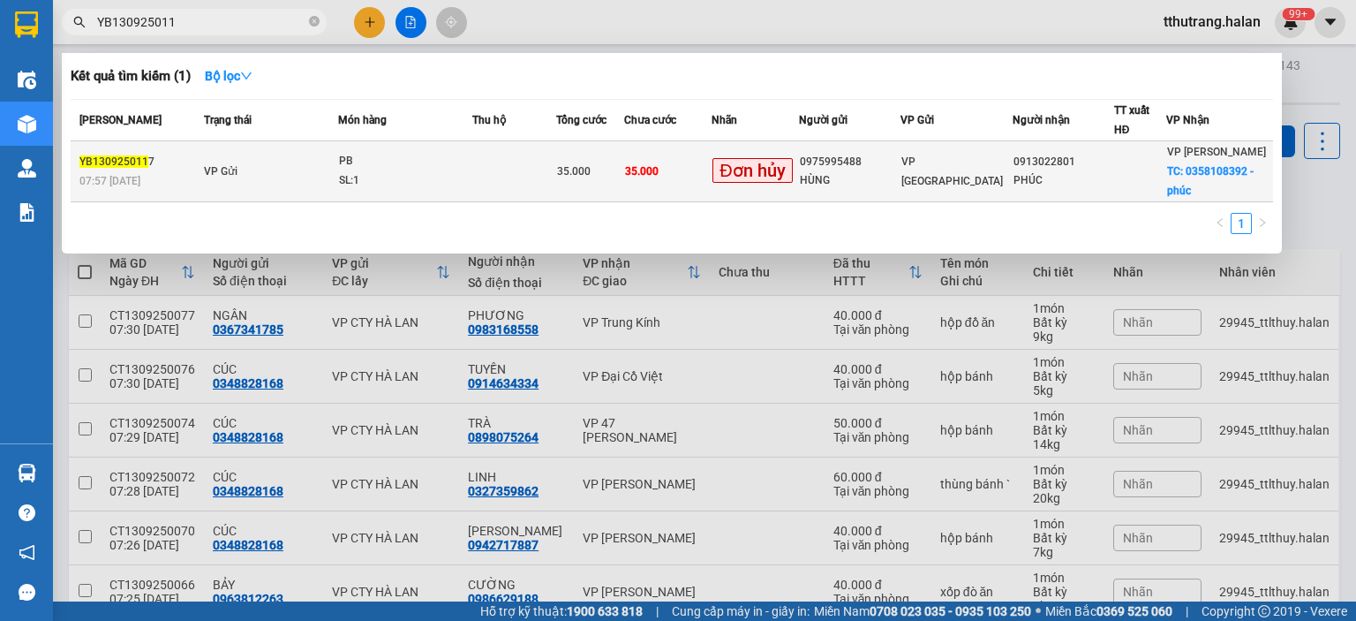
type input "YB130925011"
click at [371, 172] on div "SL: 1" at bounding box center [405, 180] width 132 height 19
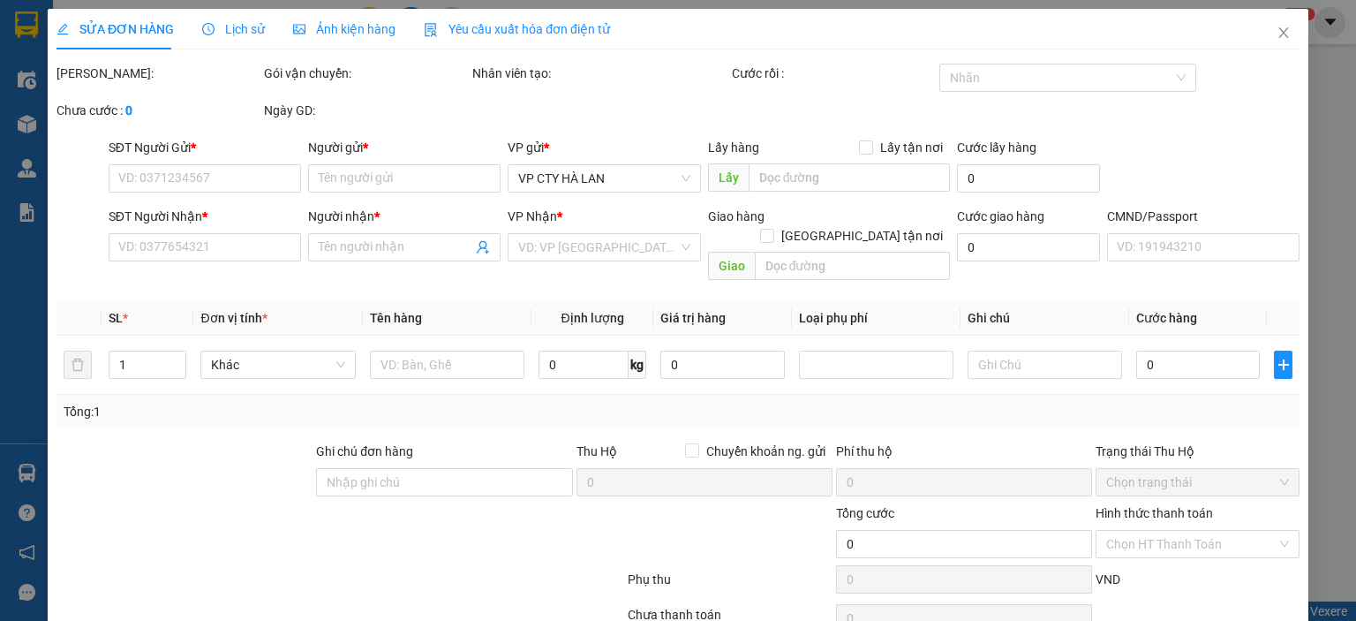
type input "0975995488"
type input "HÙNG"
type input "0913022801"
type input "PHÚC"
checkbox input "true"
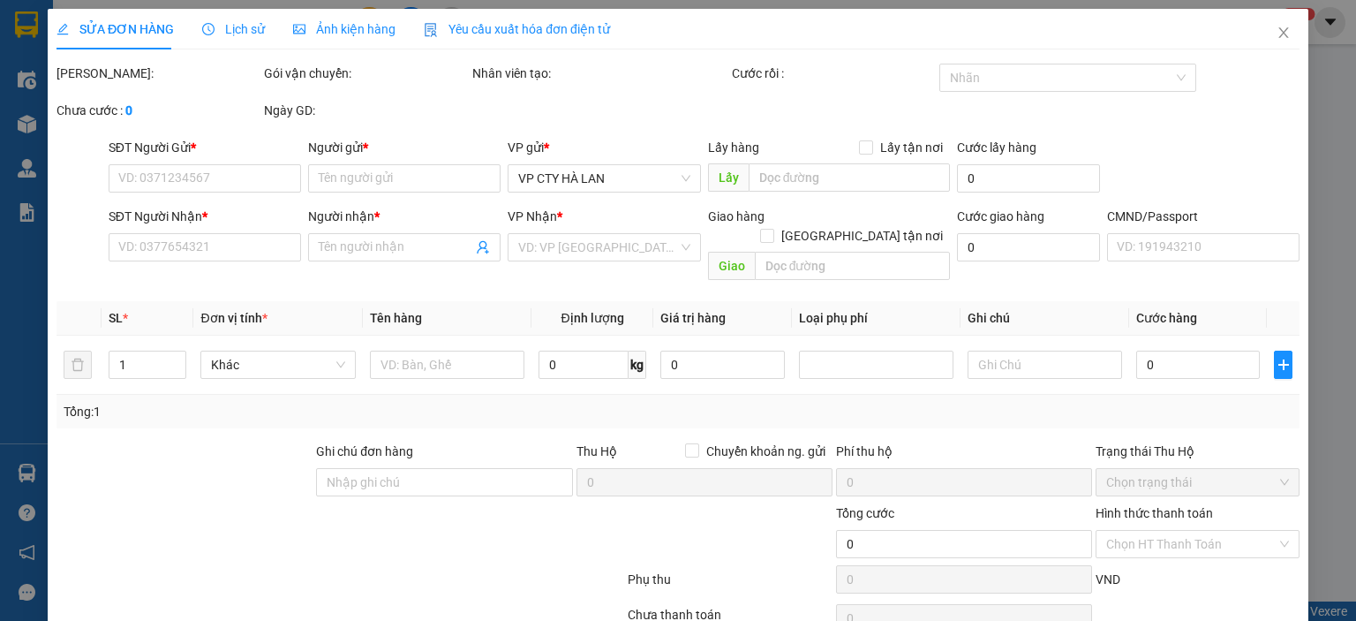
type input "0358108392 - phúc"
type input "35.000"
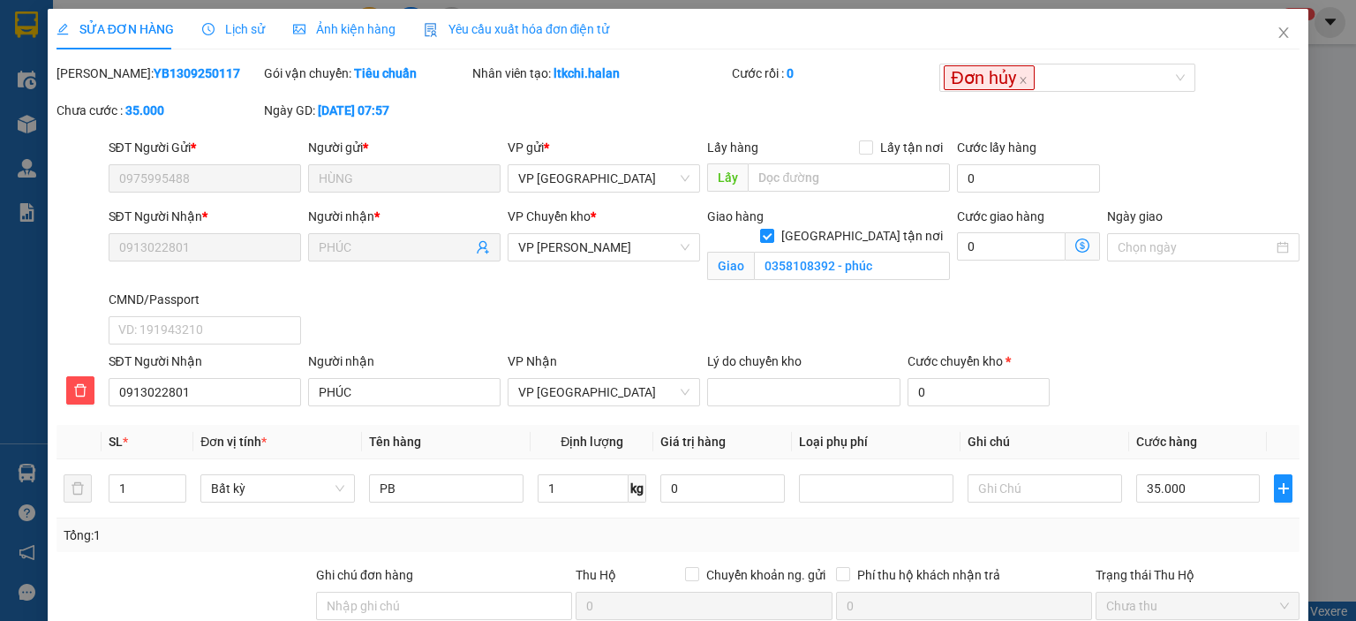
scroll to position [212, 0]
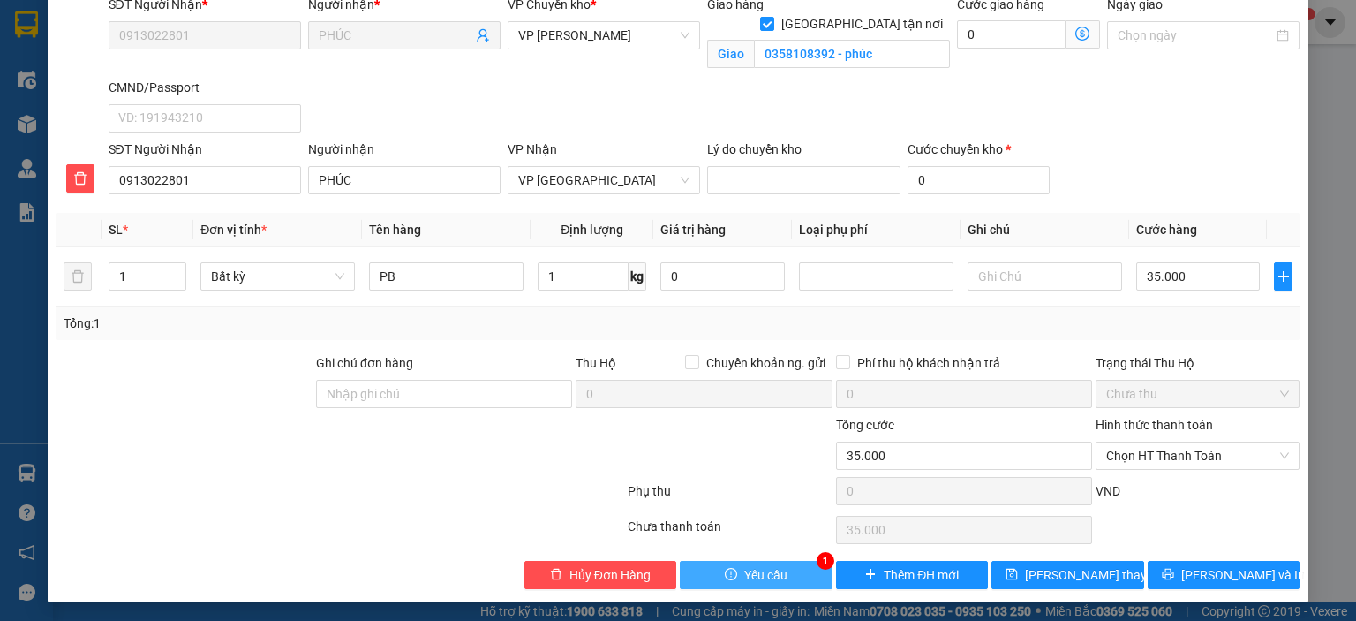
click at [763, 569] on span "Yêu cầu" at bounding box center [765, 574] width 43 height 19
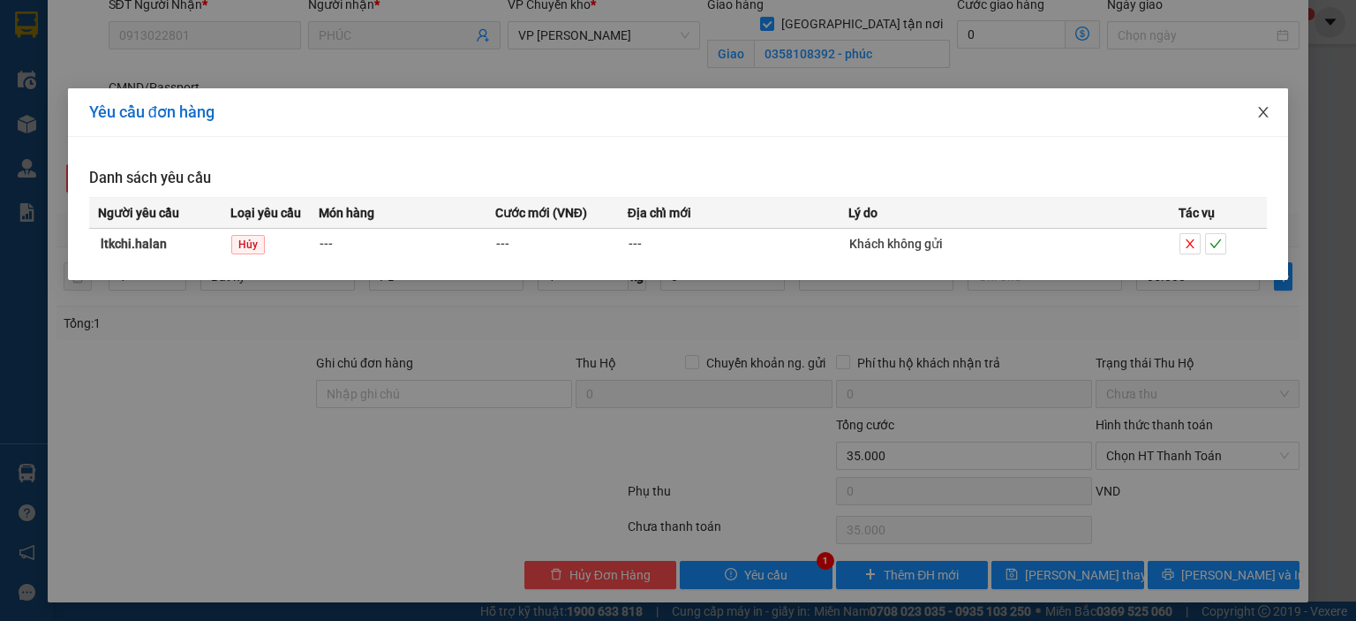
click at [1263, 109] on icon "close" at bounding box center [1263, 112] width 14 height 14
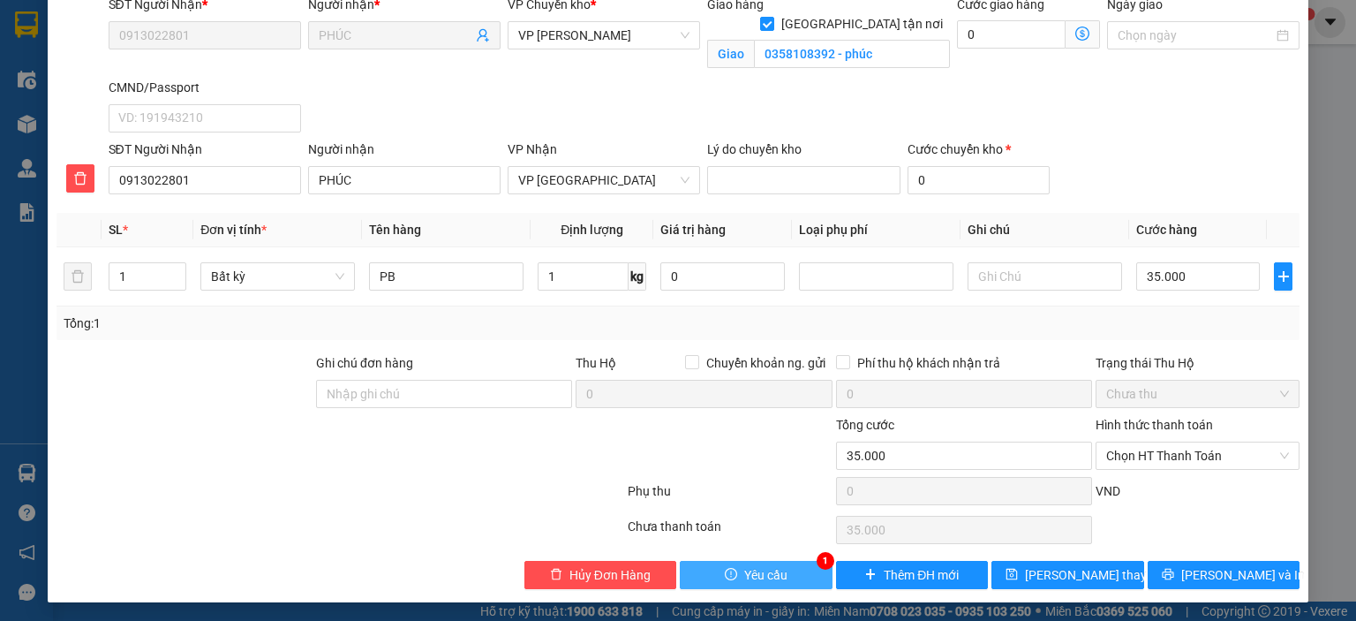
scroll to position [0, 0]
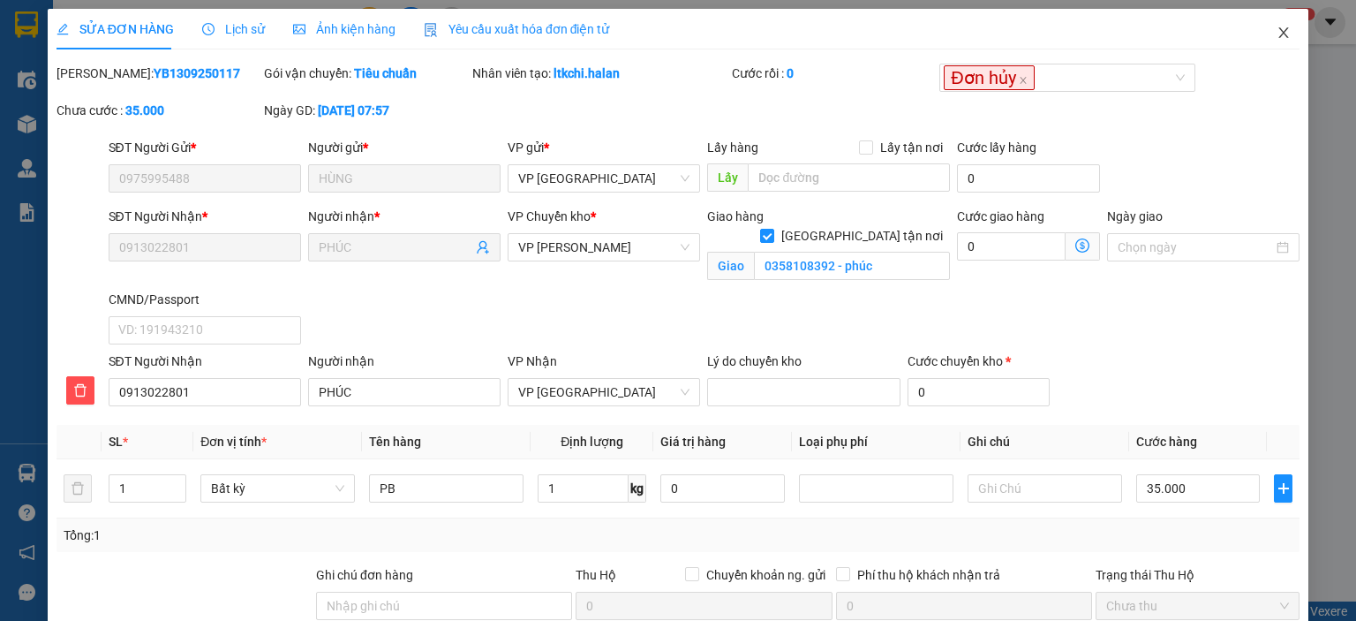
click at [1277, 36] on icon "close" at bounding box center [1284, 33] width 14 height 14
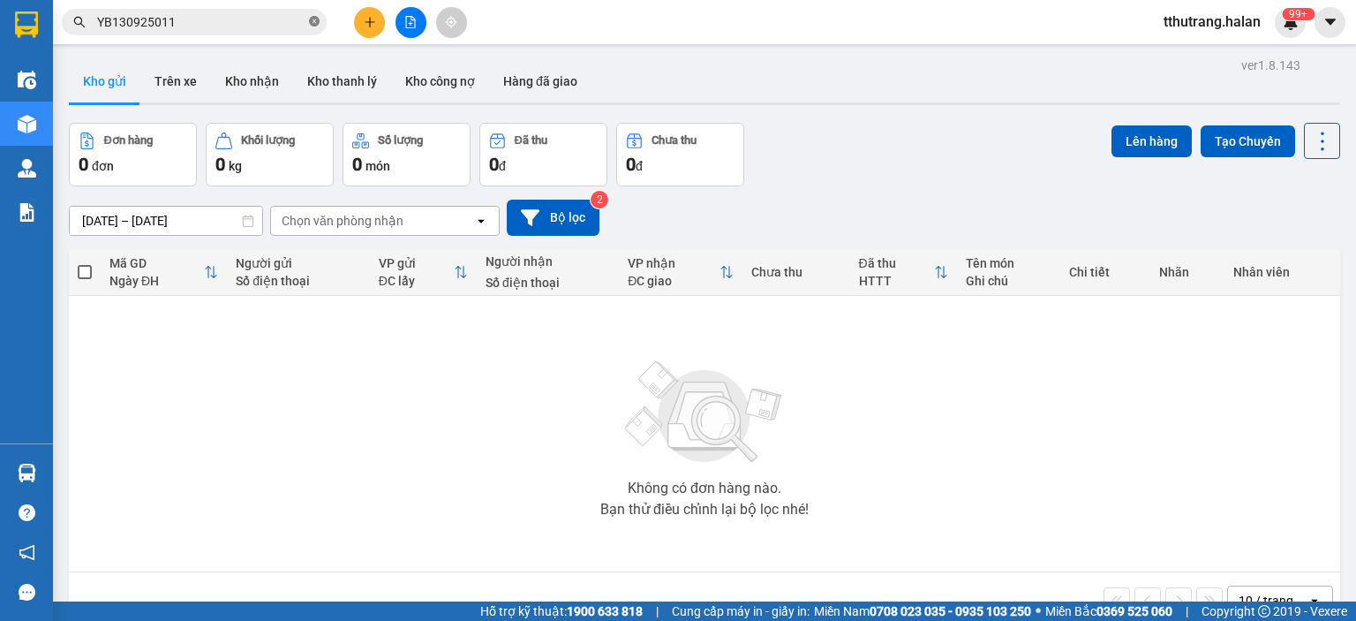
click at [314, 19] on icon "close-circle" at bounding box center [314, 21] width 11 height 11
click at [232, 14] on input "text" at bounding box center [201, 21] width 208 height 19
paste input "0975995488"
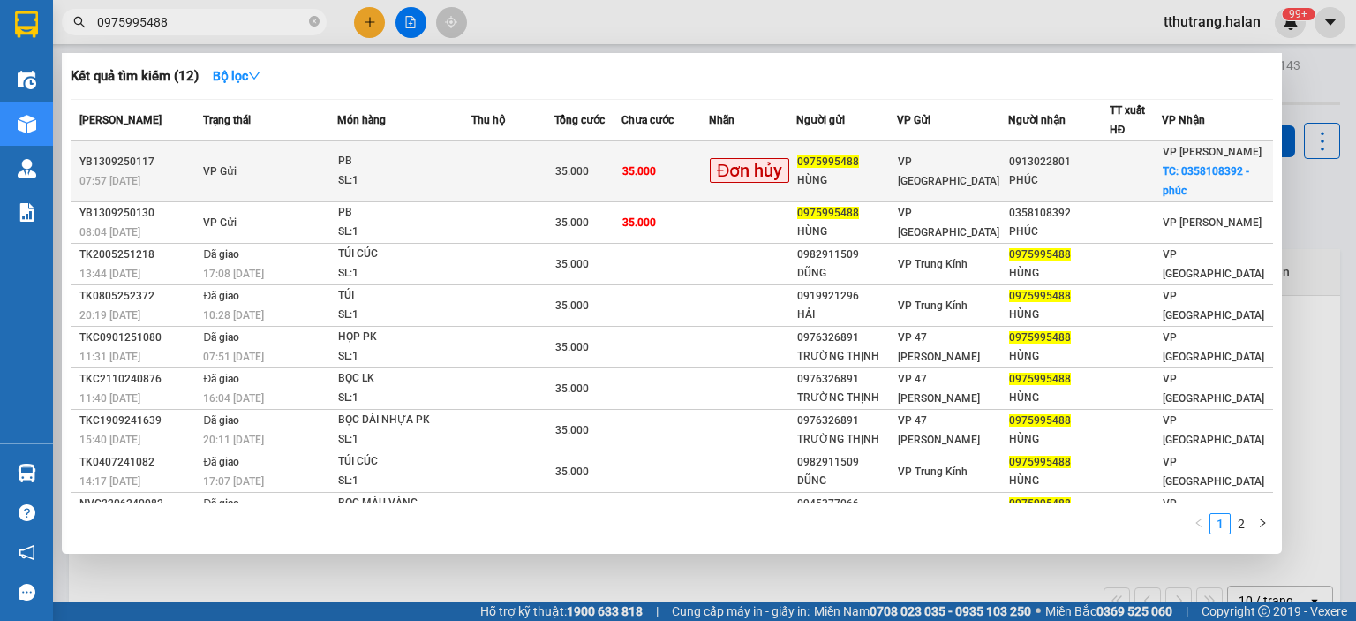
type input "0975995488"
click at [492, 164] on td at bounding box center [512, 171] width 83 height 61
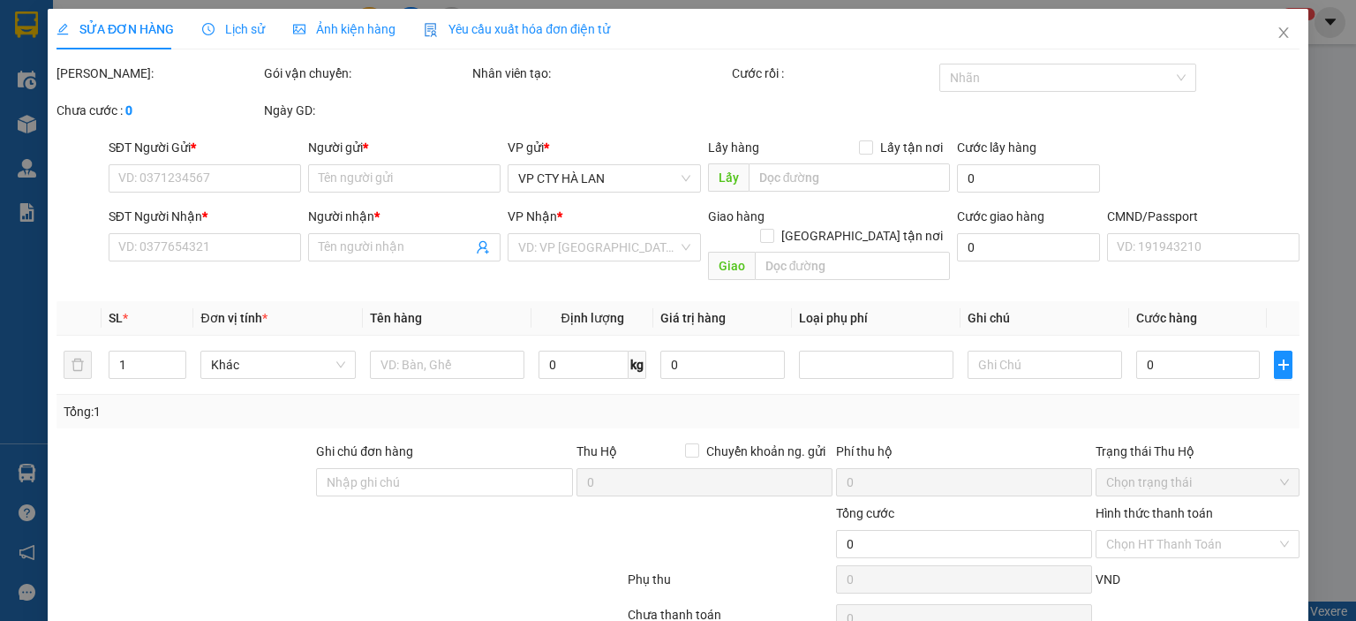
type input "0975995488"
type input "HÙNG"
type input "0913022801"
type input "PHÚC"
checkbox input "true"
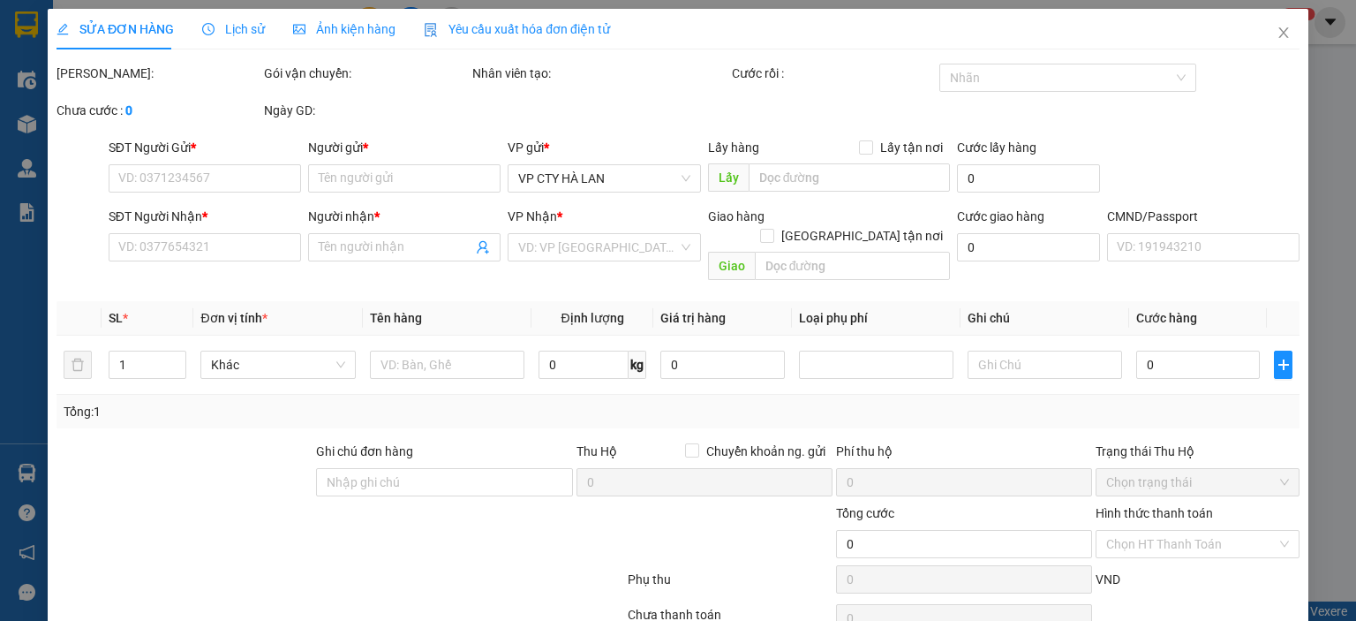
type input "0358108392 - phúc"
type input "35.000"
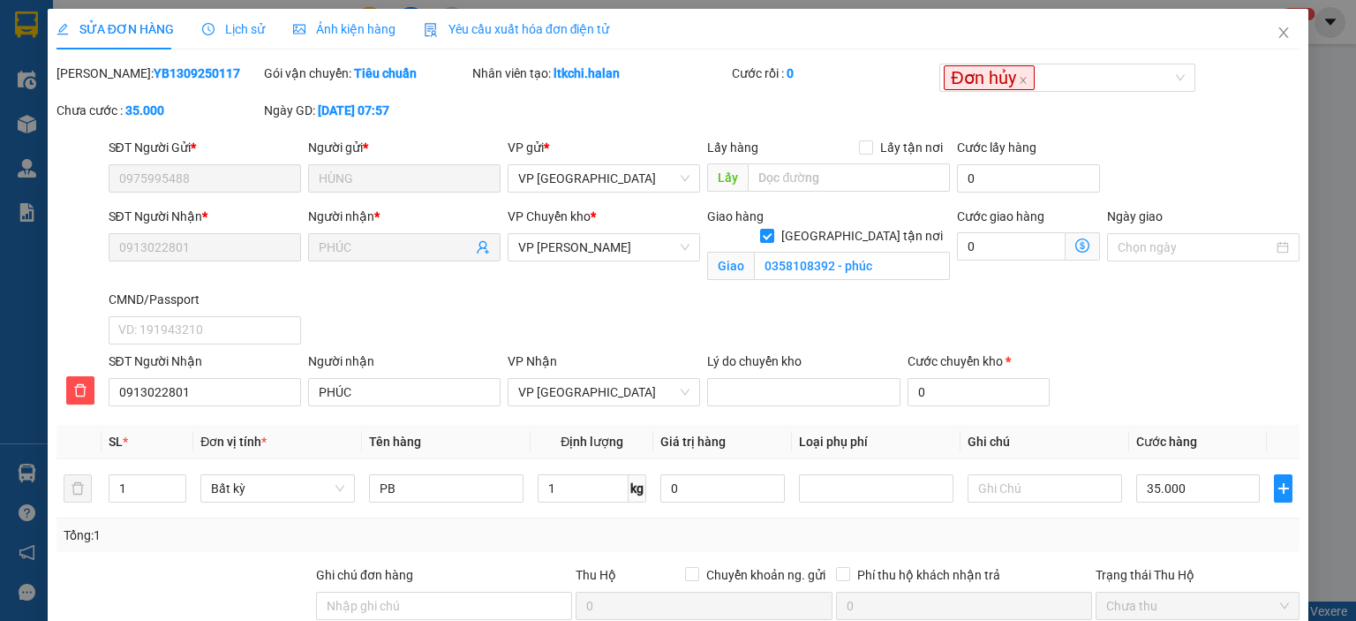
click at [206, 74] on div "Mã ĐH: YB1309250117" at bounding box center [159, 73] width 204 height 19
drag, startPoint x: 208, startPoint y: 73, endPoint x: 97, endPoint y: 86, distance: 111.9
click at [97, 86] on div "Mã ĐH: YB1309250117" at bounding box center [158, 82] width 207 height 37
click at [198, 82] on div "Mã ĐH: YB1309250117" at bounding box center [158, 82] width 207 height 37
click at [212, 73] on div "Mã ĐH: YB1309250117" at bounding box center [159, 73] width 204 height 19
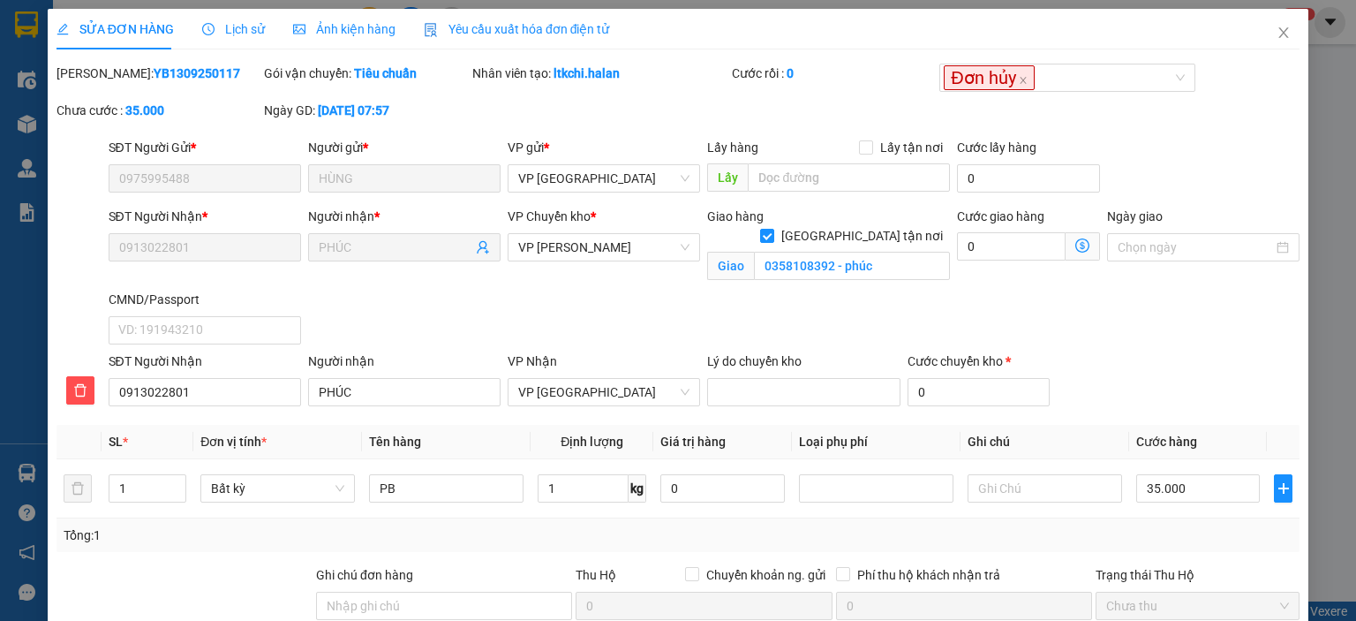
drag, startPoint x: 219, startPoint y: 71, endPoint x: 102, endPoint y: 78, distance: 116.7
click at [102, 78] on div "Mã ĐH: YB1309250117" at bounding box center [159, 73] width 204 height 19
copy b "YB1309250117"
drag, startPoint x: 632, startPoint y: 80, endPoint x: 550, endPoint y: 84, distance: 82.2
click at [550, 84] on div "Nhân viên tạo: ltkchi.halan" at bounding box center [601, 82] width 260 height 37
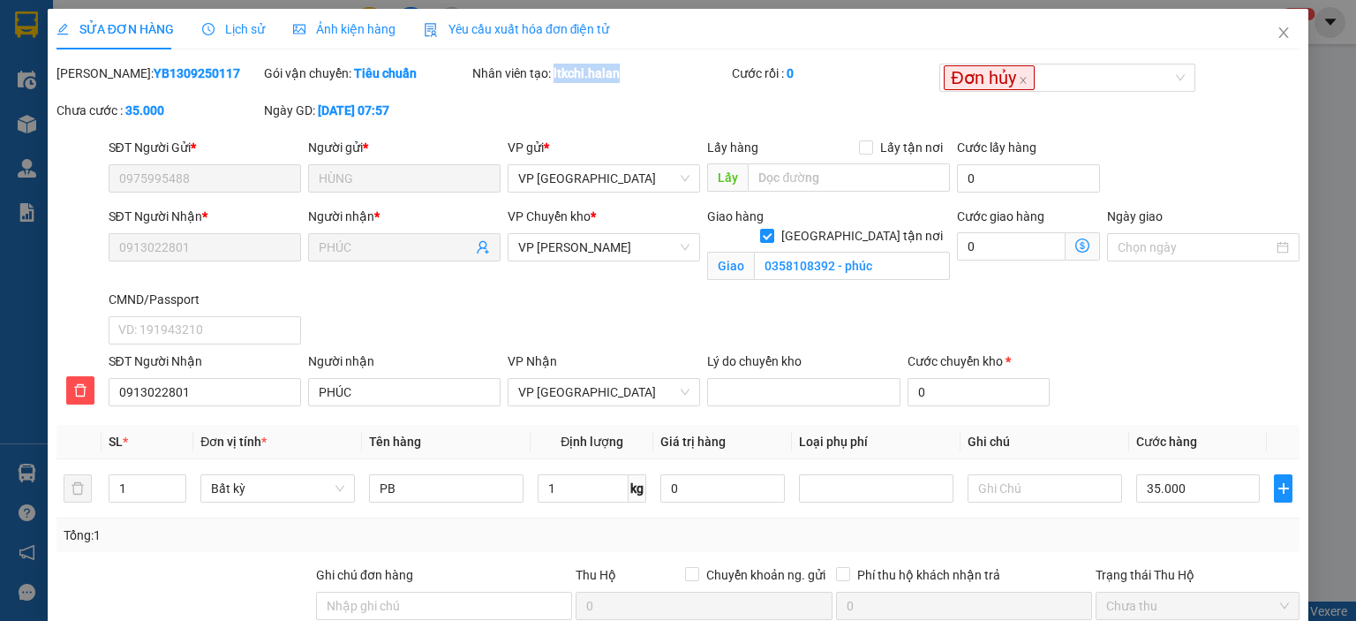
copy b "ltkchi.halan"
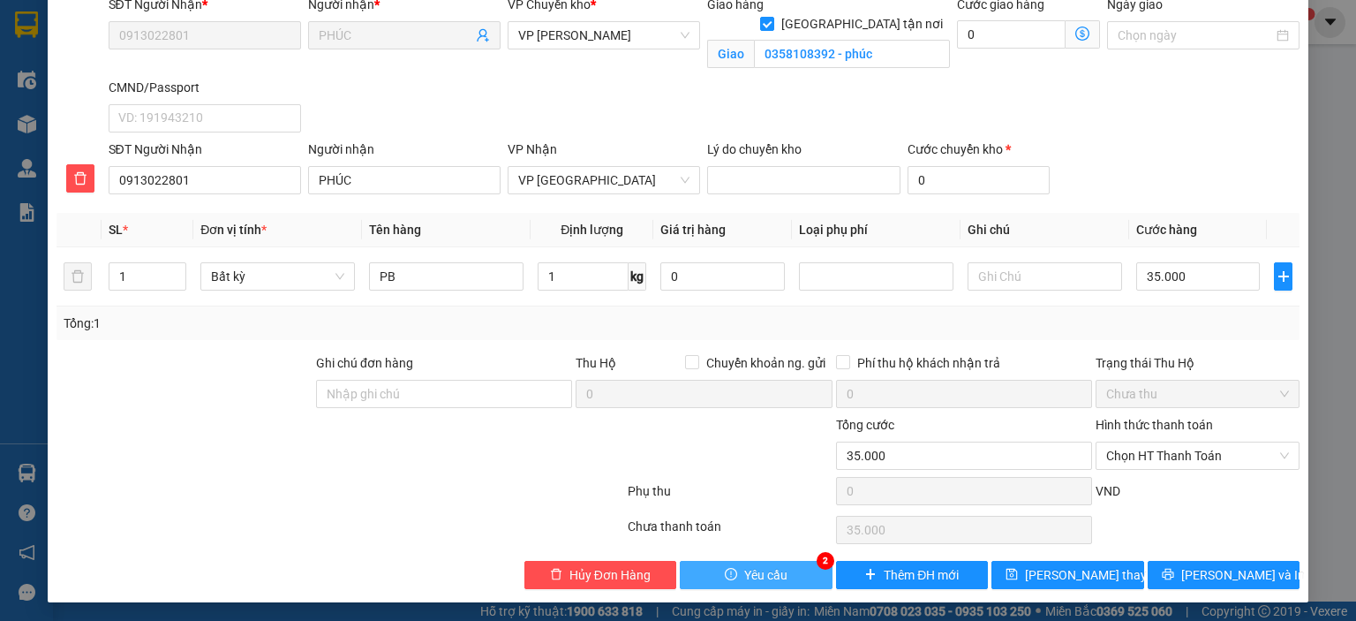
click at [782, 563] on button "Yêu cầu" at bounding box center [756, 575] width 153 height 28
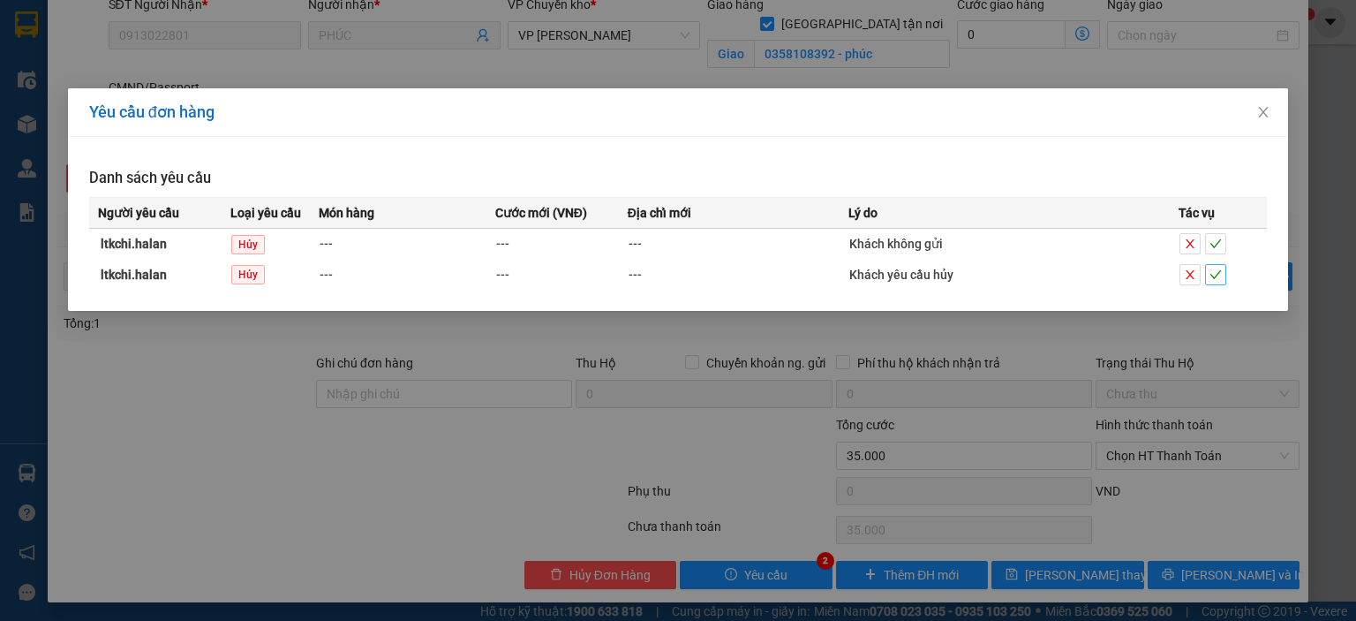
click at [1213, 275] on icon "check" at bounding box center [1215, 274] width 12 height 12
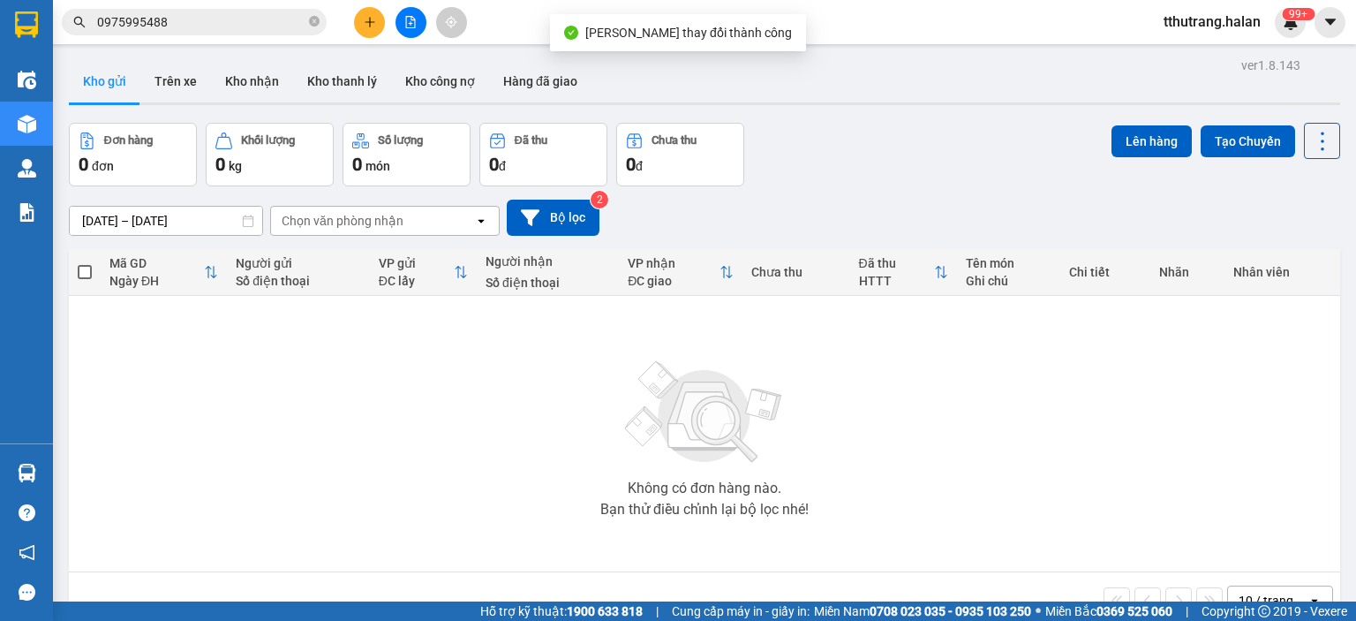
click at [1278, 26] on div "99+" at bounding box center [1290, 22] width 31 height 31
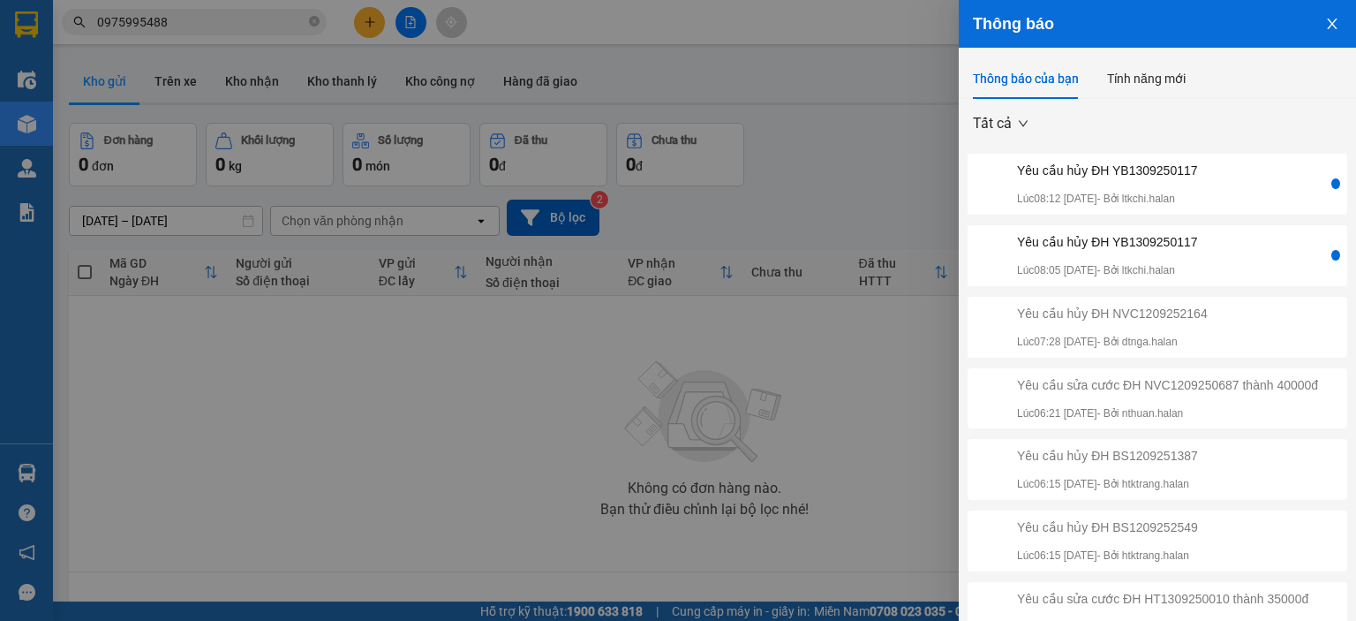
click at [1131, 252] on div "Yêu cầu hủy ĐH YB1309250117 Lúc 08:05 13/09/2025 - Bởi ltkchi.halan" at bounding box center [1107, 255] width 181 height 47
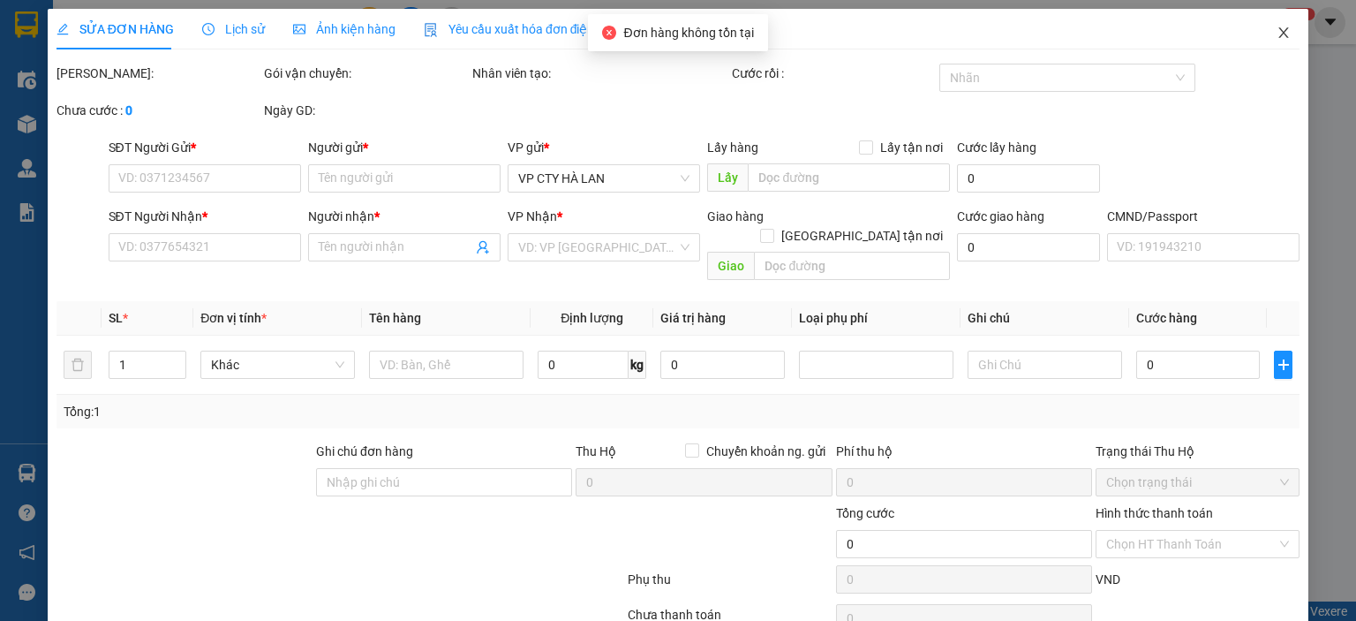
click at [1277, 39] on icon "close" at bounding box center [1284, 33] width 14 height 14
